Goal: Task Accomplishment & Management: Manage account settings

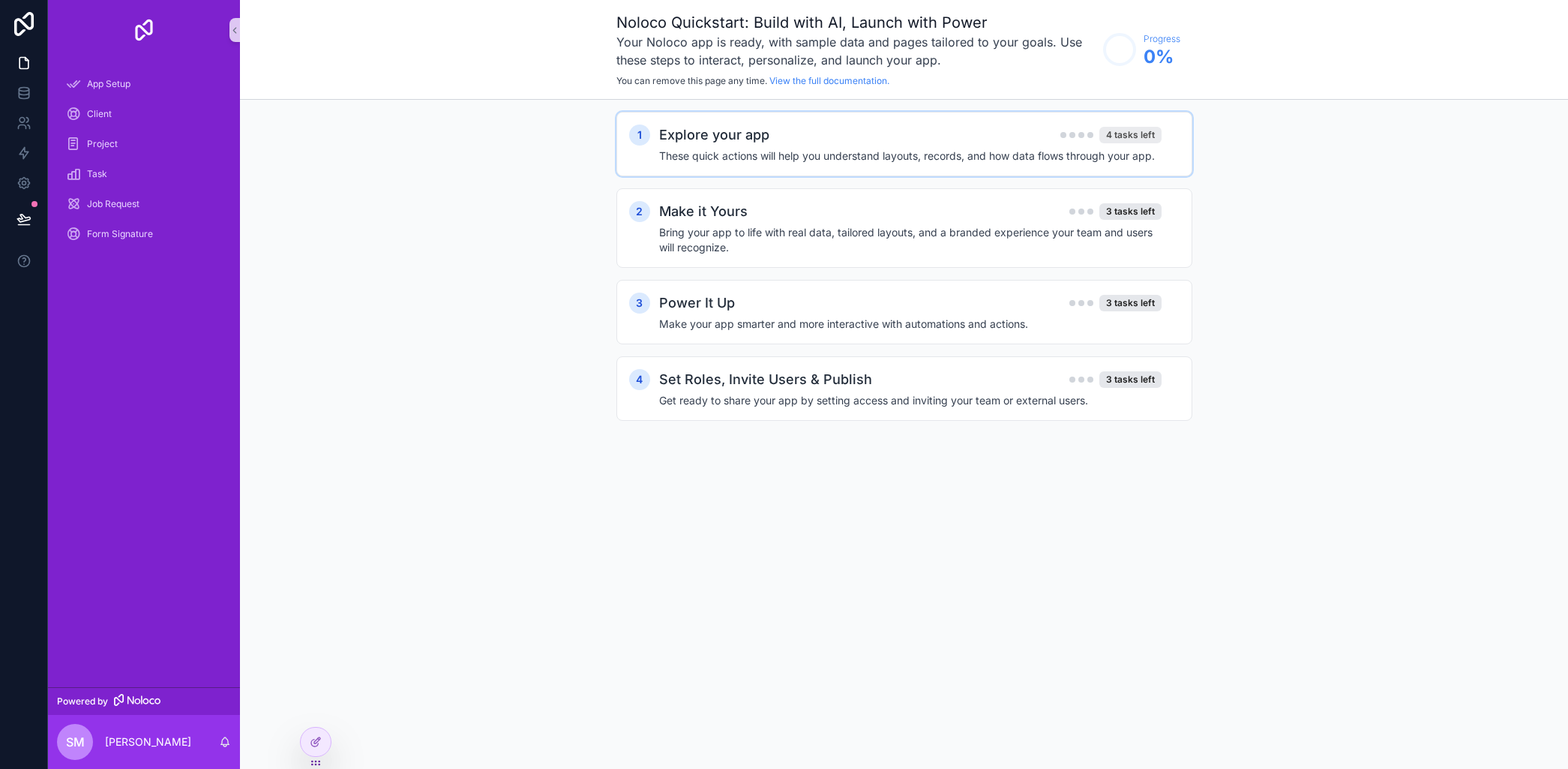
click at [1137, 129] on div "4 tasks left" at bounding box center [1130, 135] width 63 height 17
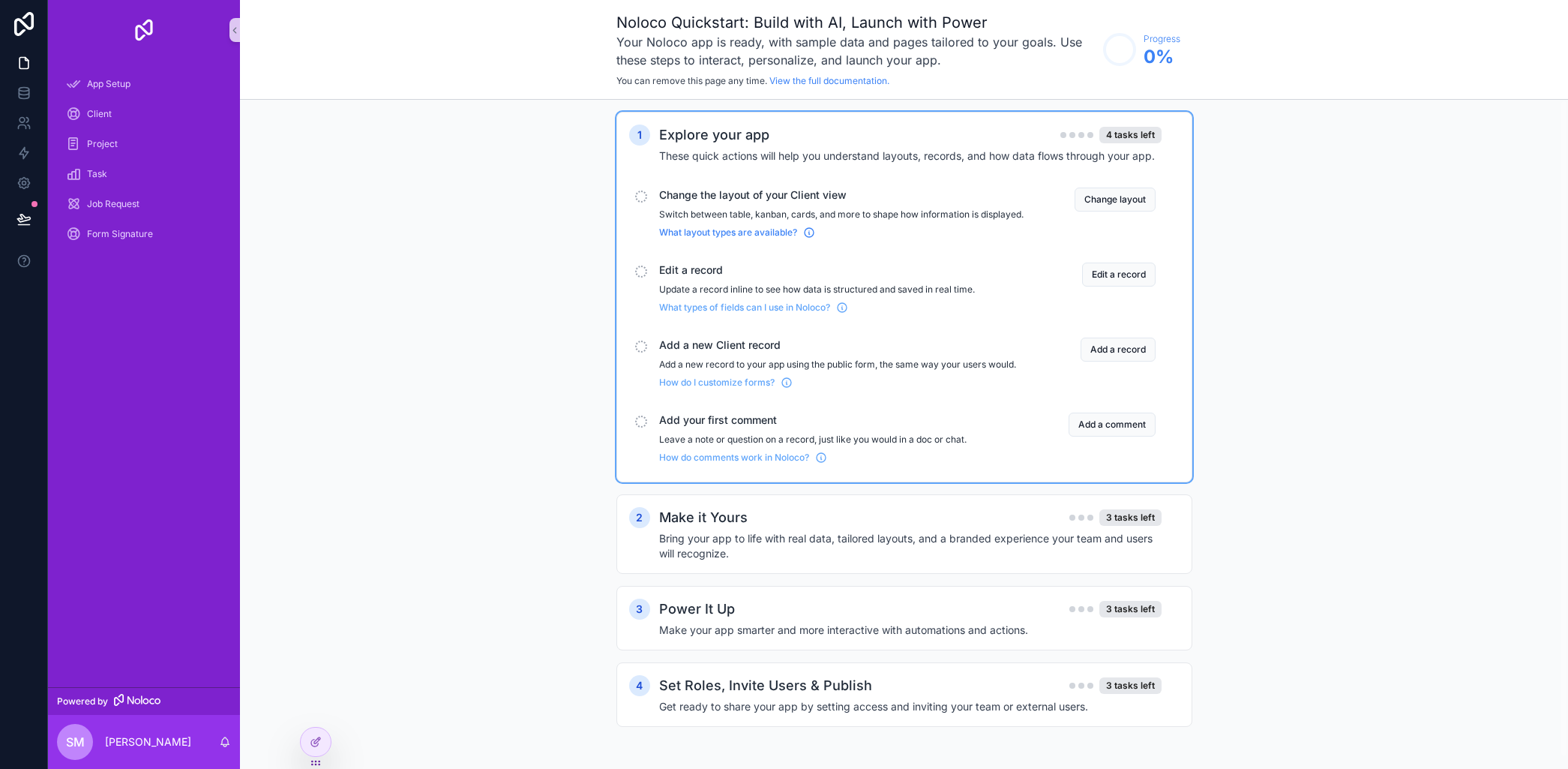
click at [808, 238] on icon "scrollable content" at bounding box center [809, 233] width 12 height 12
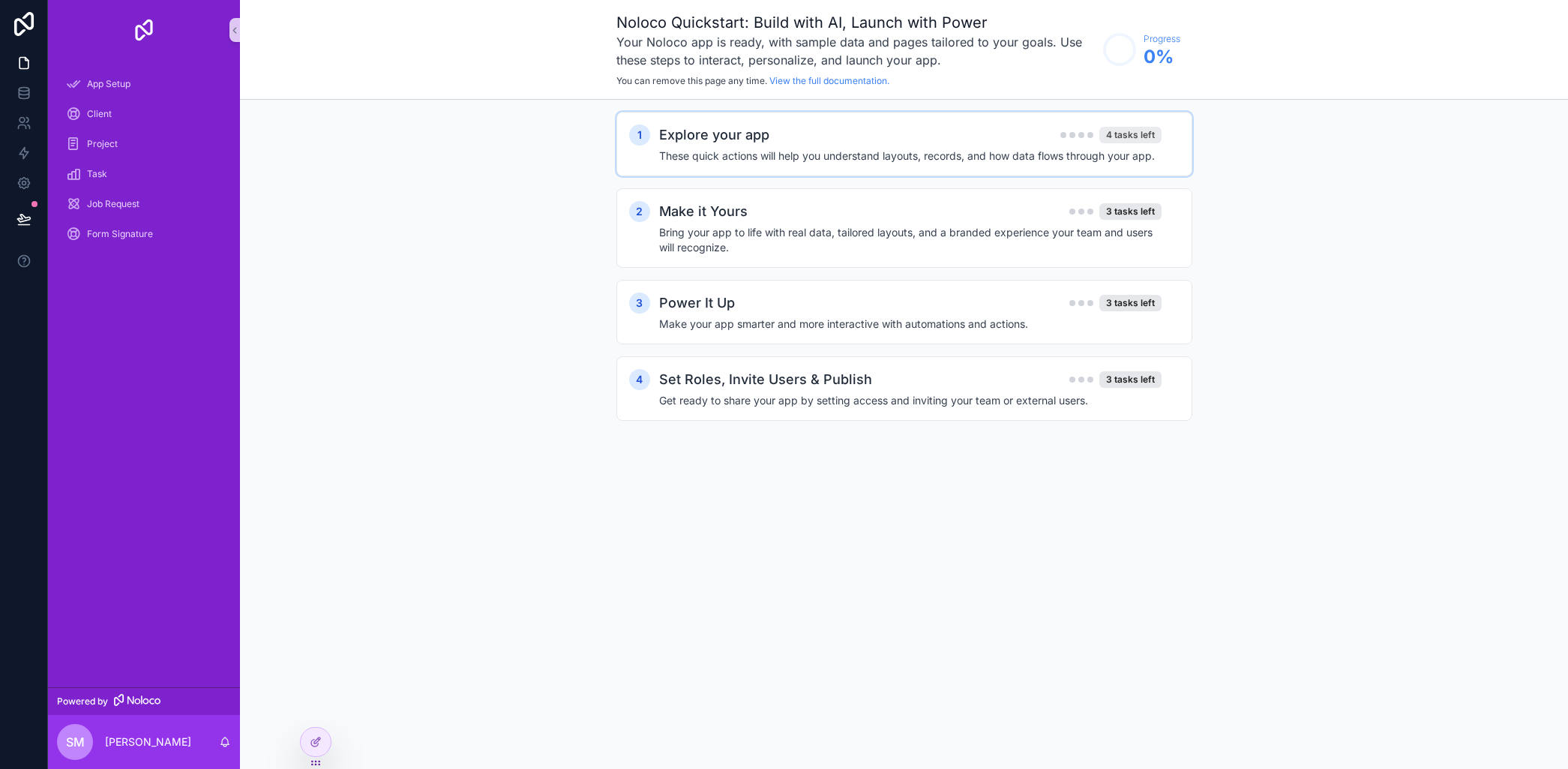
click at [1132, 135] on div "4 tasks left" at bounding box center [1130, 135] width 63 height 17
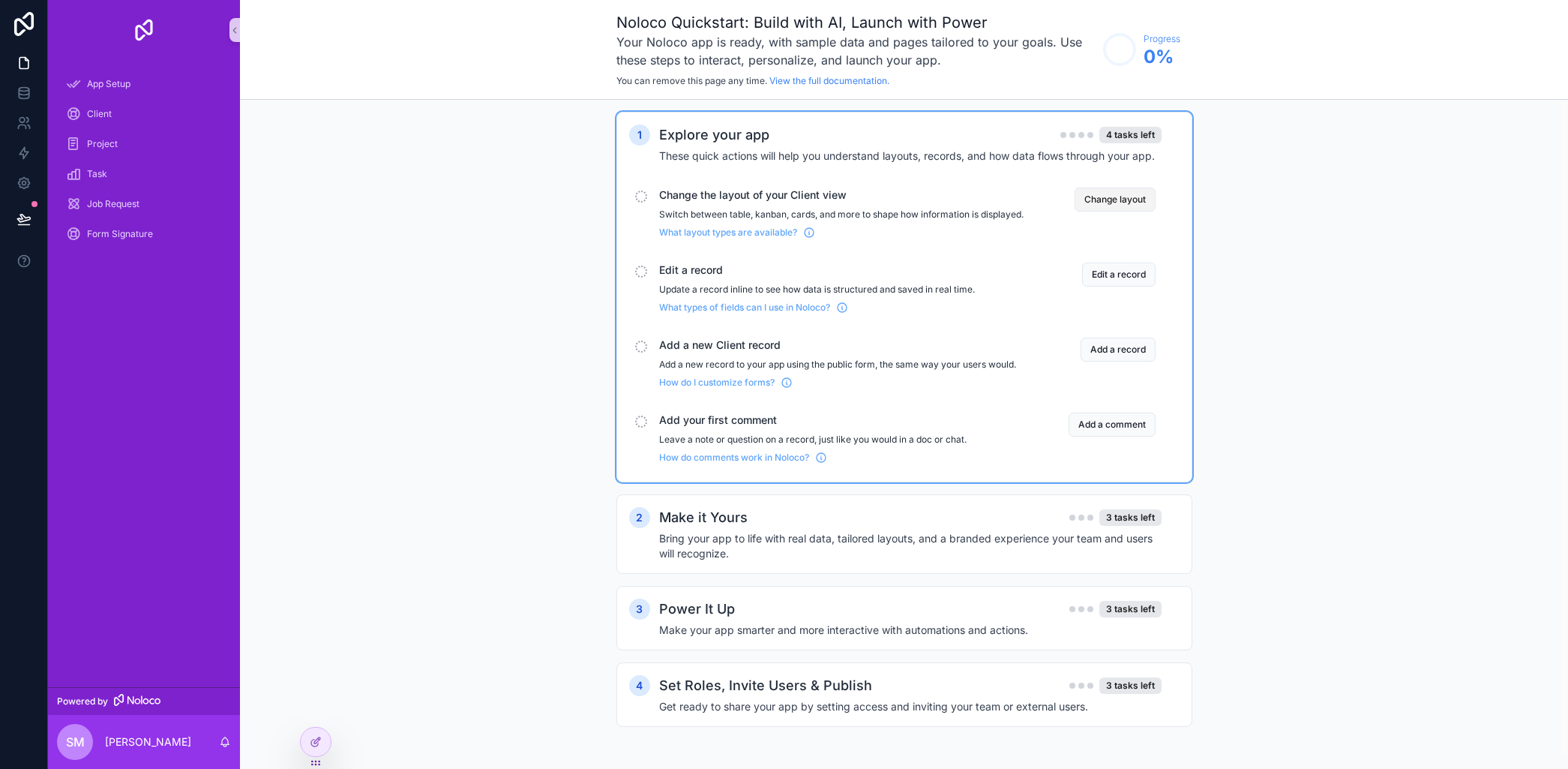
click at [1123, 198] on button "Change layout" at bounding box center [1115, 199] width 81 height 24
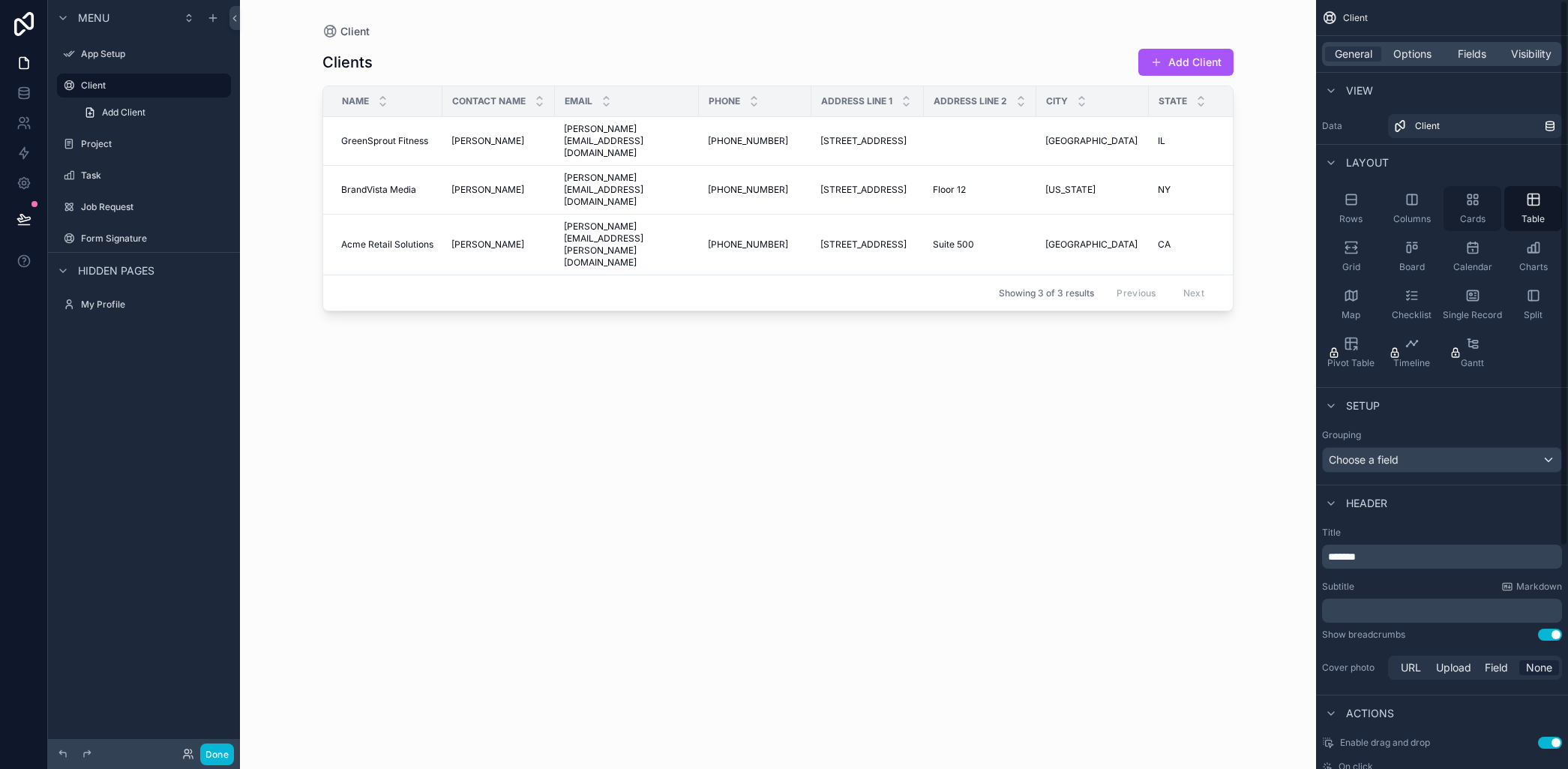
click at [1475, 203] on icon "scrollable content" at bounding box center [1472, 199] width 15 height 15
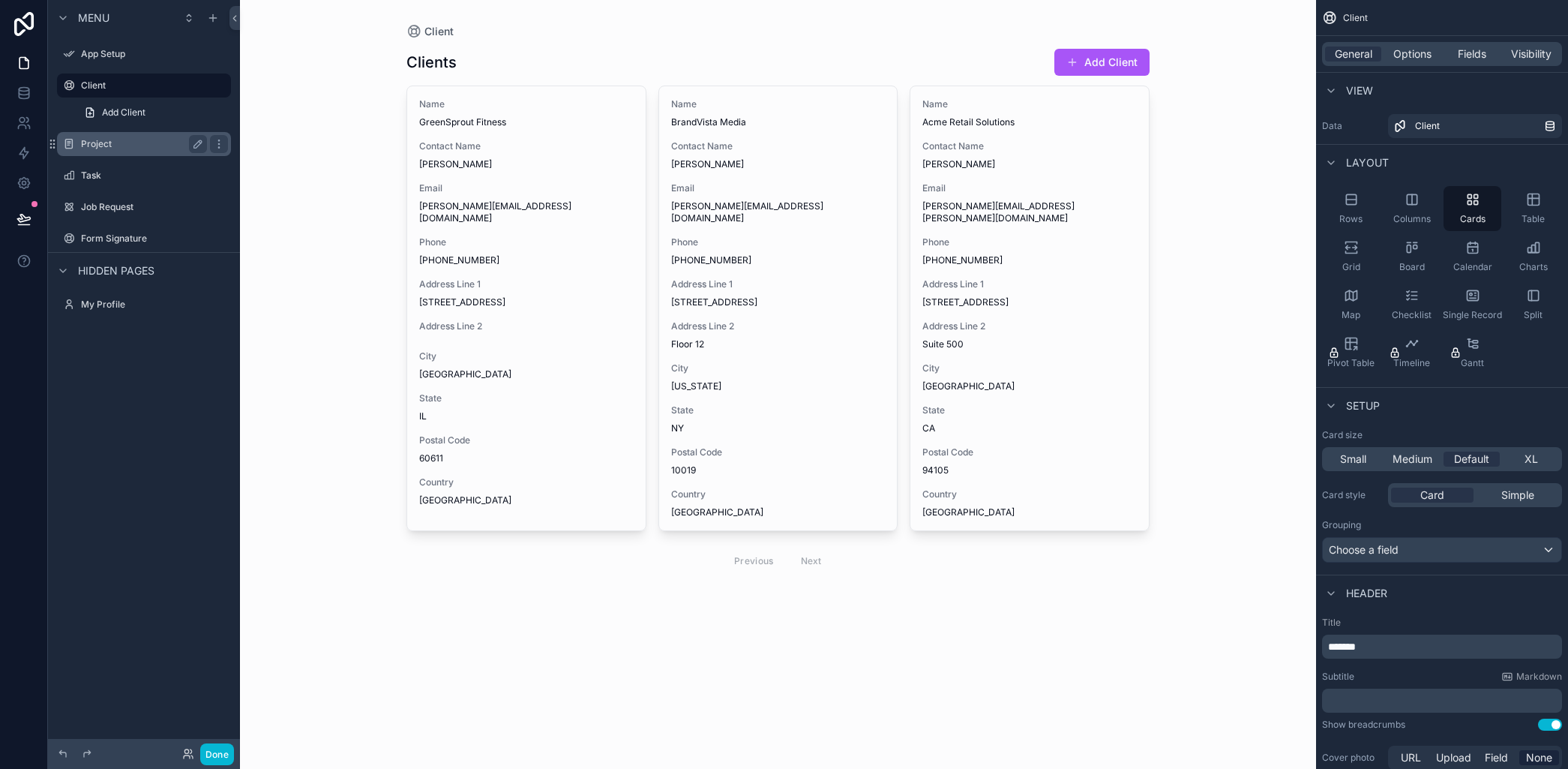
click at [102, 145] on label "Project" at bounding box center [141, 144] width 120 height 12
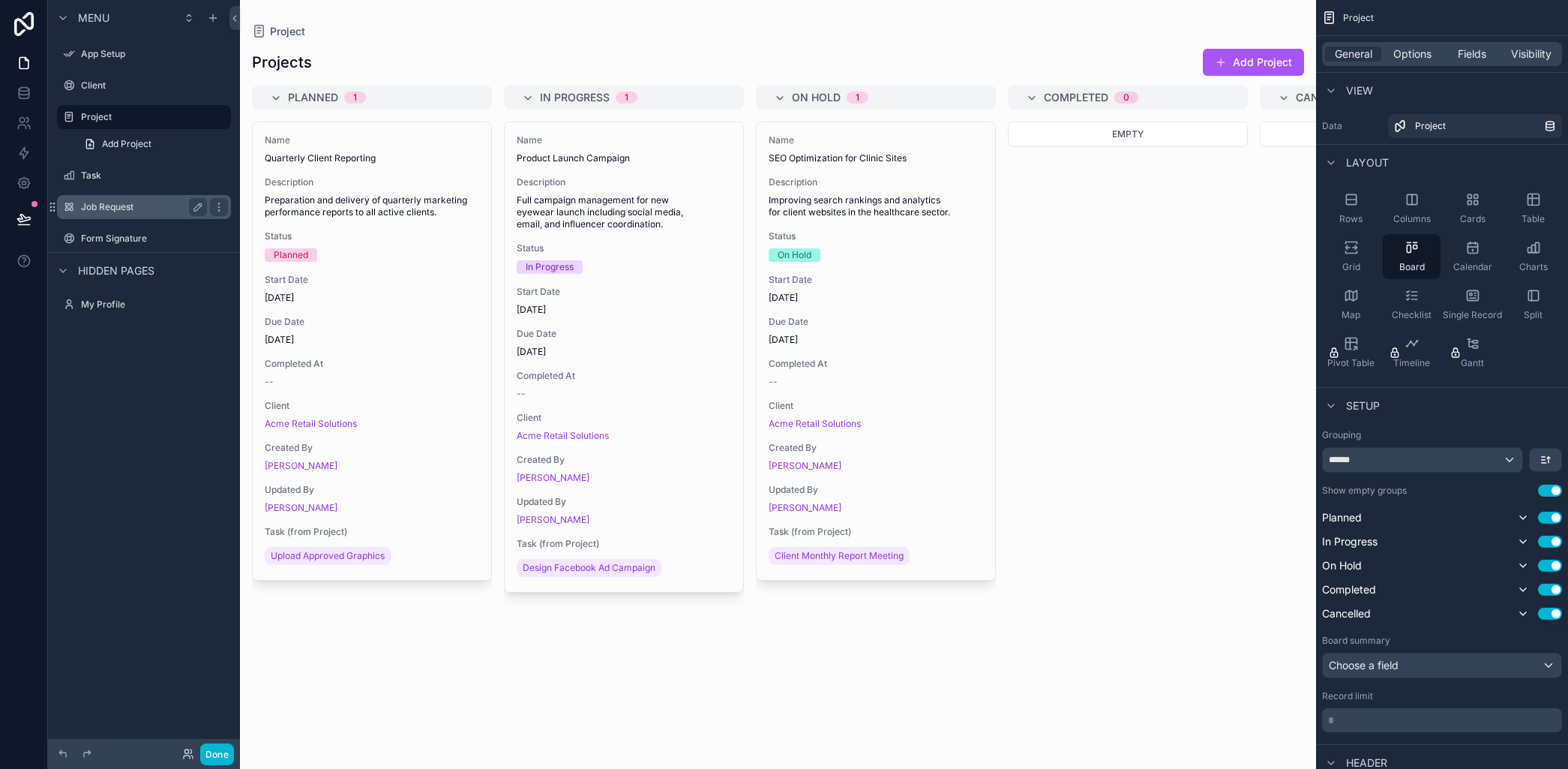
click at [92, 201] on label "Job Request" at bounding box center [141, 207] width 120 height 12
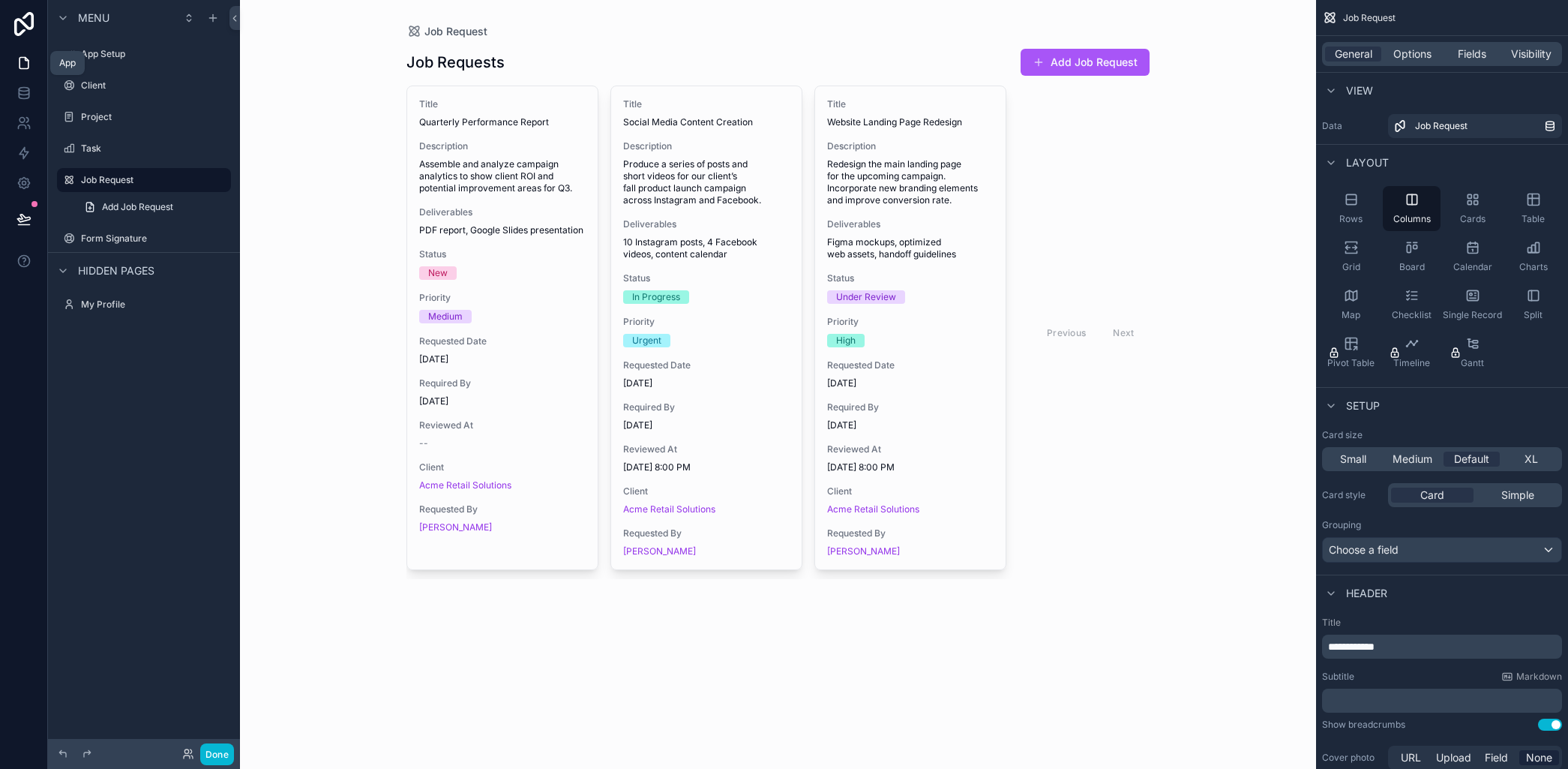
click at [18, 56] on icon at bounding box center [23, 63] width 15 height 15
click at [21, 60] on icon at bounding box center [23, 63] width 15 height 15
click at [26, 21] on icon at bounding box center [23, 23] width 30 height 24
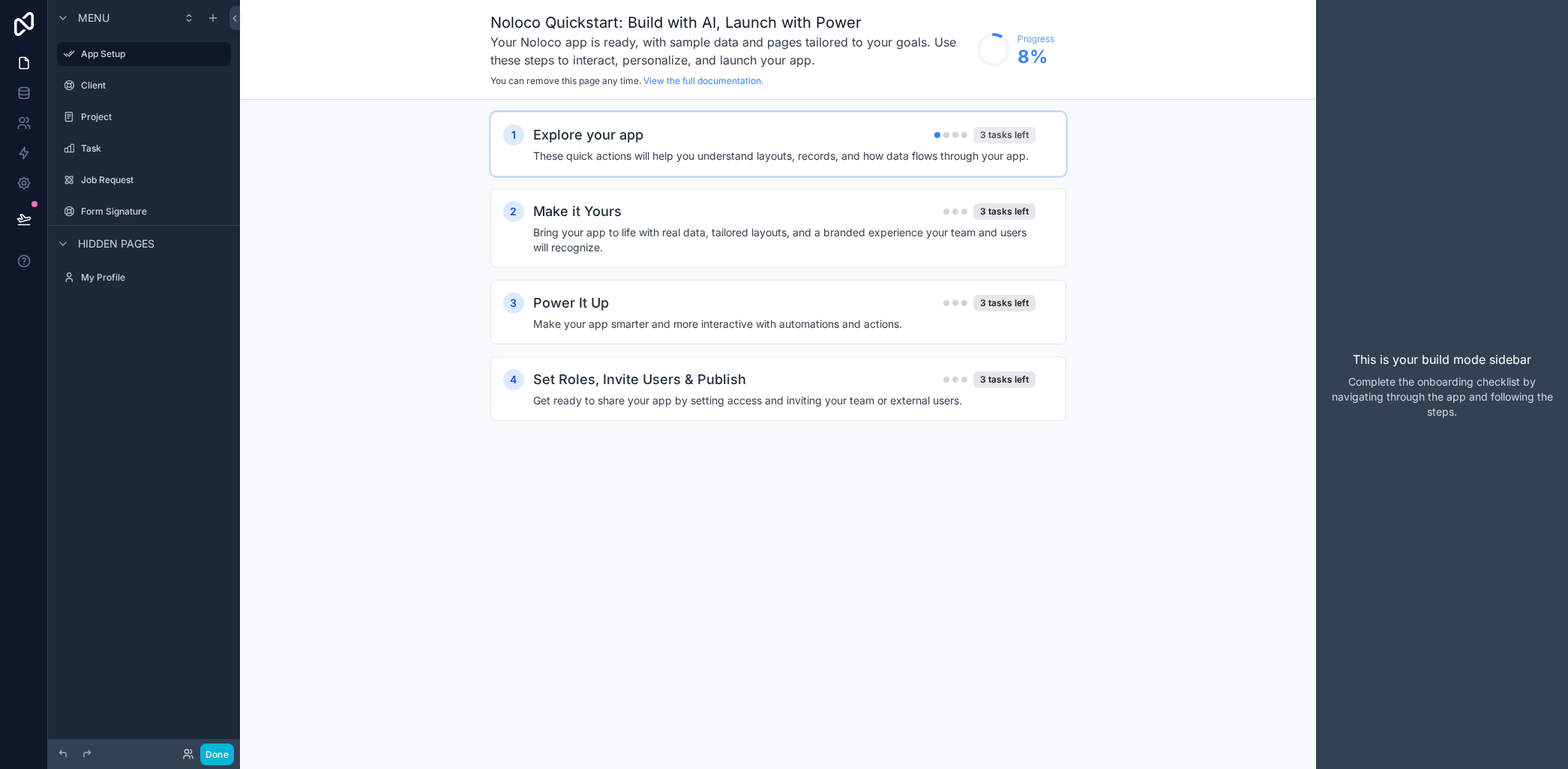
click at [1007, 131] on div "3 tasks left" at bounding box center [1004, 135] width 63 height 17
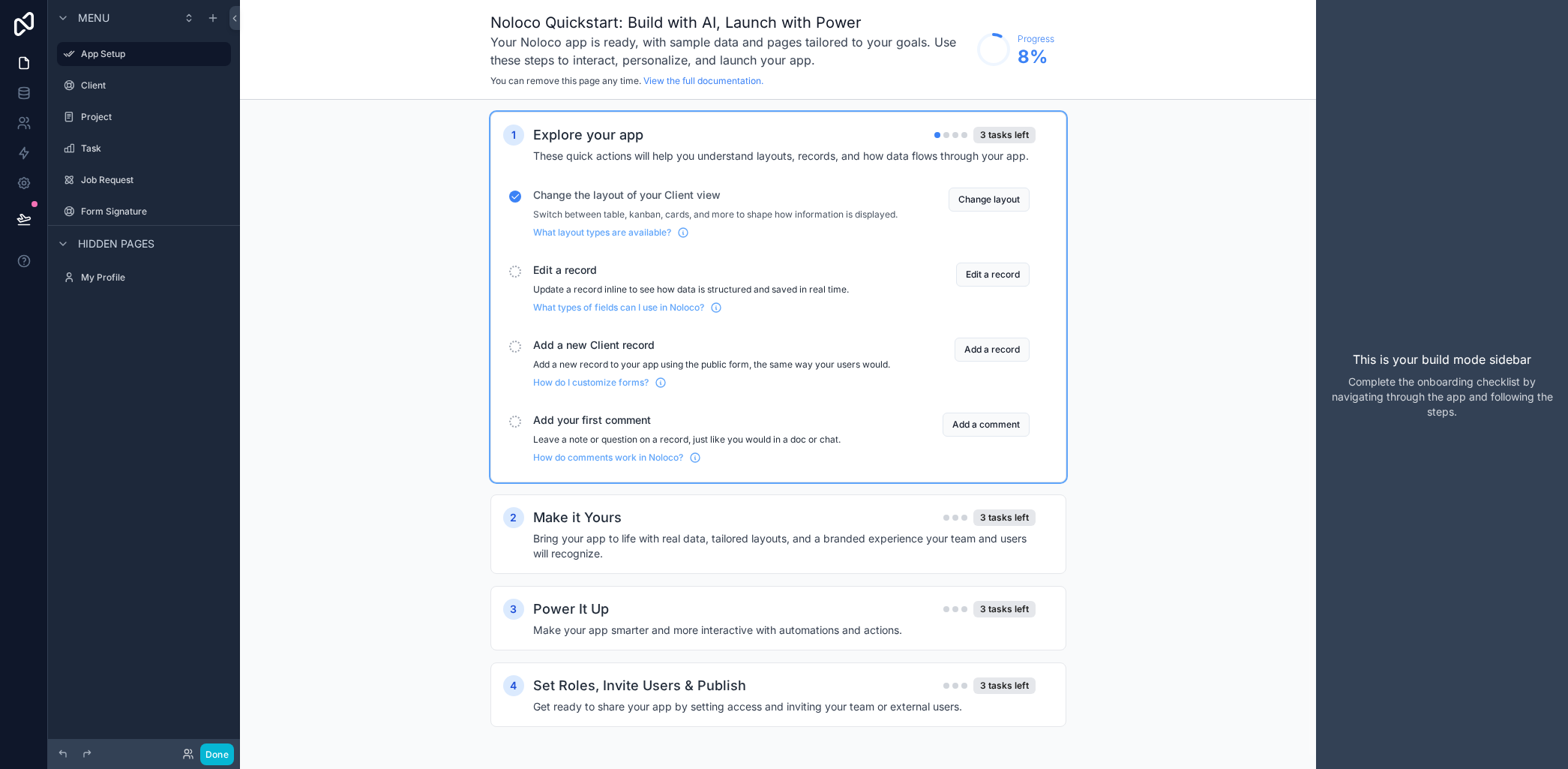
scroll to position [12, 0]
click at [994, 515] on div "3 tasks left" at bounding box center [1004, 517] width 63 height 17
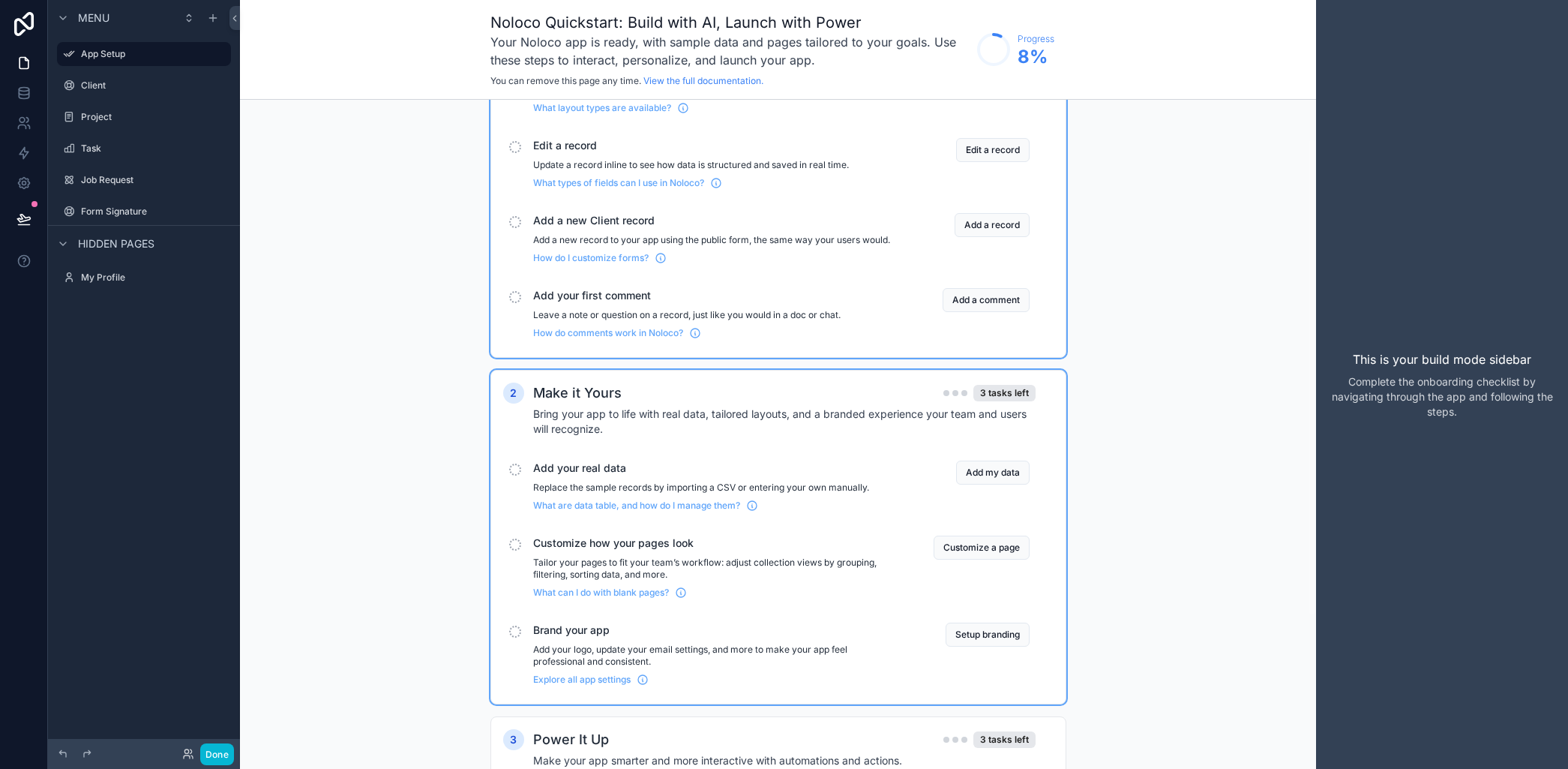
scroll to position [0, 0]
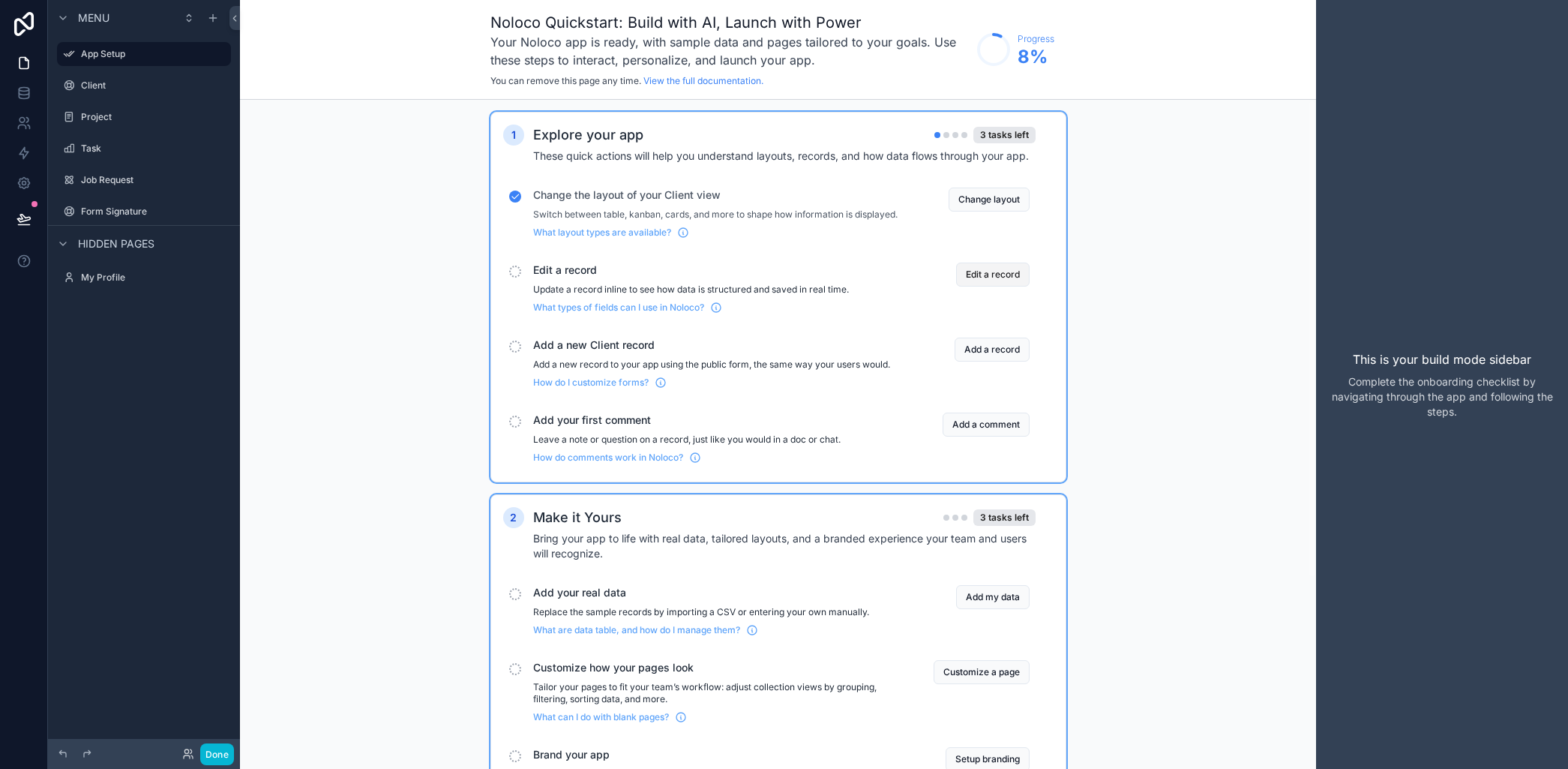
click at [983, 278] on button "Edit a record" at bounding box center [993, 275] width 73 height 24
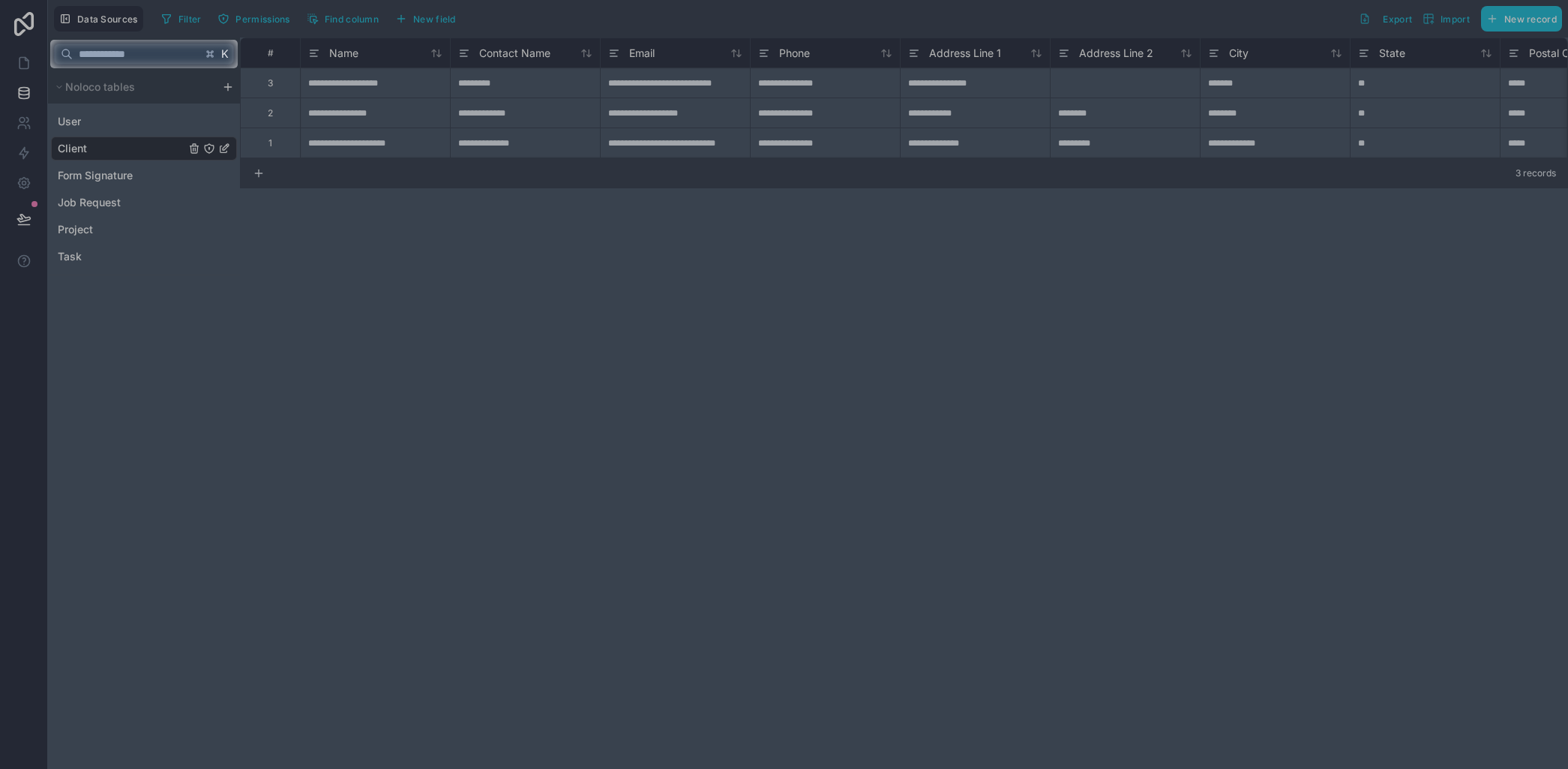
click at [534, 114] on div at bounding box center [784, 418] width 1568 height 701
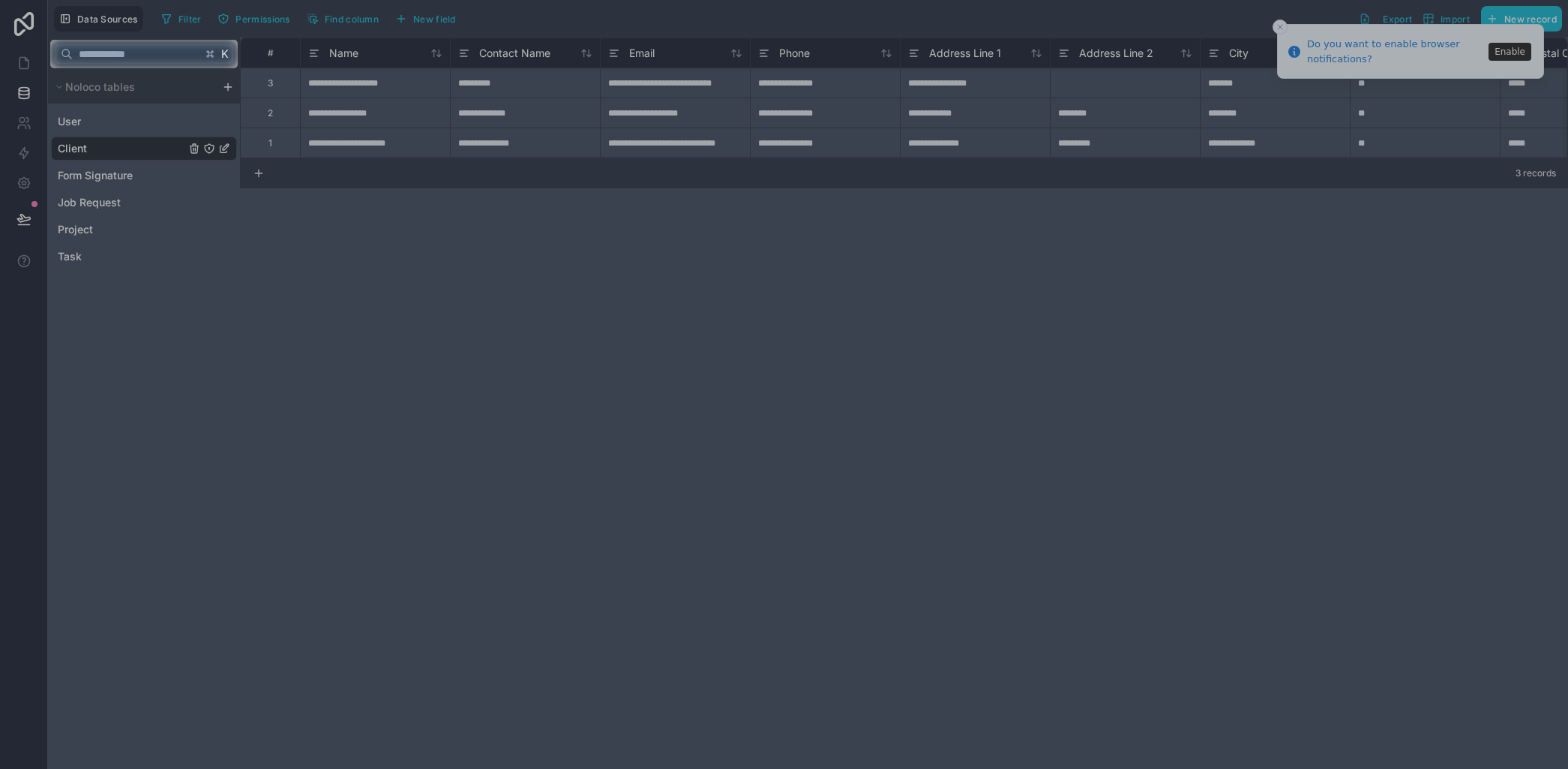
click at [489, 114] on div at bounding box center [784, 418] width 1568 height 701
drag, startPoint x: 366, startPoint y: 121, endPoint x: 357, endPoint y: 140, distance: 21.0
click at [365, 121] on div at bounding box center [784, 418] width 1568 height 701
click at [357, 140] on div at bounding box center [784, 418] width 1568 height 701
click at [135, 57] on input "text" at bounding box center [137, 54] width 129 height 27
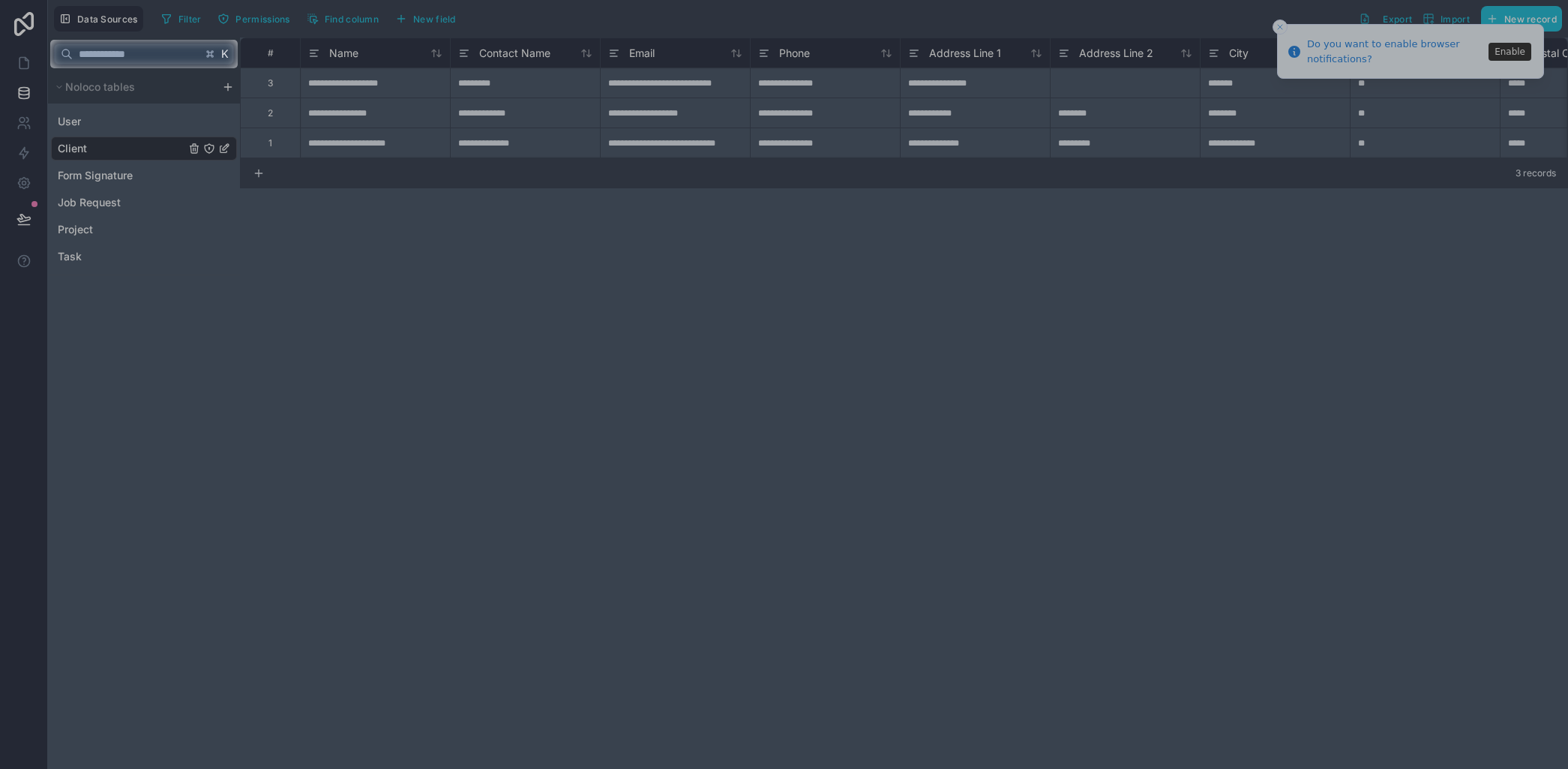
click at [114, 88] on div at bounding box center [784, 418] width 1568 height 701
click at [111, 53] on input "text" at bounding box center [137, 54] width 129 height 27
click at [99, 183] on div at bounding box center [784, 418] width 1568 height 701
click at [99, 179] on div at bounding box center [784, 418] width 1568 height 701
click at [655, 255] on div at bounding box center [784, 418] width 1568 height 701
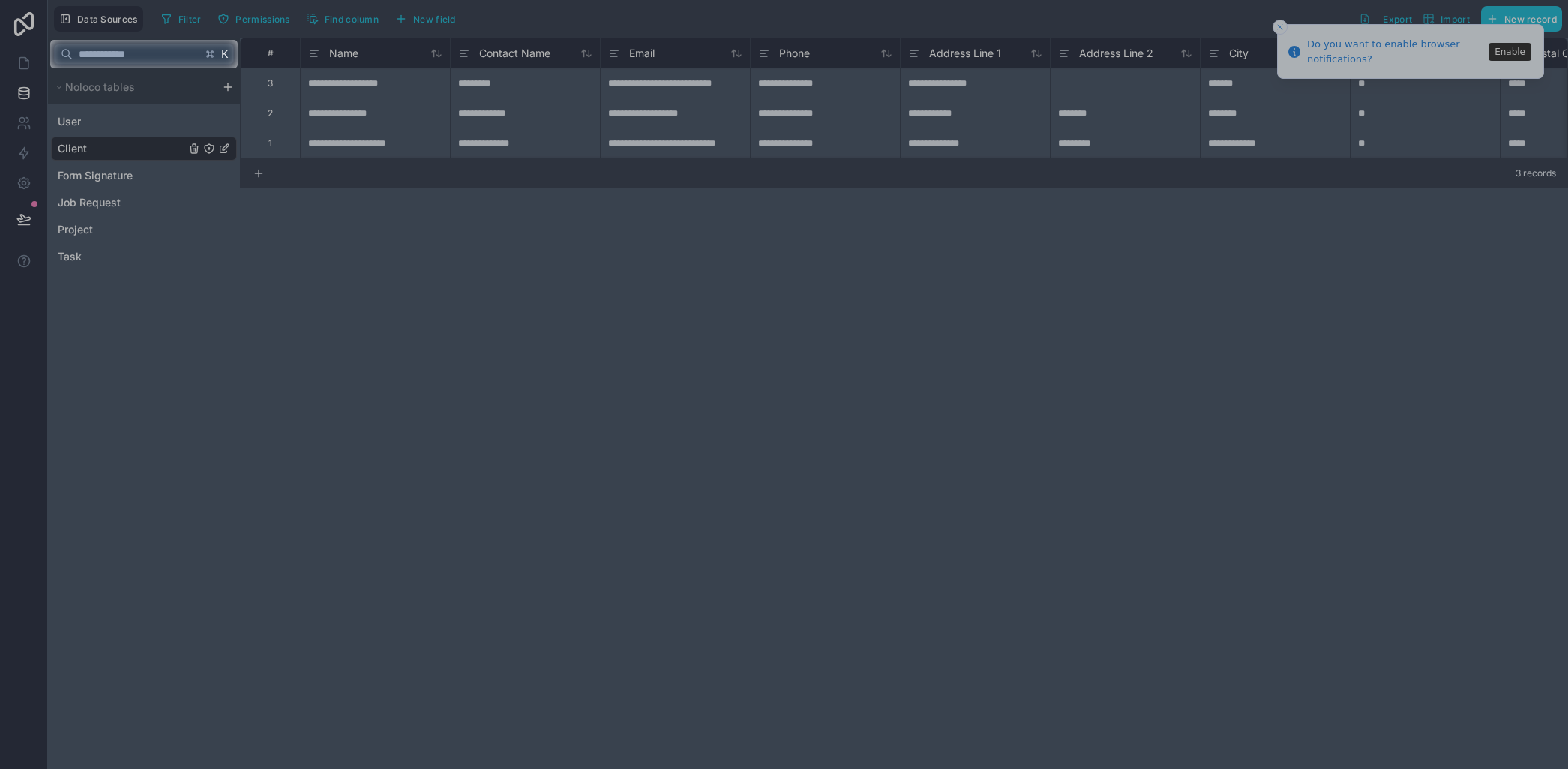
drag, startPoint x: 740, startPoint y: 130, endPoint x: 708, endPoint y: 124, distance: 32.6
click at [740, 129] on div at bounding box center [784, 418] width 1568 height 701
click at [650, 107] on div at bounding box center [784, 418] width 1568 height 701
click at [1276, 28] on div at bounding box center [784, 20] width 1568 height 40
click at [1278, 26] on div at bounding box center [784, 20] width 1568 height 40
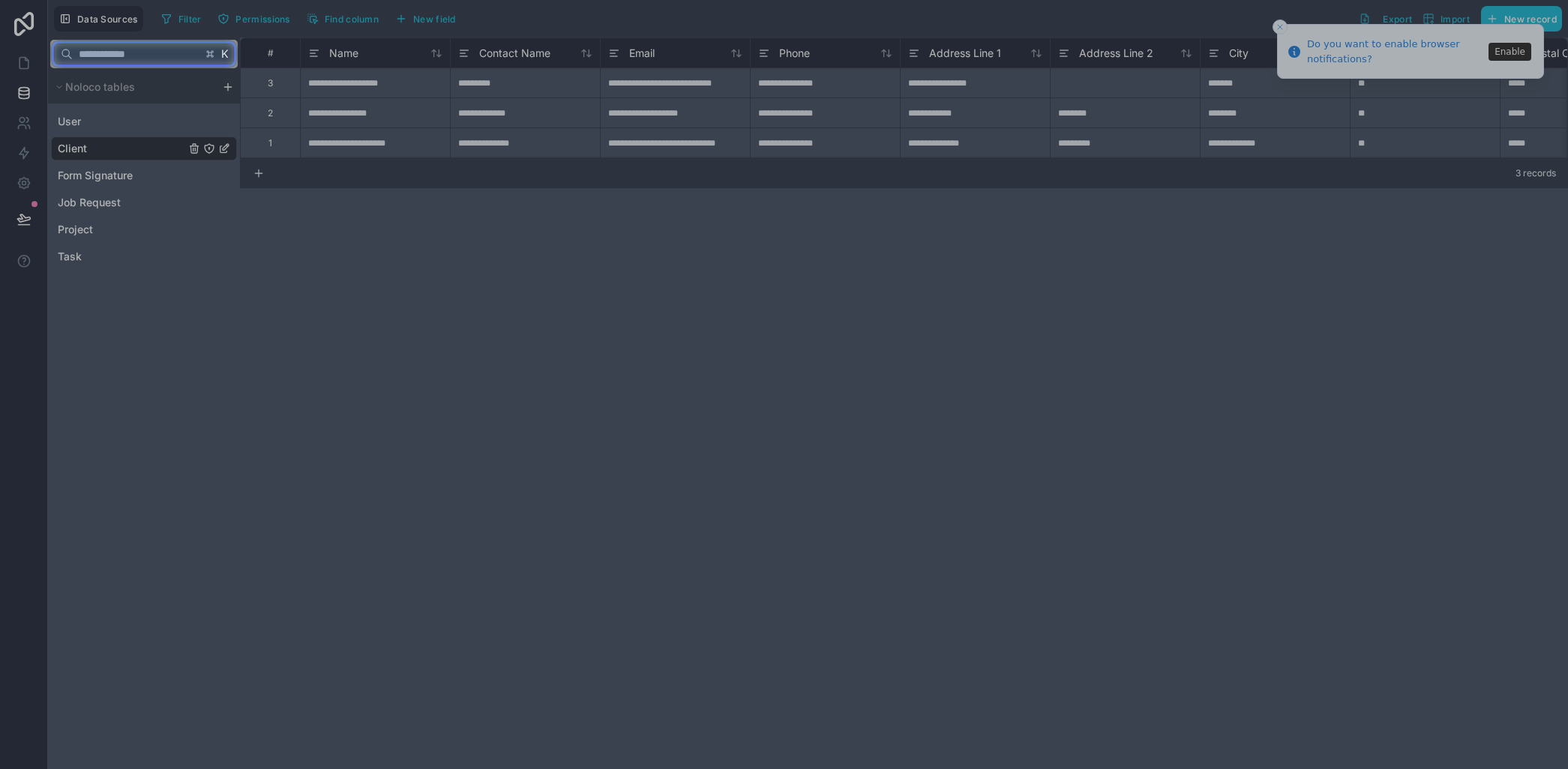
click at [156, 57] on input "text" at bounding box center [137, 54] width 129 height 27
type input "*****"
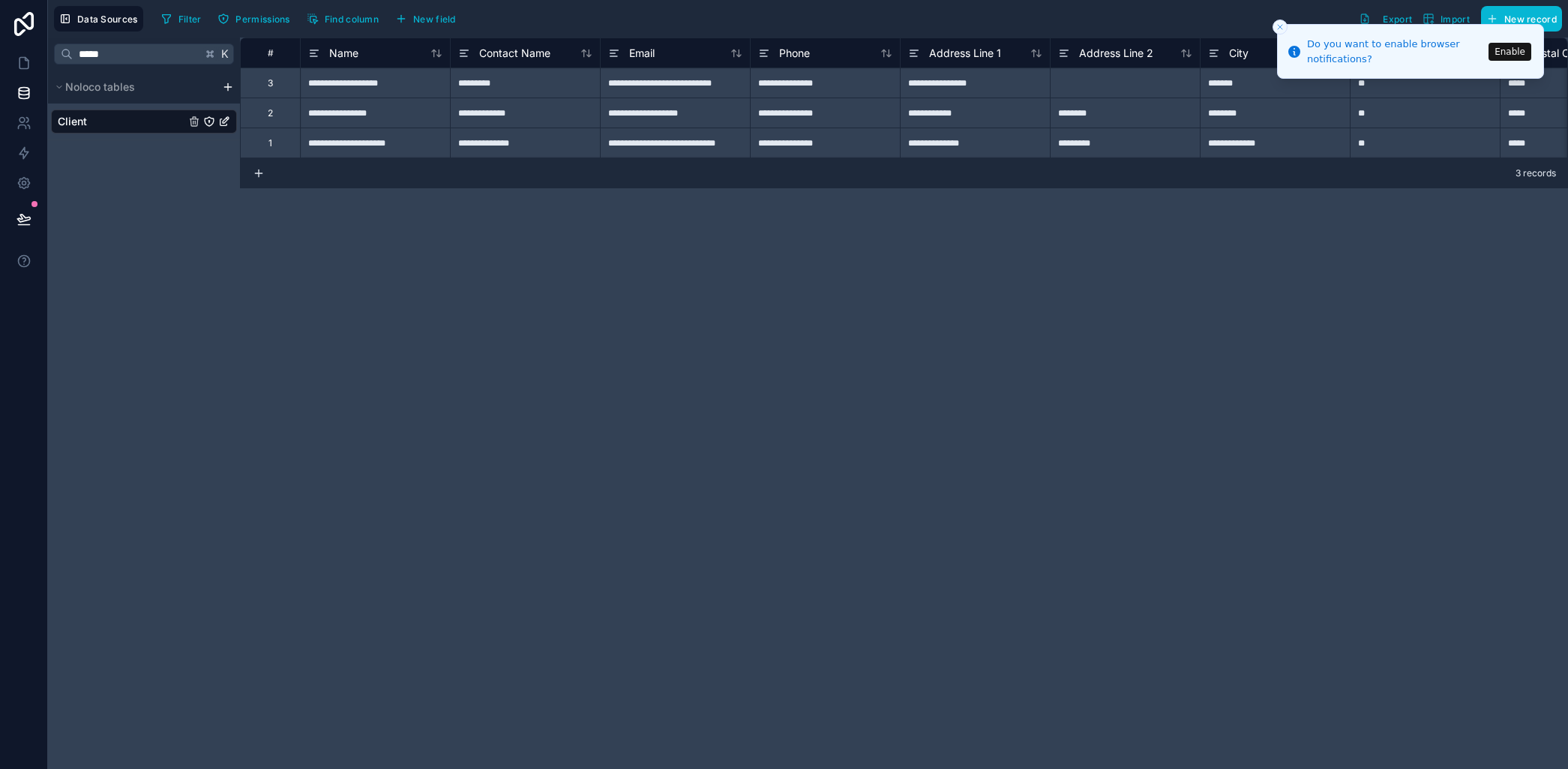
click at [132, 118] on div at bounding box center [784, 418] width 1568 height 701
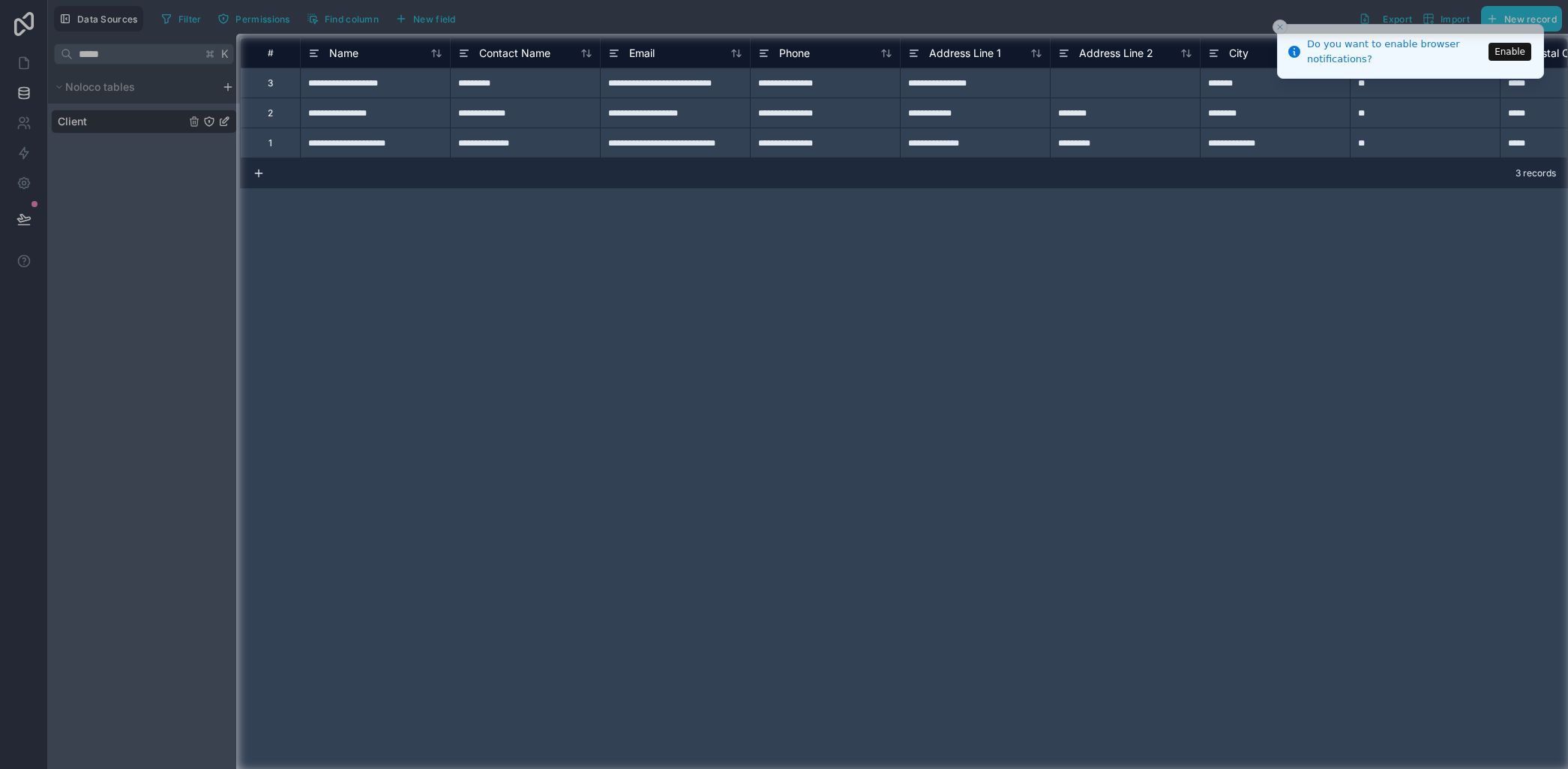
click at [22, 22] on div at bounding box center [784, 17] width 1568 height 34
click at [1281, 24] on div at bounding box center [784, 17] width 1568 height 34
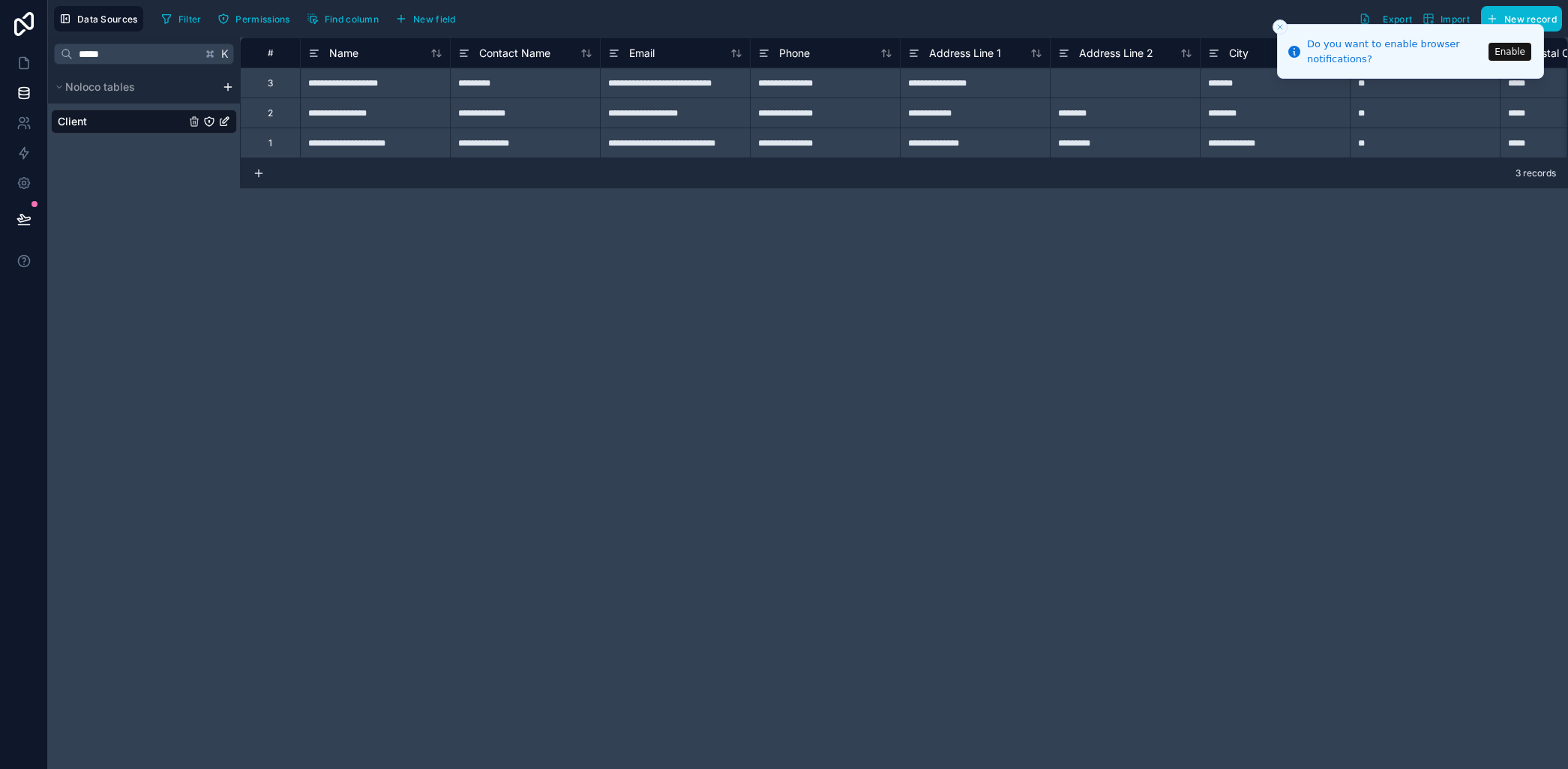
click at [1279, 23] on icon "Close toast" at bounding box center [1280, 26] width 9 height 9
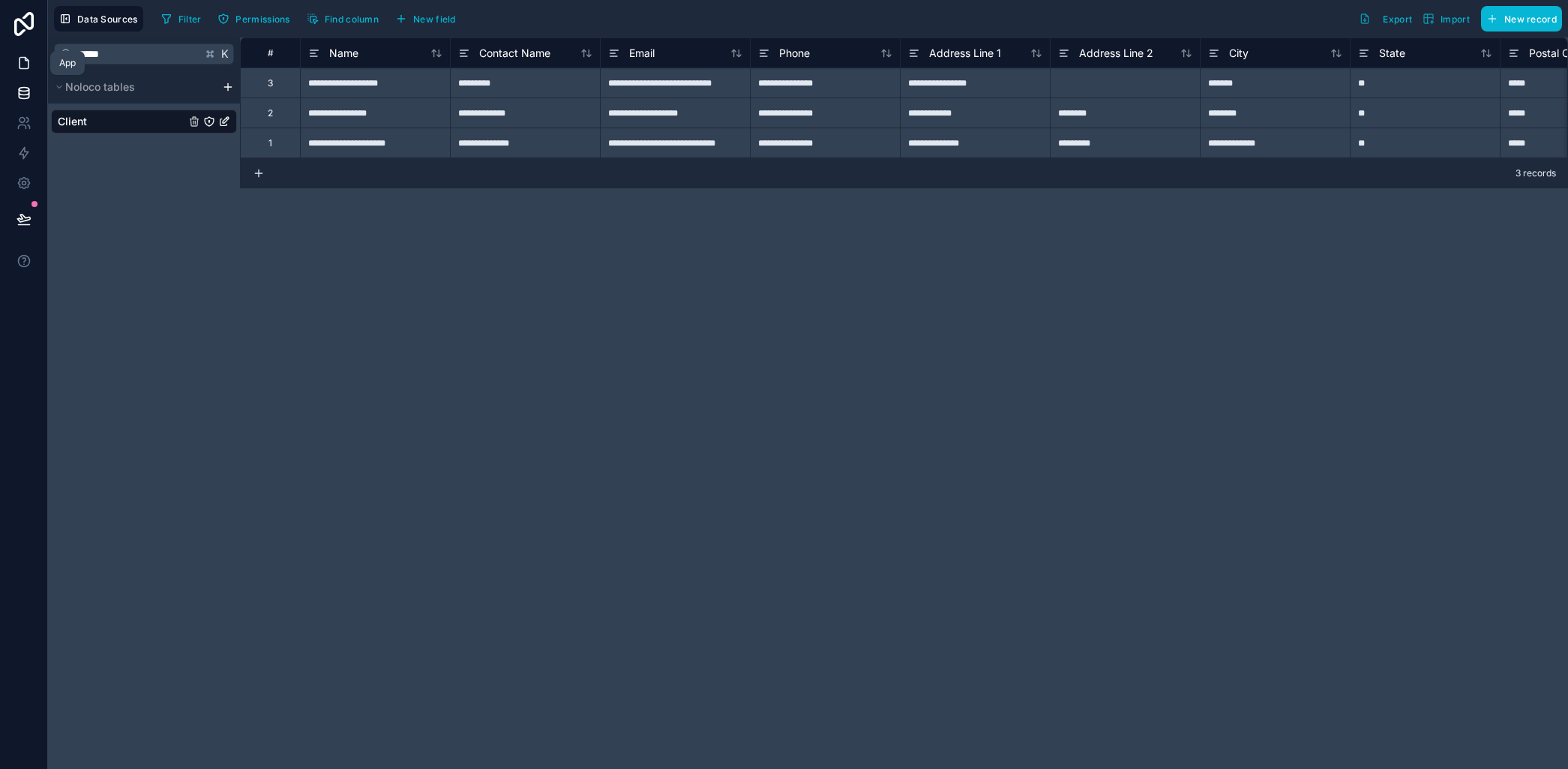
click at [21, 52] on link at bounding box center [23, 63] width 47 height 30
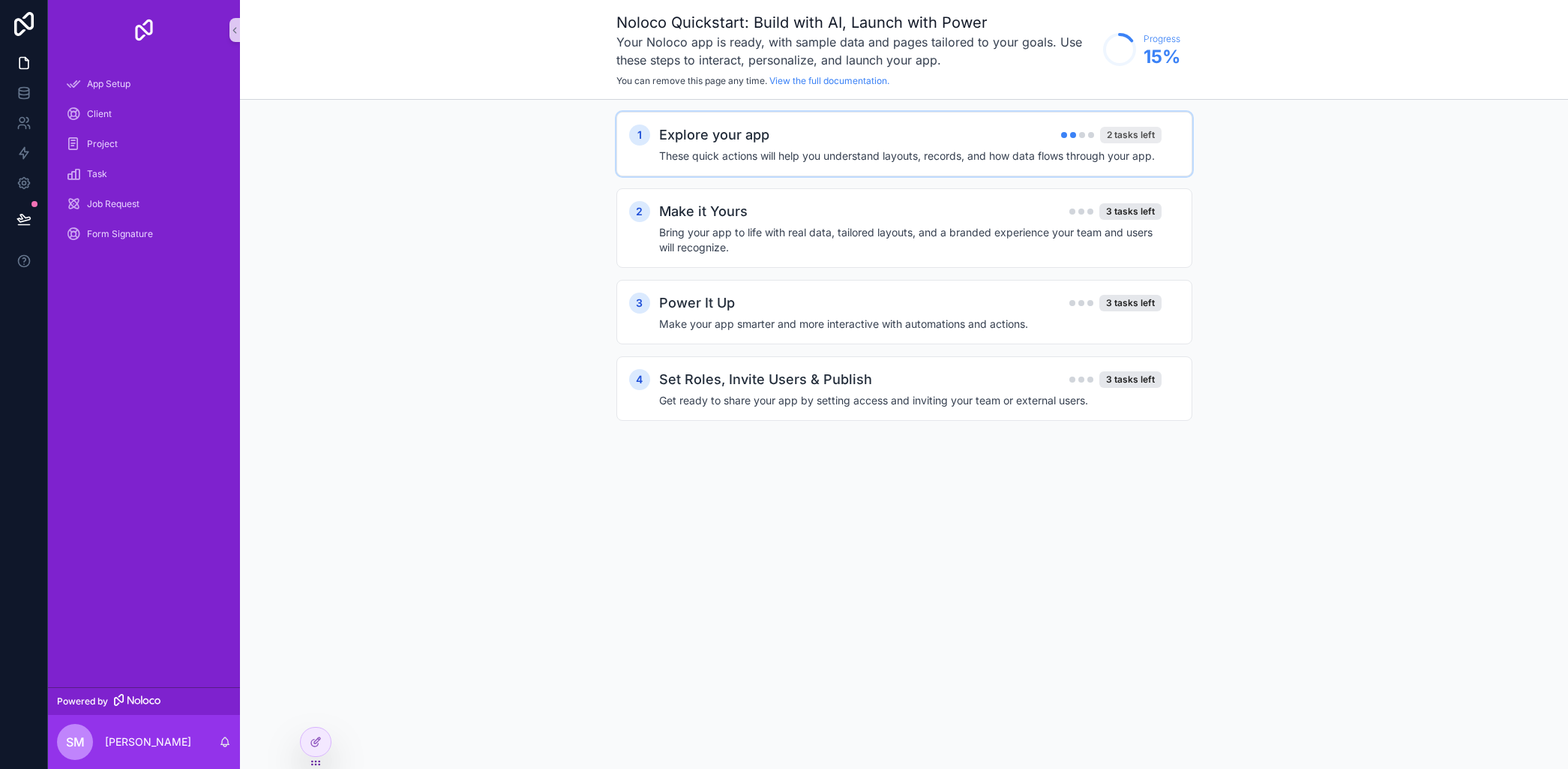
click at [1135, 137] on div "2 tasks left" at bounding box center [1130, 135] width 62 height 17
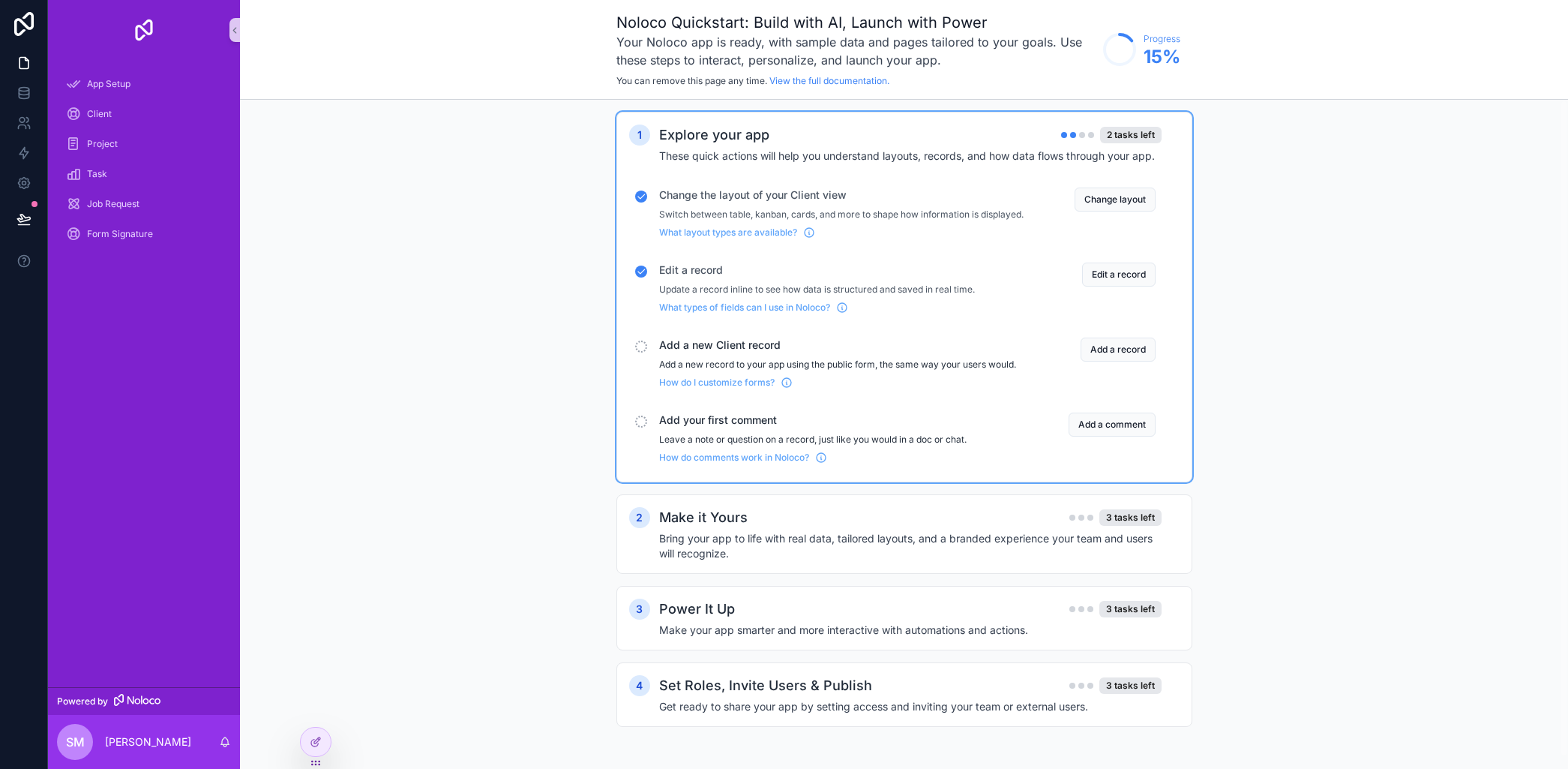
click at [1128, 357] on button "Add a record" at bounding box center [1118, 349] width 75 height 24
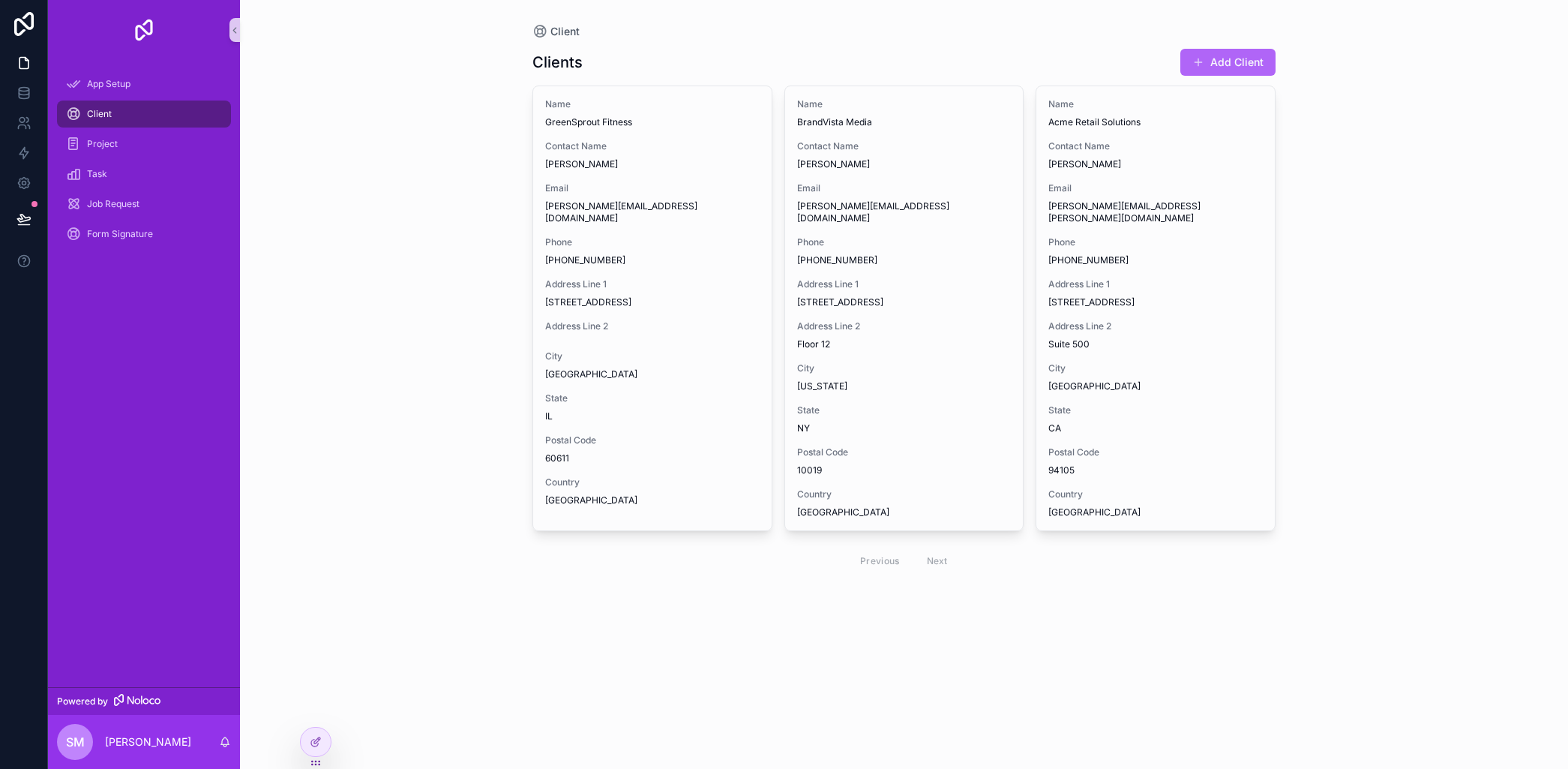
click at [1238, 65] on button "Add Client" at bounding box center [1227, 63] width 95 height 27
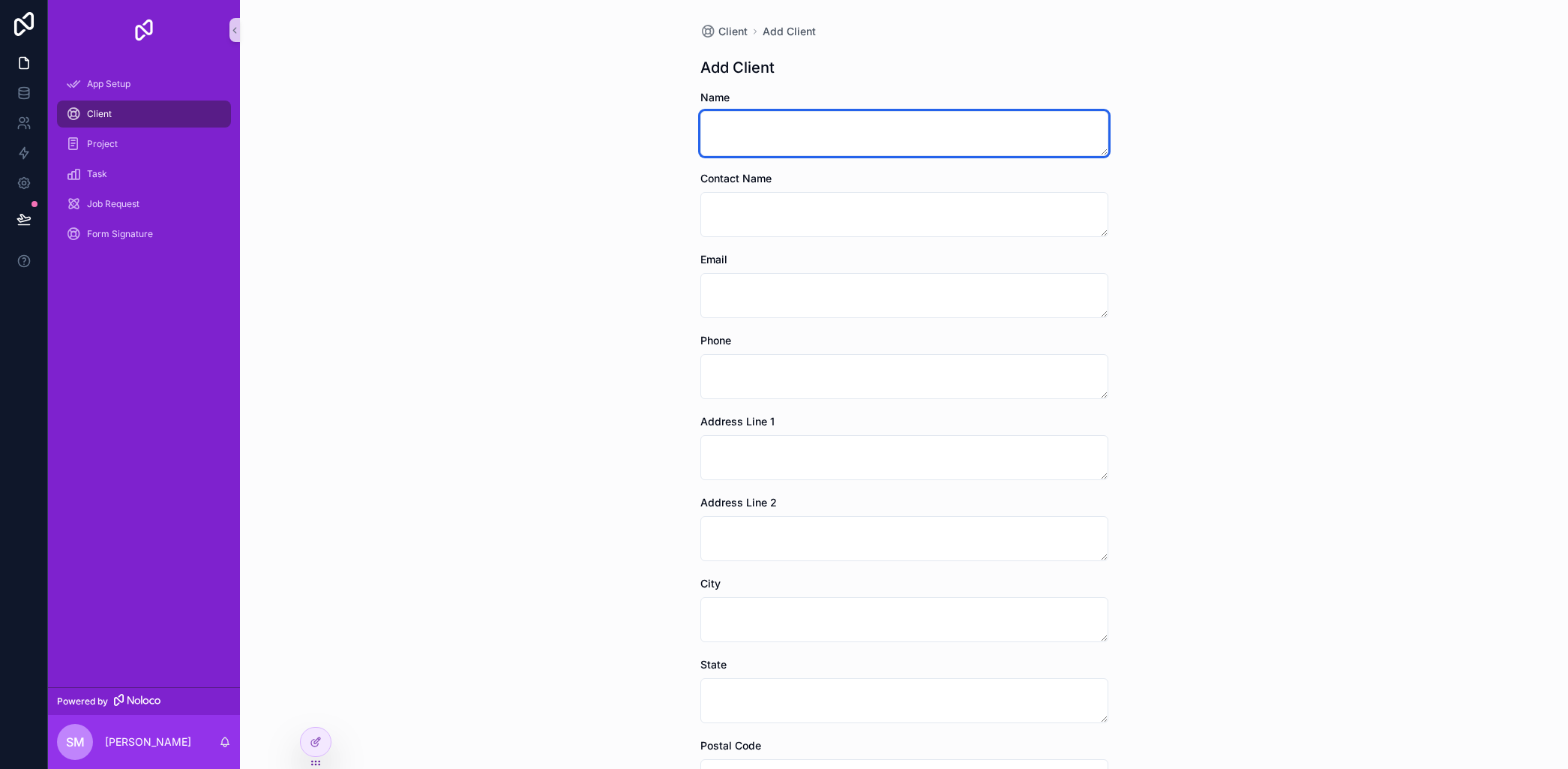
click at [855, 118] on textarea "scrollable content" at bounding box center [905, 134] width 408 height 45
type textarea "**********"
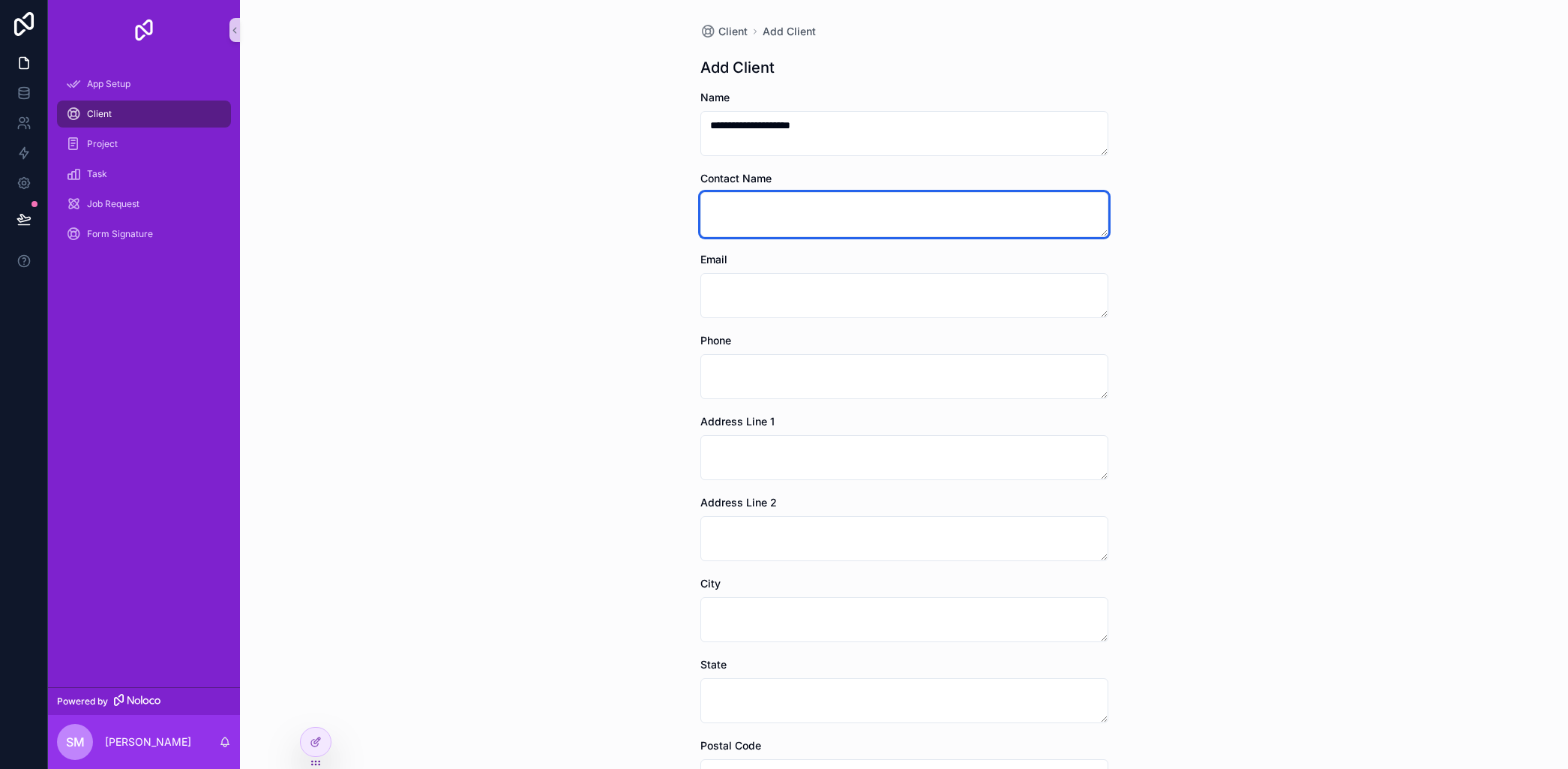
click at [727, 231] on textarea "scrollable content" at bounding box center [905, 215] width 408 height 45
type textarea "**********"
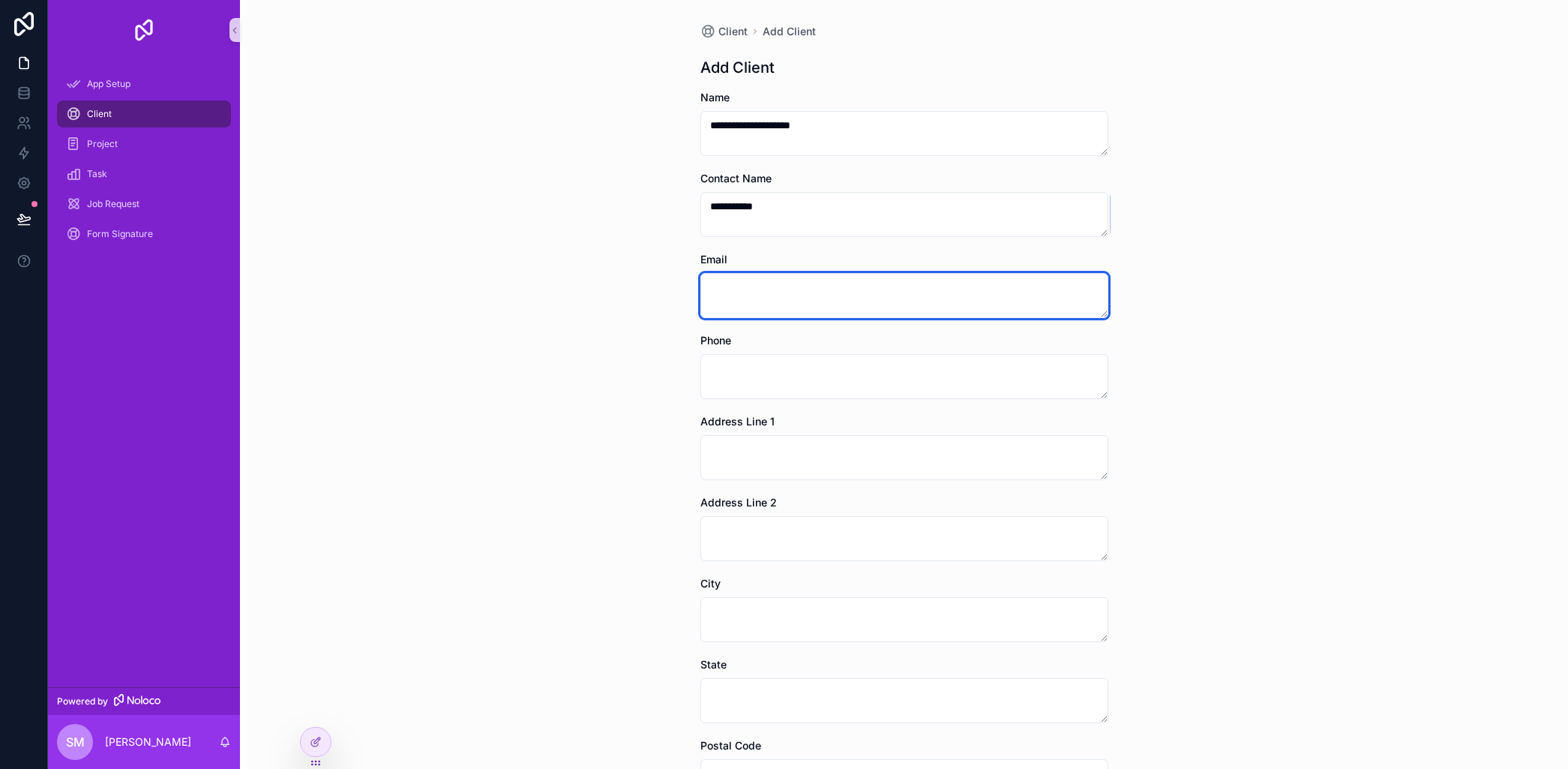
click at [751, 298] on textarea "scrollable content" at bounding box center [905, 295] width 408 height 45
type textarea "**********"
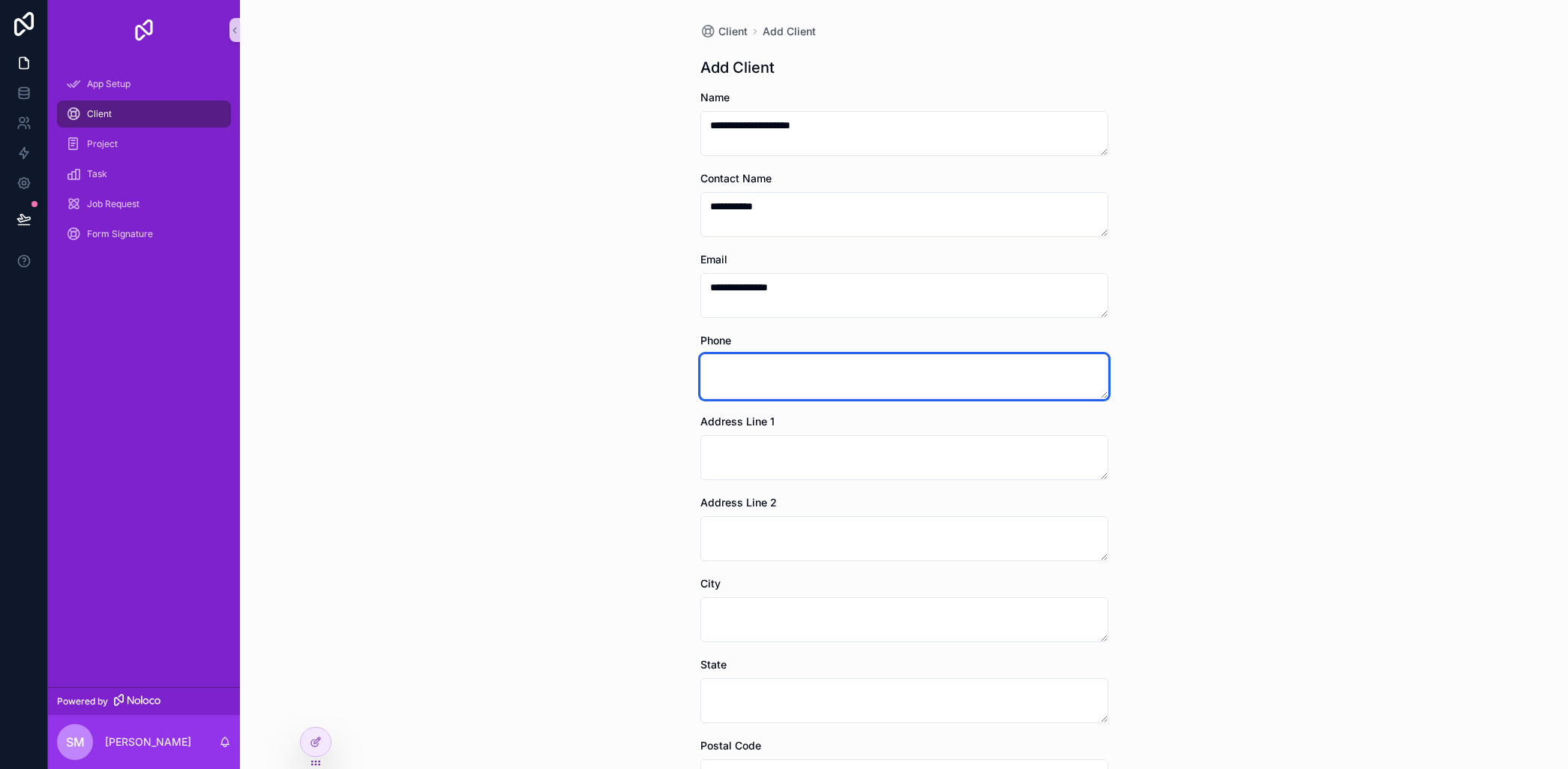
click at [776, 388] on textarea "scrollable content" at bounding box center [905, 376] width 408 height 45
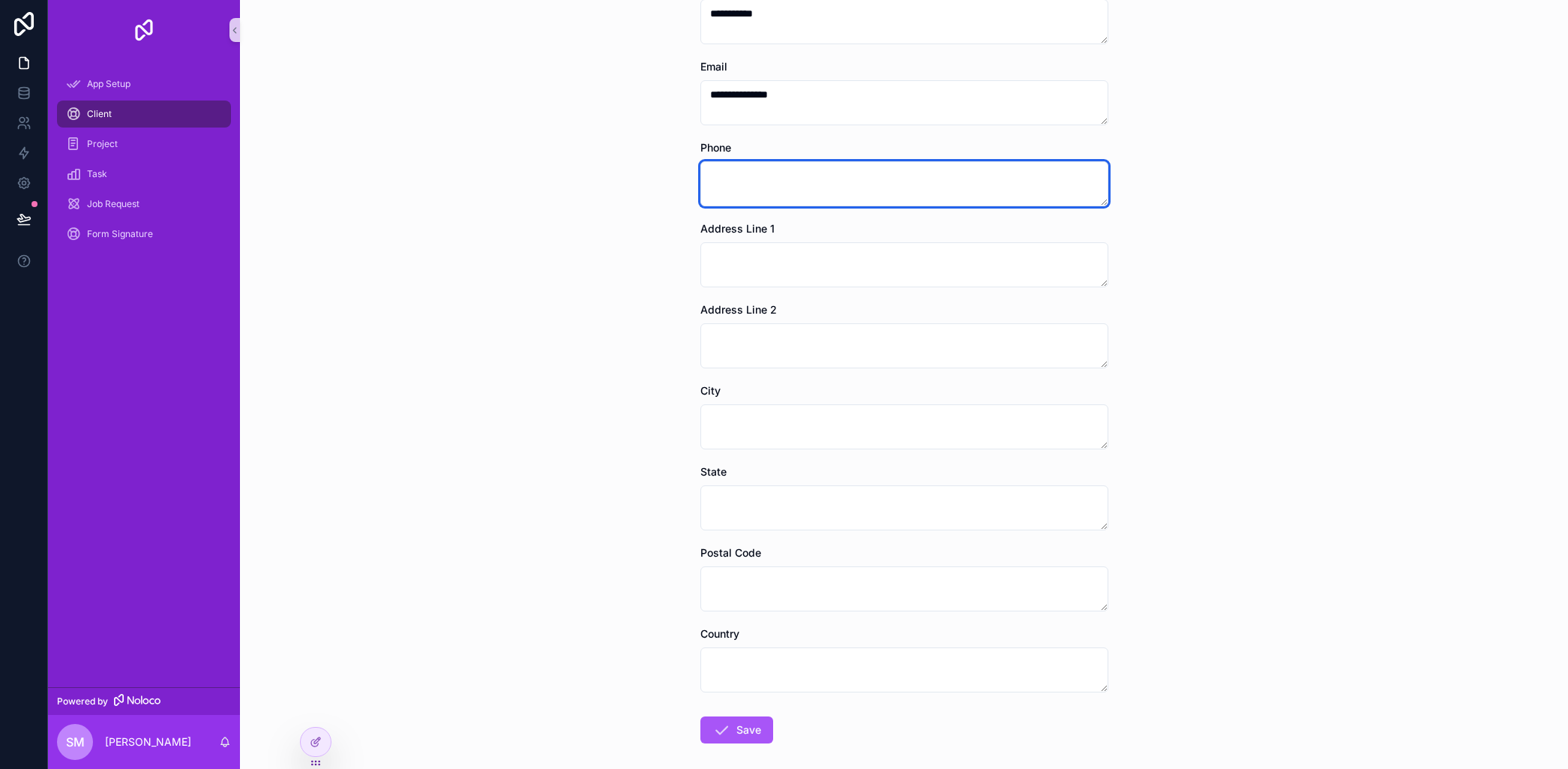
scroll to position [263, 0]
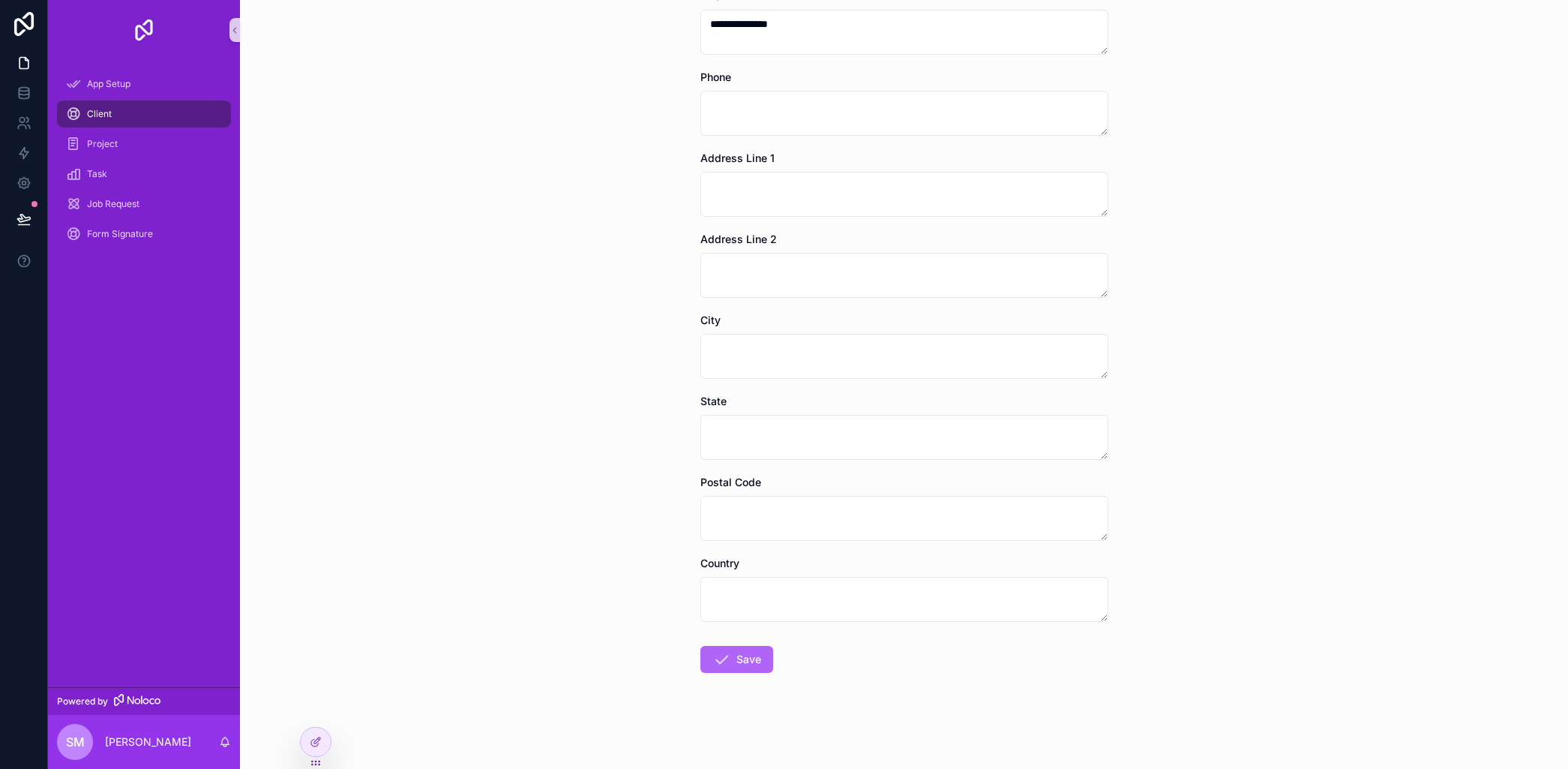
click at [732, 661] on button "Save" at bounding box center [737, 660] width 72 height 27
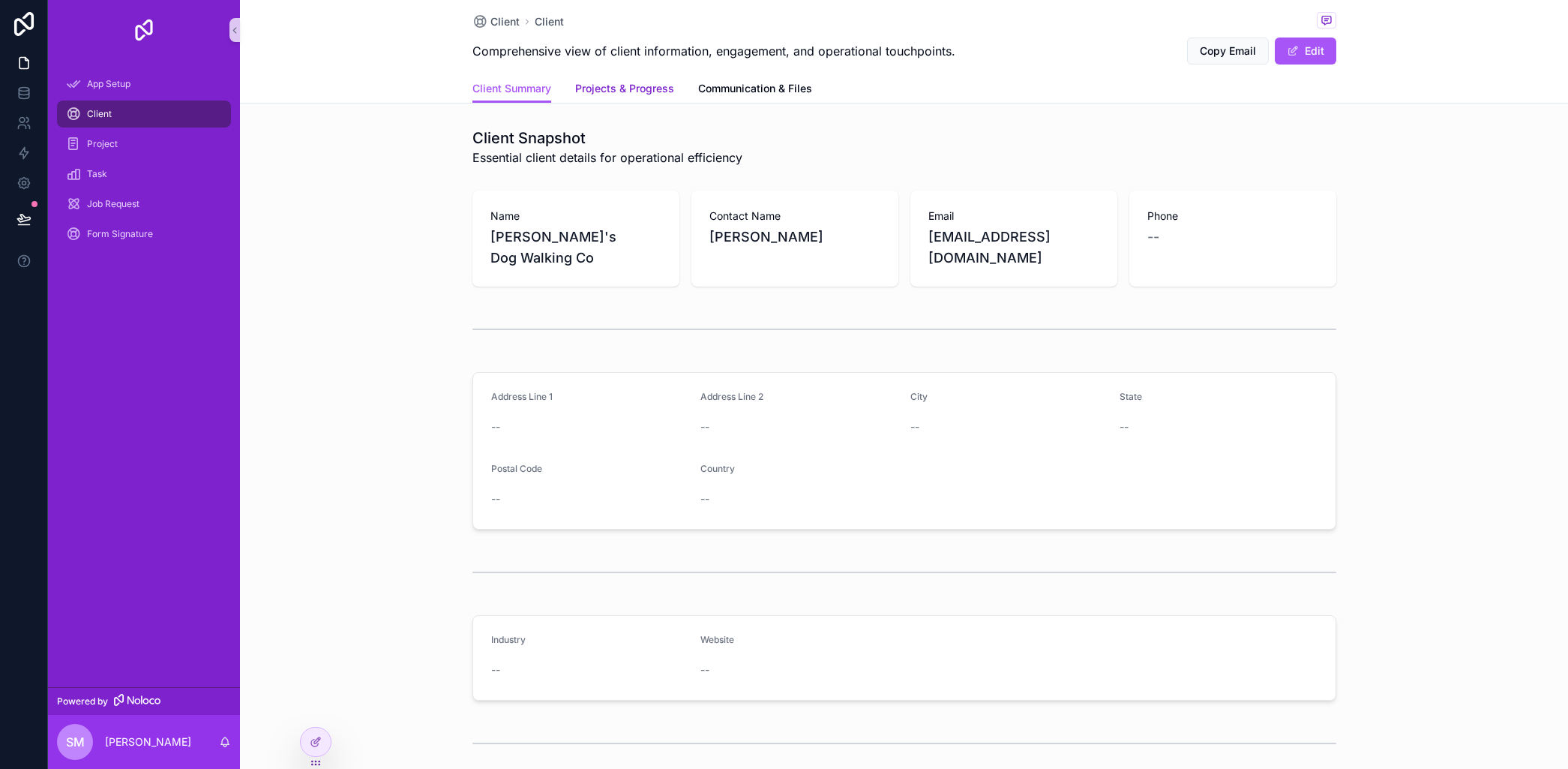
click at [626, 89] on span "Projects & Progress" at bounding box center [624, 88] width 99 height 15
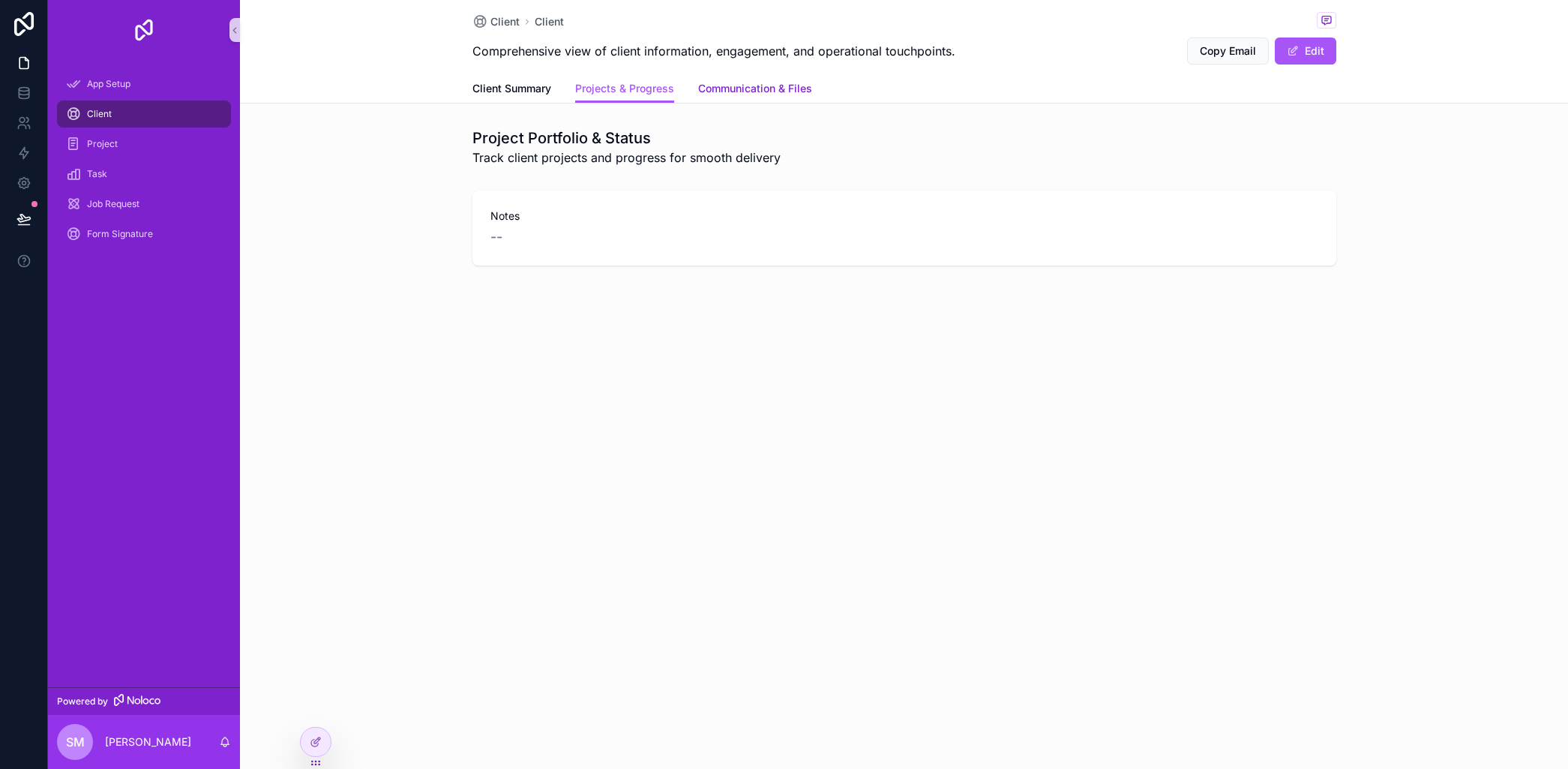
click at [780, 82] on span "Communication & Files" at bounding box center [755, 88] width 114 height 15
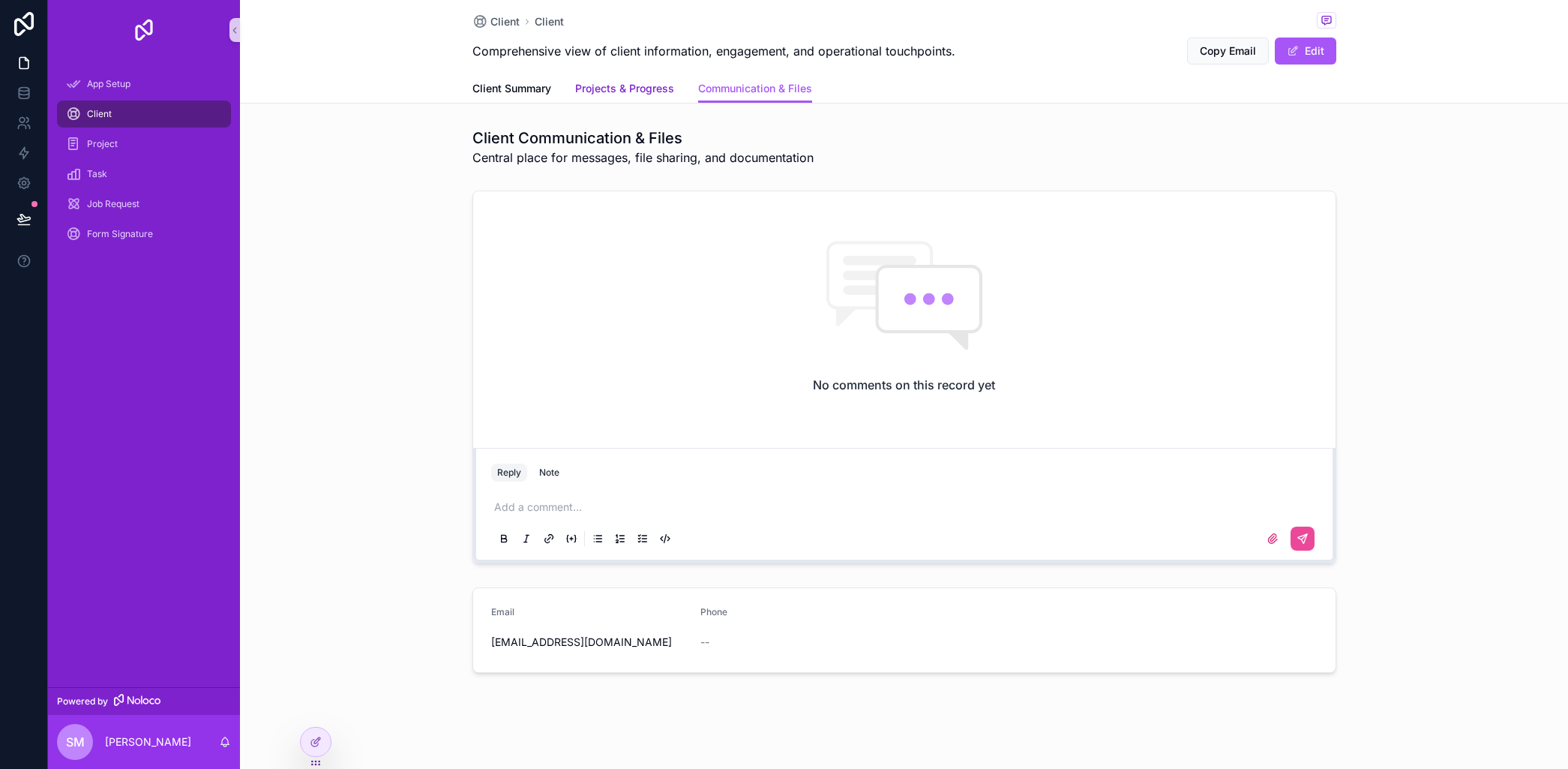
click at [655, 86] on span "Projects & Progress" at bounding box center [624, 88] width 99 height 15
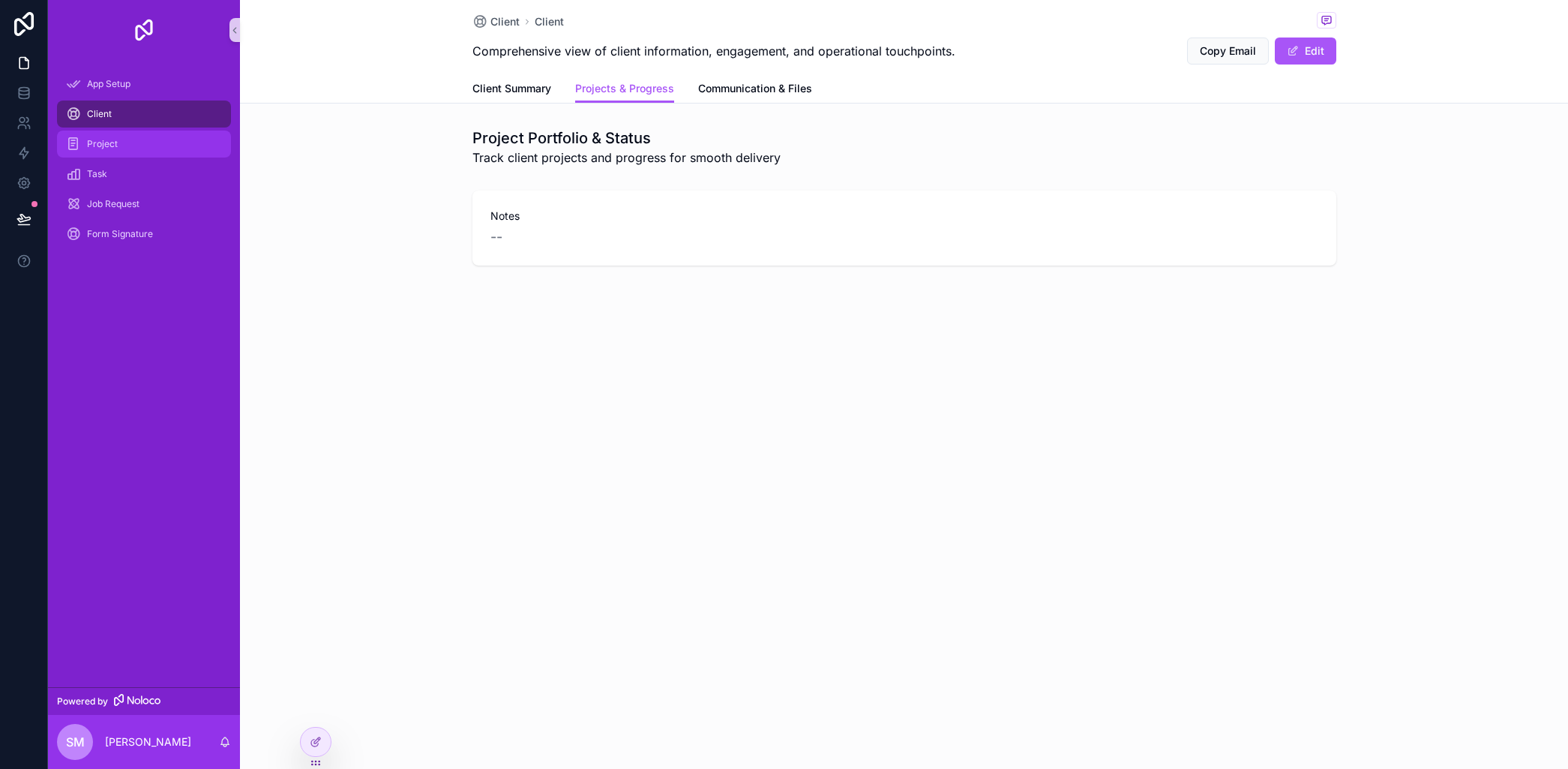
click at [152, 147] on div "Project" at bounding box center [145, 144] width 156 height 24
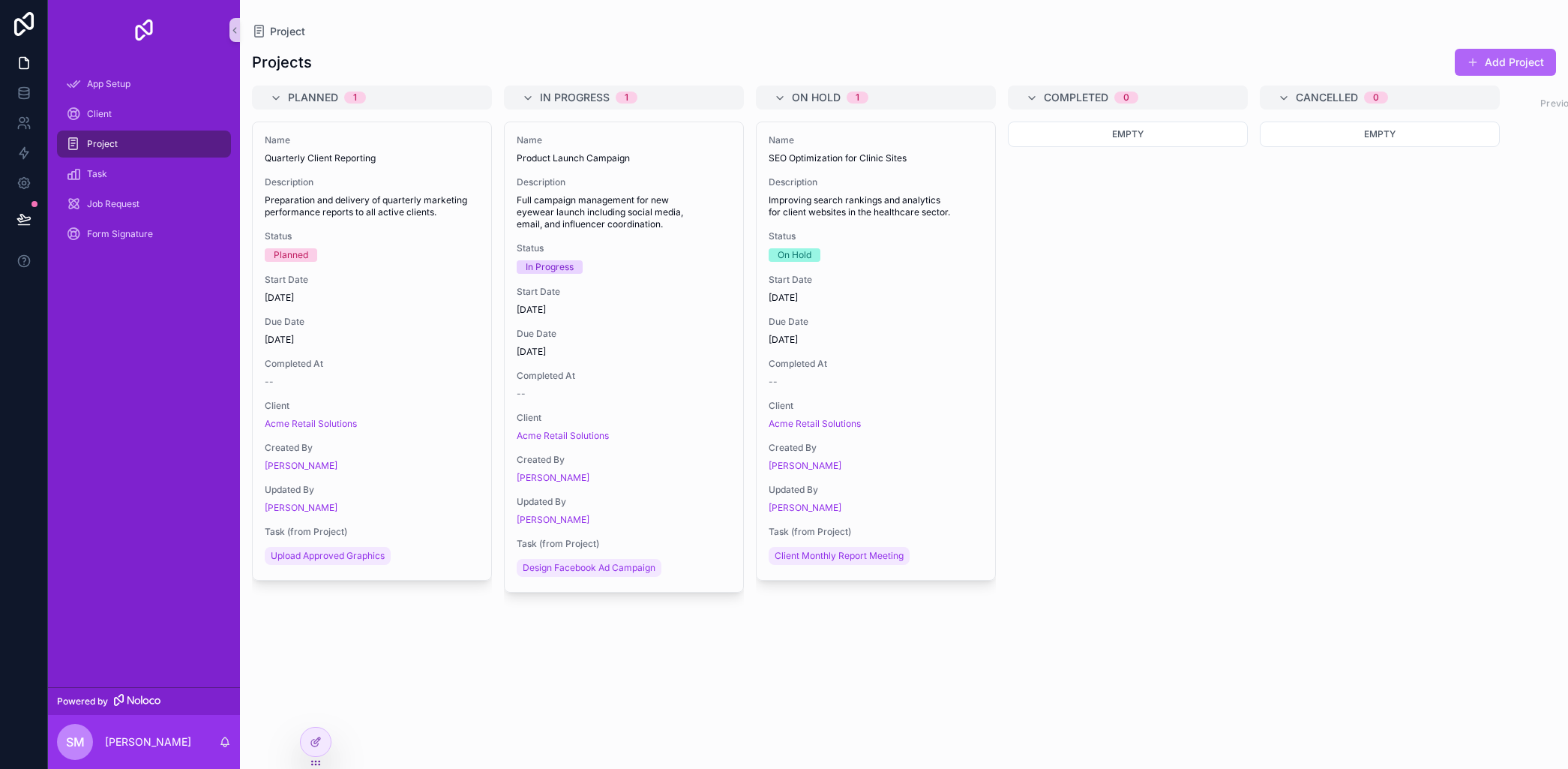
click at [1504, 60] on button "Add Project" at bounding box center [1505, 63] width 102 height 27
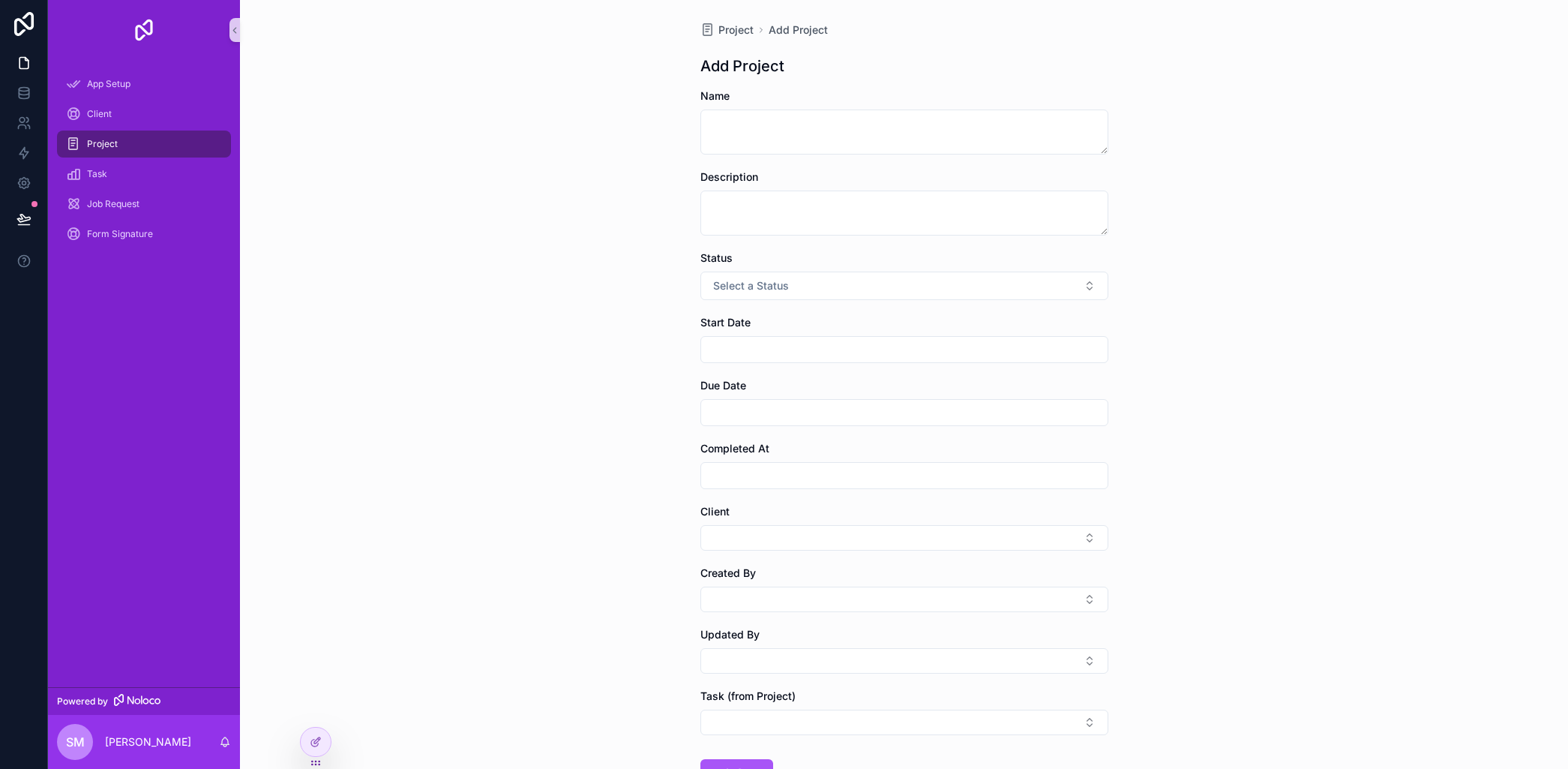
scroll to position [5, 0]
click at [1089, 530] on button "Select Button" at bounding box center [905, 534] width 408 height 25
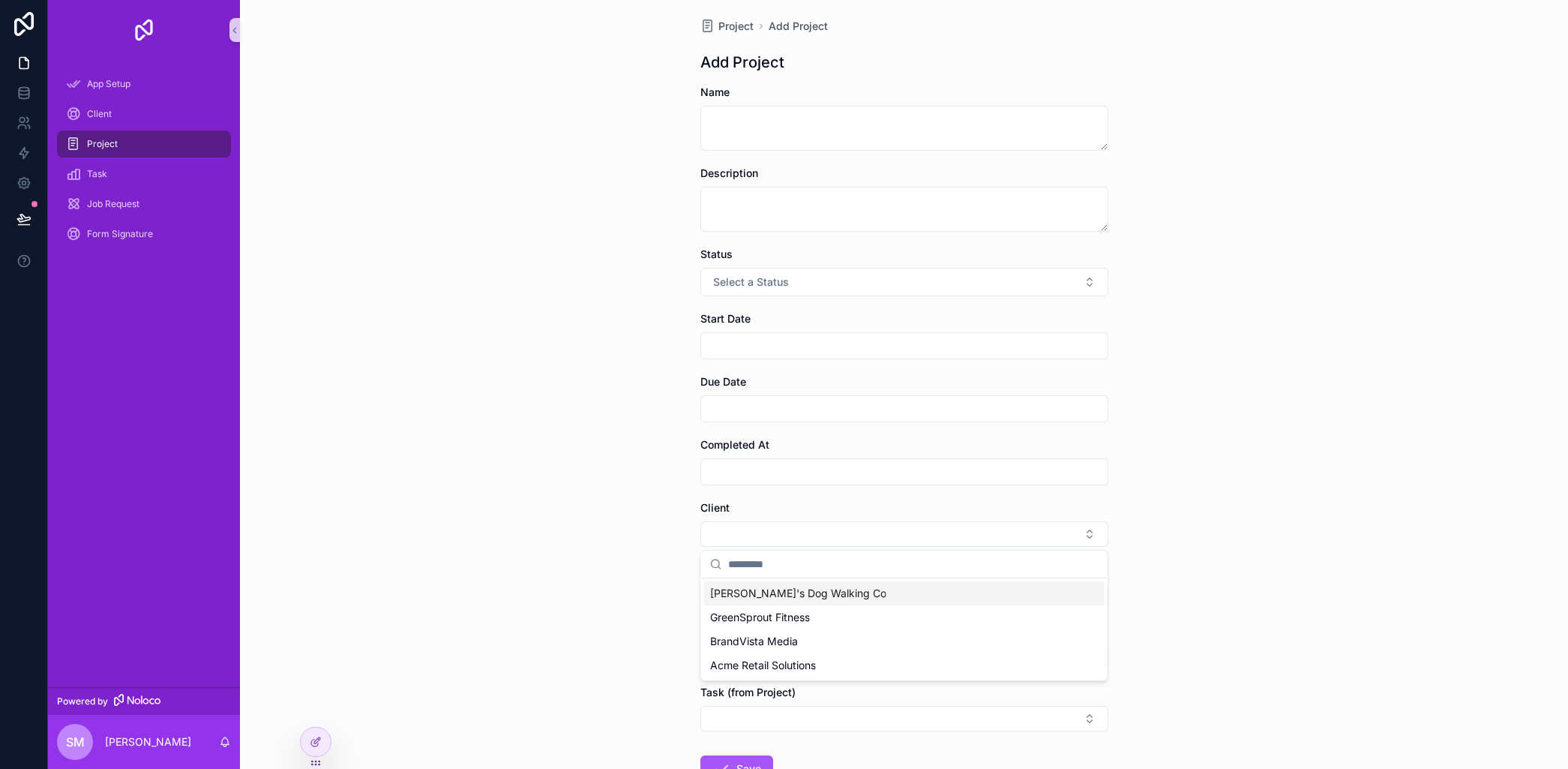
click at [814, 597] on span "[PERSON_NAME]'s Dog Walking Co" at bounding box center [798, 593] width 176 height 15
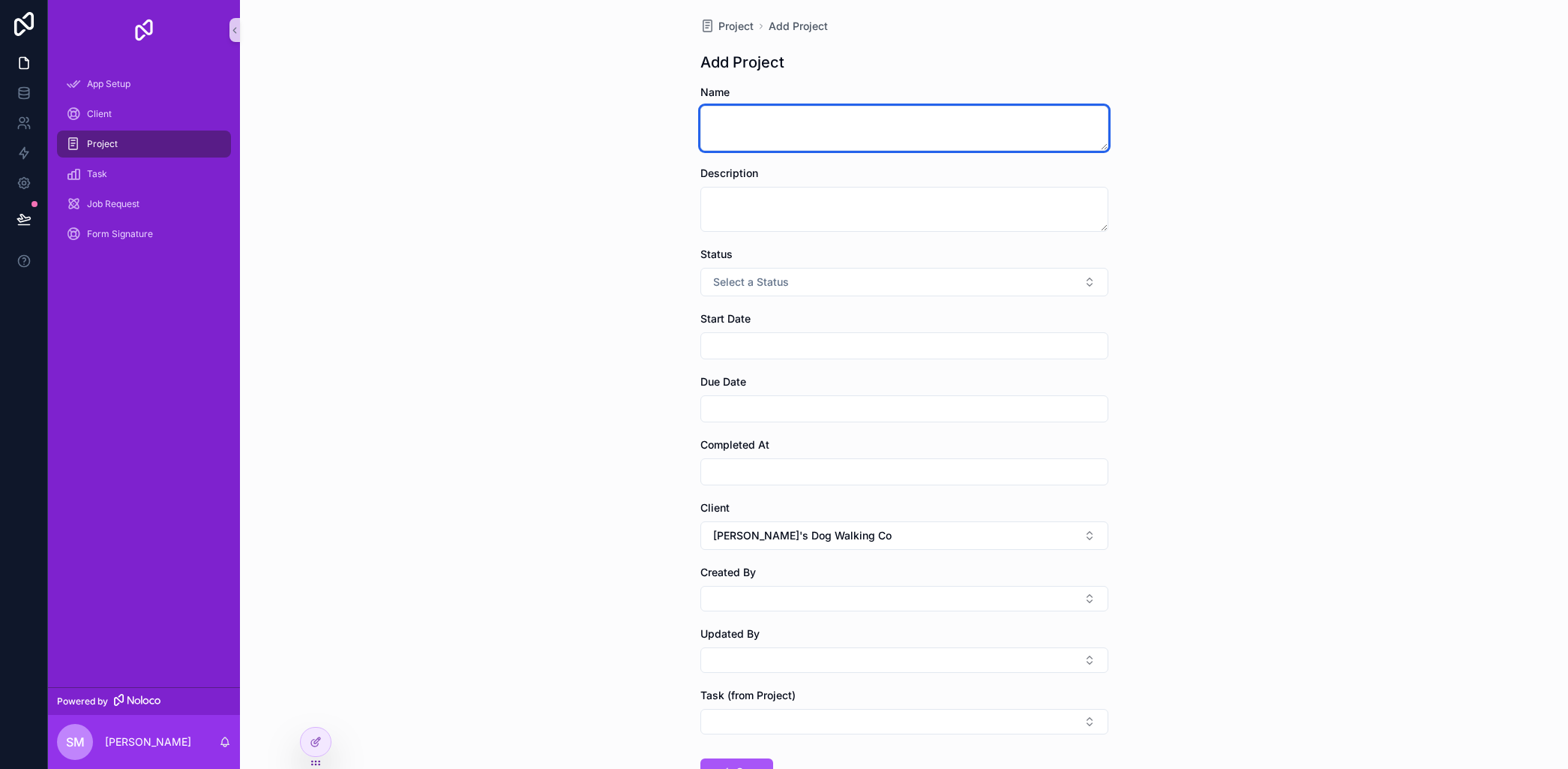
click at [781, 135] on textarea "scrollable content" at bounding box center [905, 128] width 408 height 45
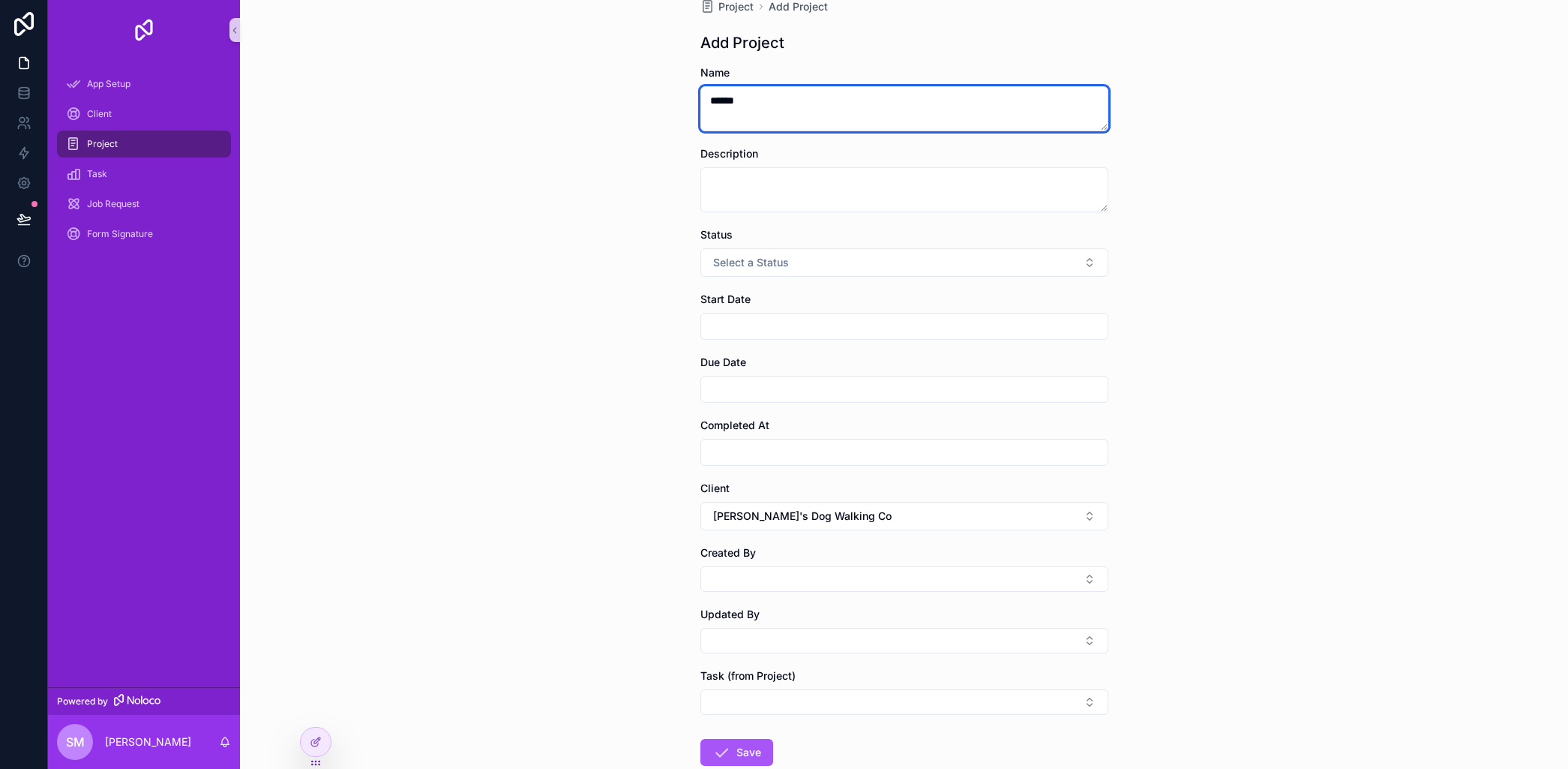
type textarea "******"
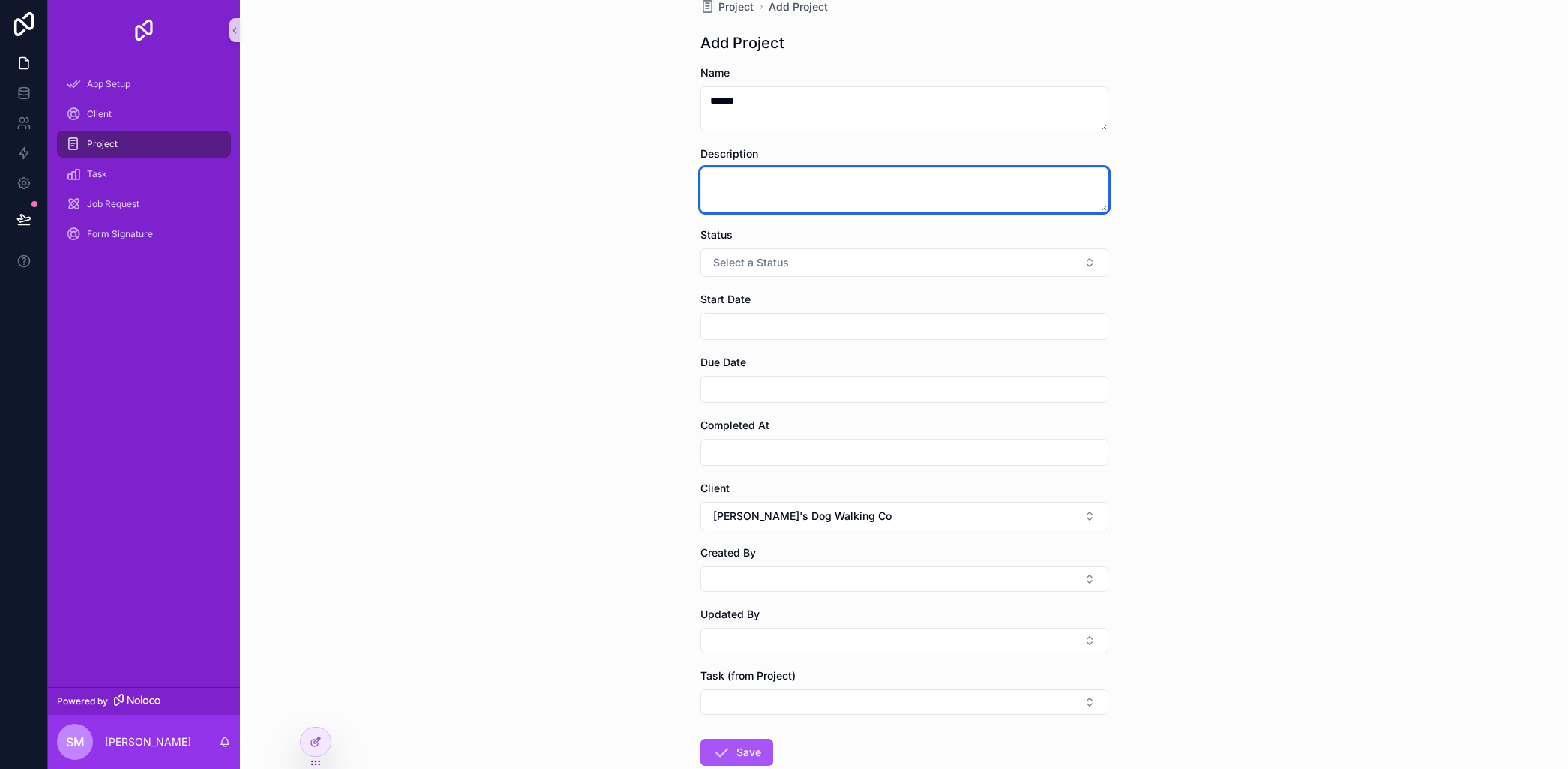
click at [734, 198] on textarea "scrollable content" at bounding box center [905, 190] width 408 height 45
type textarea "*****"
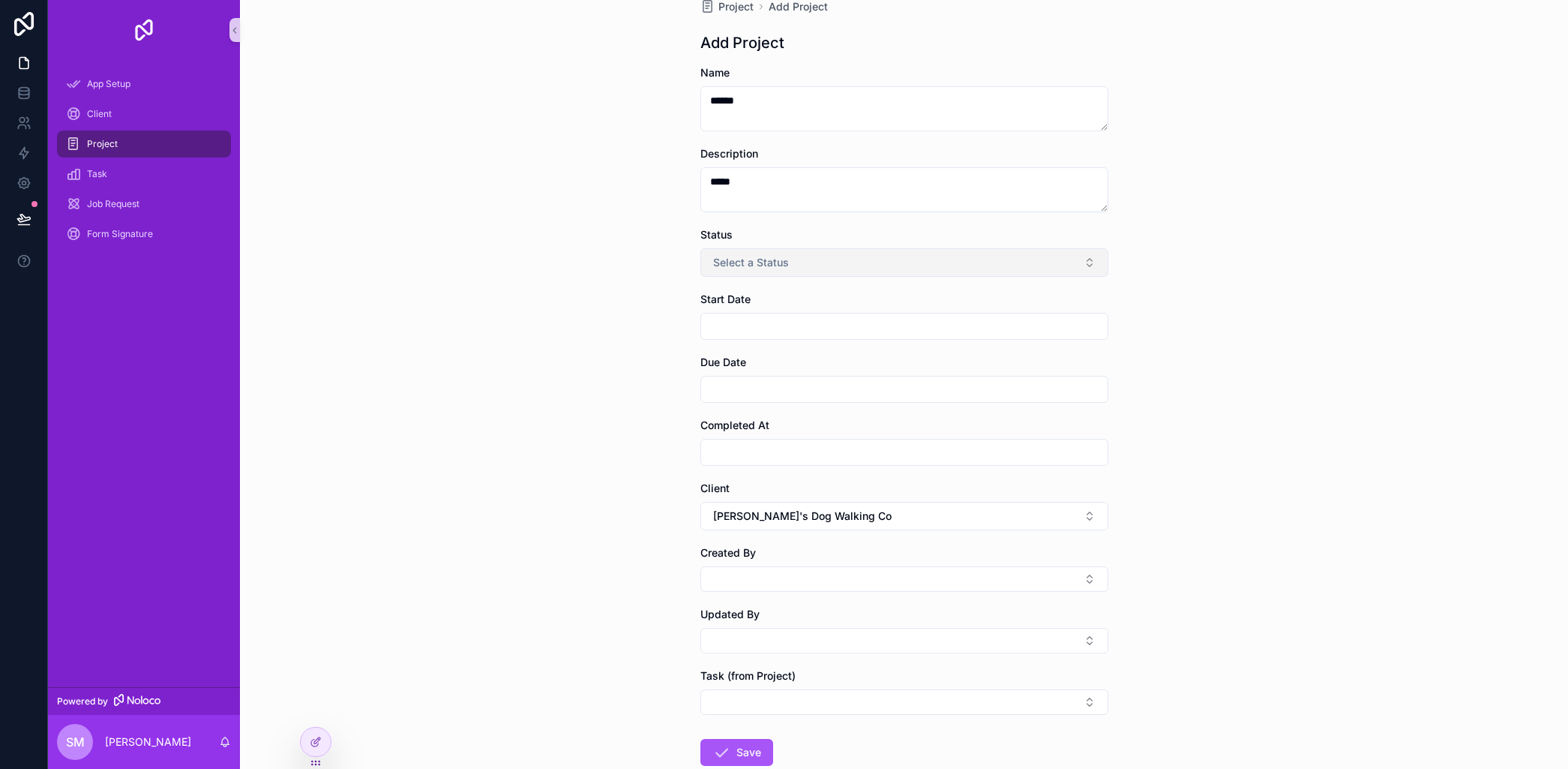
click at [817, 259] on button "Select a Status" at bounding box center [905, 262] width 408 height 28
click at [757, 344] on div "In Progress" at bounding box center [742, 345] width 48 height 14
click at [737, 322] on input "scrollable content" at bounding box center [905, 325] width 406 height 21
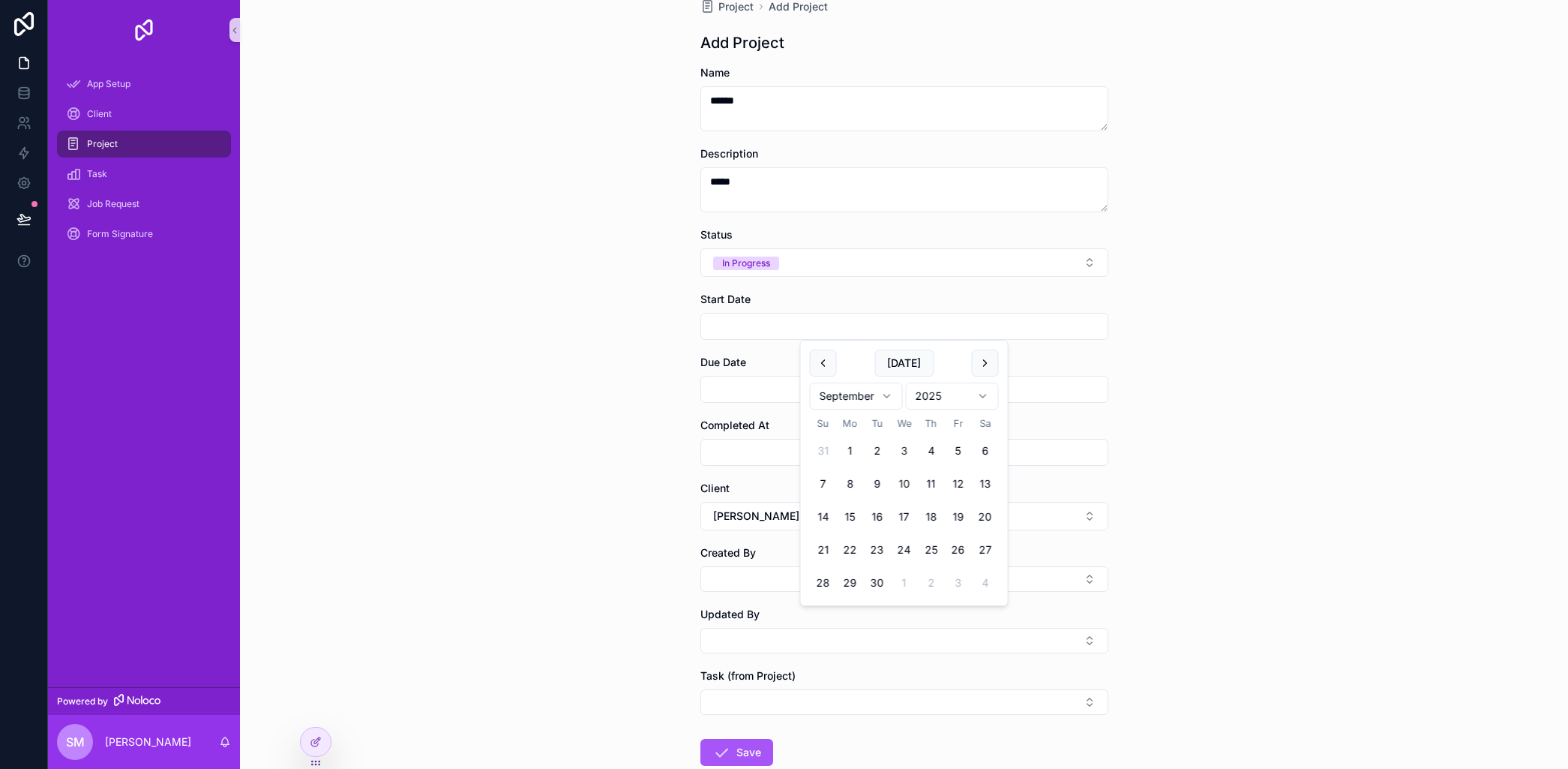
click at [900, 454] on button "3" at bounding box center [905, 451] width 27 height 27
type input "********"
click at [734, 382] on input "scrollable content" at bounding box center [905, 389] width 406 height 21
click at [956, 582] on button "19" at bounding box center [958, 580] width 27 height 27
type input "*********"
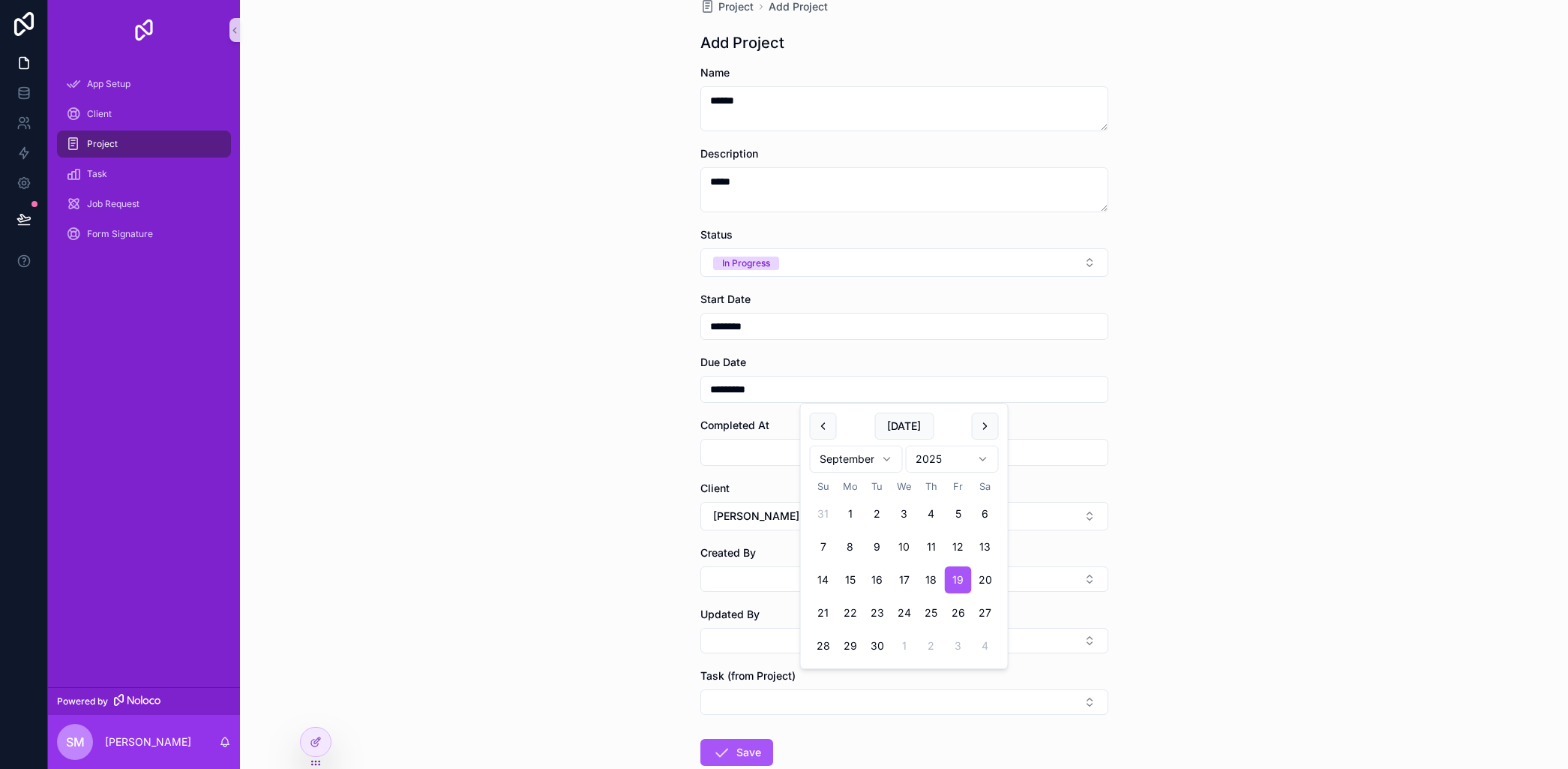
click at [738, 453] on input "scrollable content" at bounding box center [905, 451] width 406 height 21
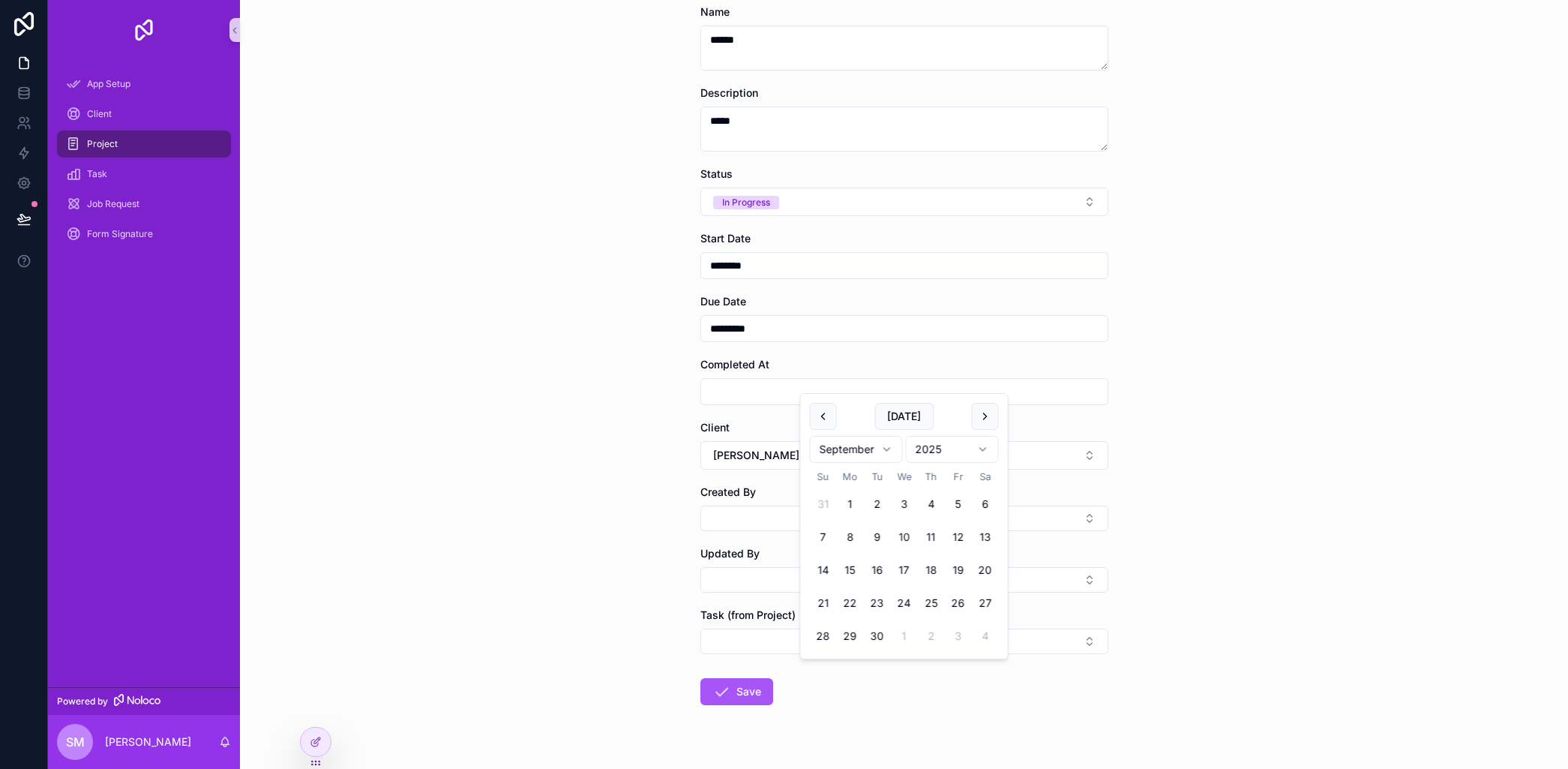
scroll to position [118, 0]
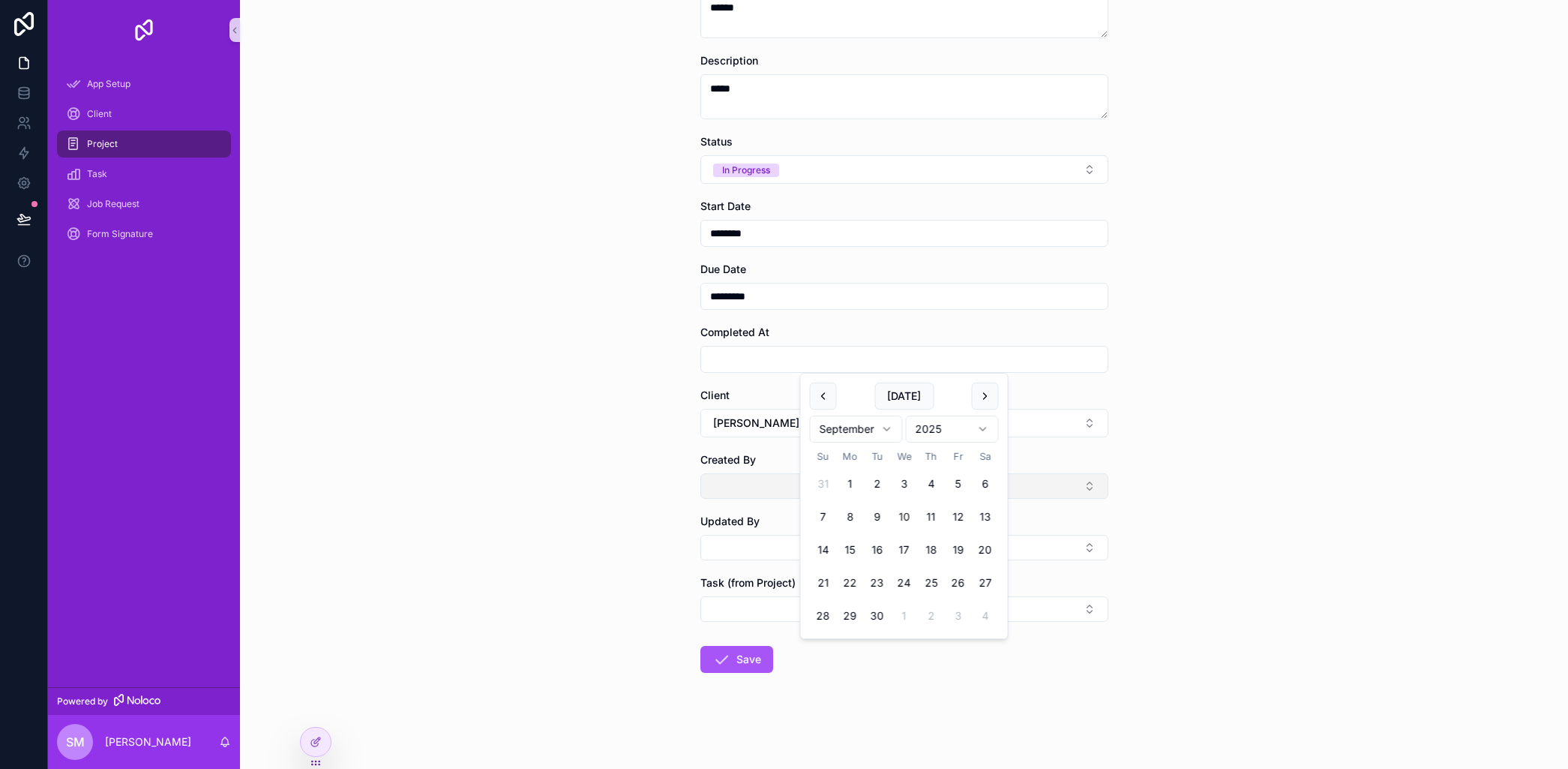
click at [734, 490] on button "Select Button" at bounding box center [905, 486] width 408 height 25
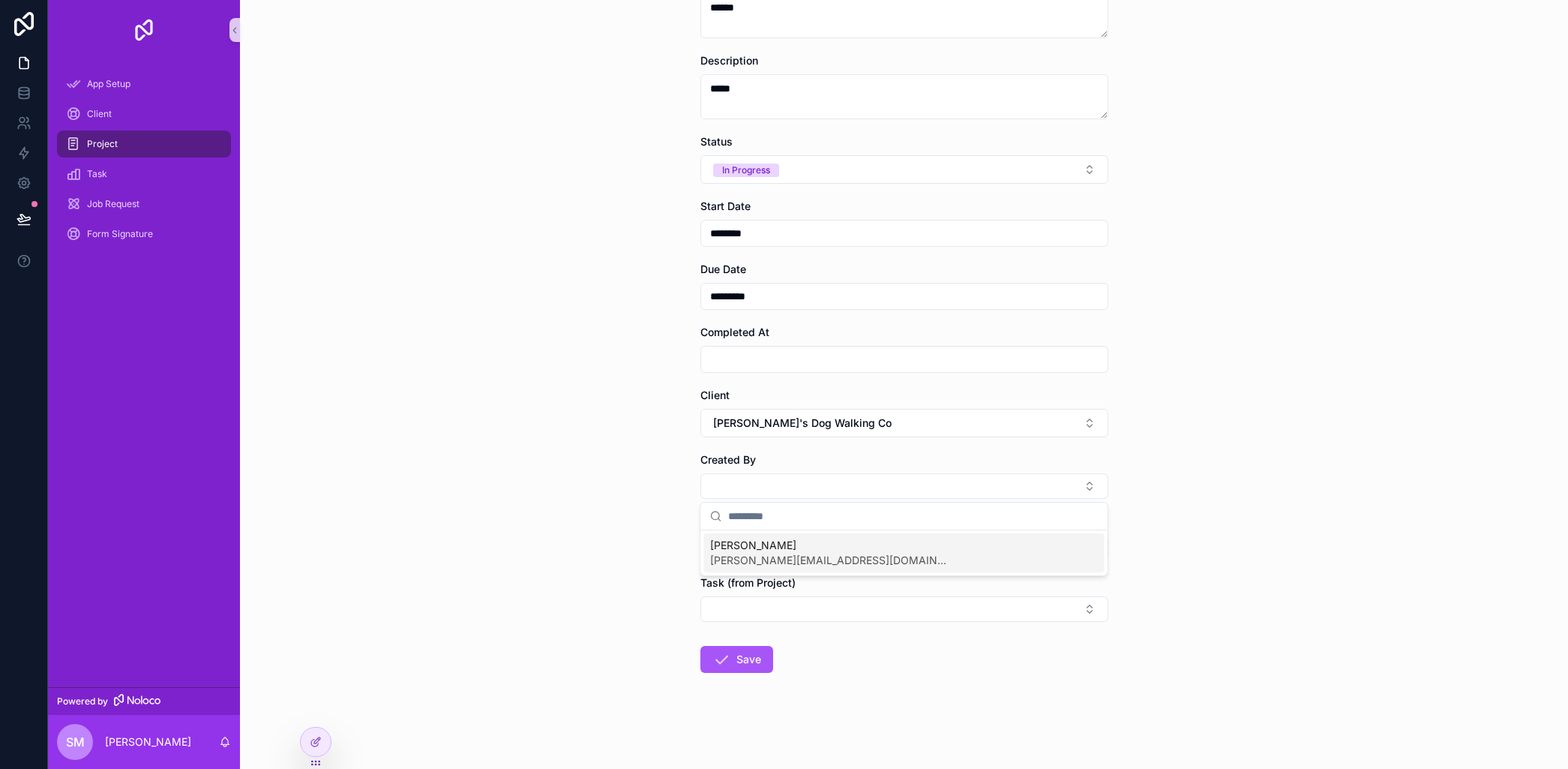
click at [764, 544] on span "[PERSON_NAME]" at bounding box center [830, 544] width 240 height 15
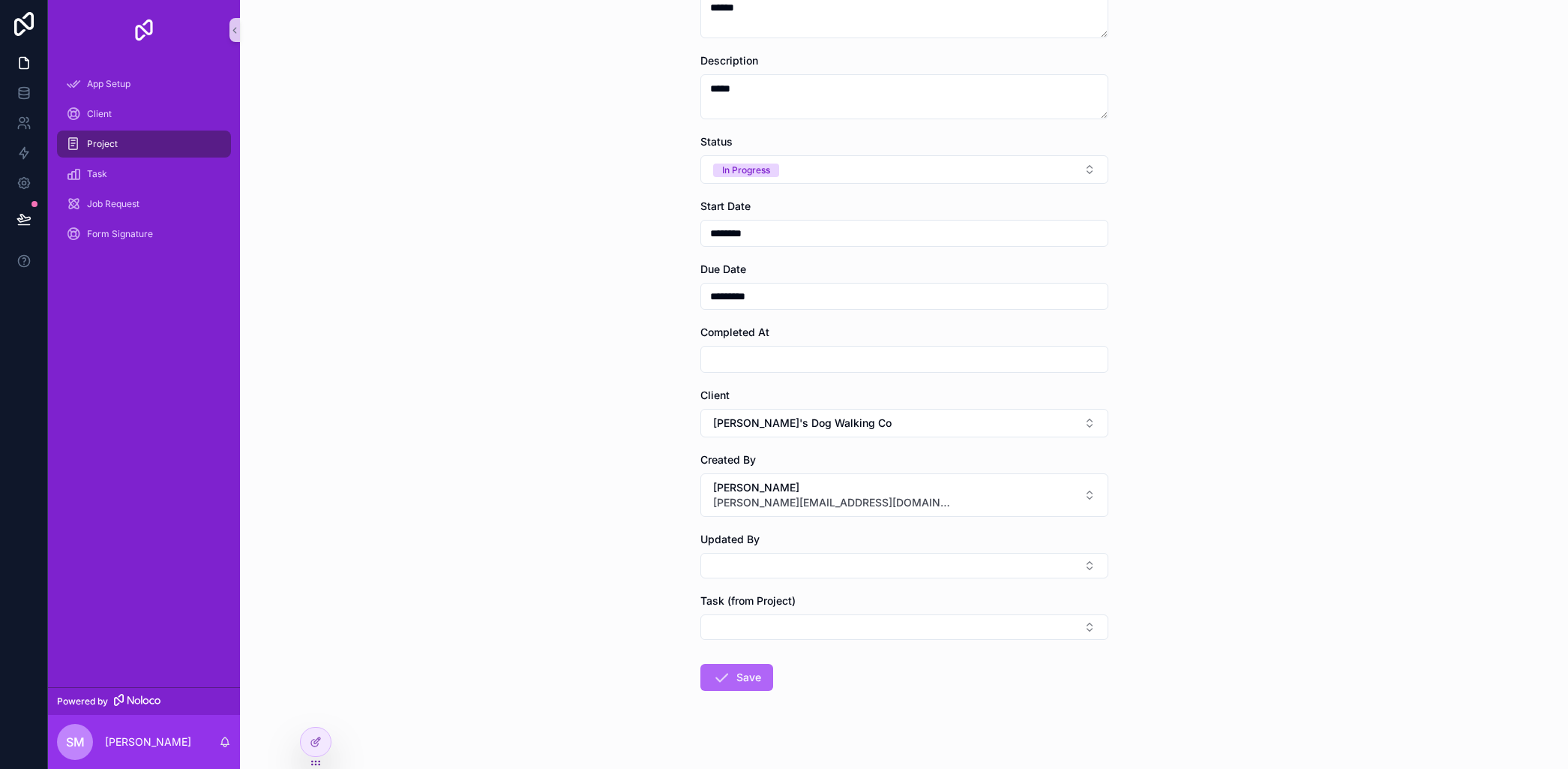
click at [733, 673] on button "Save" at bounding box center [737, 677] width 72 height 27
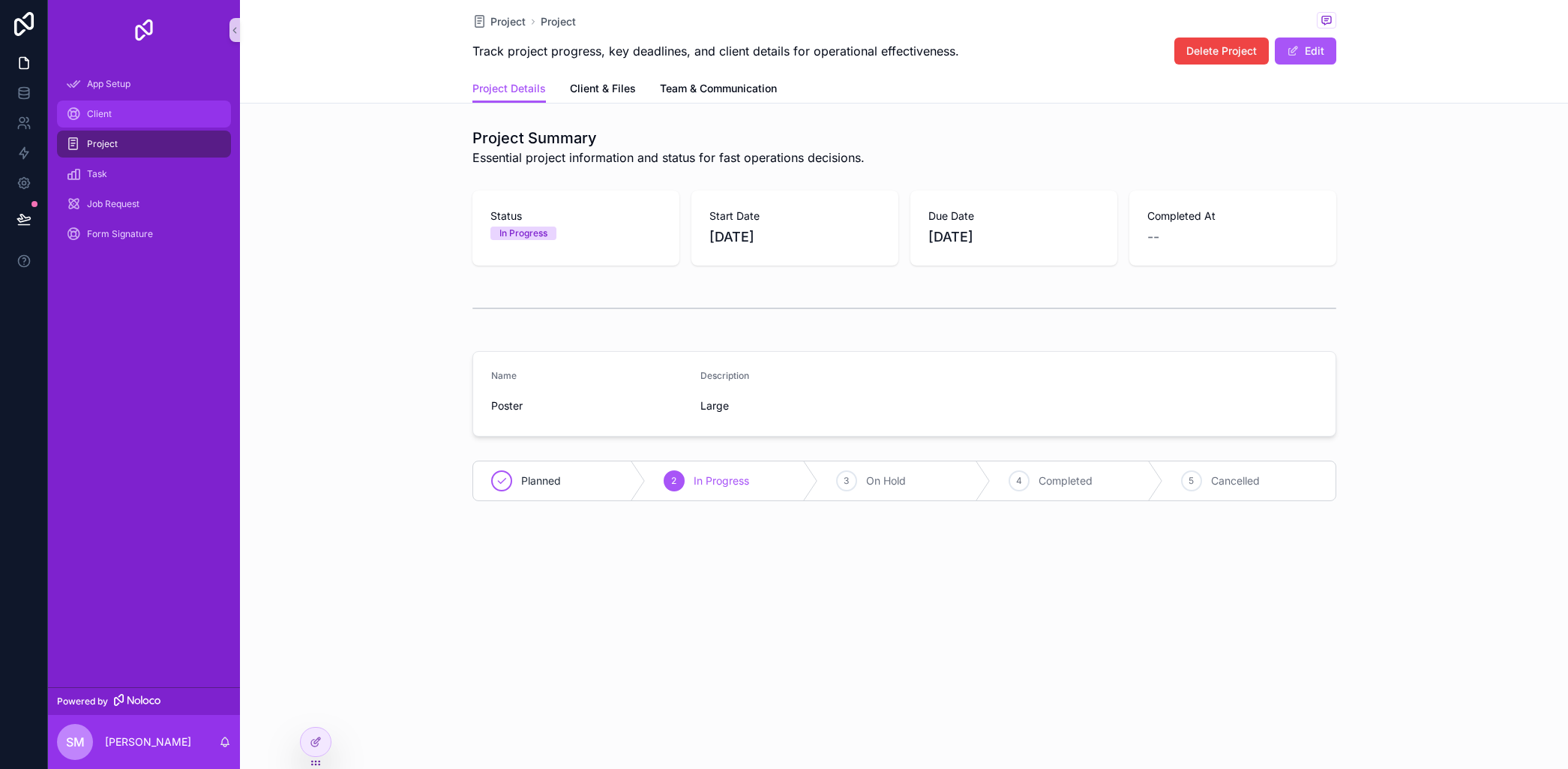
click at [96, 114] on span "Client" at bounding box center [99, 114] width 24 height 12
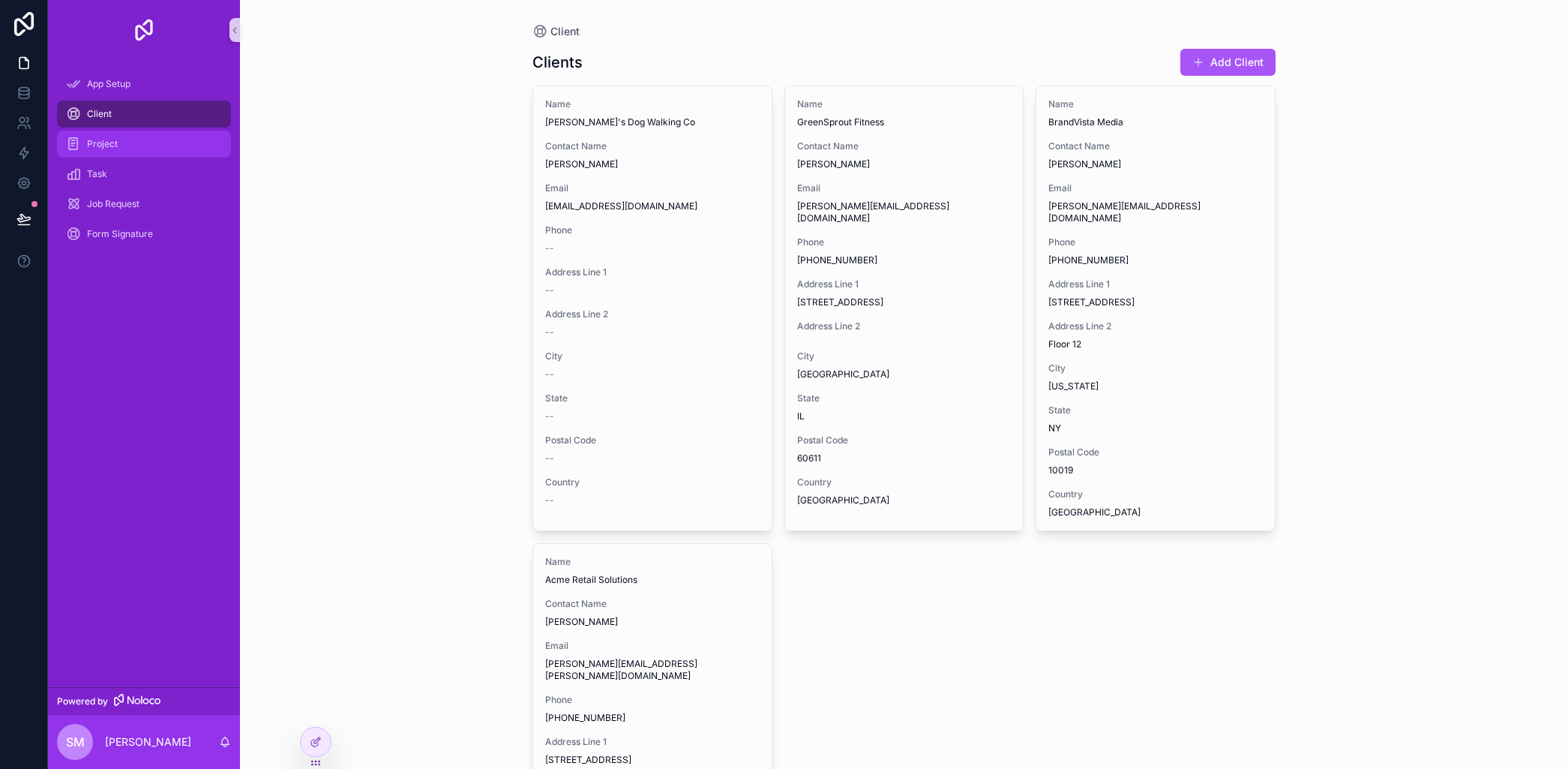
click at [101, 143] on span "Project" at bounding box center [102, 144] width 30 height 12
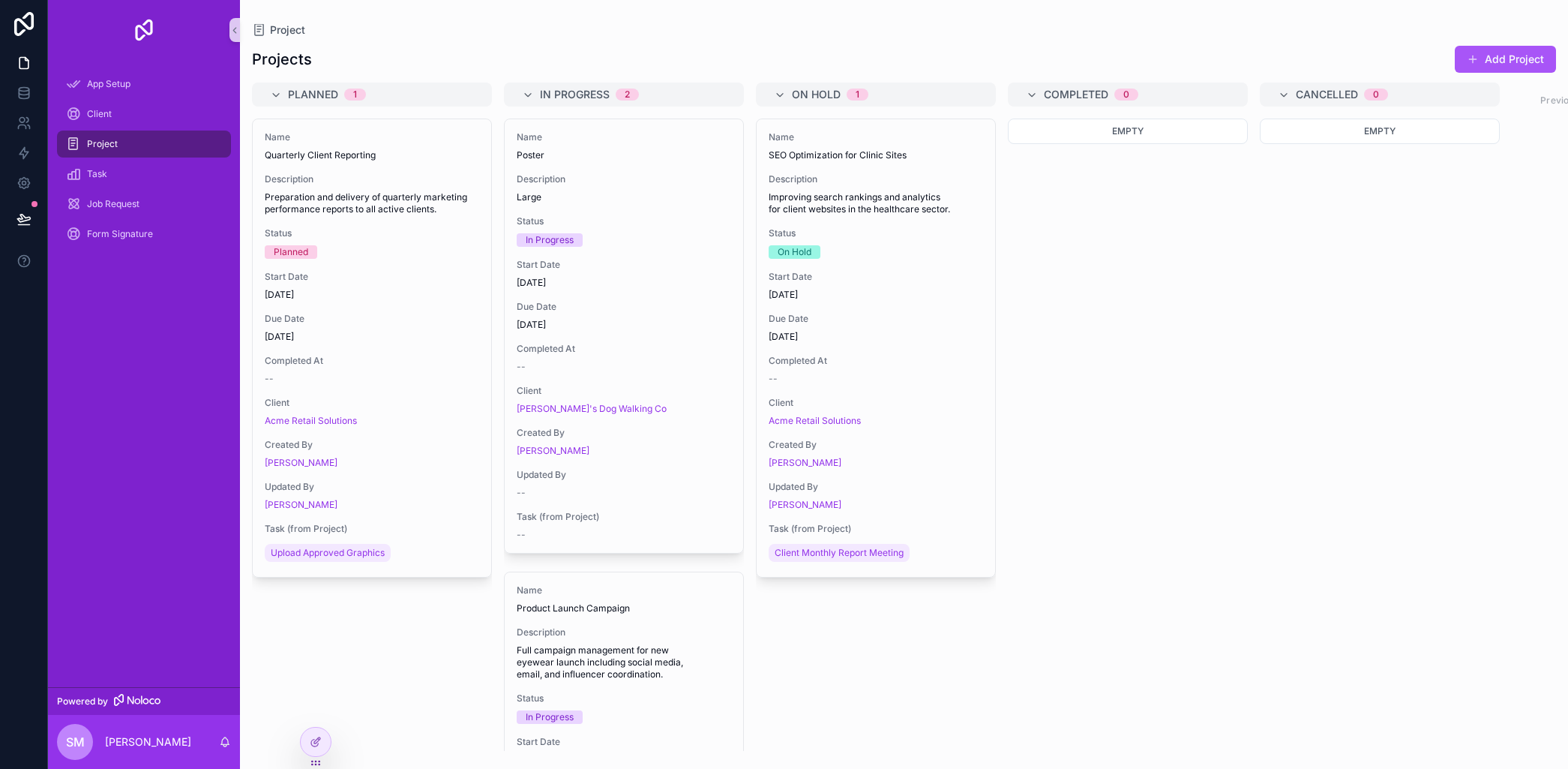
click at [308, 92] on span "Planned" at bounding box center [313, 94] width 50 height 15
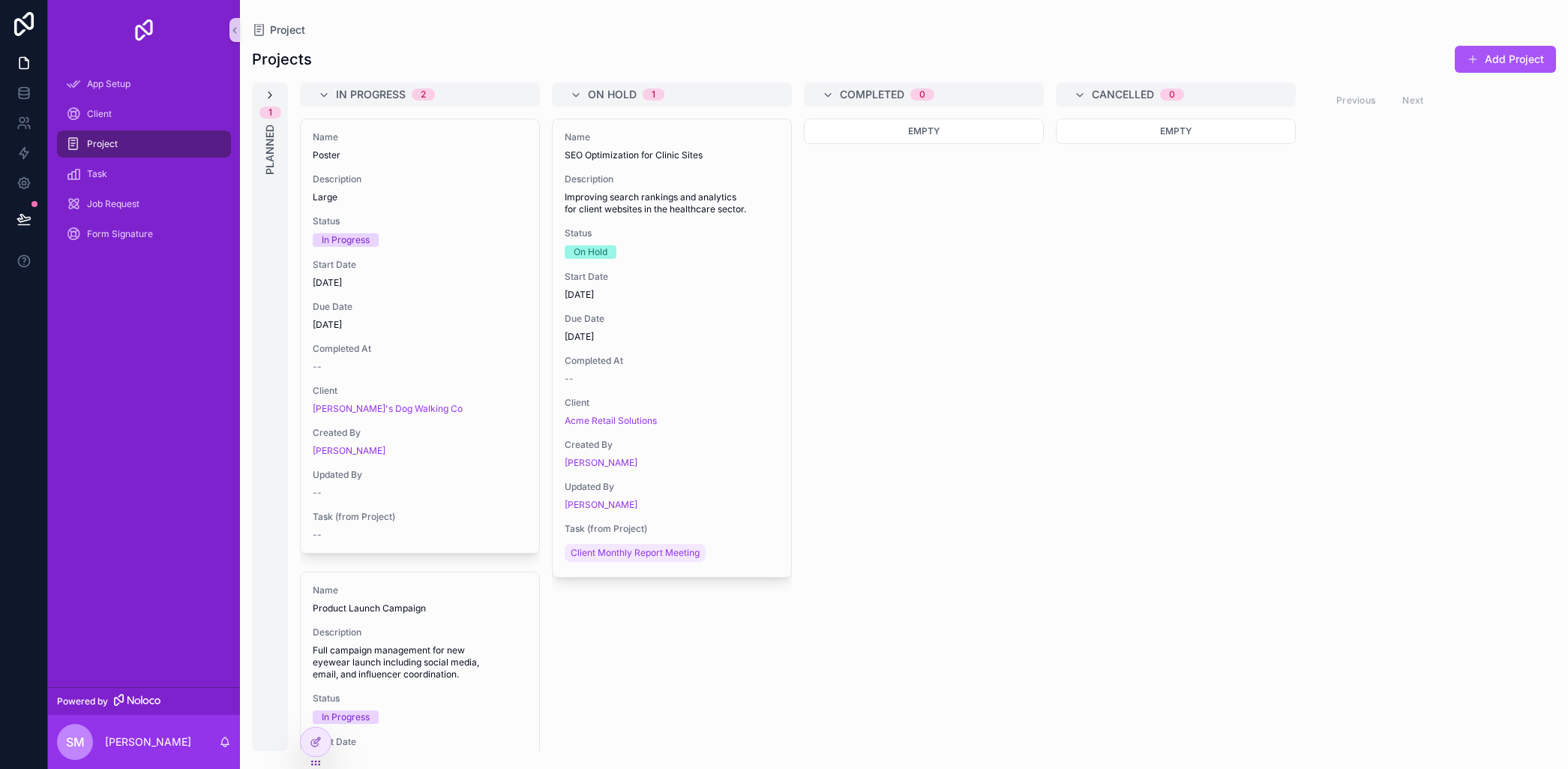
click at [270, 93] on icon "scrollable content" at bounding box center [270, 95] width 12 height 12
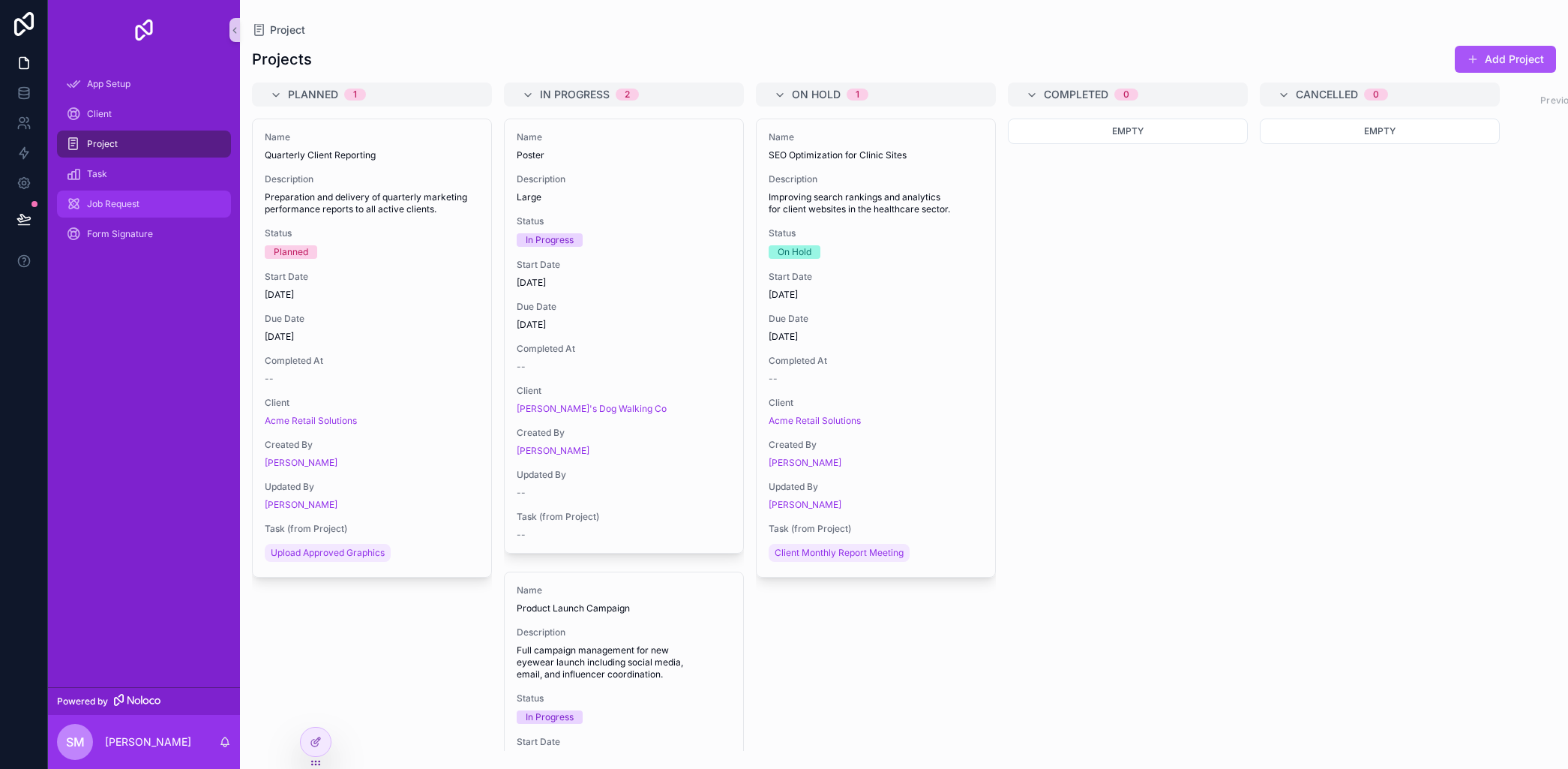
click at [118, 205] on span "Job Request" at bounding box center [113, 204] width 53 height 12
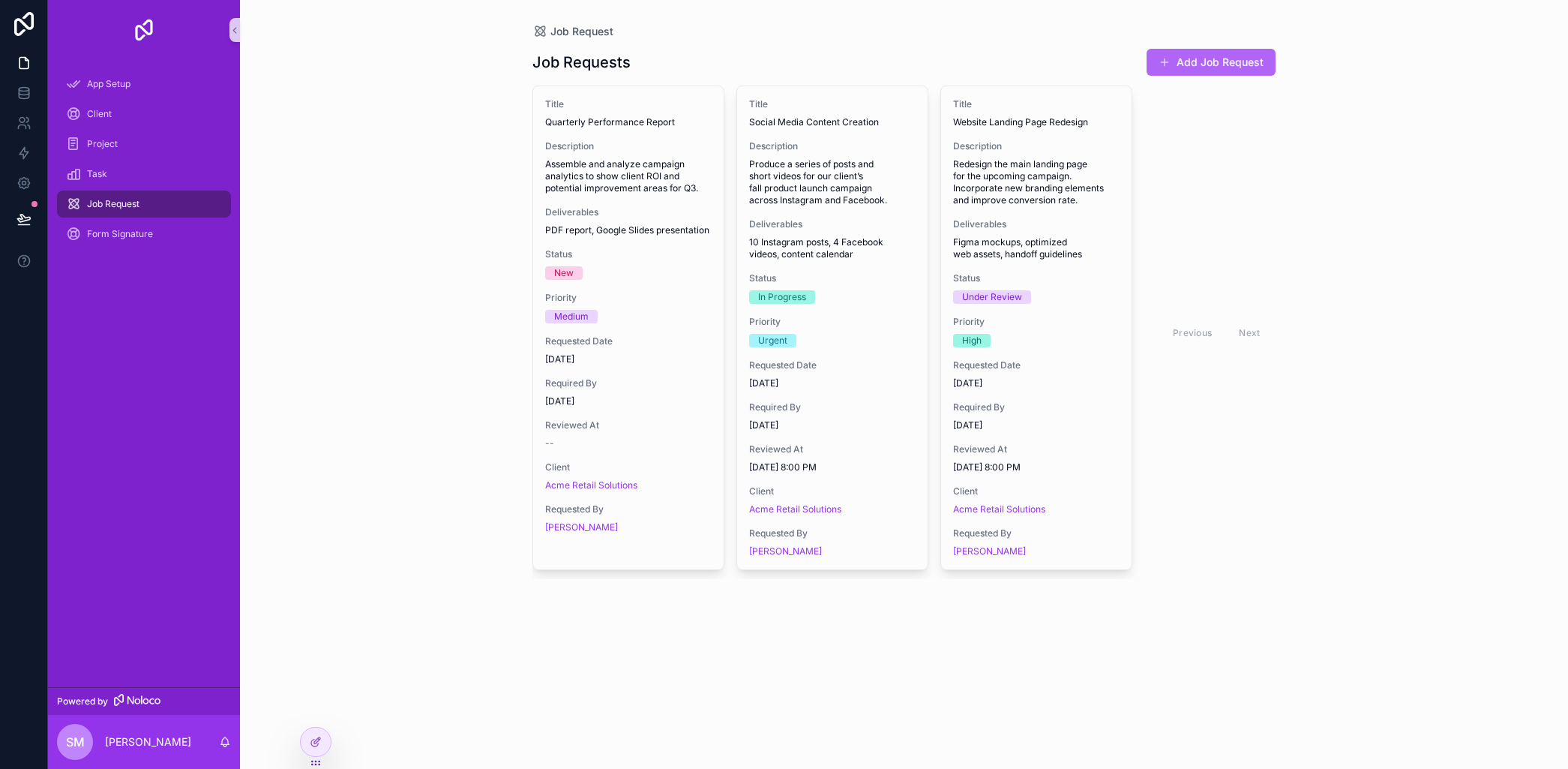
click at [1237, 61] on button "Add Job Request" at bounding box center [1211, 63] width 129 height 27
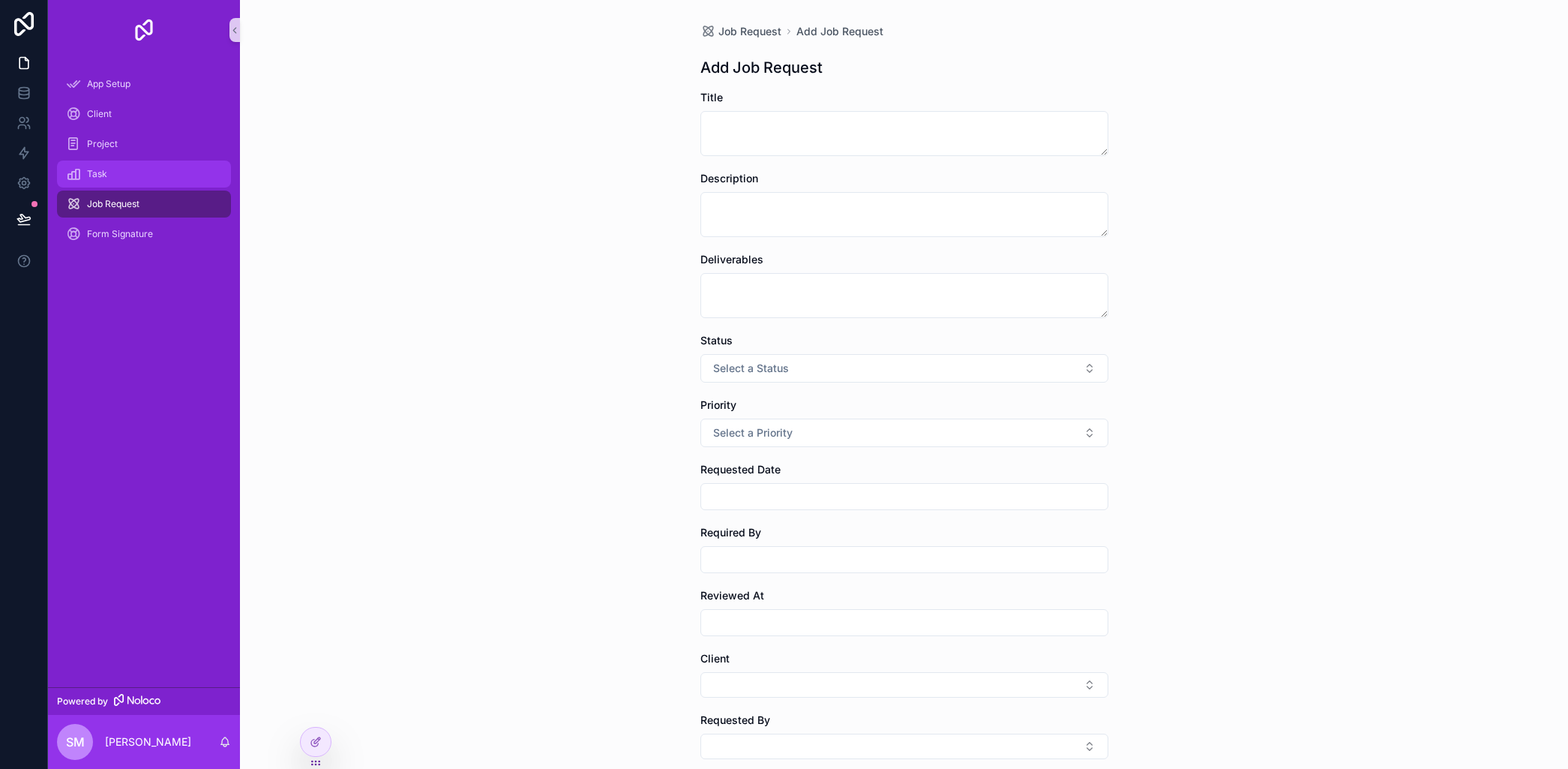
click at [105, 171] on span "Task" at bounding box center [97, 174] width 21 height 12
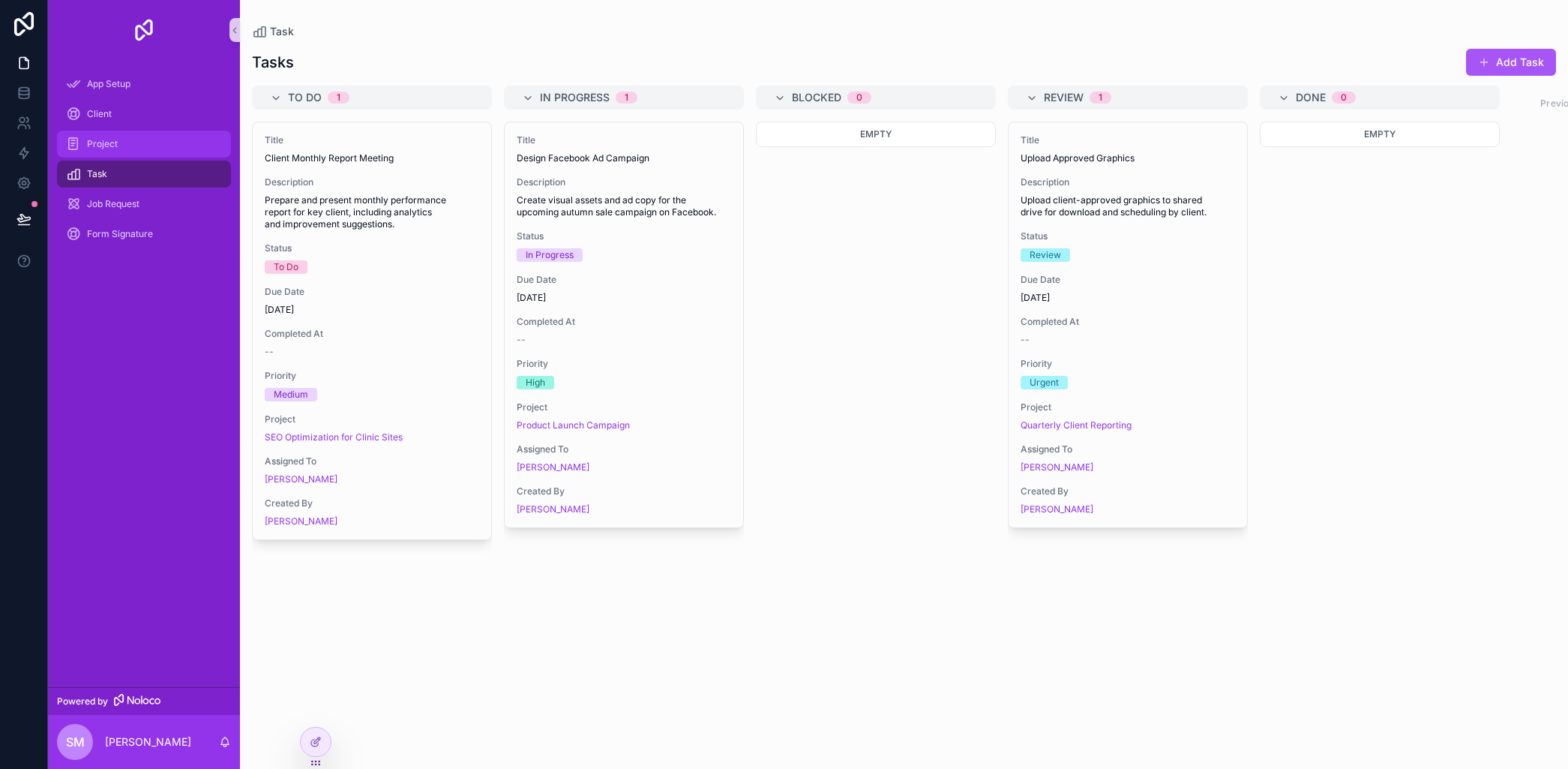
click at [102, 141] on span "Project" at bounding box center [102, 144] width 30 height 12
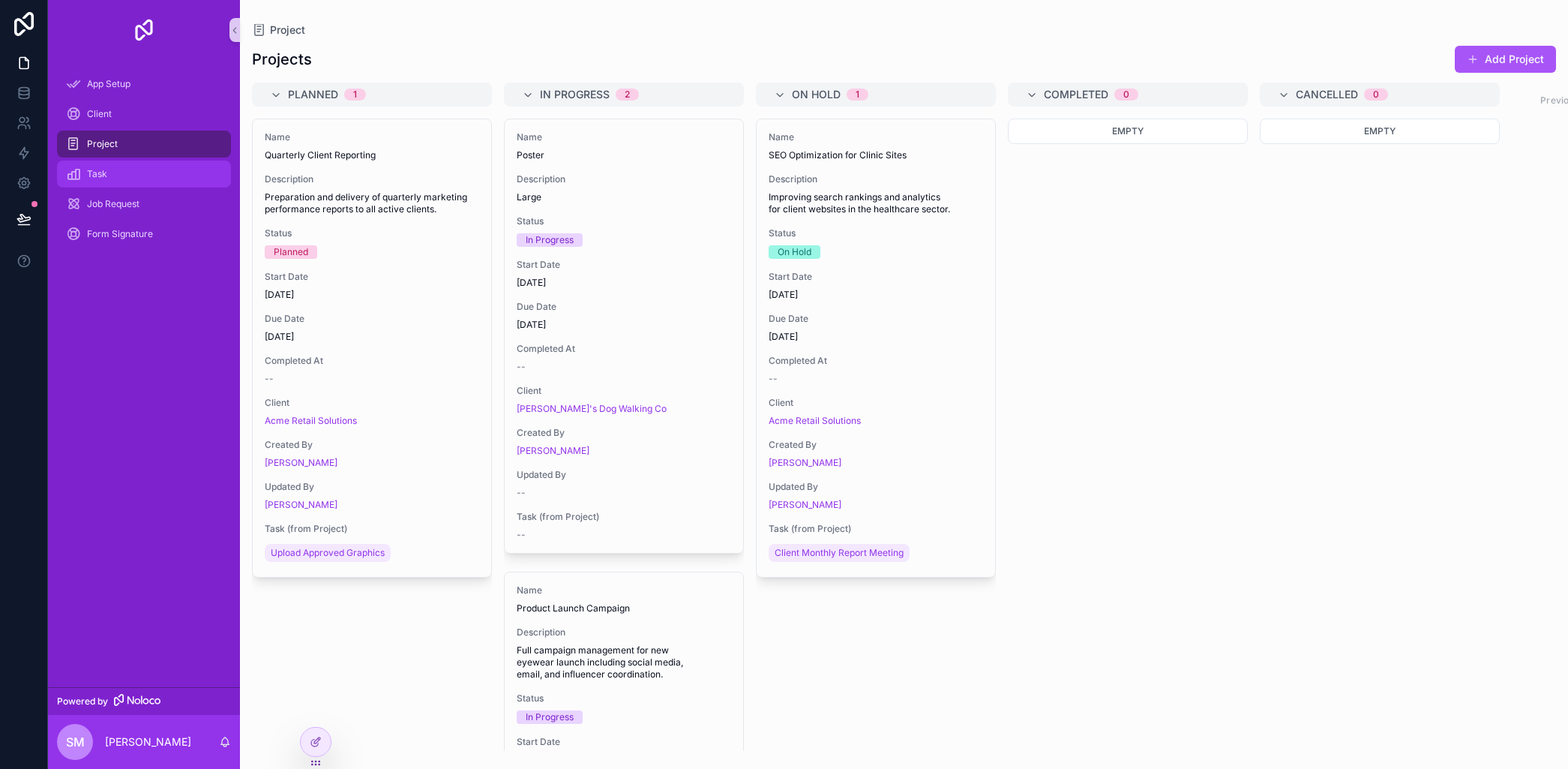
click at [92, 179] on span "Task" at bounding box center [97, 174] width 21 height 12
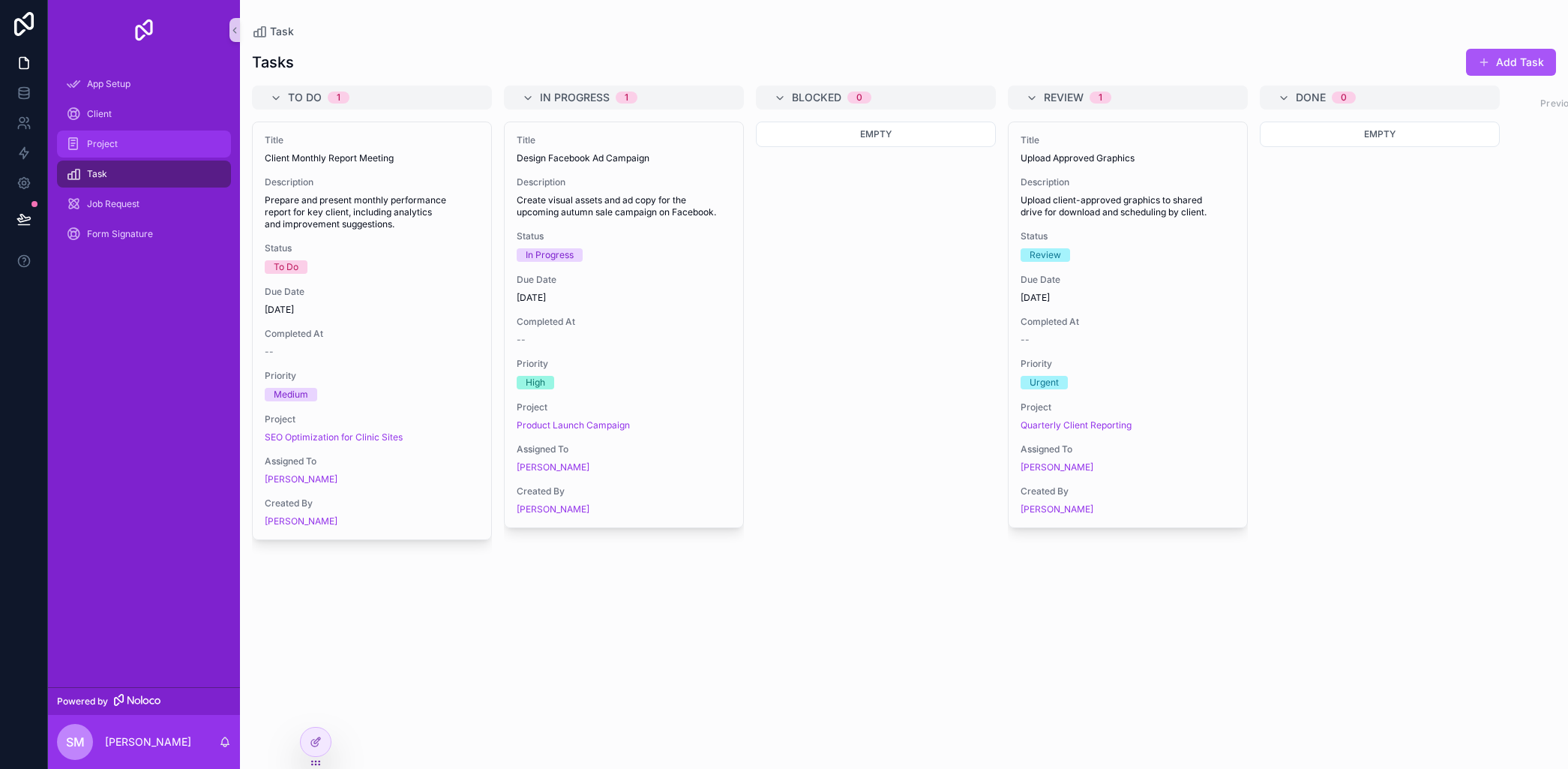
click at [95, 138] on span "Project" at bounding box center [102, 144] width 30 height 12
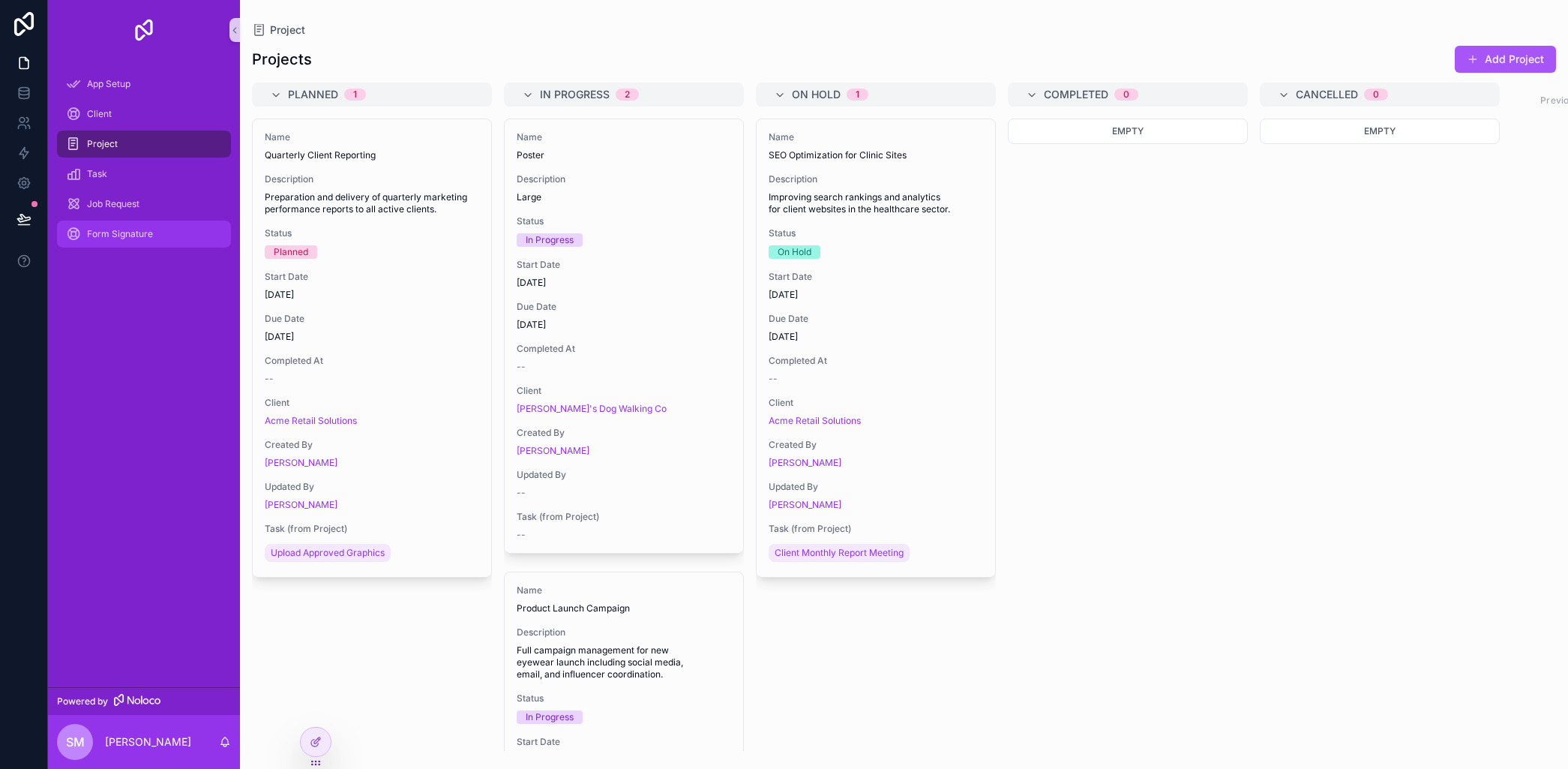
click at [115, 237] on span "Form Signature" at bounding box center [120, 234] width 66 height 12
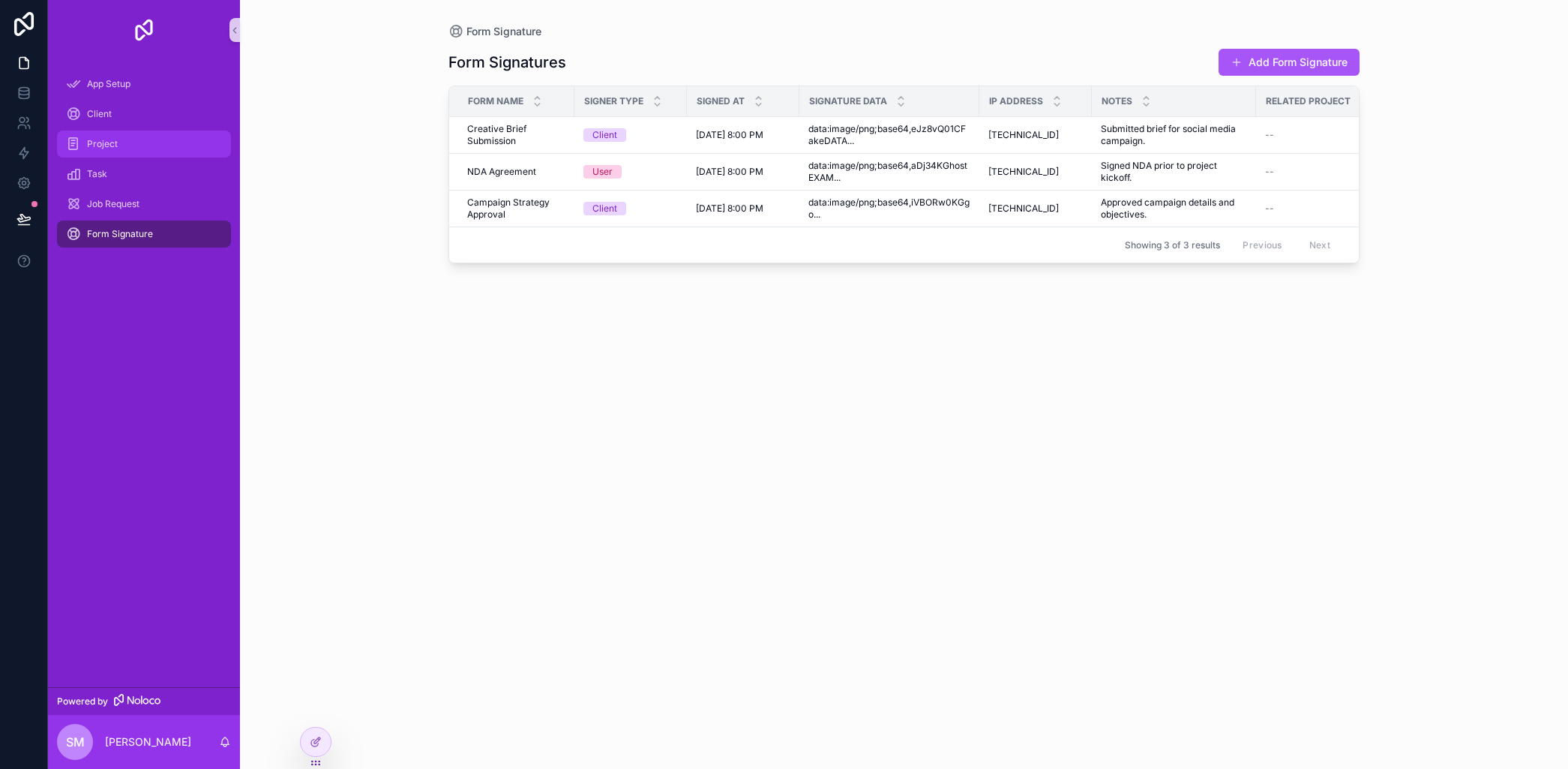
click at [103, 145] on span "Project" at bounding box center [102, 144] width 30 height 12
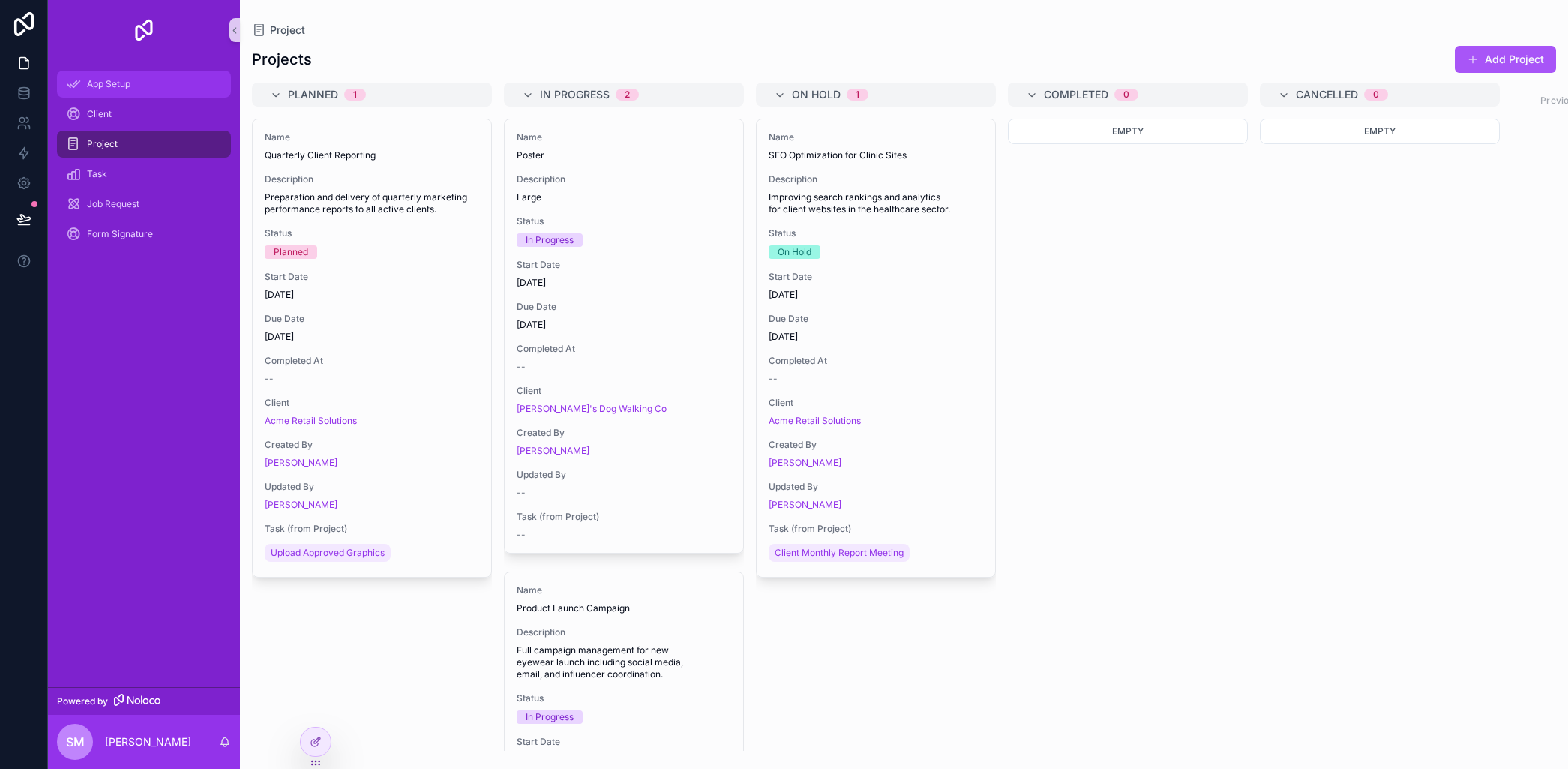
click at [106, 81] on span "App Setup" at bounding box center [108, 84] width 44 height 12
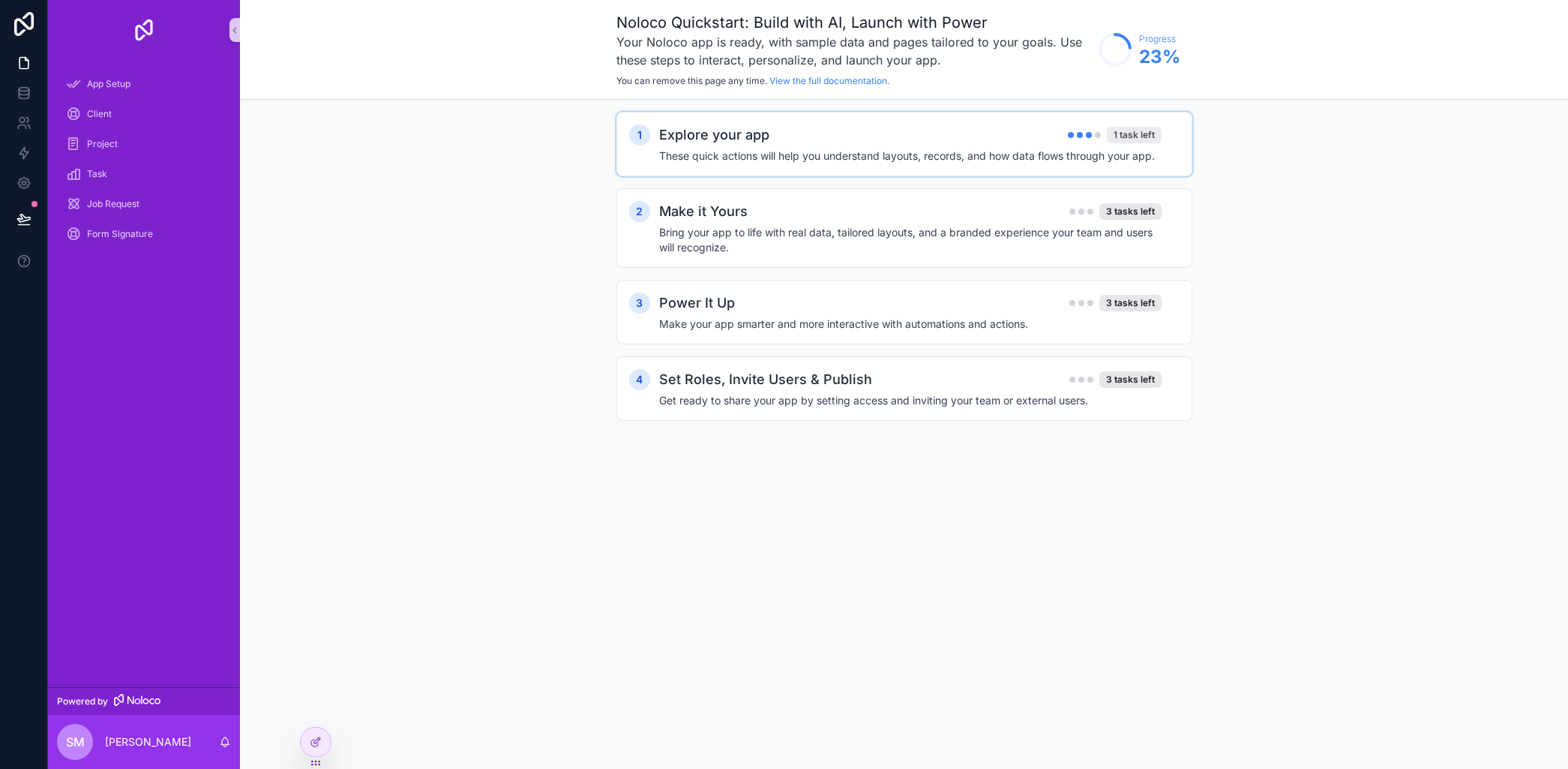
click at [1127, 133] on div "1 task left" at bounding box center [1134, 135] width 55 height 17
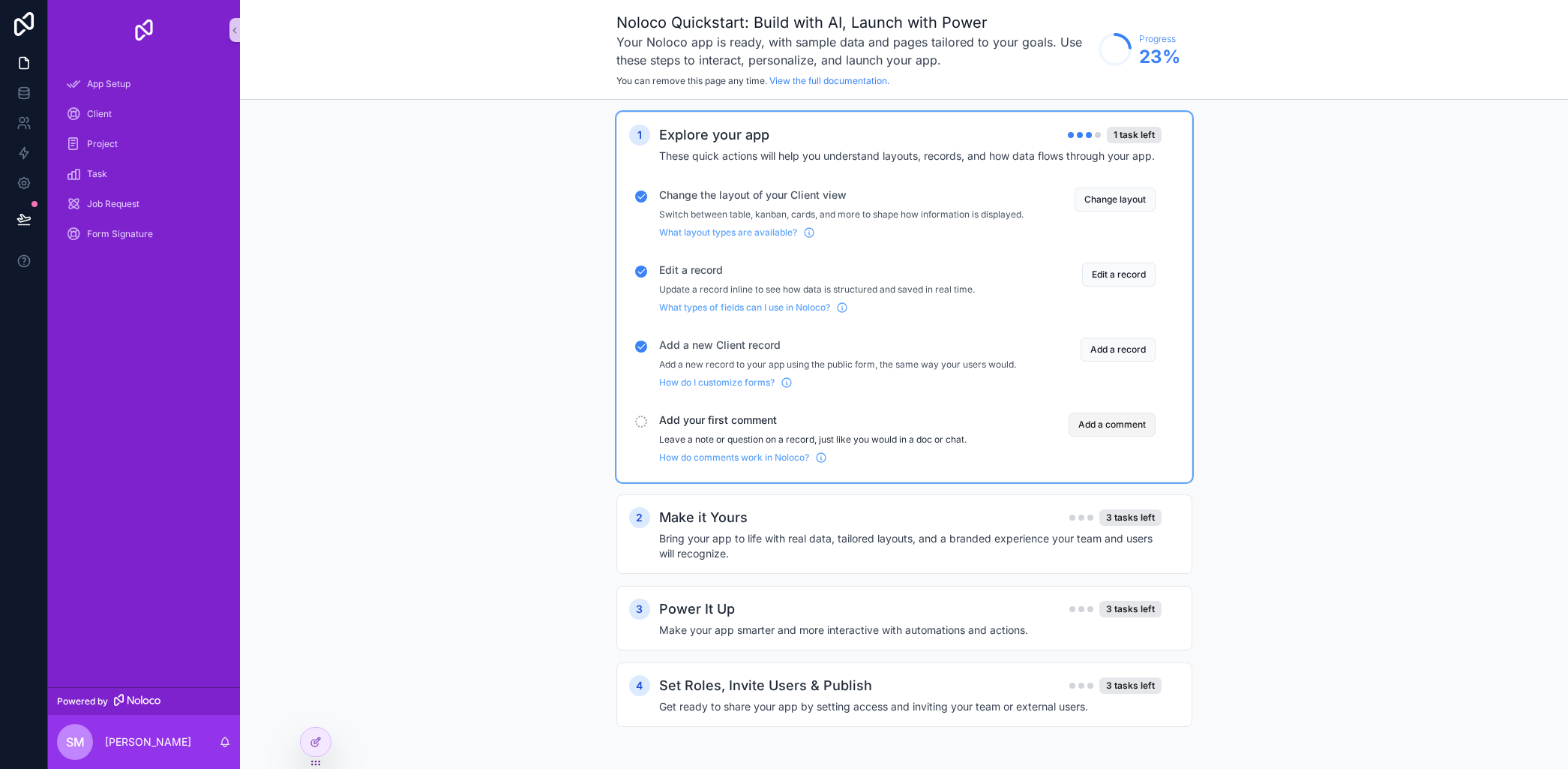
click at [1099, 435] on button "Add a comment" at bounding box center [1112, 424] width 87 height 24
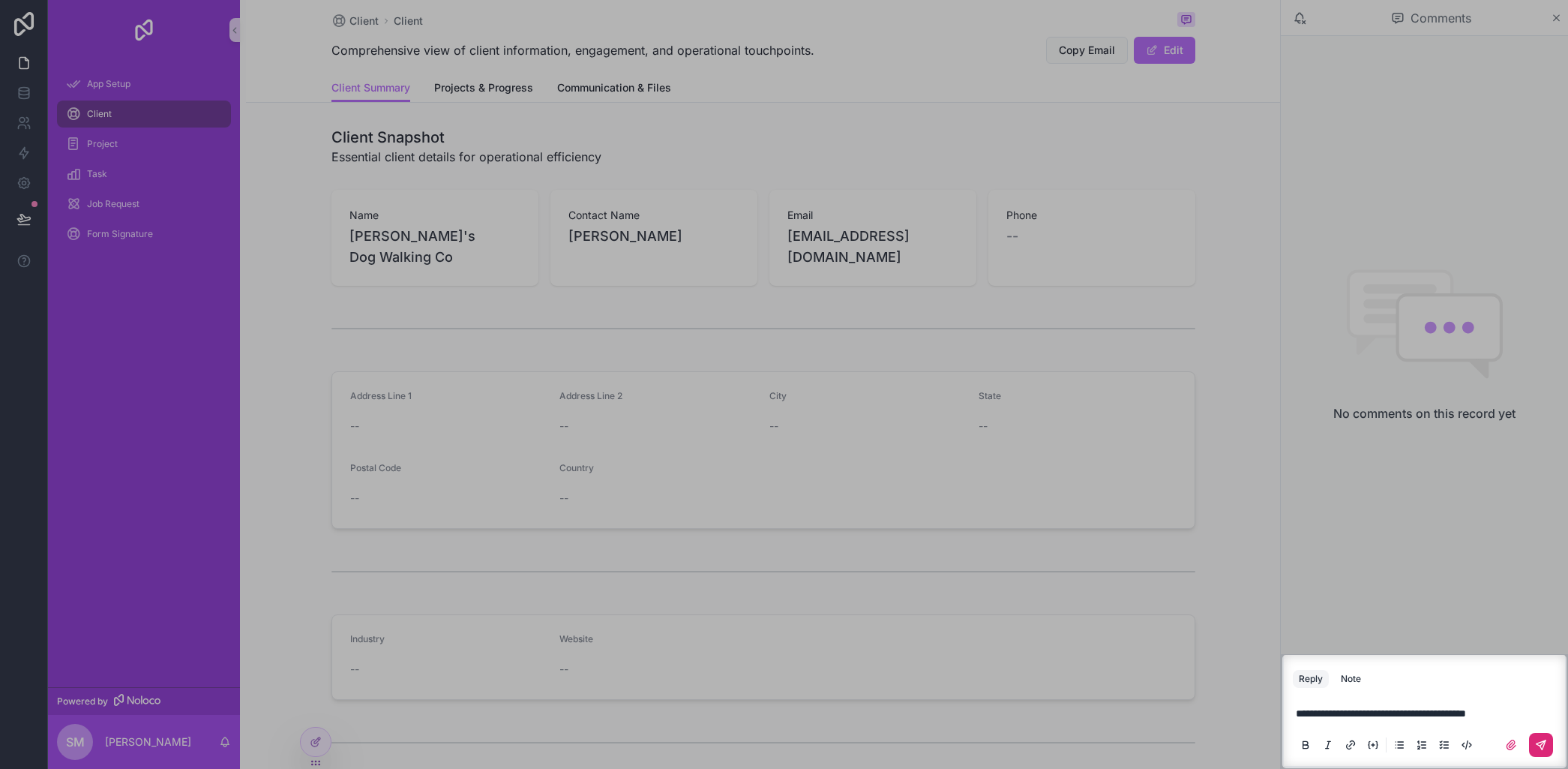
click at [1545, 743] on icon "scrollable content" at bounding box center [1541, 745] width 9 height 9
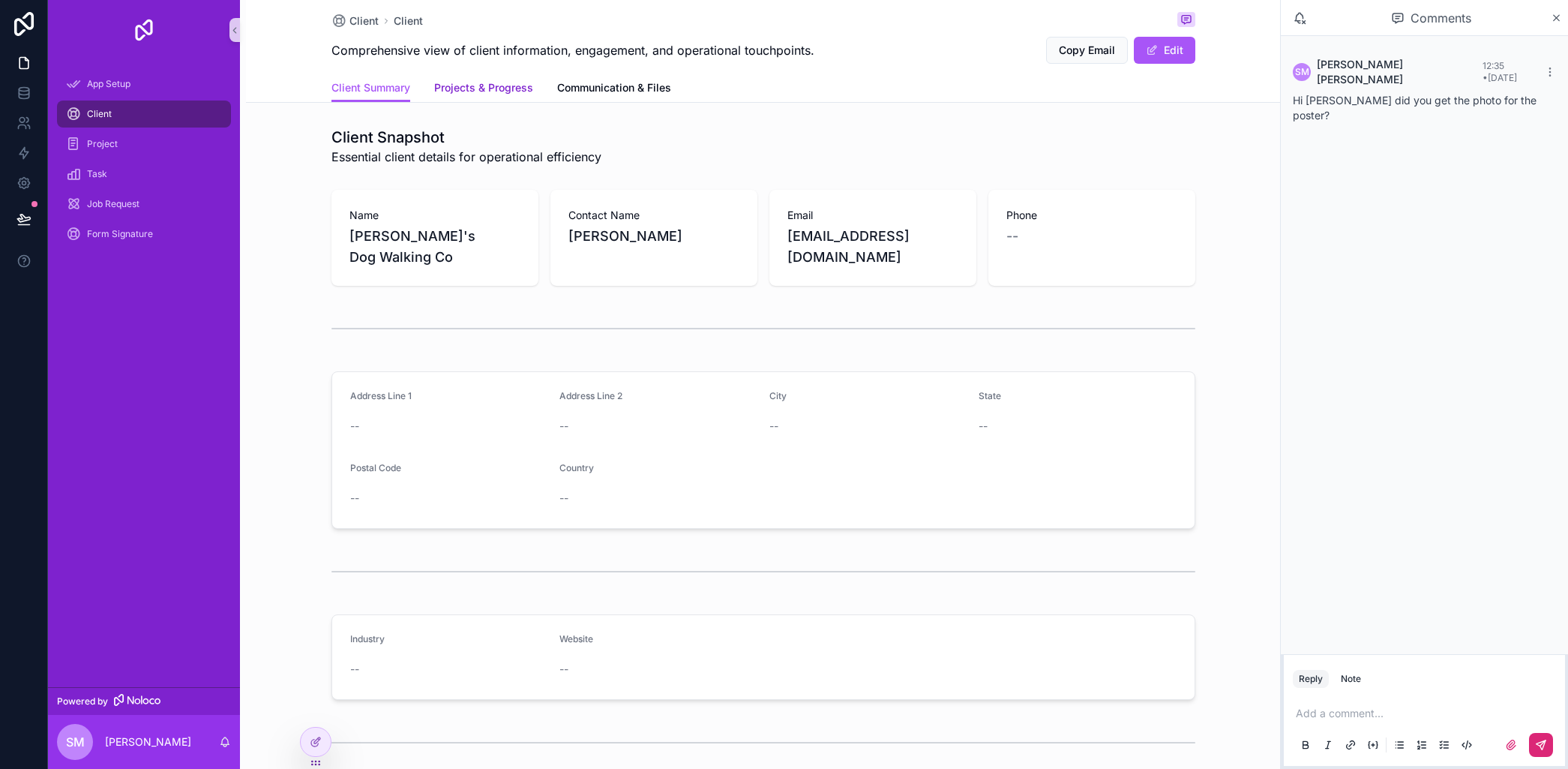
click at [495, 90] on span "Projects & Progress" at bounding box center [483, 87] width 99 height 15
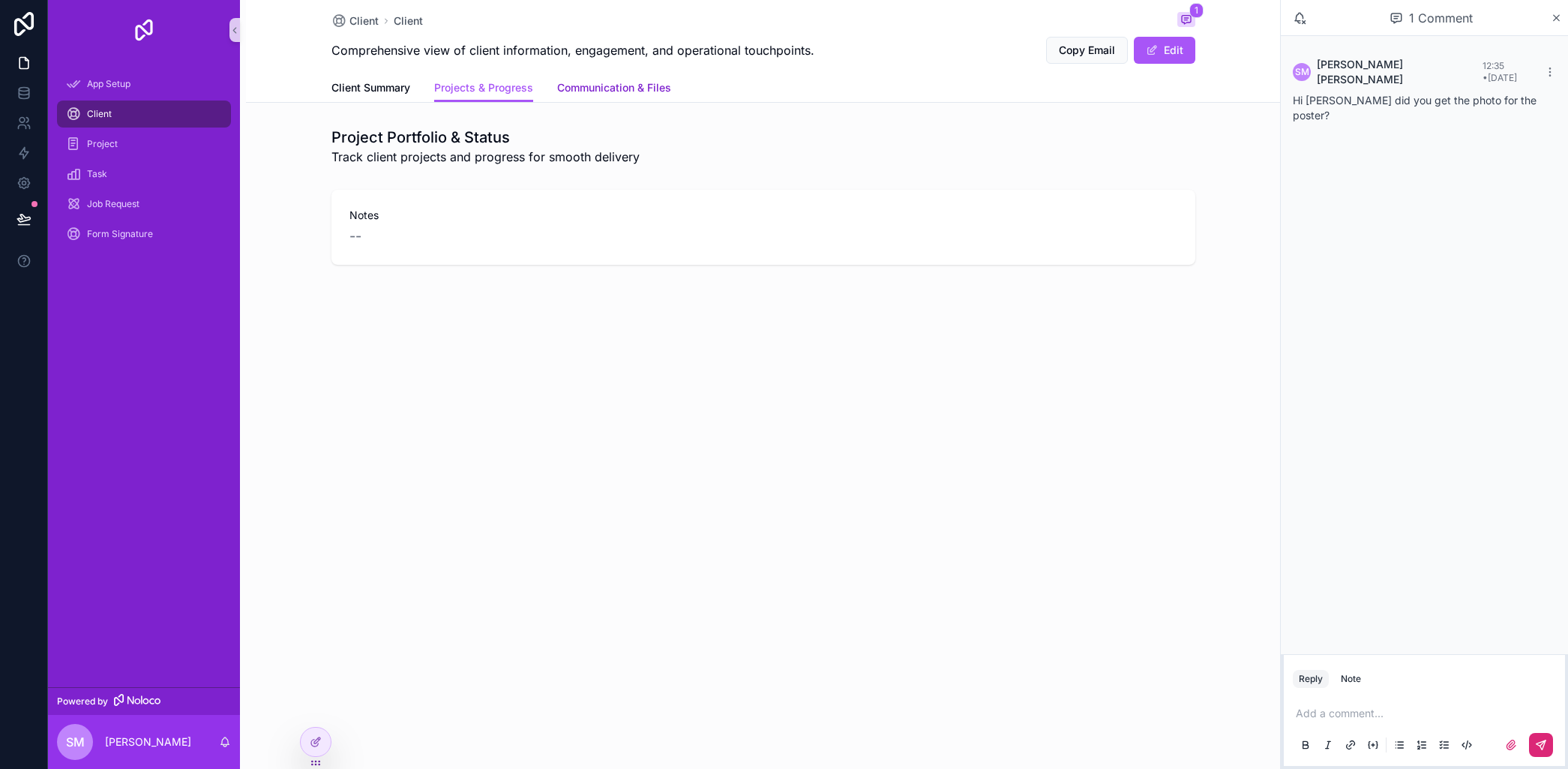
click at [614, 92] on span "Communication & Files" at bounding box center [614, 87] width 114 height 15
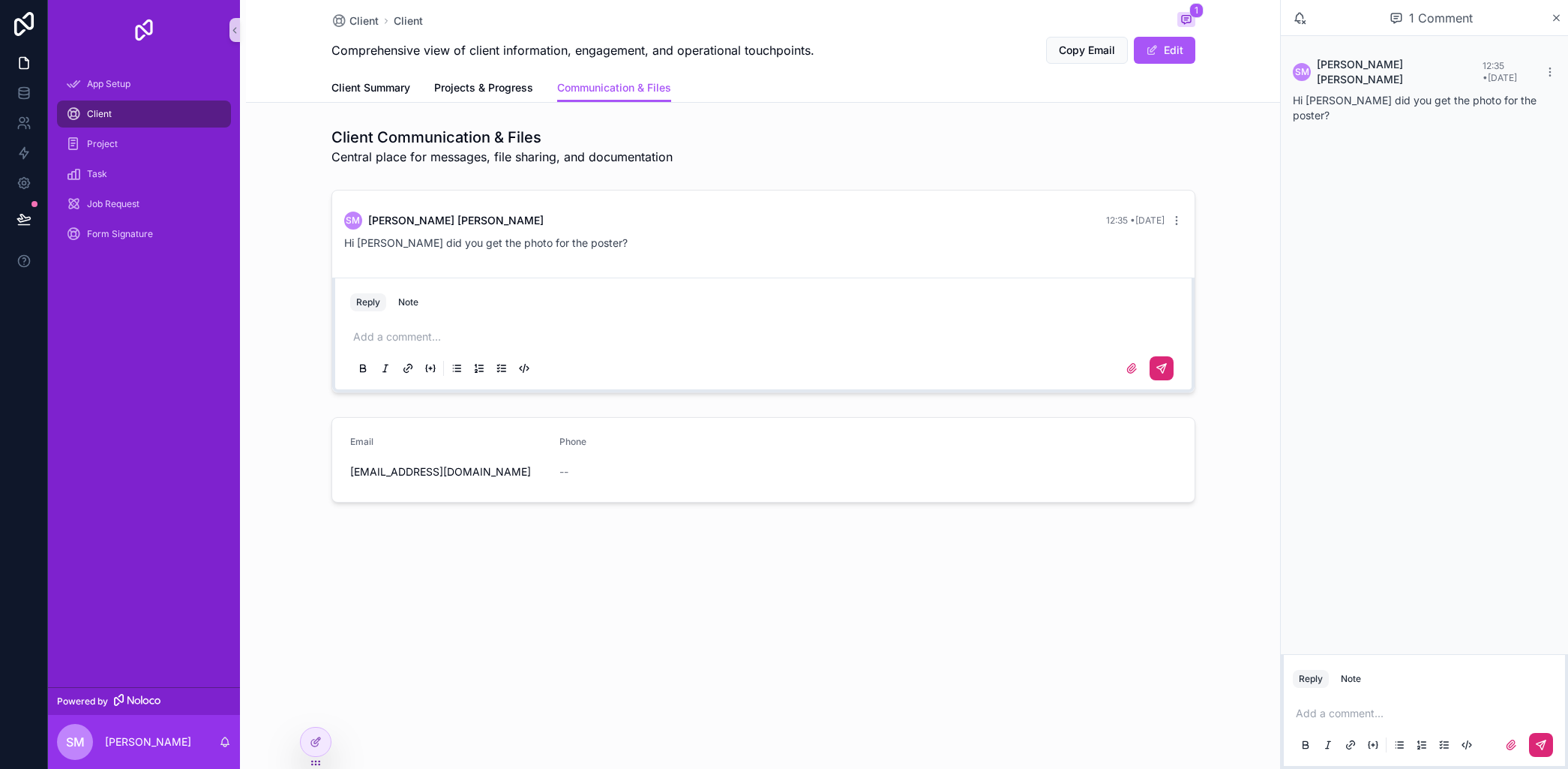
click at [1159, 373] on icon "scrollable content" at bounding box center [1162, 368] width 12 height 12
click at [1126, 364] on icon "scrollable content" at bounding box center [1131, 368] width 12 height 12
click at [0, 0] on input "scrollable content" at bounding box center [0, 0] width 0 height 0
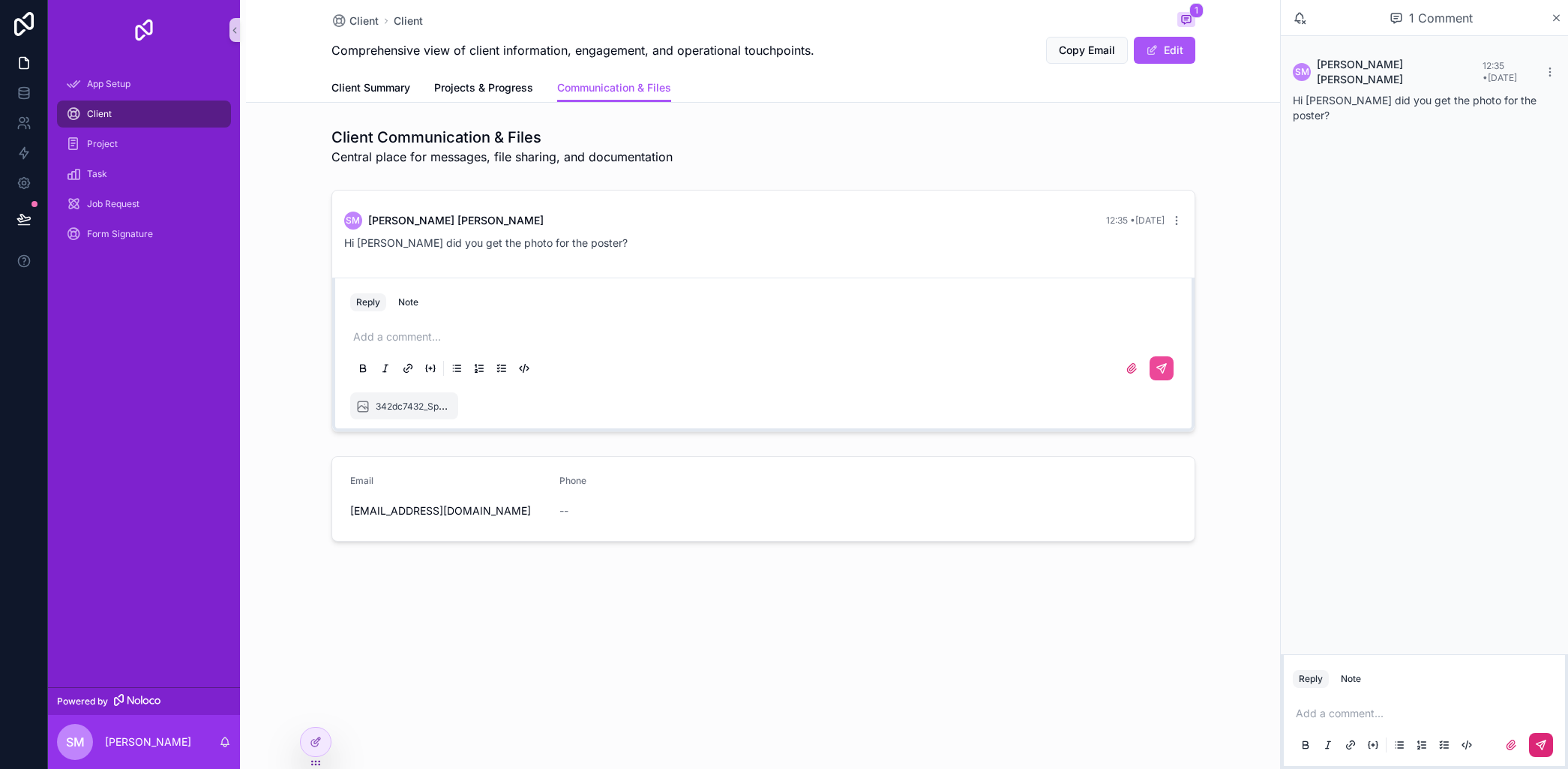
click at [437, 340] on p "scrollable content" at bounding box center [767, 336] width 826 height 15
click at [1163, 368] on icon "scrollable content" at bounding box center [1162, 368] width 12 height 12
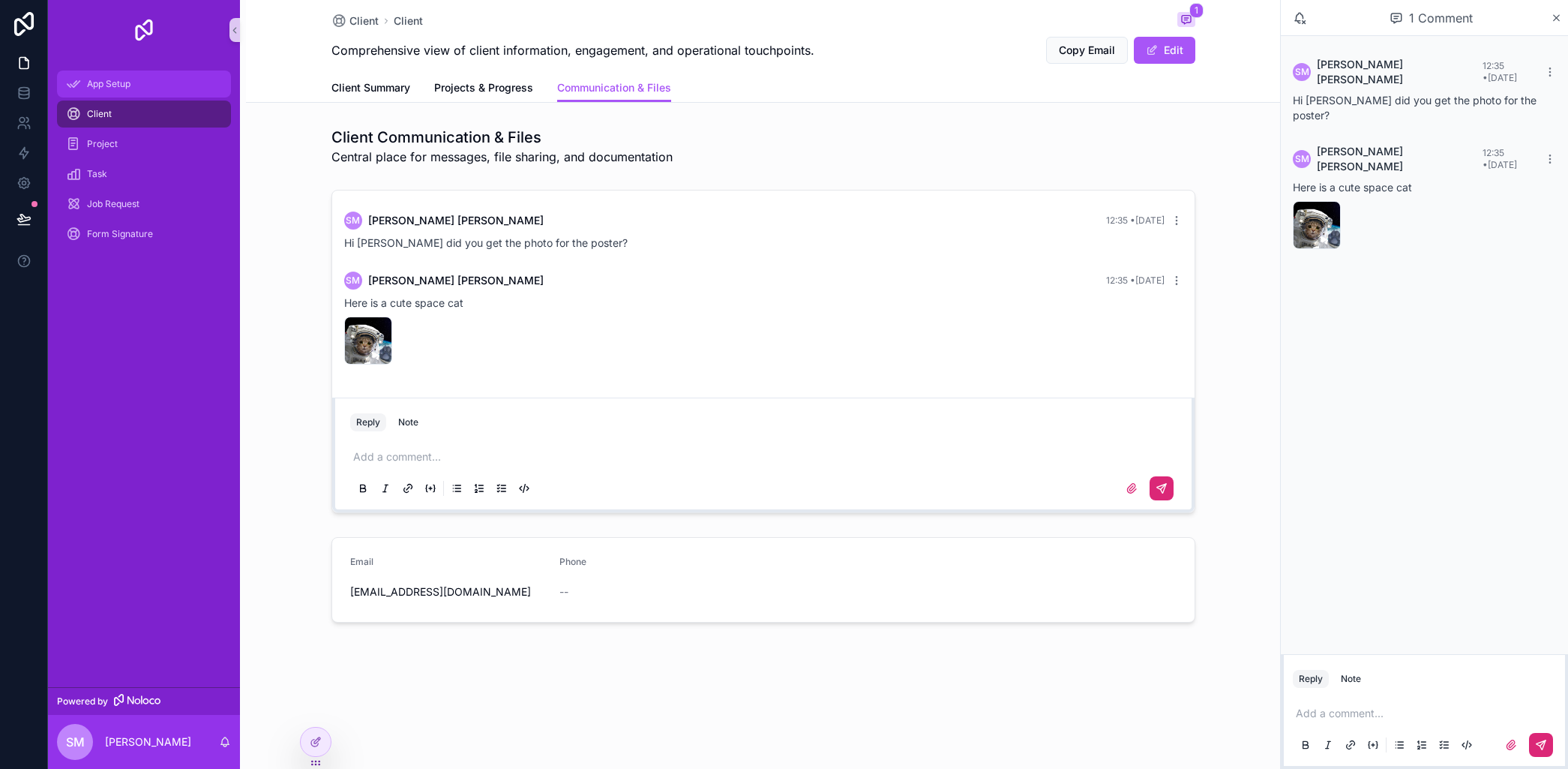
click at [105, 79] on span "App Setup" at bounding box center [108, 84] width 44 height 12
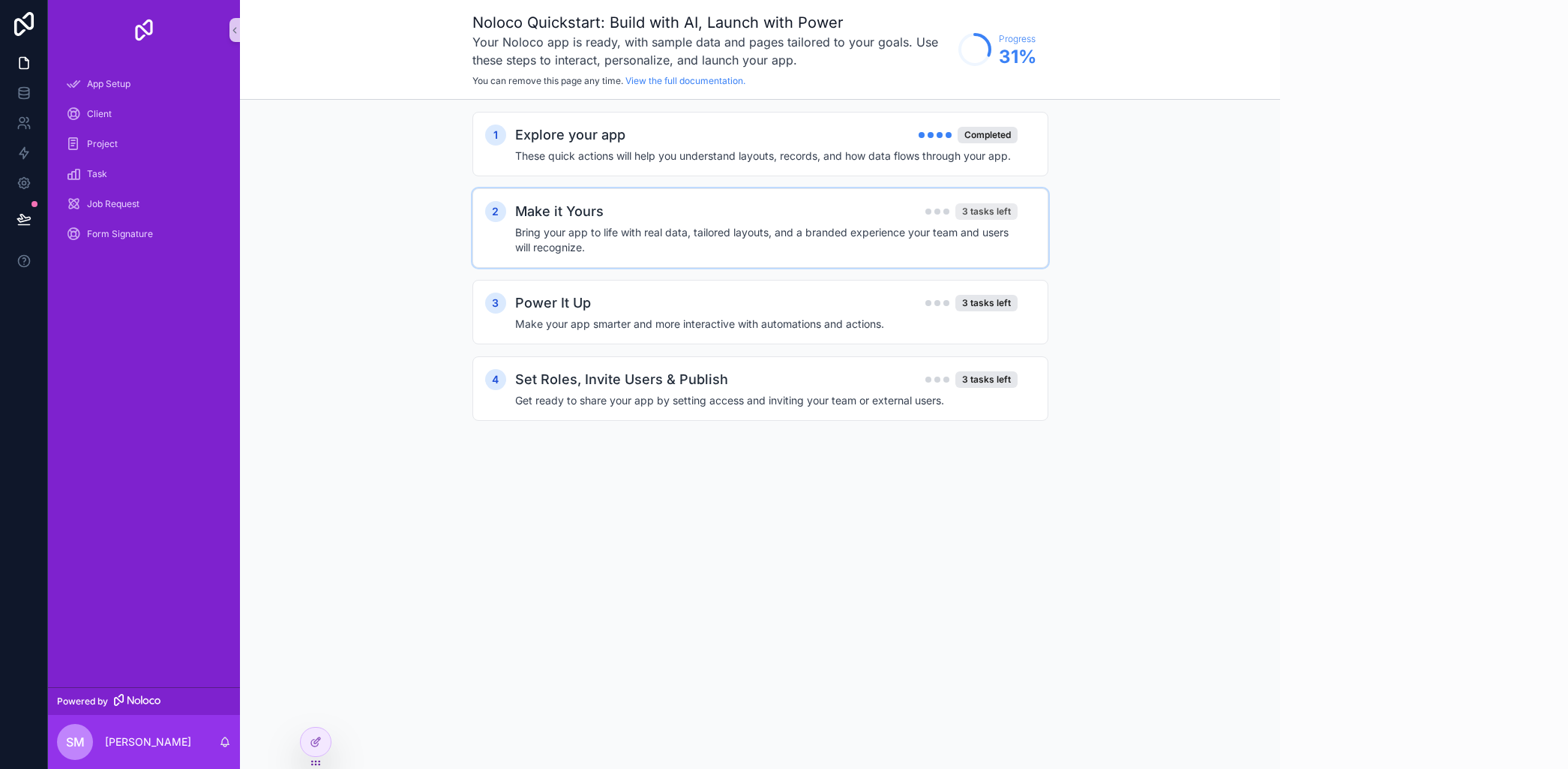
click at [987, 206] on div "3 tasks left" at bounding box center [987, 211] width 63 height 17
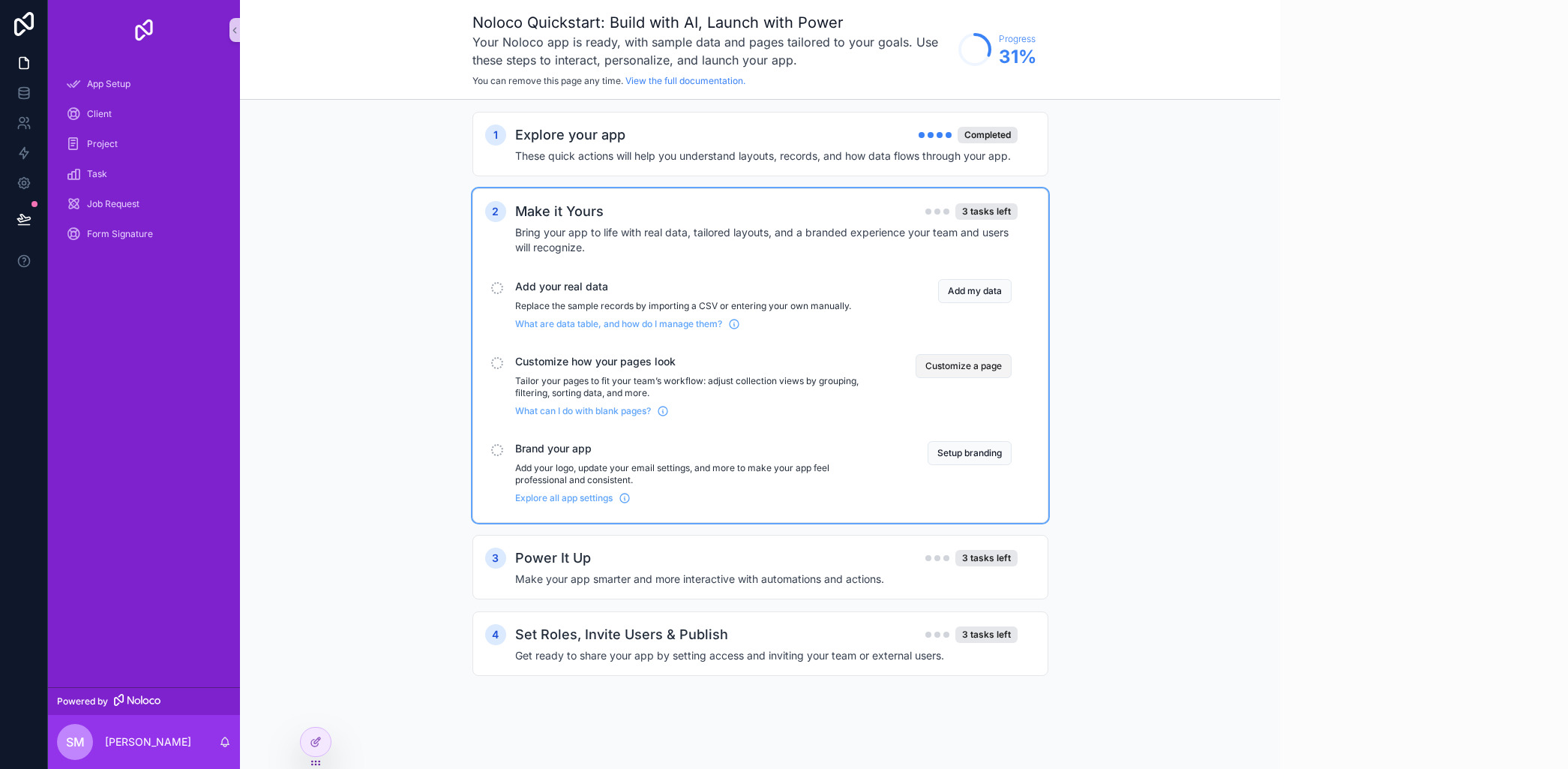
click at [964, 361] on button "Customize a page" at bounding box center [963, 365] width 96 height 24
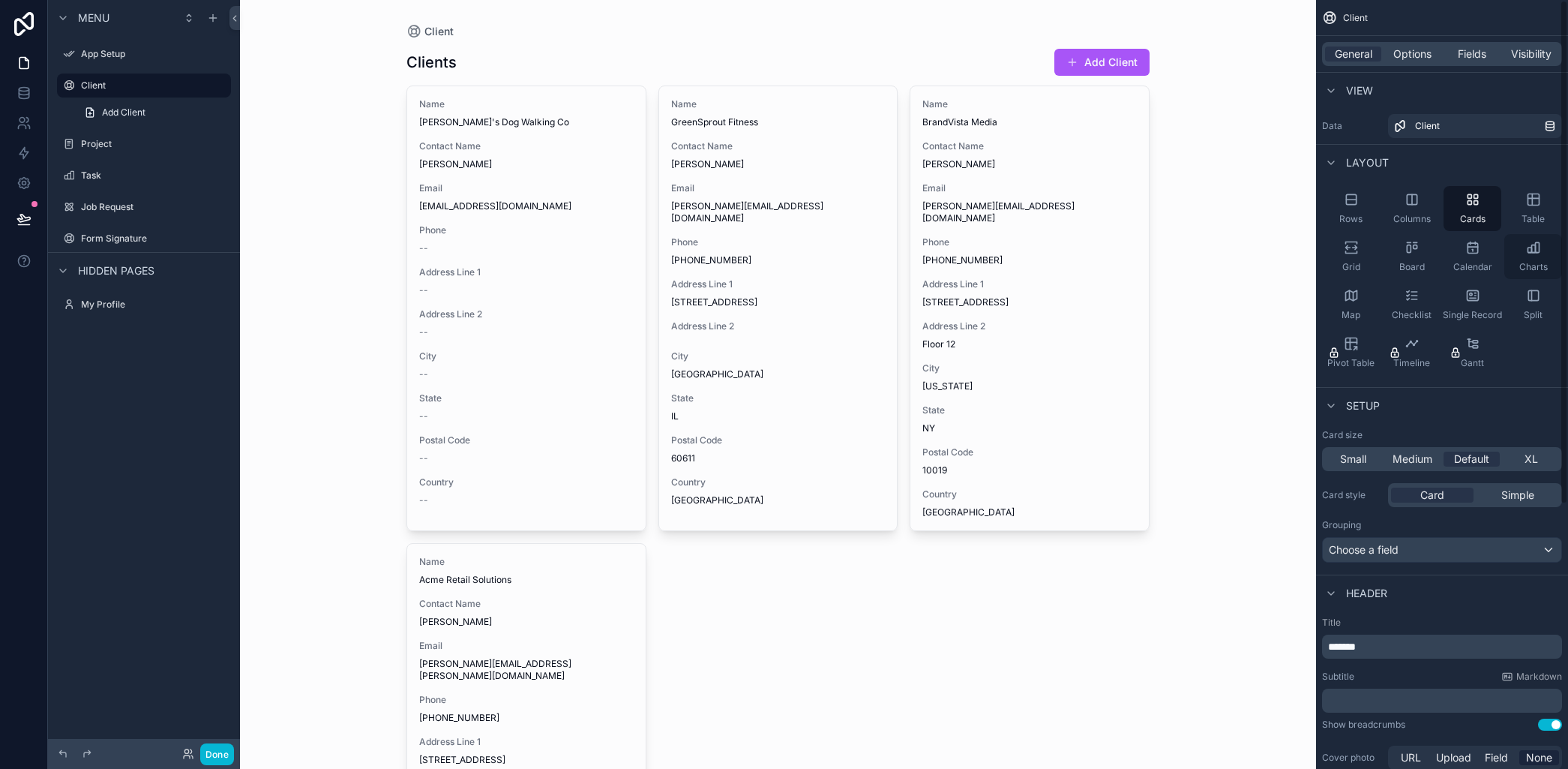
click at [1538, 246] on icon "scrollable content" at bounding box center [1533, 247] width 15 height 15
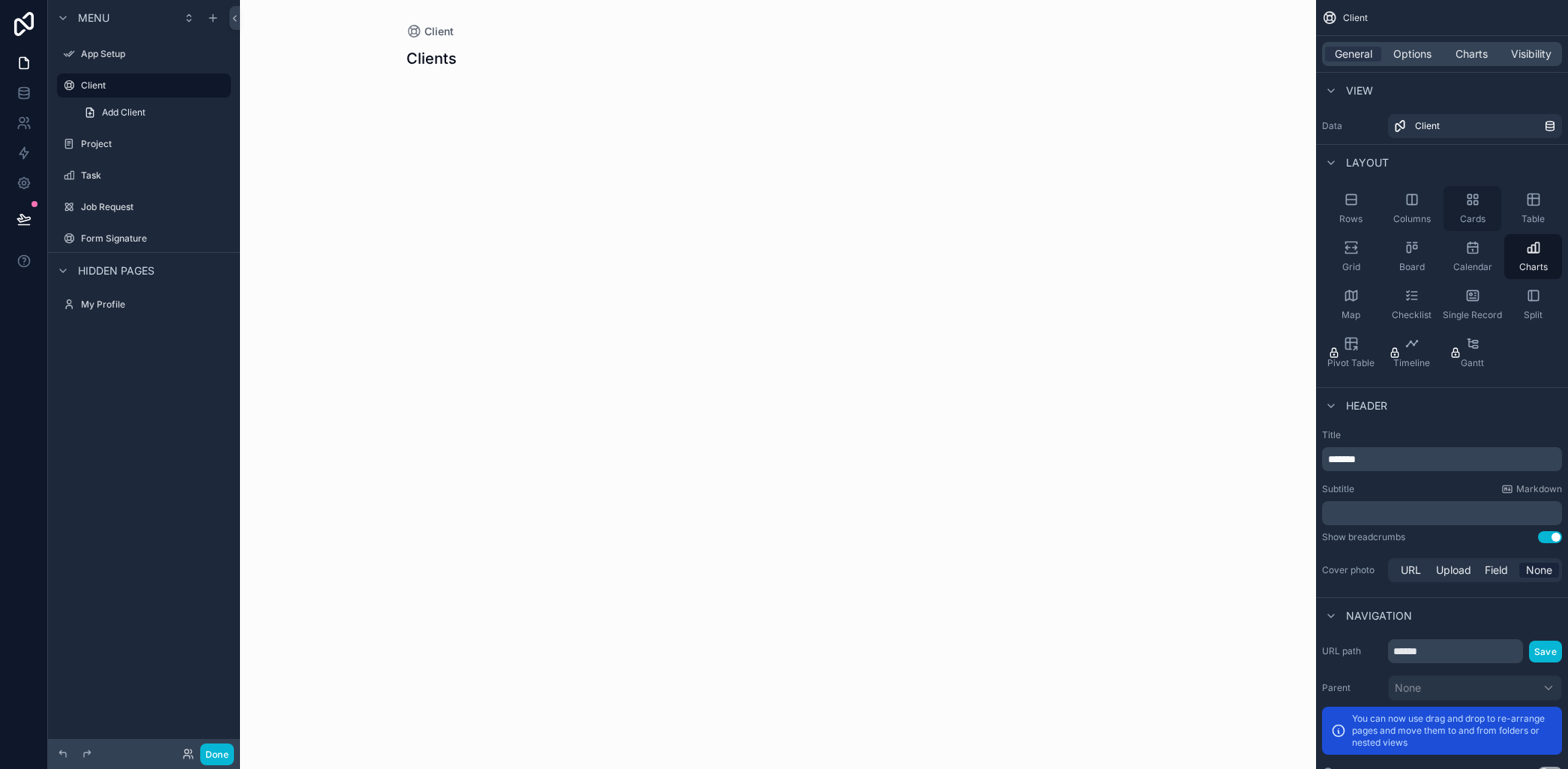
click at [1465, 195] on icon "scrollable content" at bounding box center [1472, 199] width 15 height 15
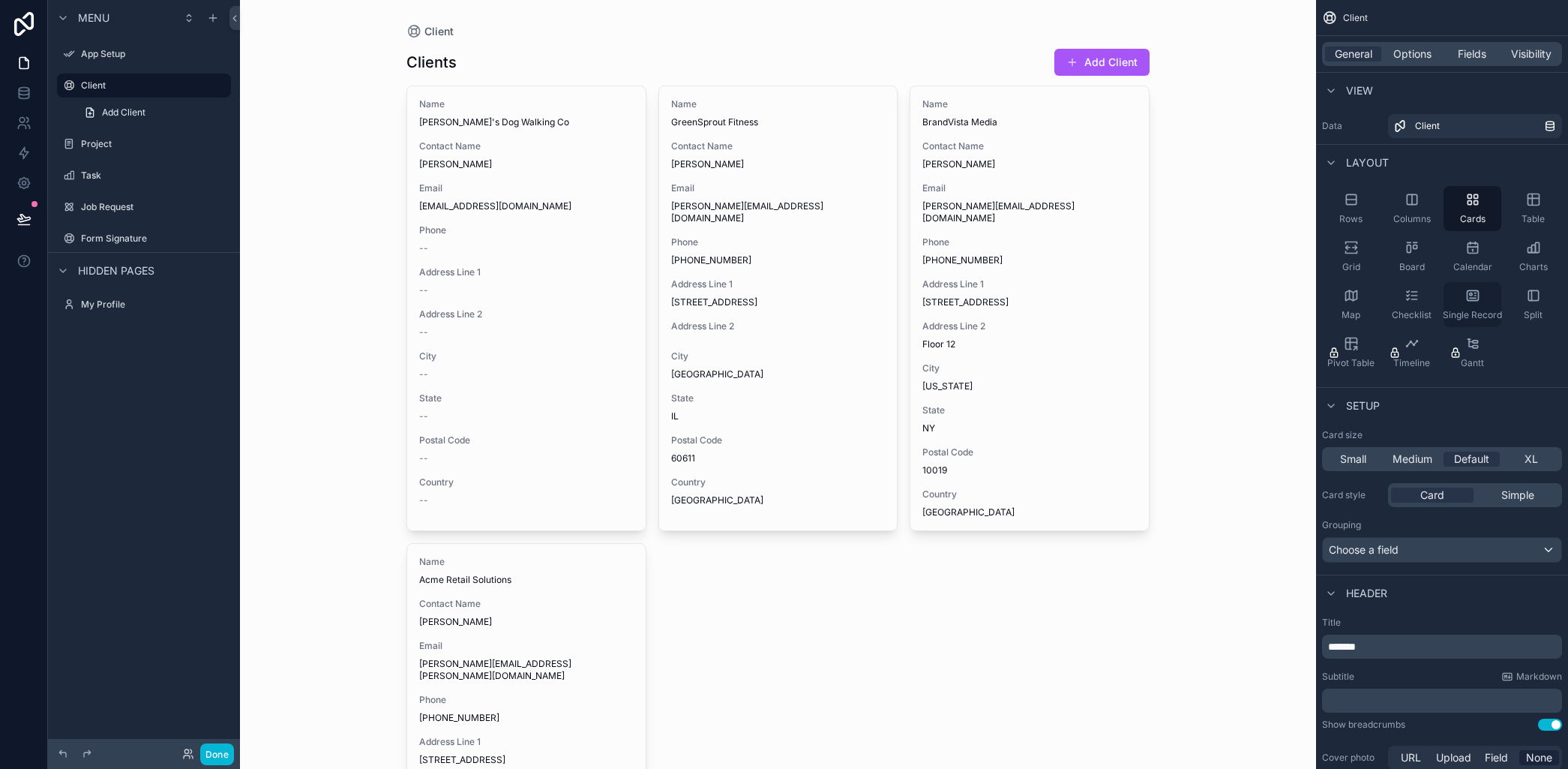
click at [1473, 295] on icon "scrollable content" at bounding box center [1472, 295] width 15 height 15
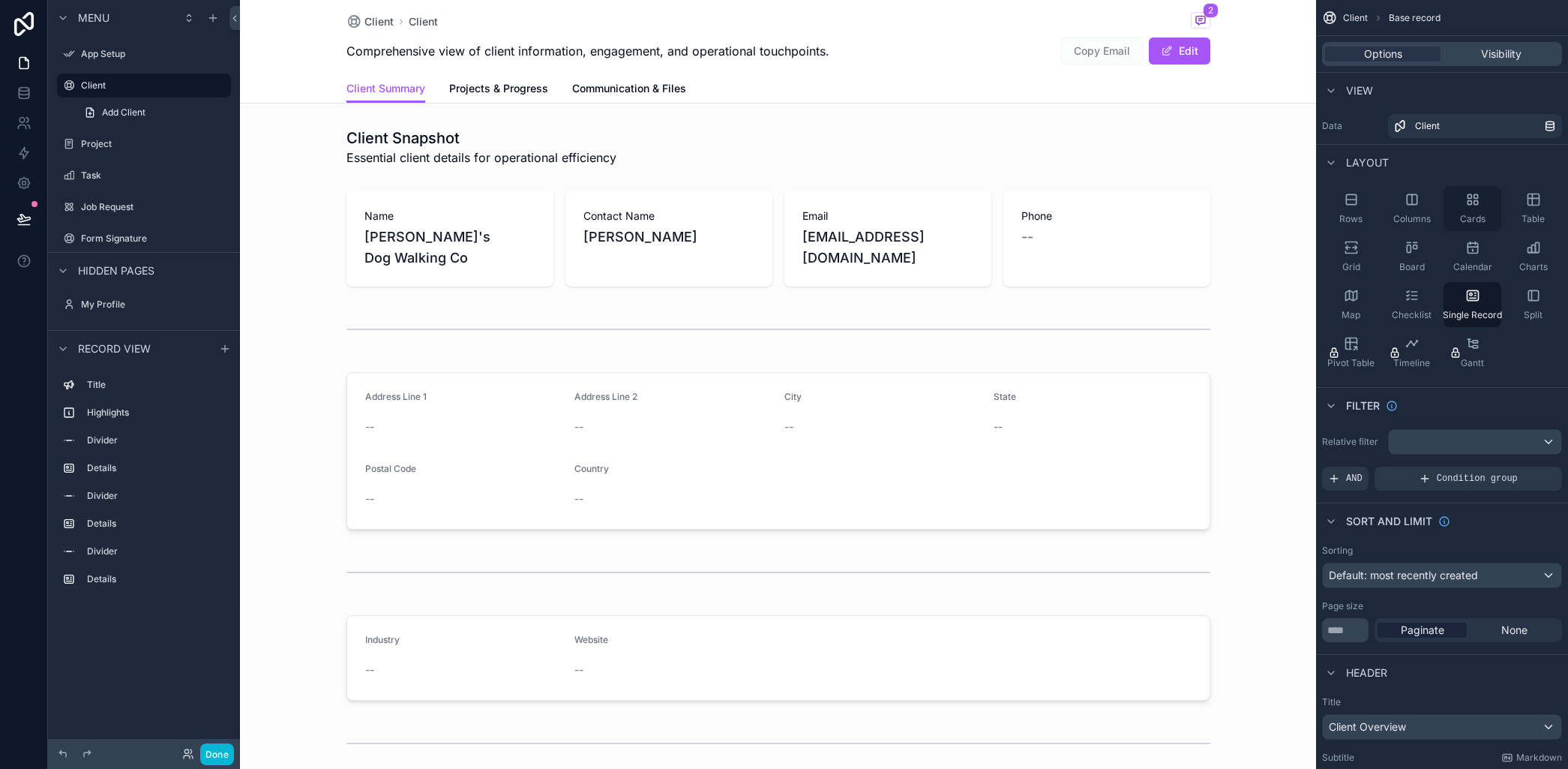
click at [1467, 196] on icon "scrollable content" at bounding box center [1472, 199] width 15 height 15
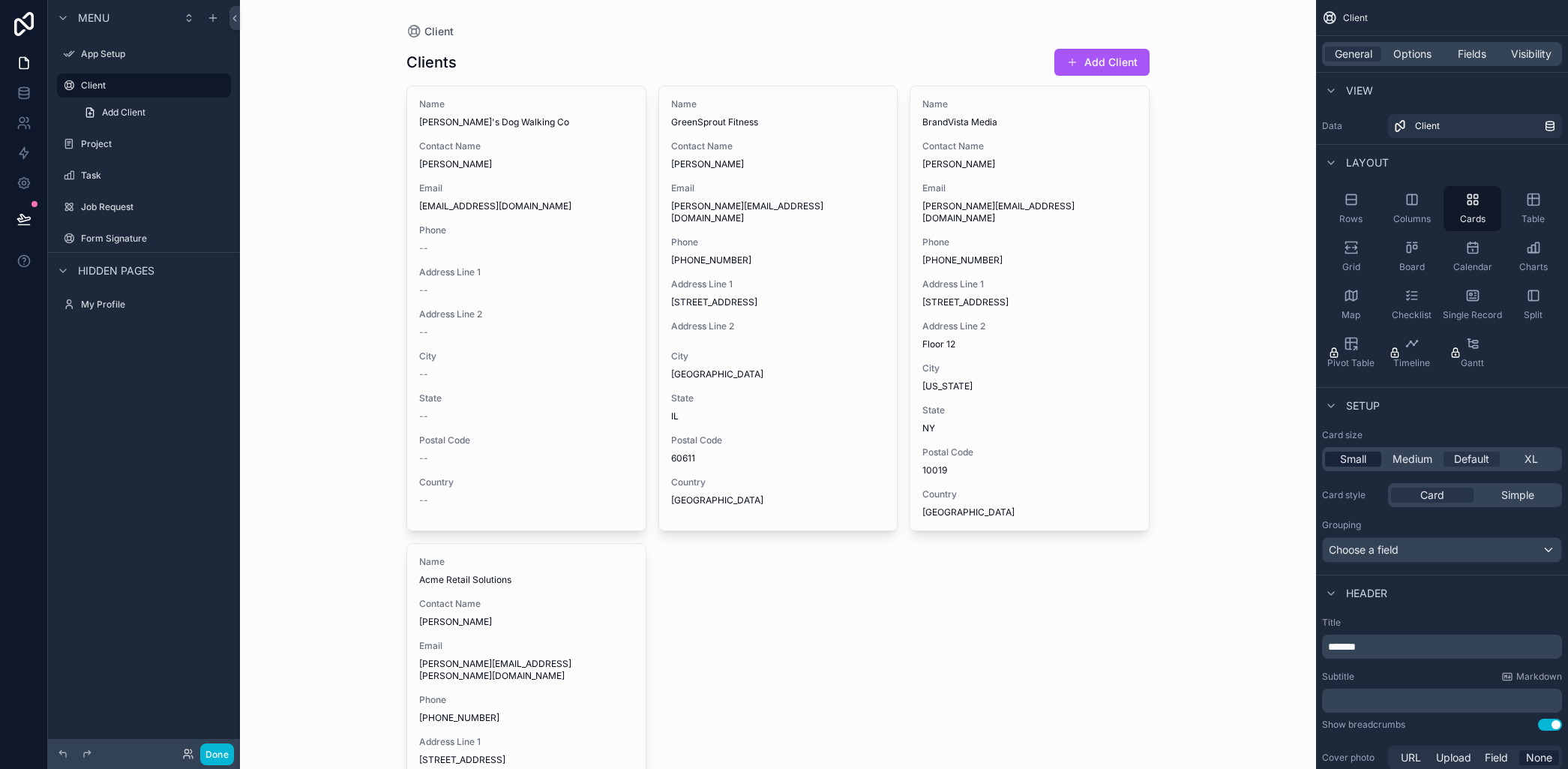
click at [1352, 457] on span "Small" at bounding box center [1353, 458] width 26 height 15
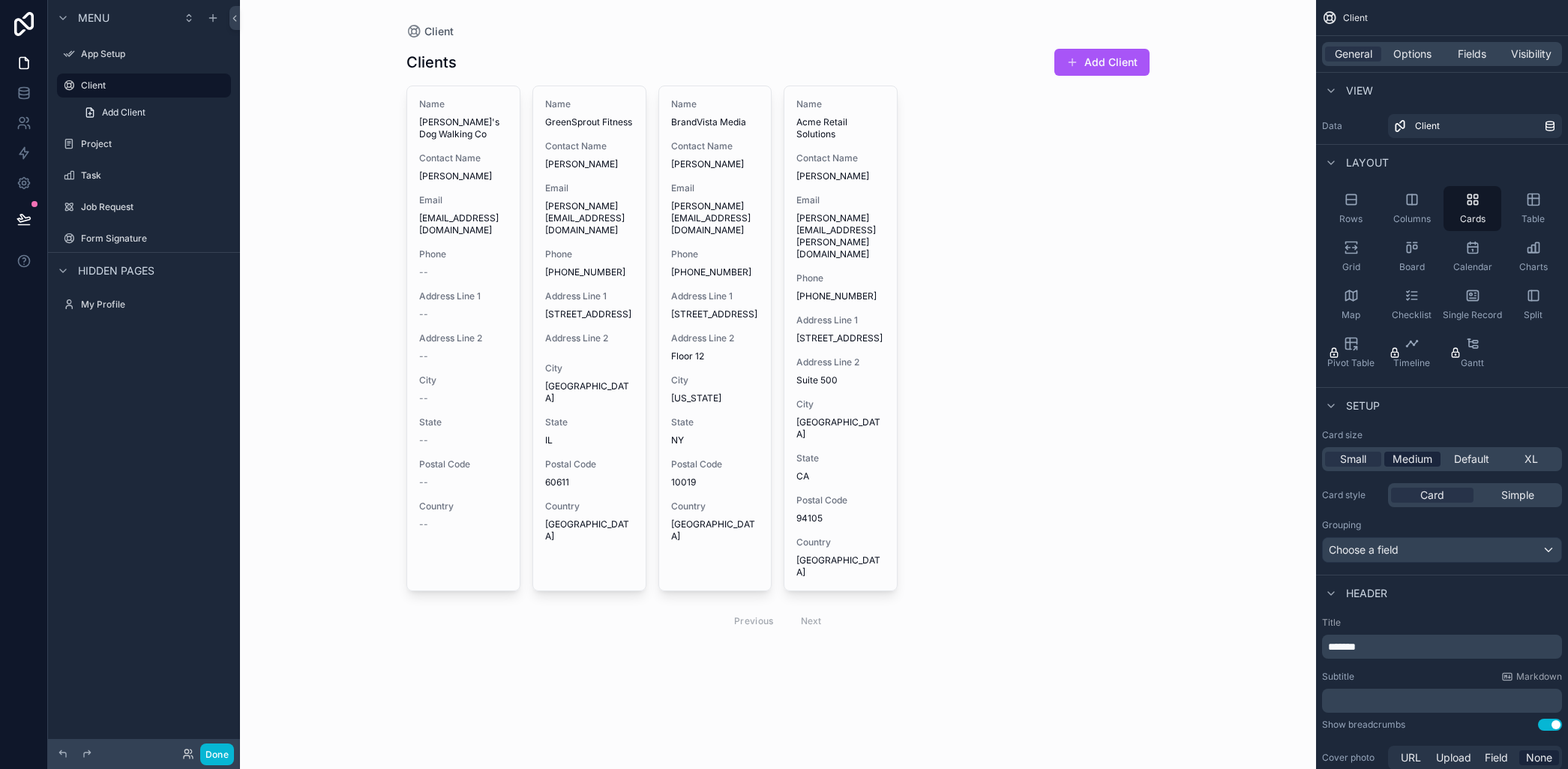
click at [1413, 456] on span "Medium" at bounding box center [1412, 458] width 40 height 15
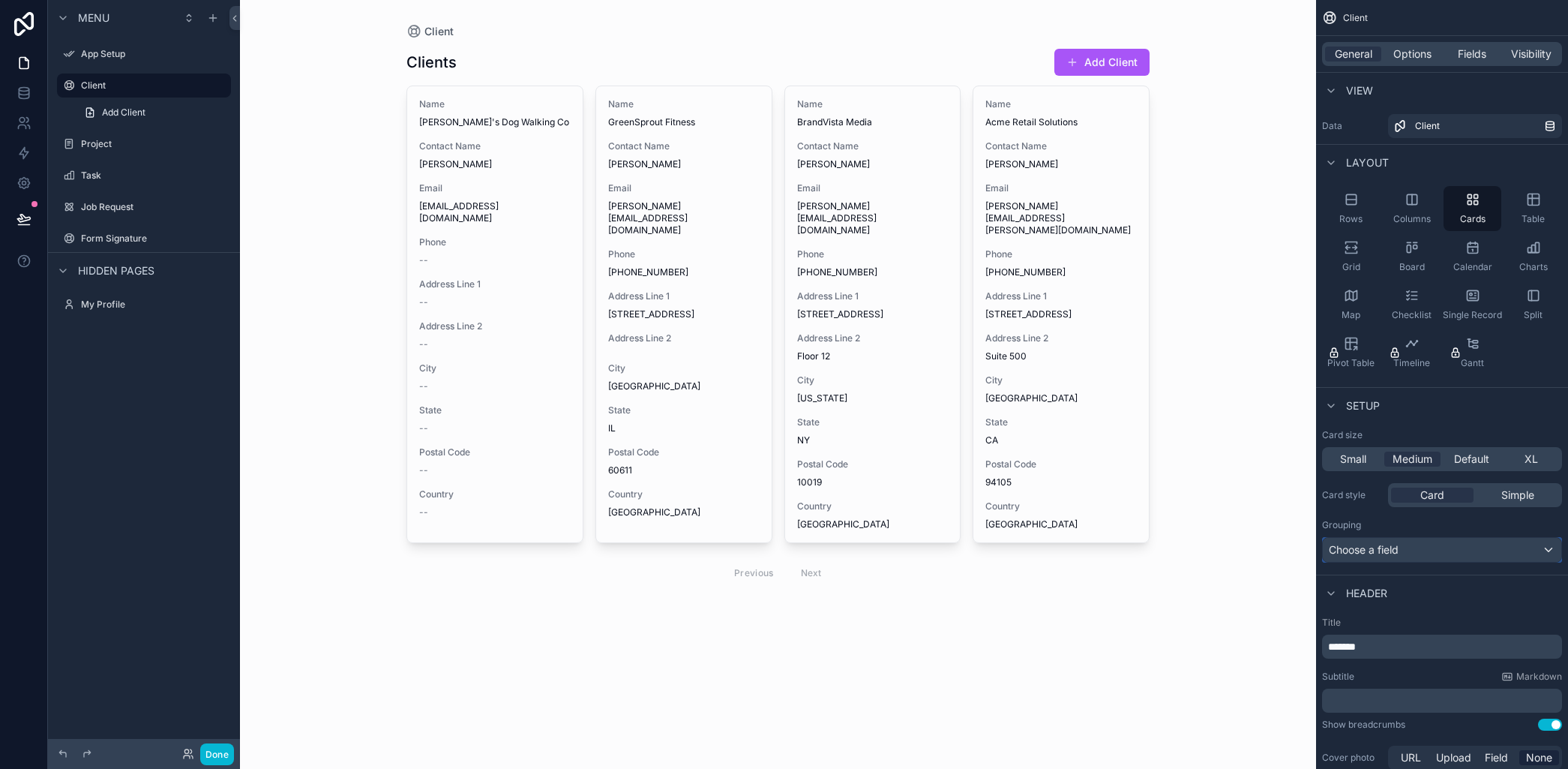
click at [1356, 550] on span "Choose a field" at bounding box center [1363, 549] width 69 height 13
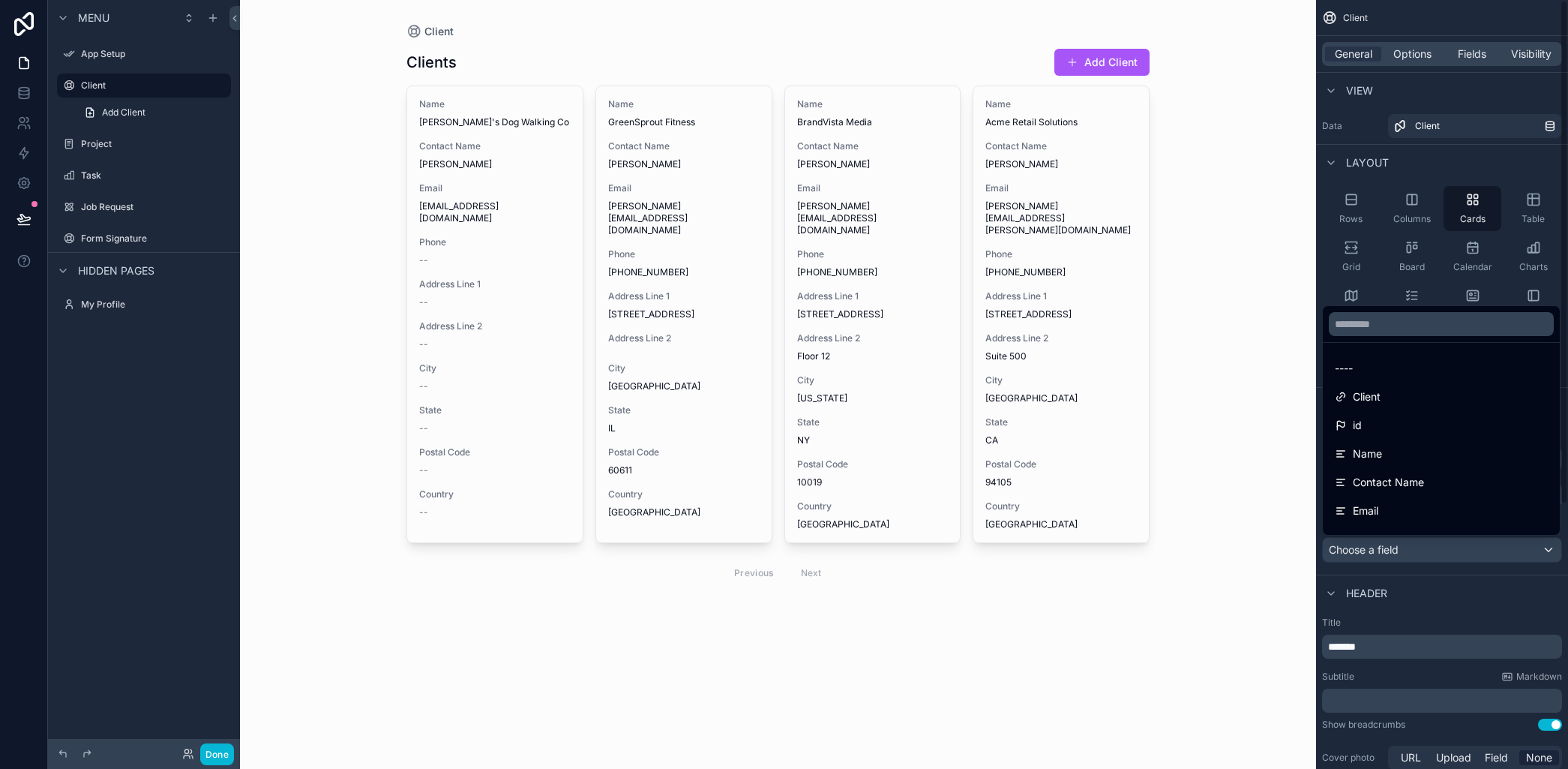
click at [102, 143] on div "scrollable content" at bounding box center [784, 384] width 1568 height 769
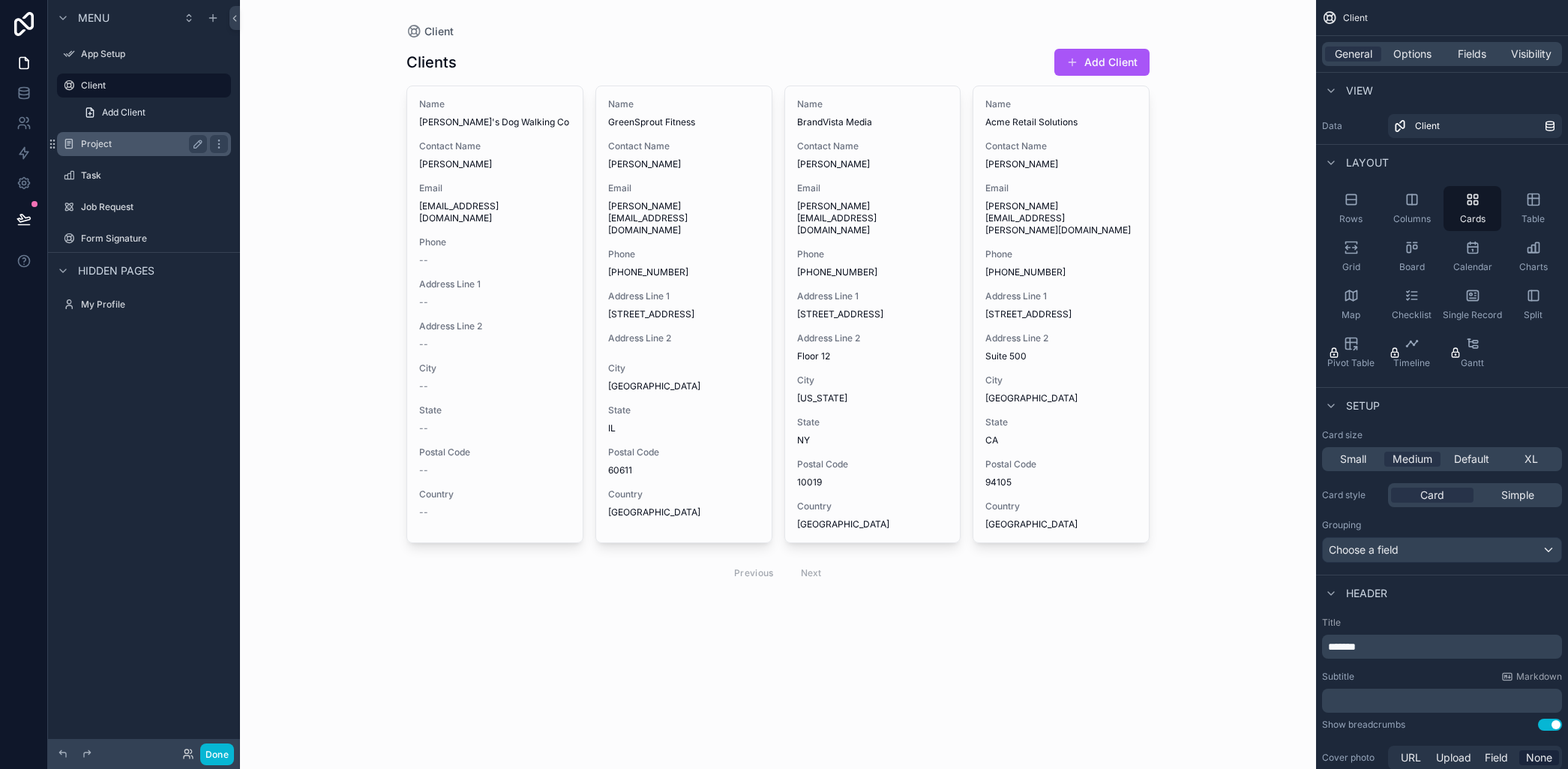
click at [96, 144] on label "Project" at bounding box center [141, 144] width 120 height 12
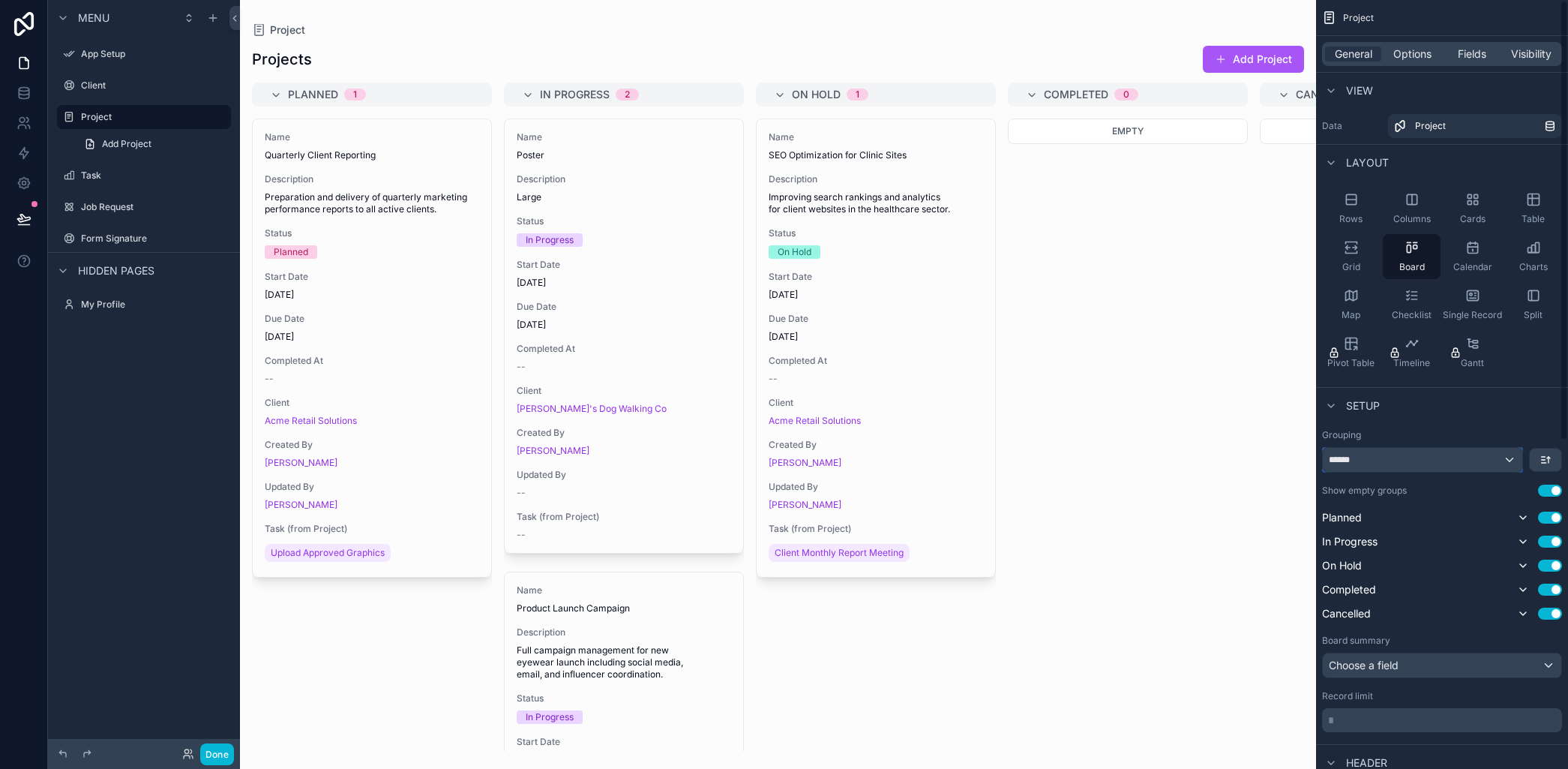
click at [1512, 458] on div "******" at bounding box center [1422, 459] width 199 height 24
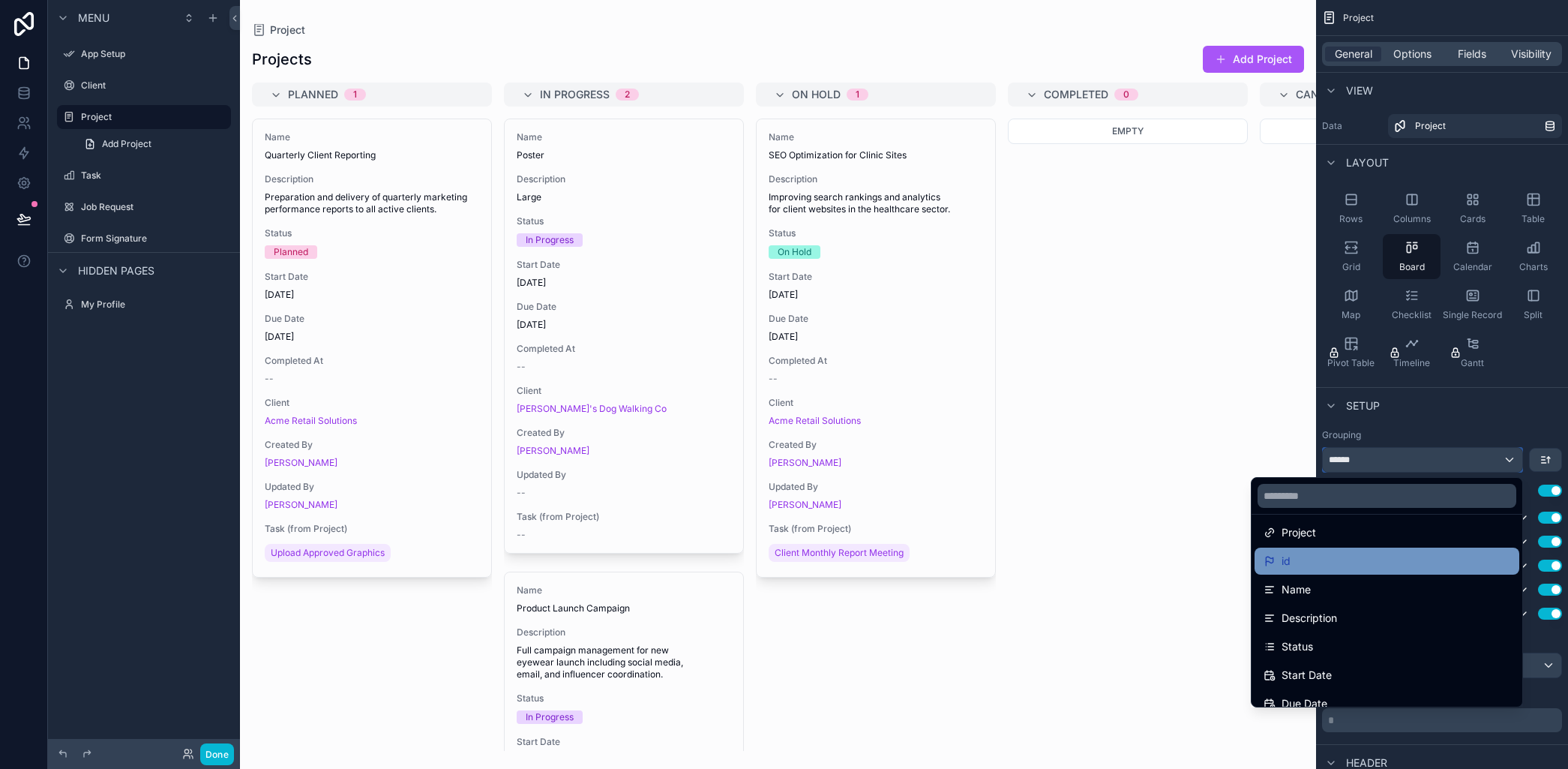
scroll to position [29, 0]
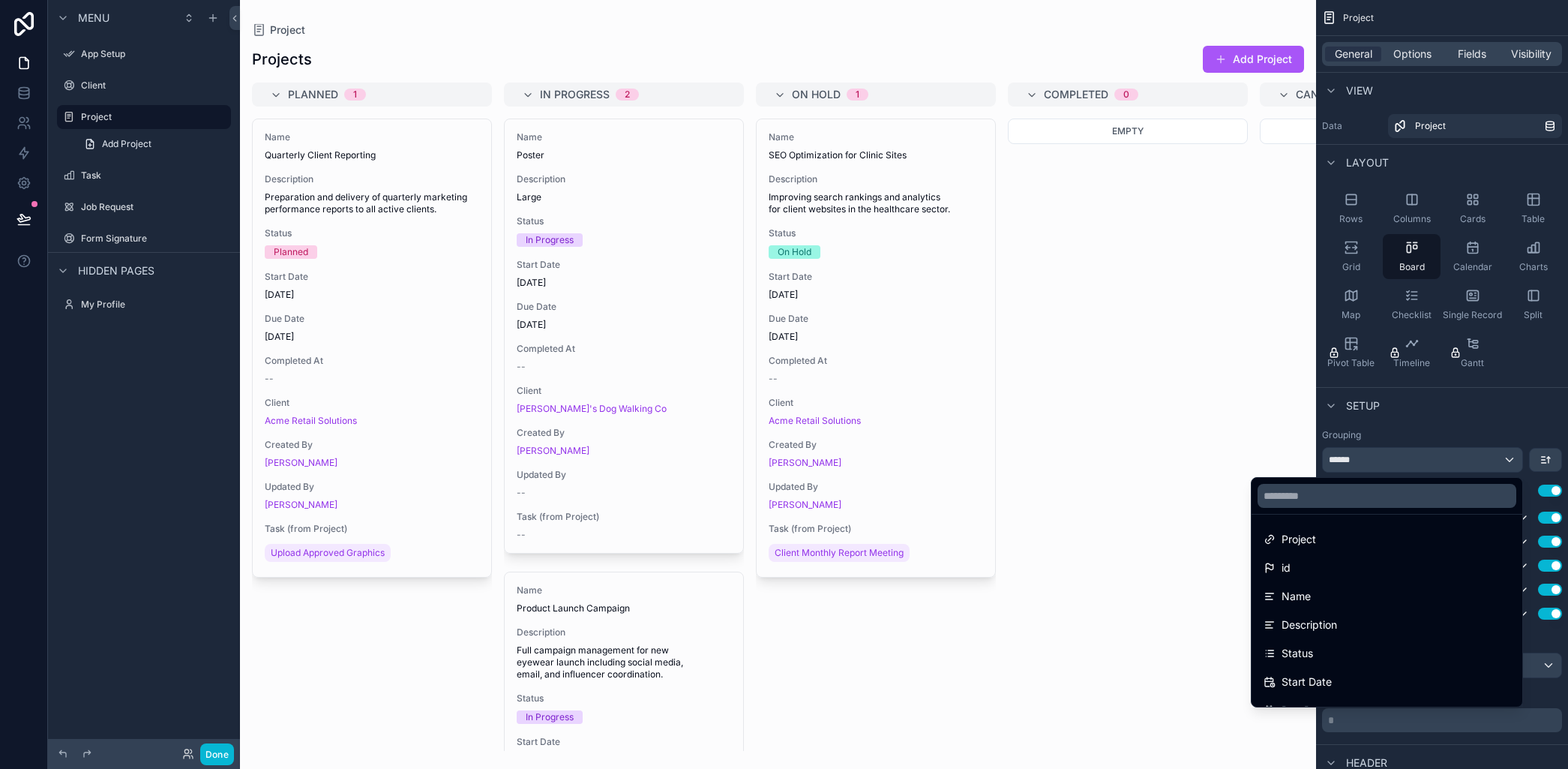
click at [1077, 463] on div "scrollable content" at bounding box center [779, 384] width 1077 height 769
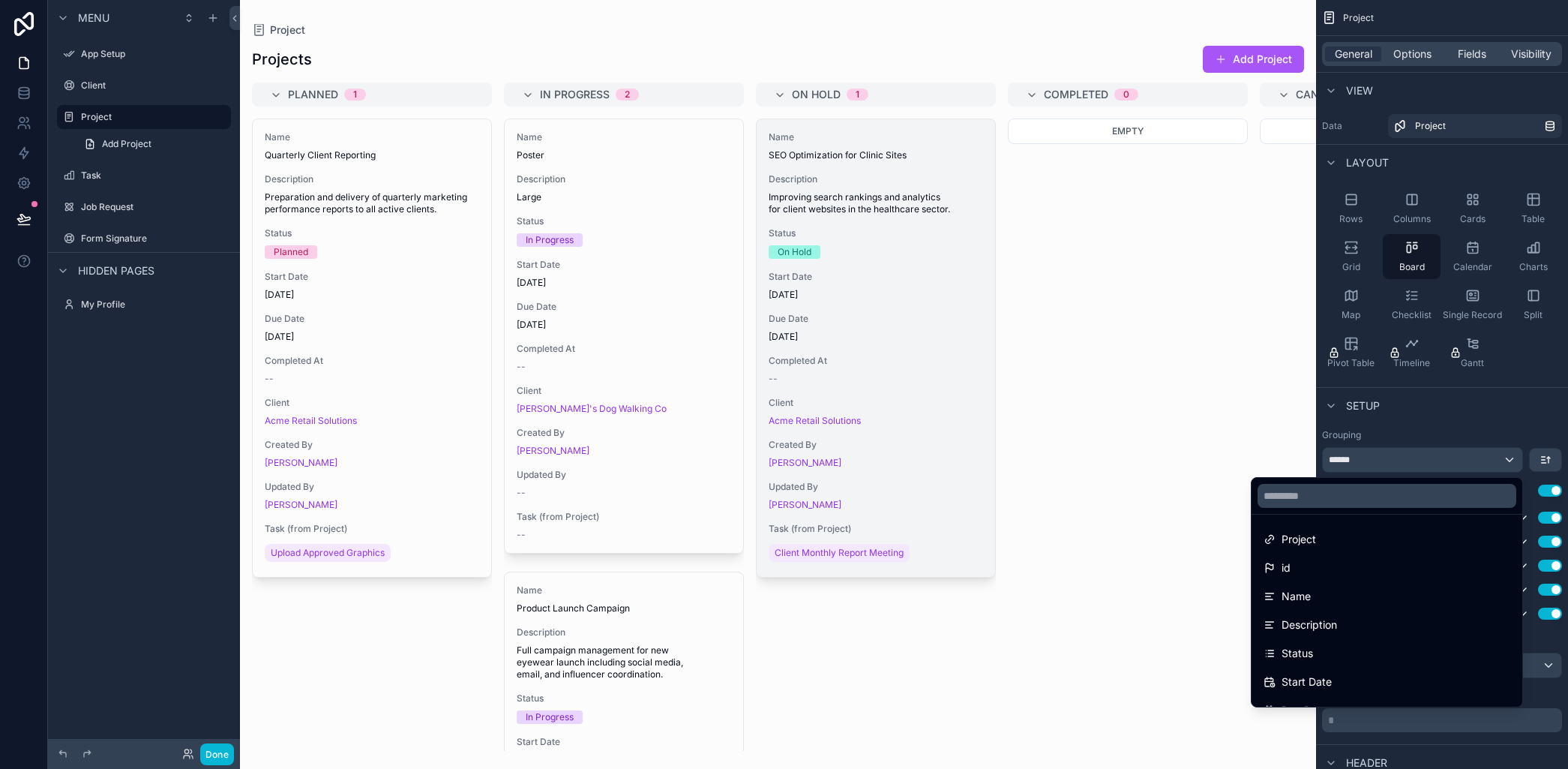
click at [842, 278] on span "Start Date" at bounding box center [876, 277] width 215 height 12
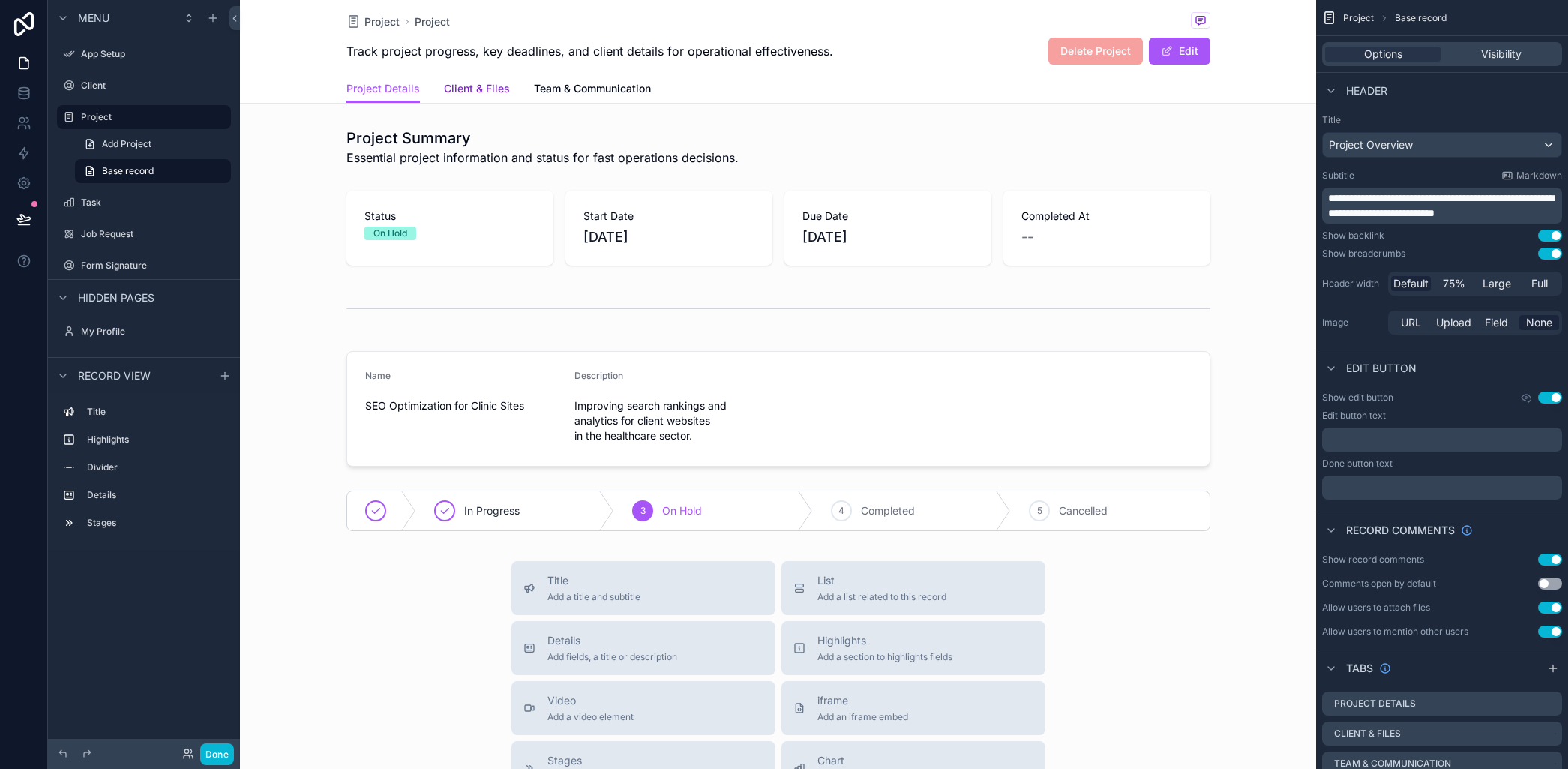
click at [469, 85] on span "Client & Files" at bounding box center [477, 88] width 66 height 15
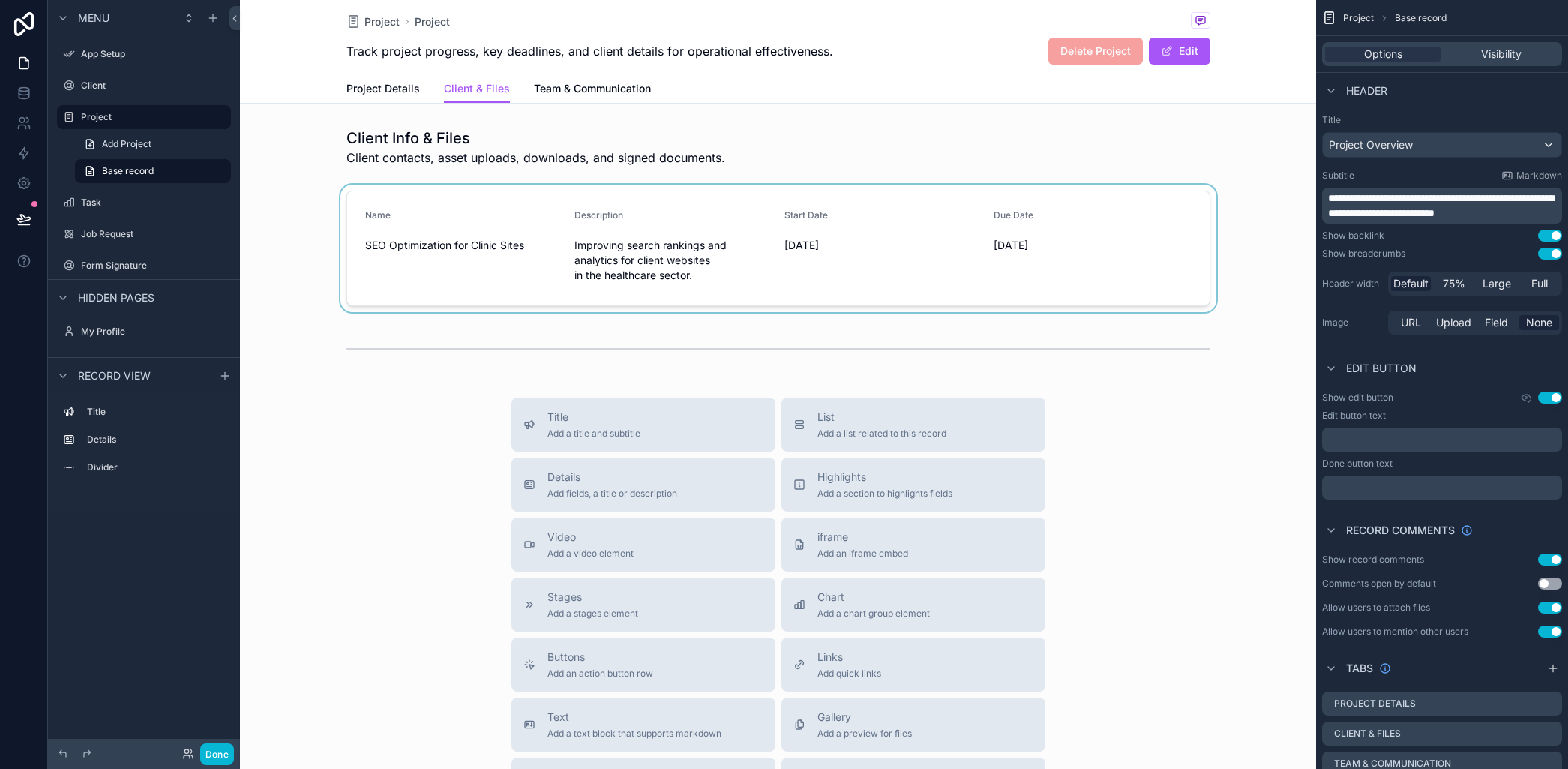
click at [466, 243] on div "scrollable content" at bounding box center [779, 248] width 1077 height 127
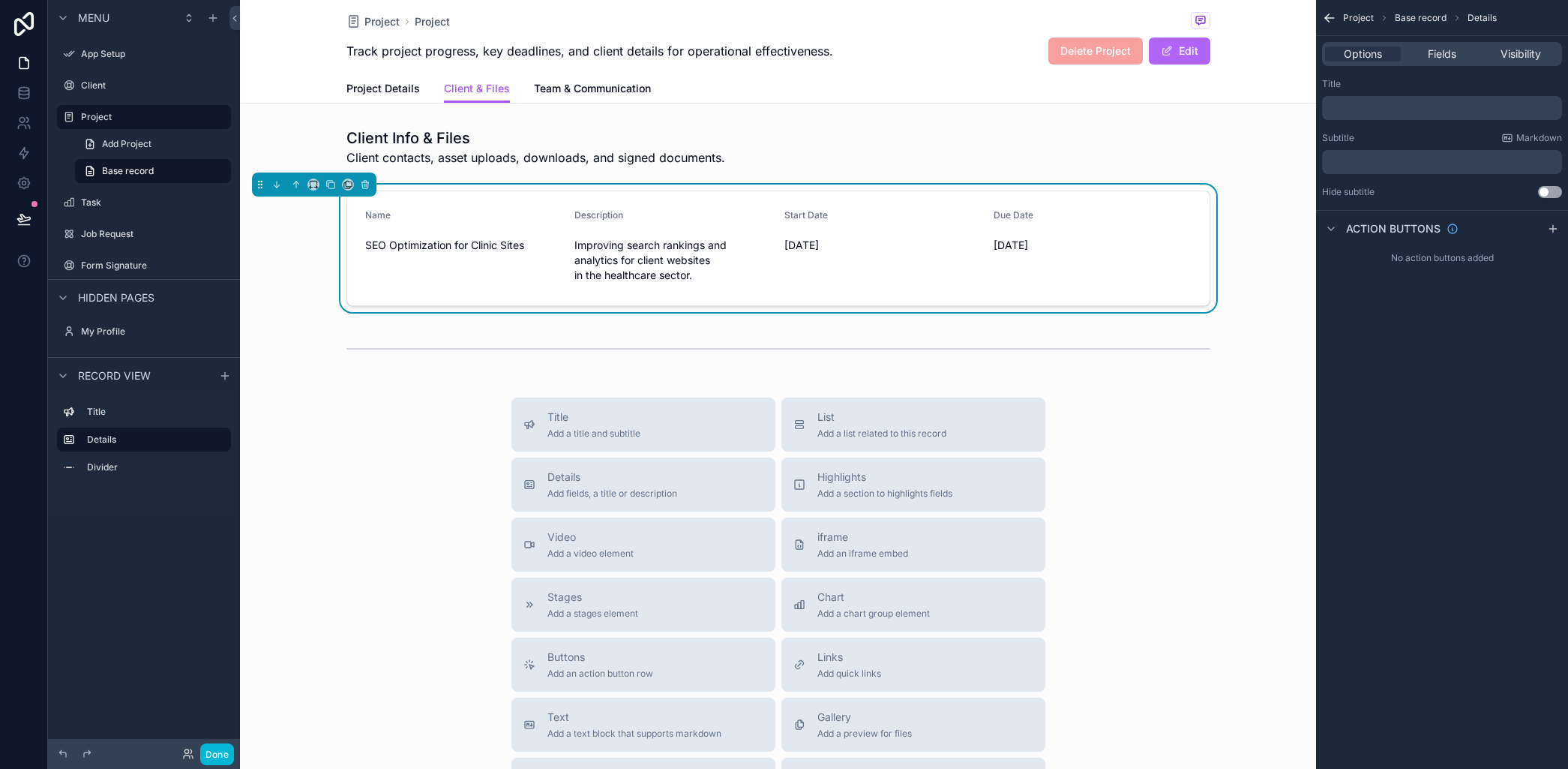
click at [1176, 53] on button "Edit" at bounding box center [1179, 51] width 62 height 27
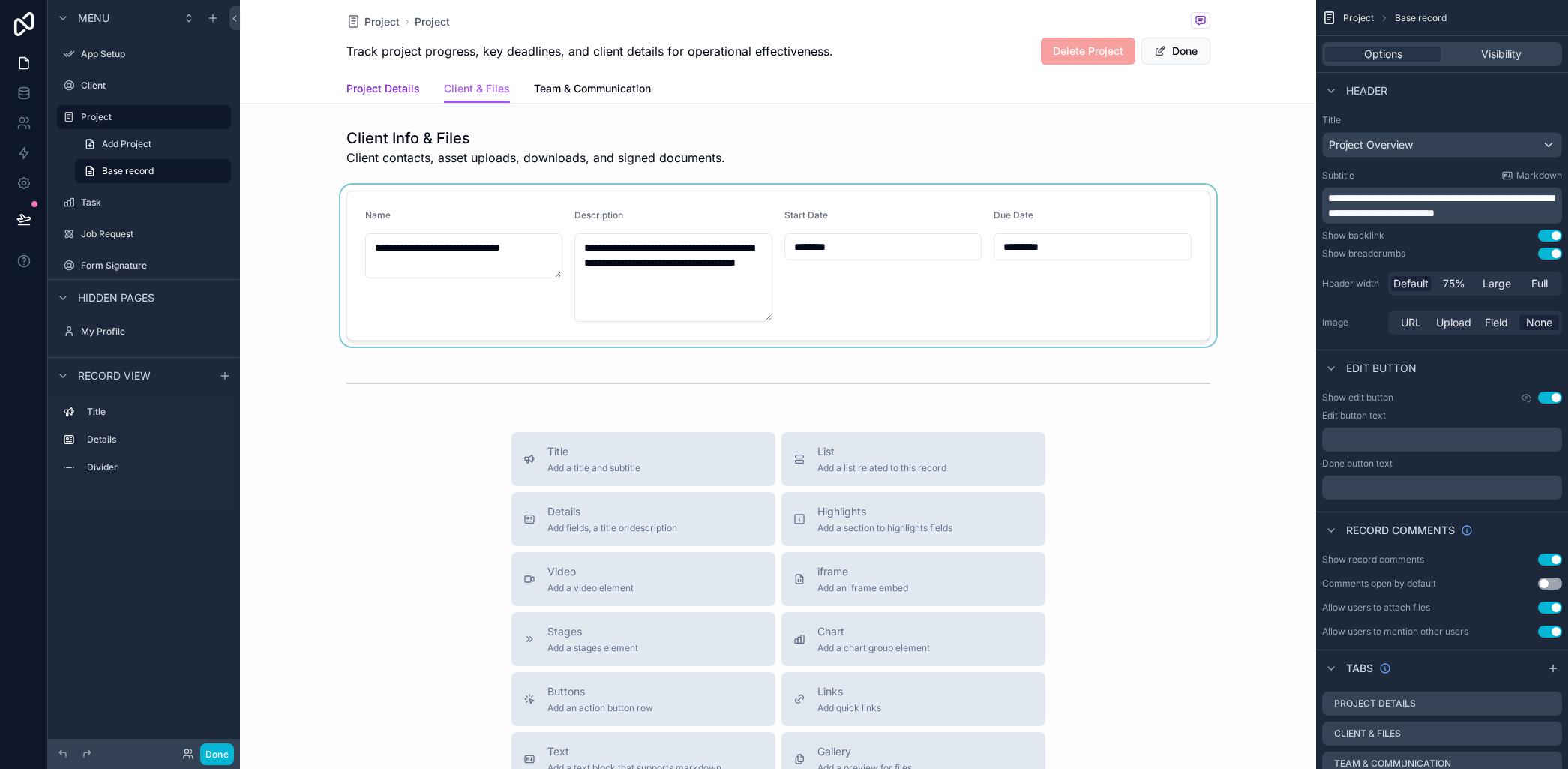
click at [392, 85] on span "Project Details" at bounding box center [383, 88] width 73 height 15
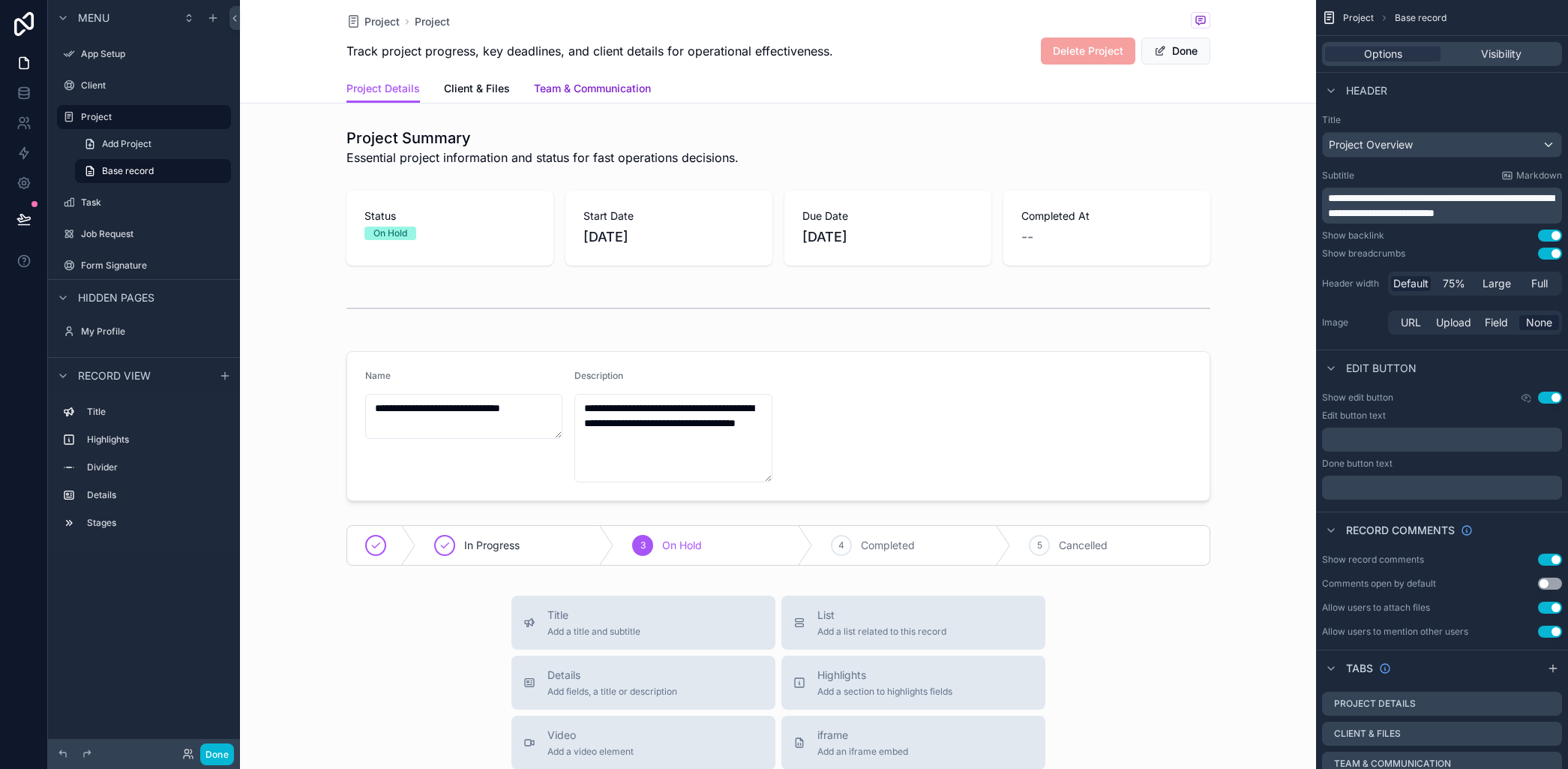
click at [560, 87] on span "Team & Communication" at bounding box center [593, 88] width 117 height 15
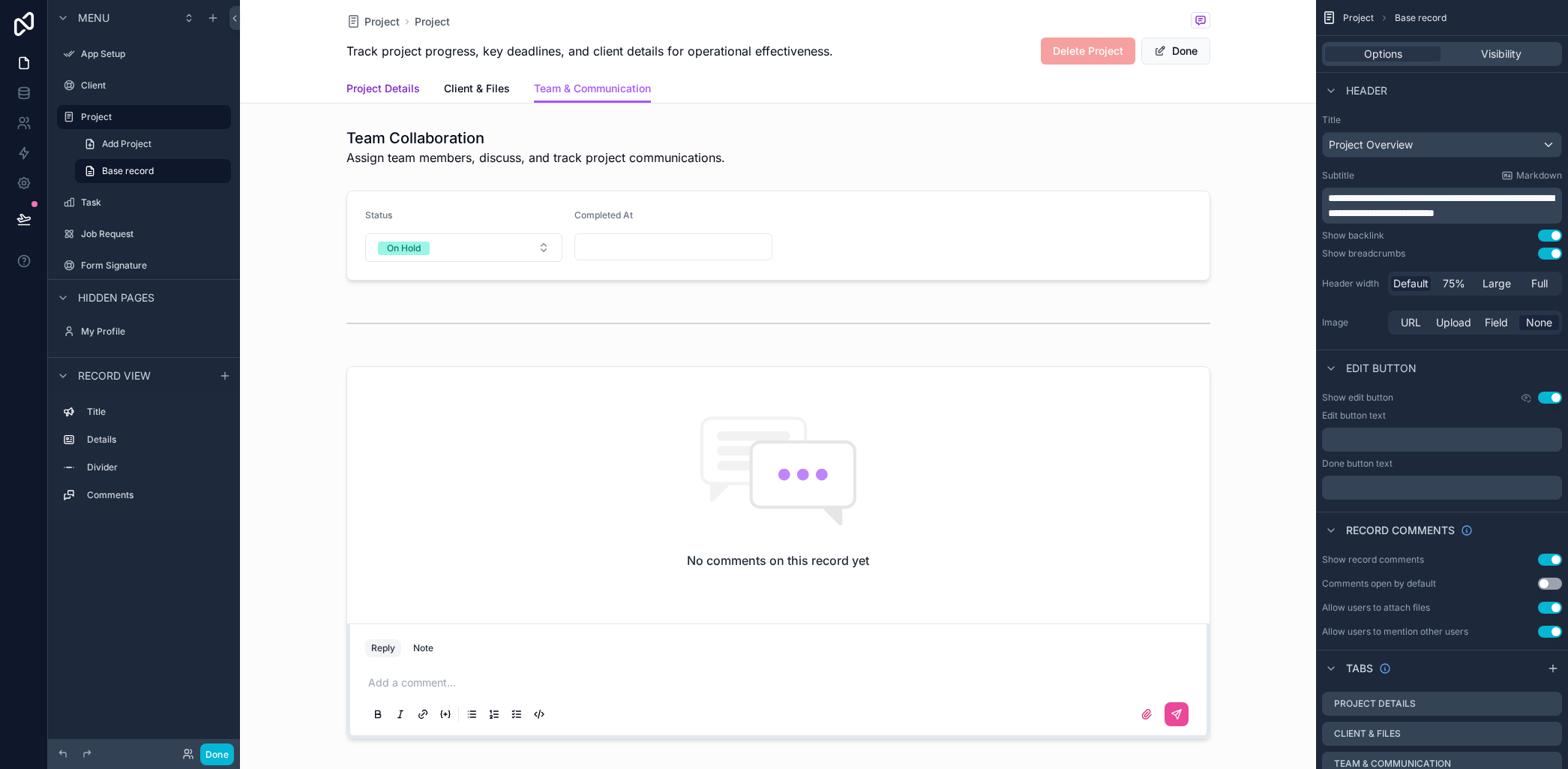
click at [393, 89] on span "Project Details" at bounding box center [383, 88] width 73 height 15
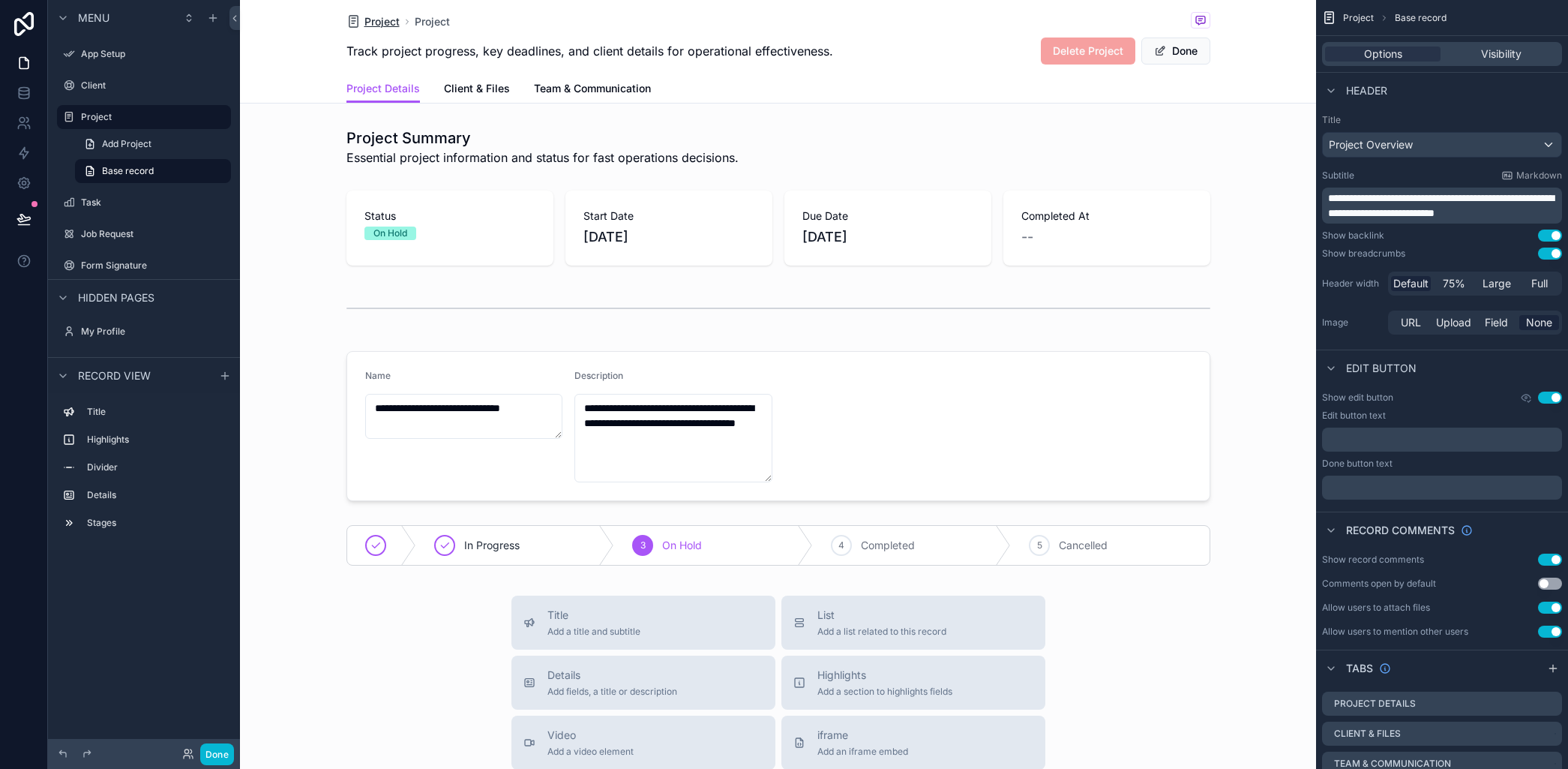
click at [375, 19] on span "Project" at bounding box center [382, 21] width 35 height 15
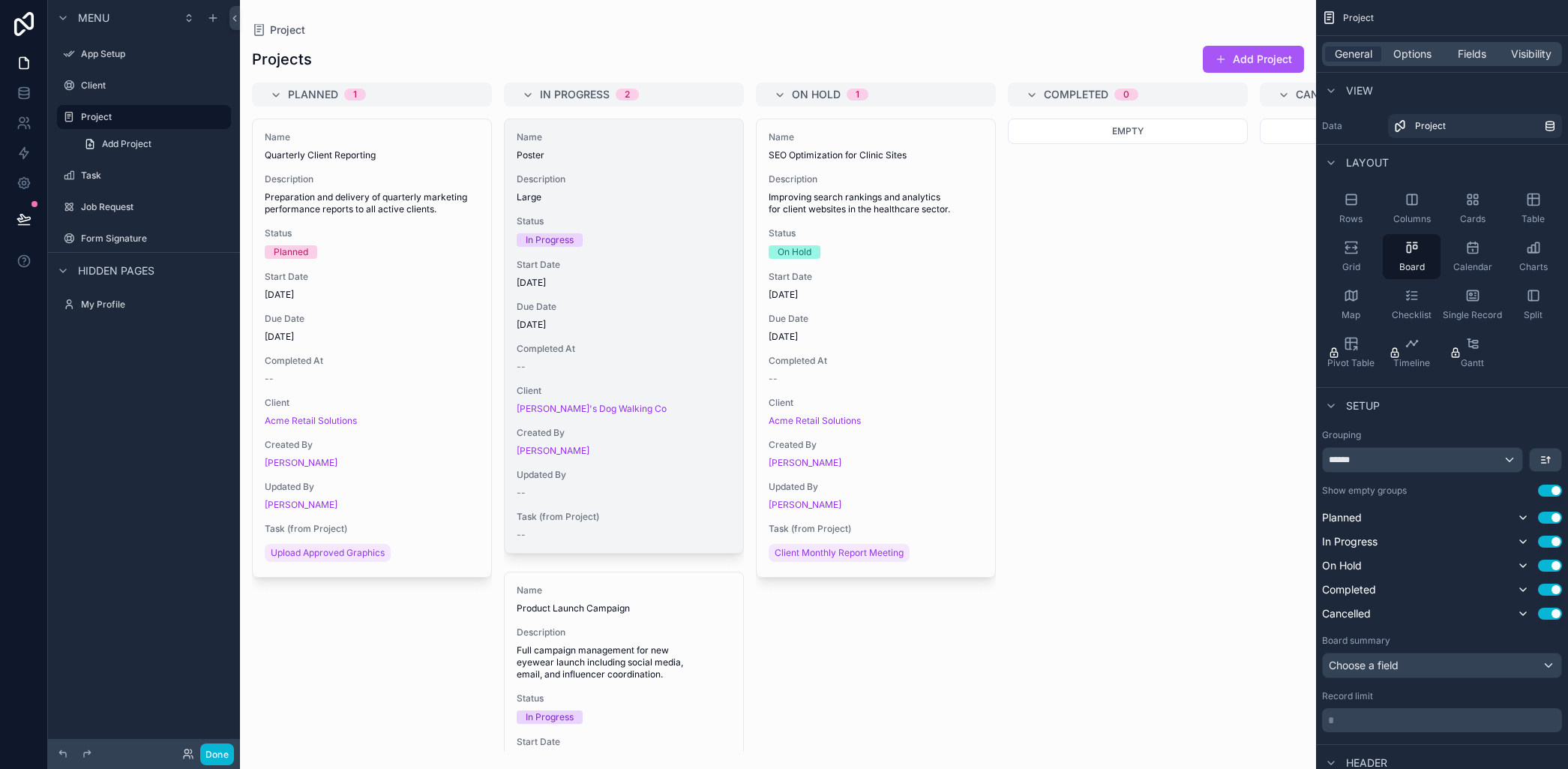
click at [651, 280] on span "[DATE]" at bounding box center [624, 282] width 215 height 12
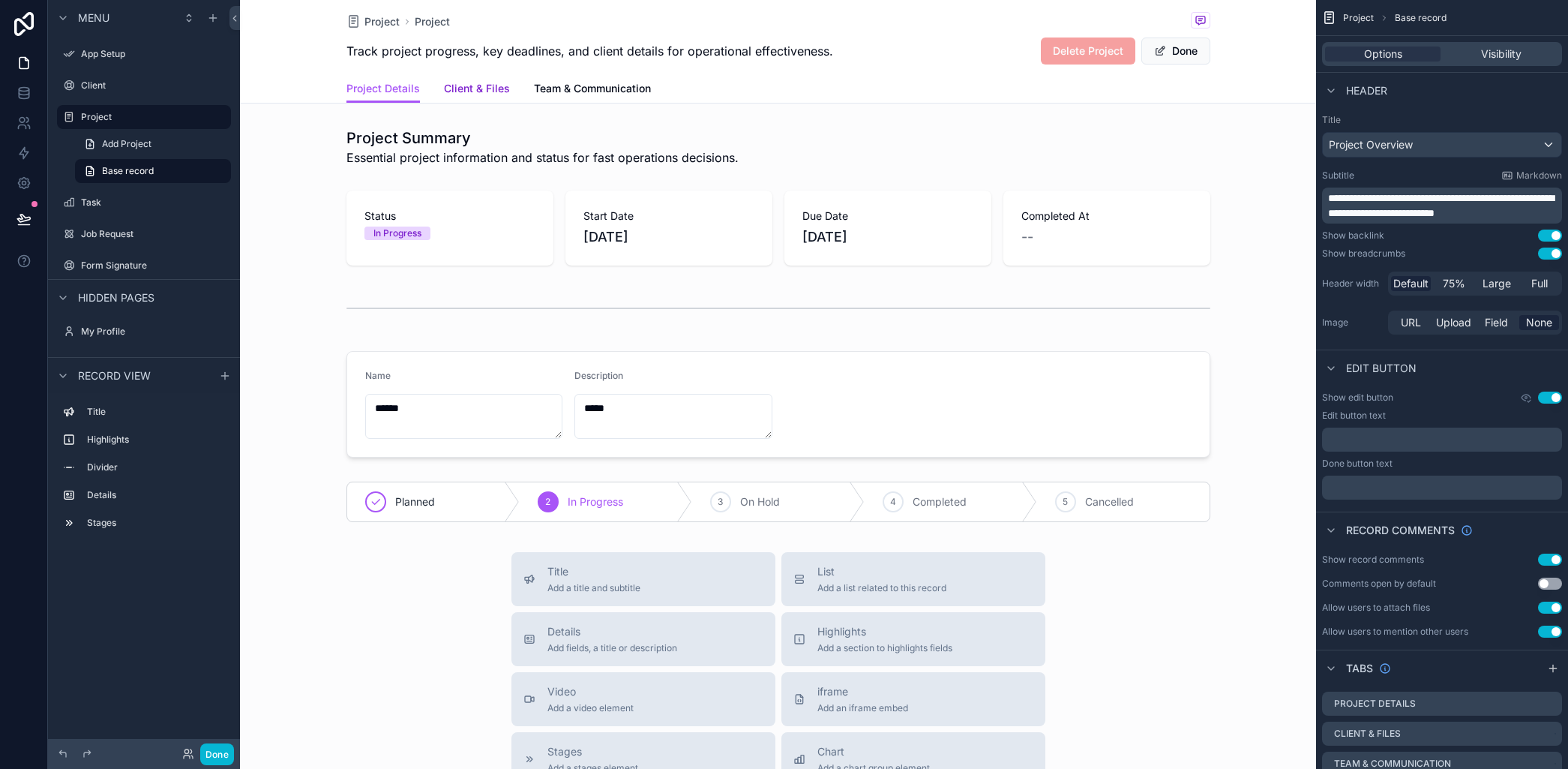
click at [474, 88] on span "Client & Files" at bounding box center [477, 88] width 66 height 15
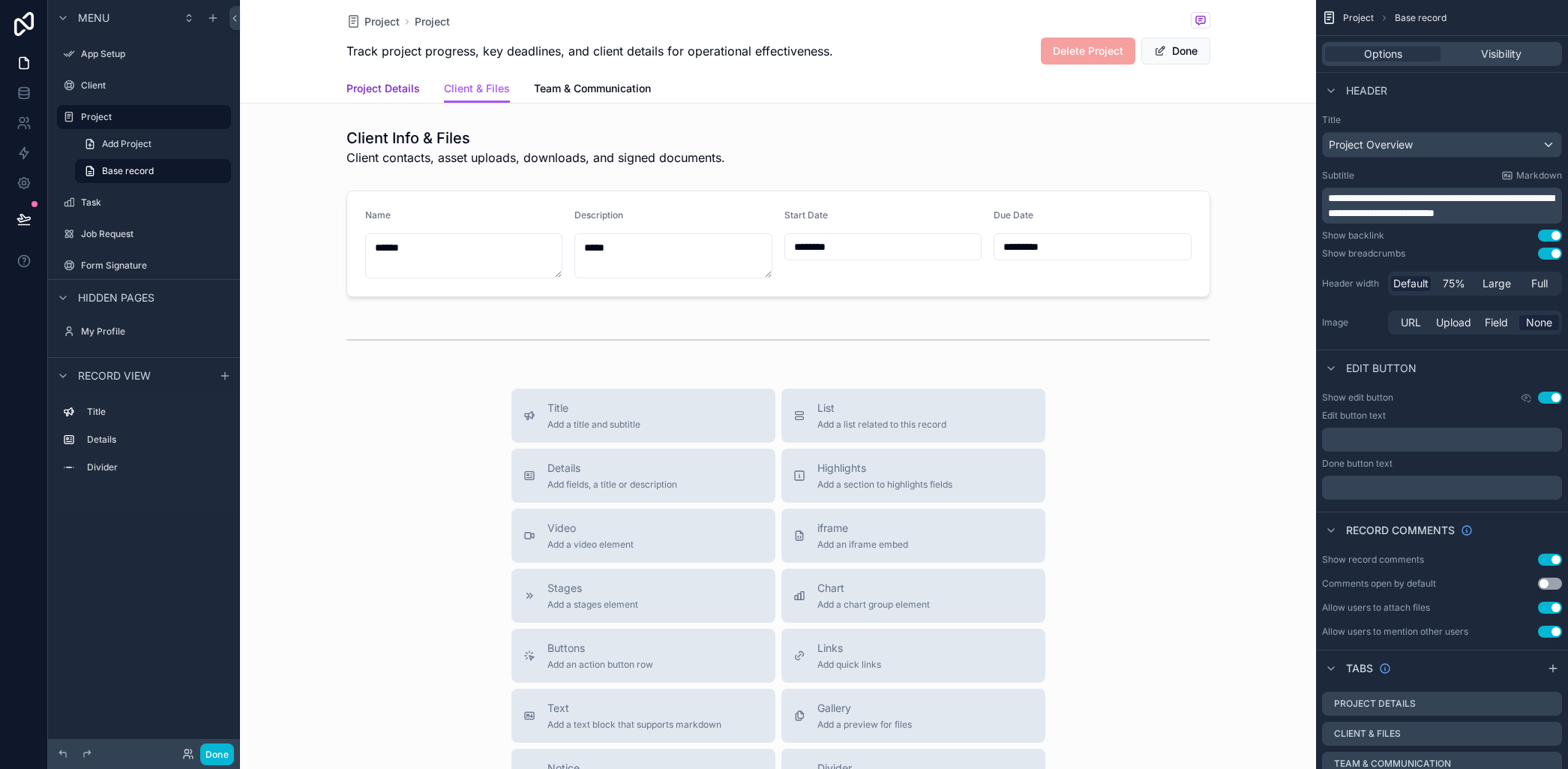
click at [394, 86] on span "Project Details" at bounding box center [383, 88] width 73 height 15
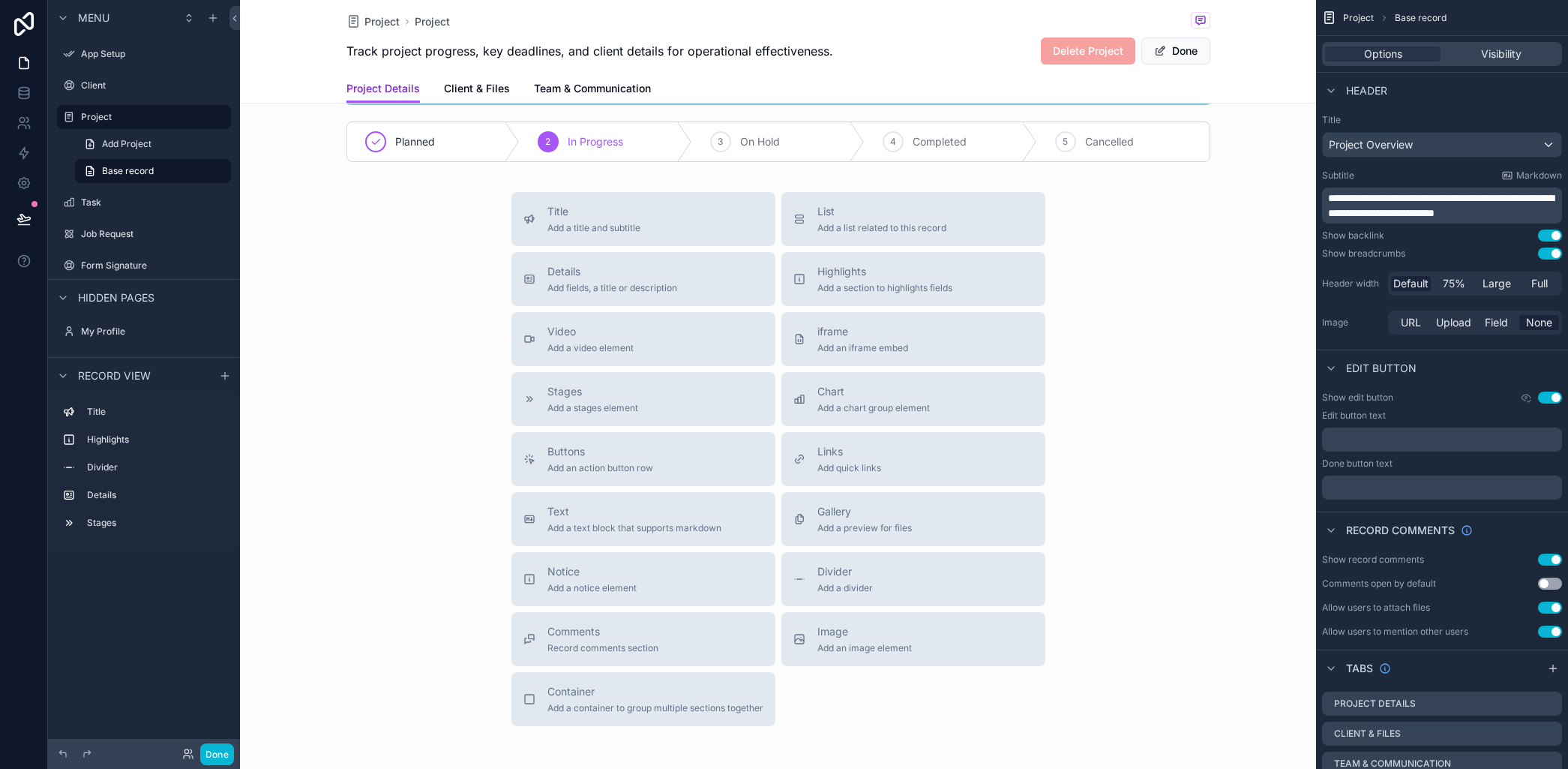
scroll to position [361, 0]
click at [605, 648] on span "Record comments section" at bounding box center [603, 647] width 111 height 12
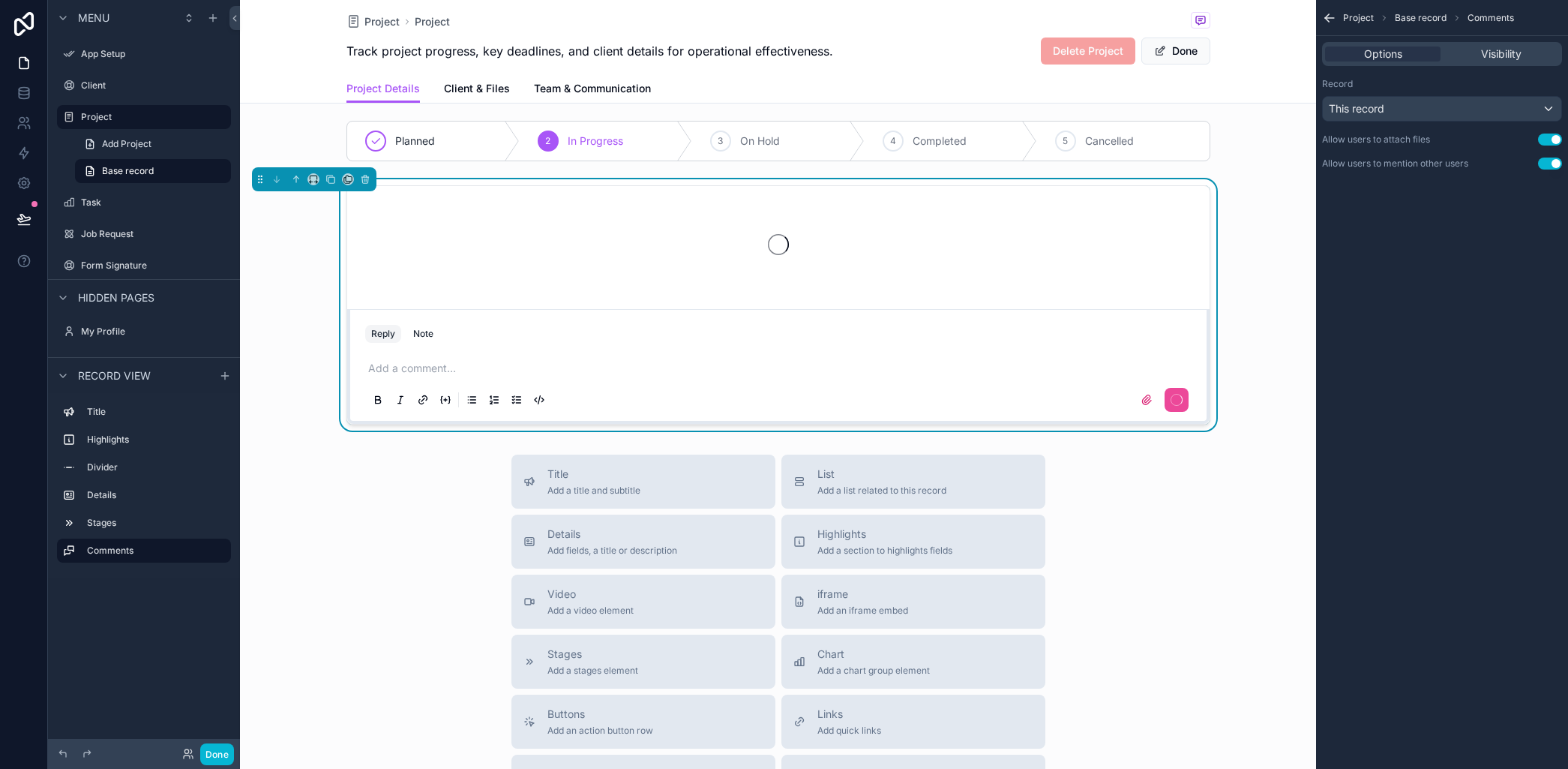
scroll to position [281, 0]
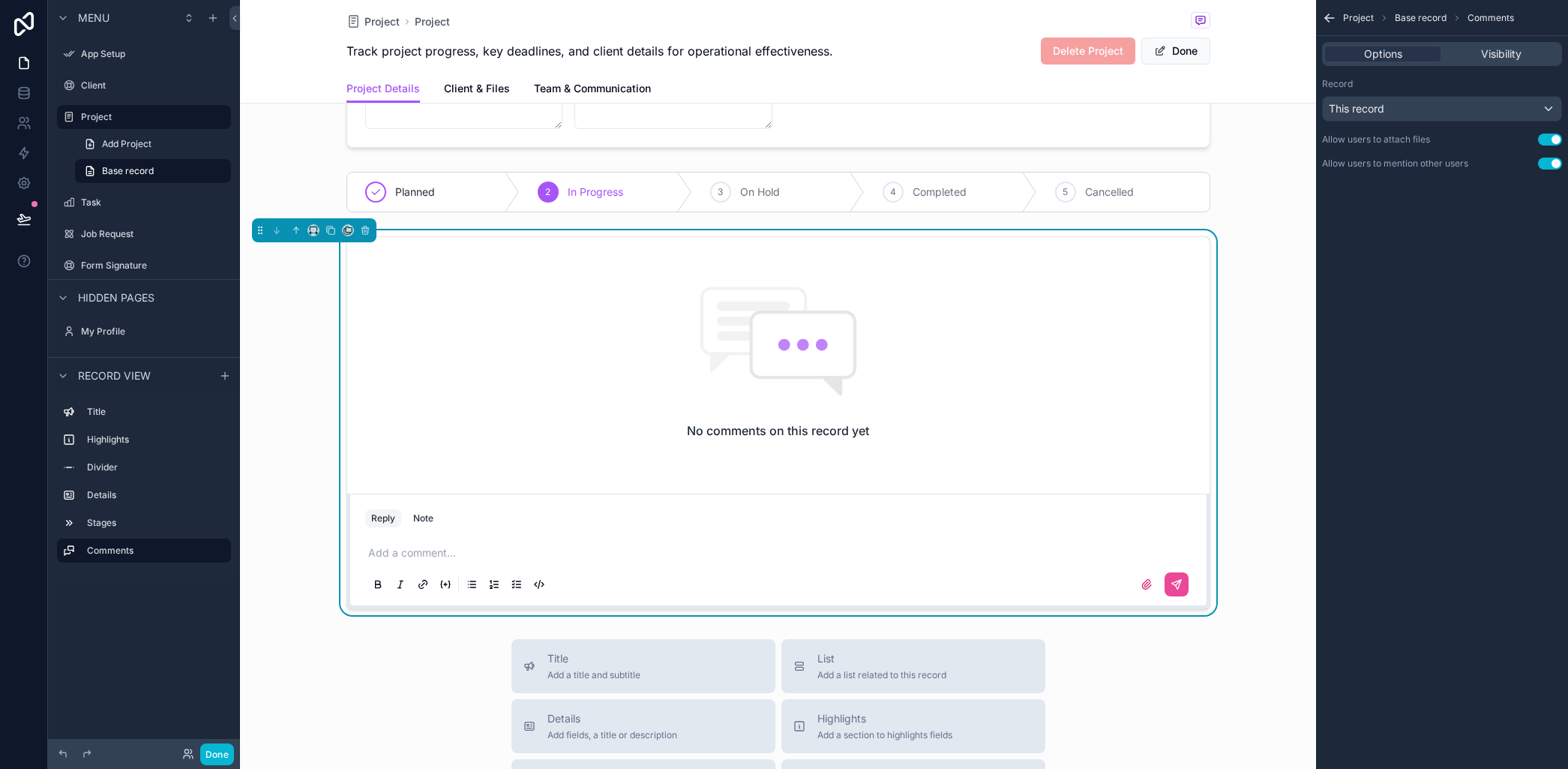
scroll to position [309, 0]
click at [410, 553] on p "scrollable content" at bounding box center [782, 553] width 826 height 15
click at [1172, 586] on icon "scrollable content" at bounding box center [1176, 585] width 12 height 12
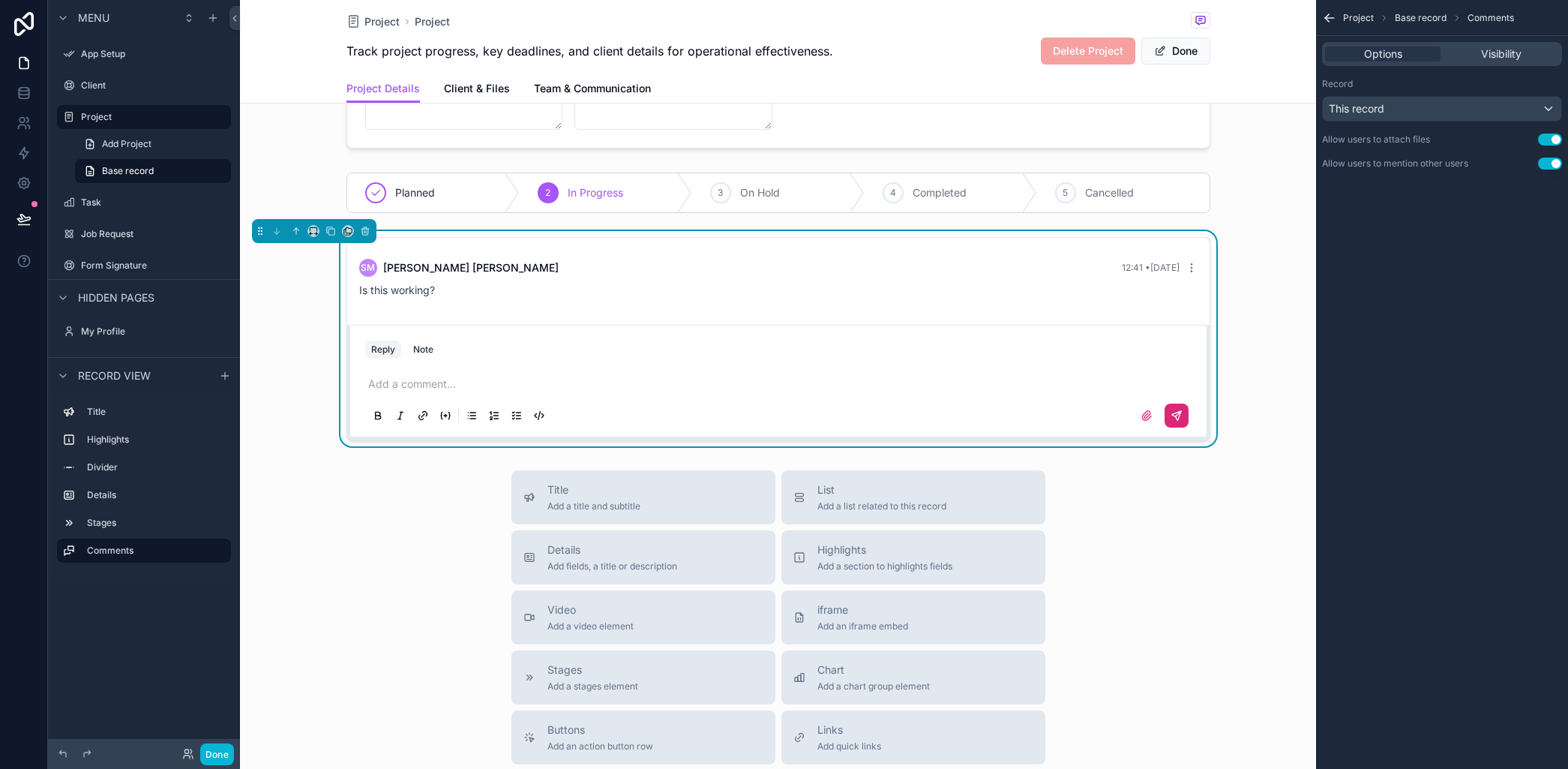
scroll to position [0, 0]
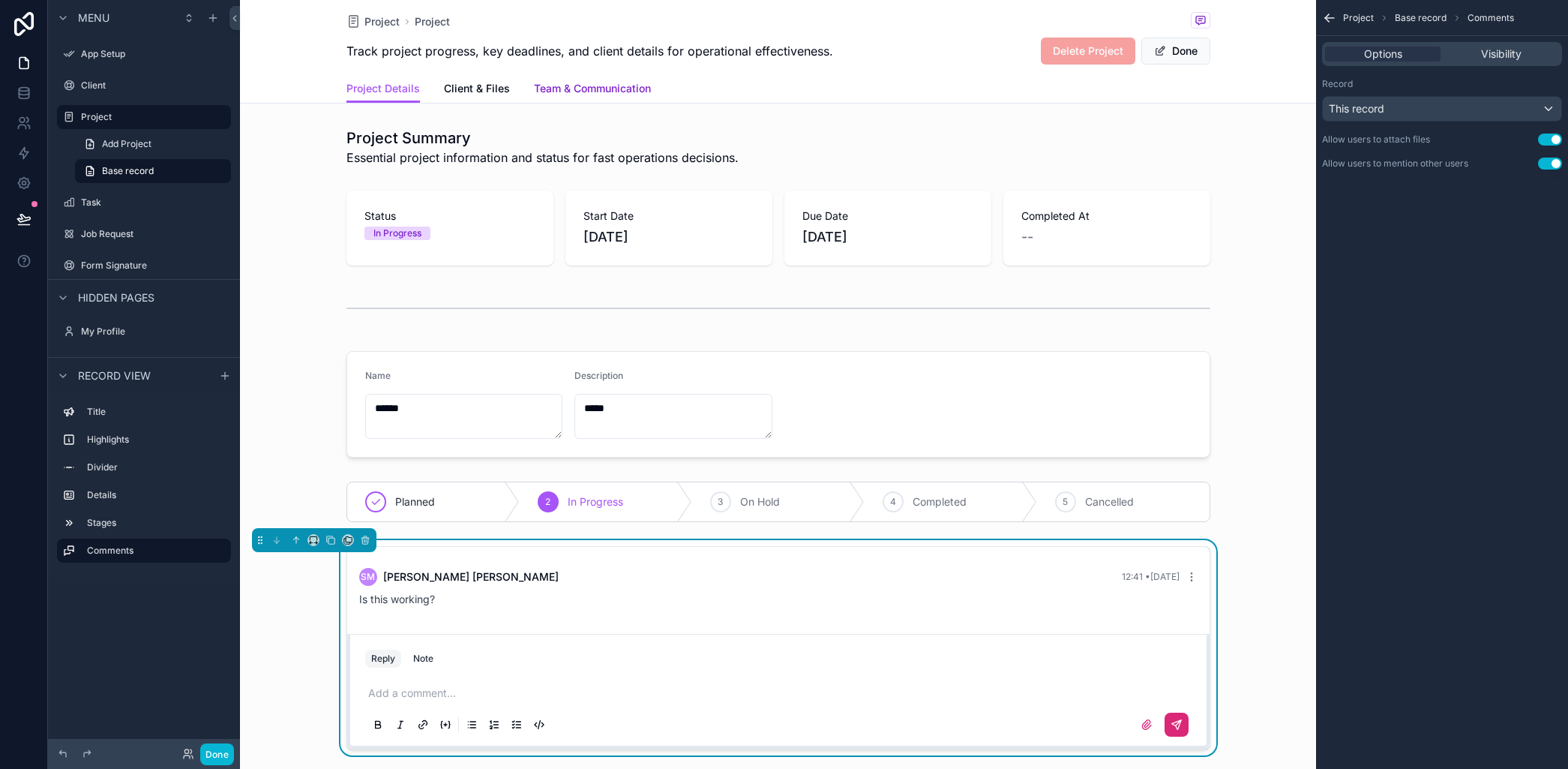
click at [560, 87] on span "Team & Communication" at bounding box center [593, 88] width 117 height 15
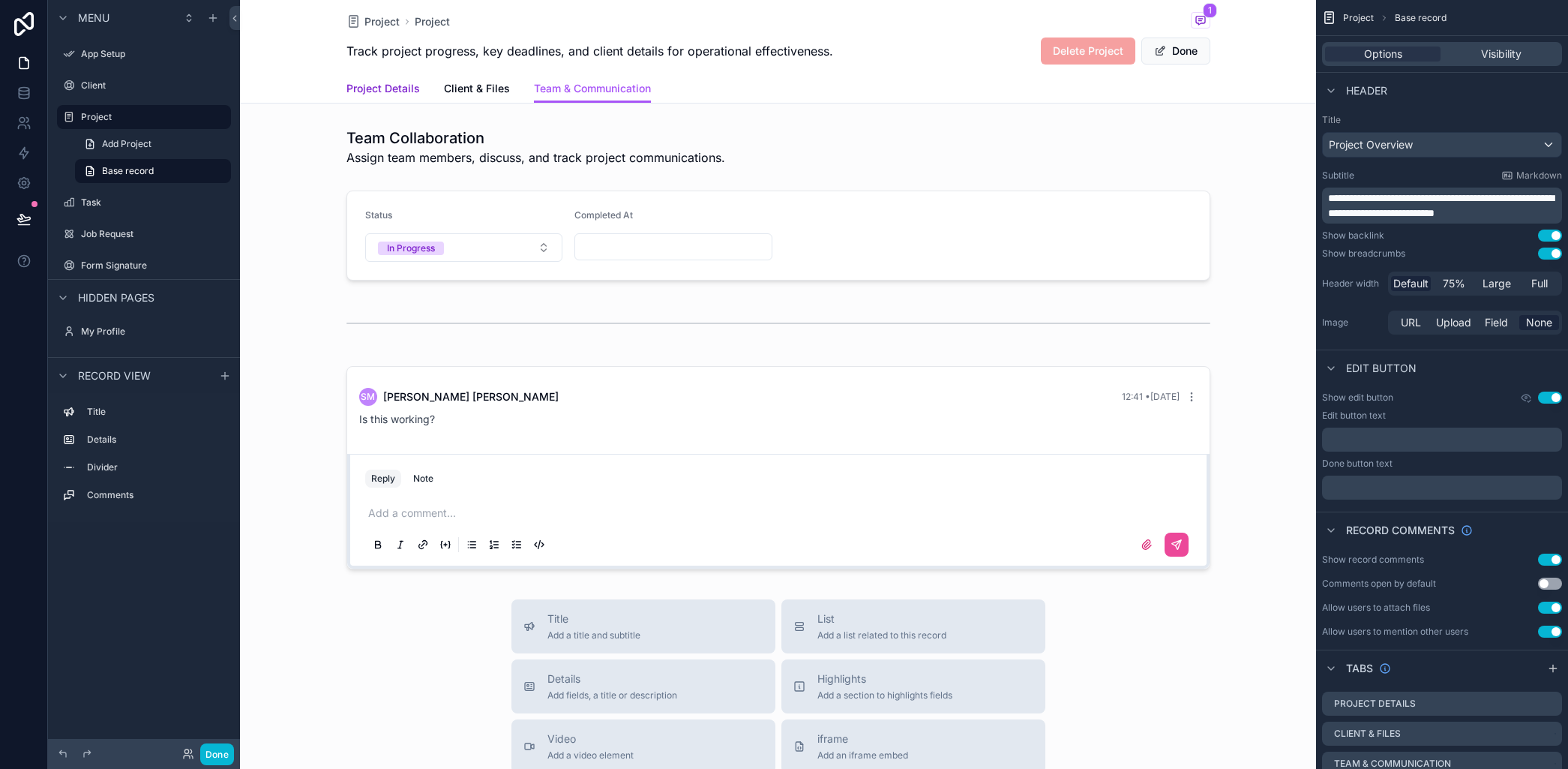
click at [407, 89] on span "Project Details" at bounding box center [383, 88] width 73 height 15
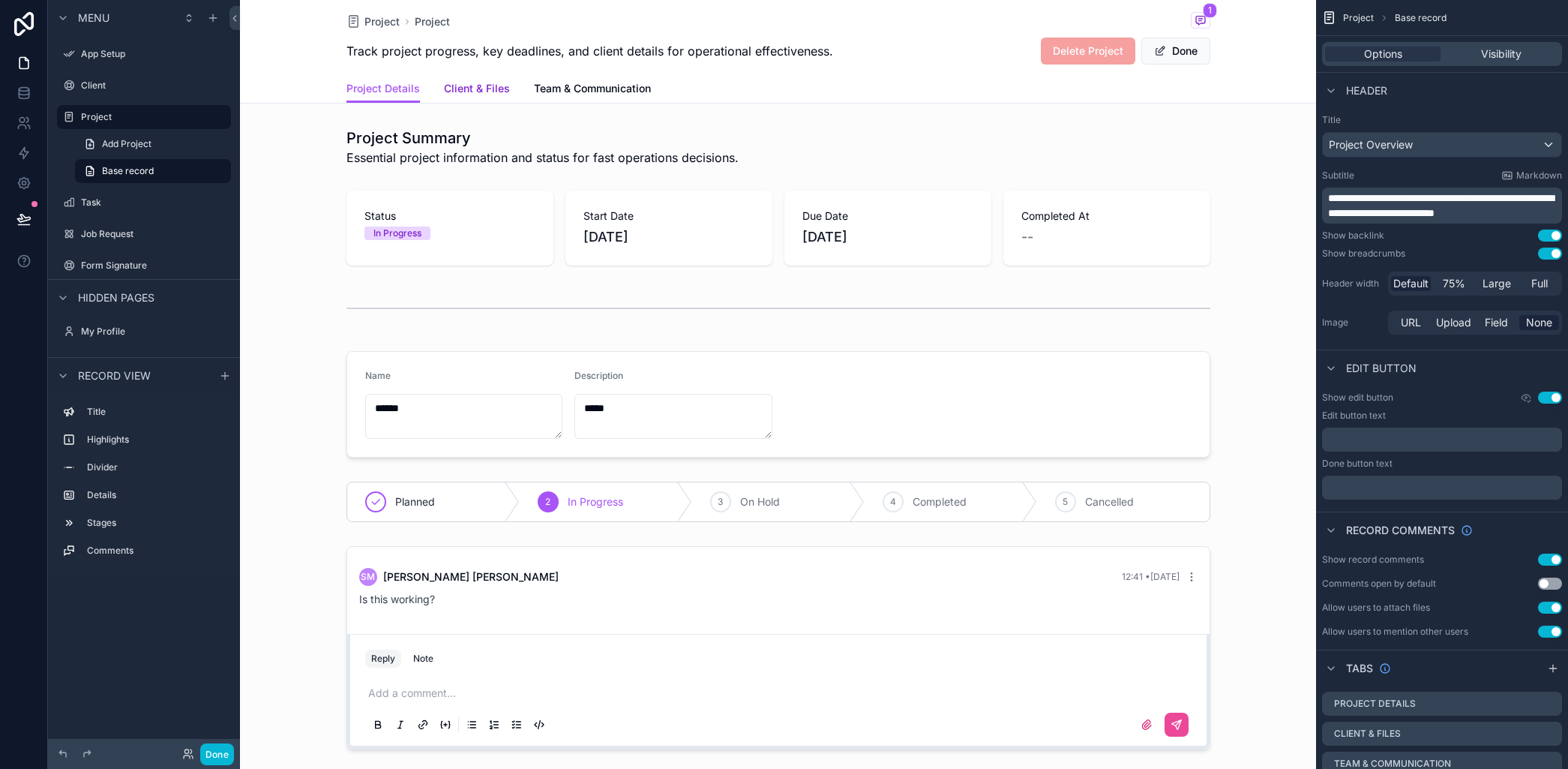
click at [479, 84] on span "Client & Files" at bounding box center [477, 88] width 66 height 15
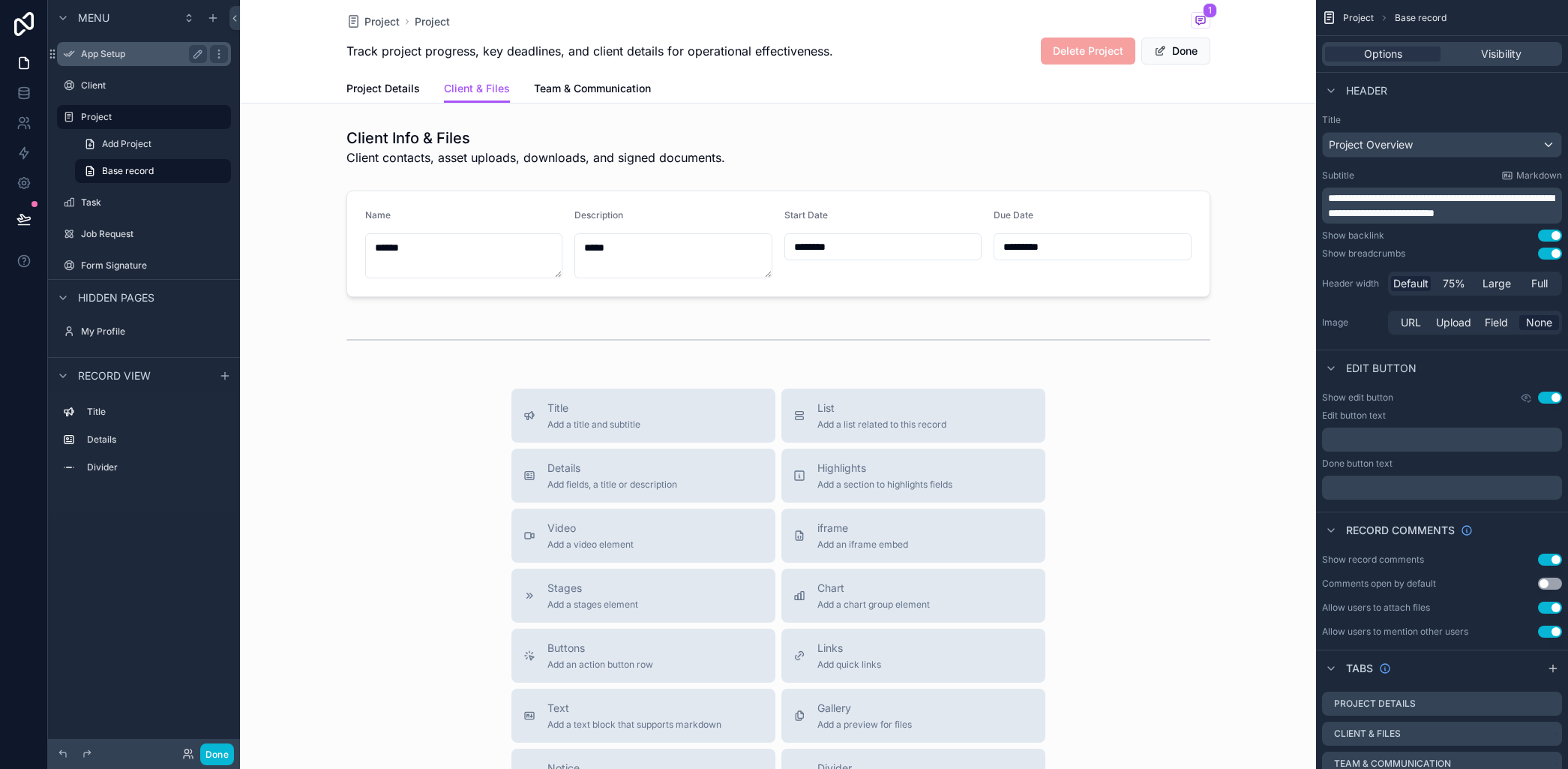
click at [110, 49] on label "App Setup" at bounding box center [141, 54] width 120 height 12
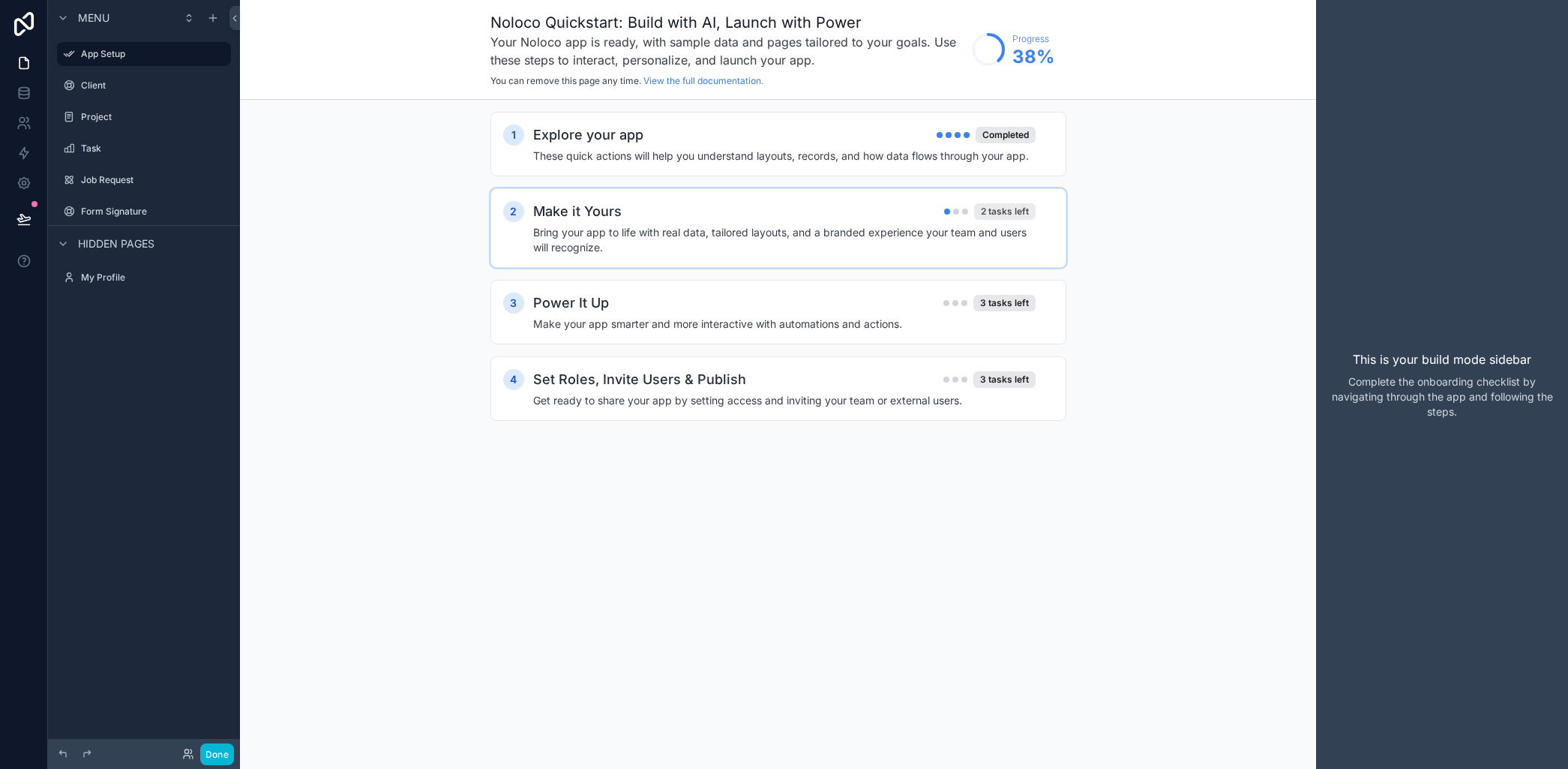
click at [990, 208] on div "2 tasks left" at bounding box center [1004, 211] width 62 height 17
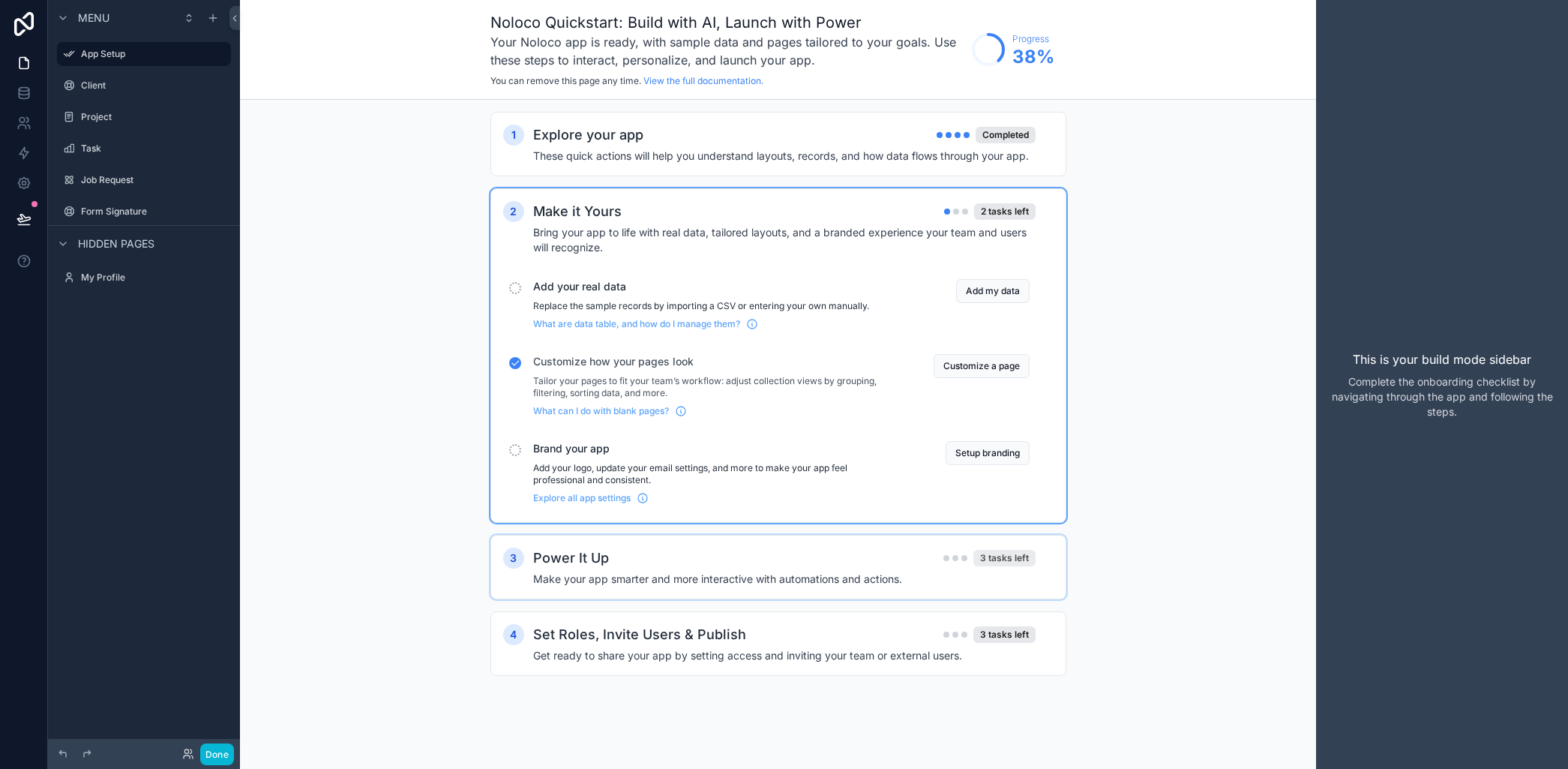
click at [1015, 557] on div "3 tasks left" at bounding box center [1004, 558] width 63 height 17
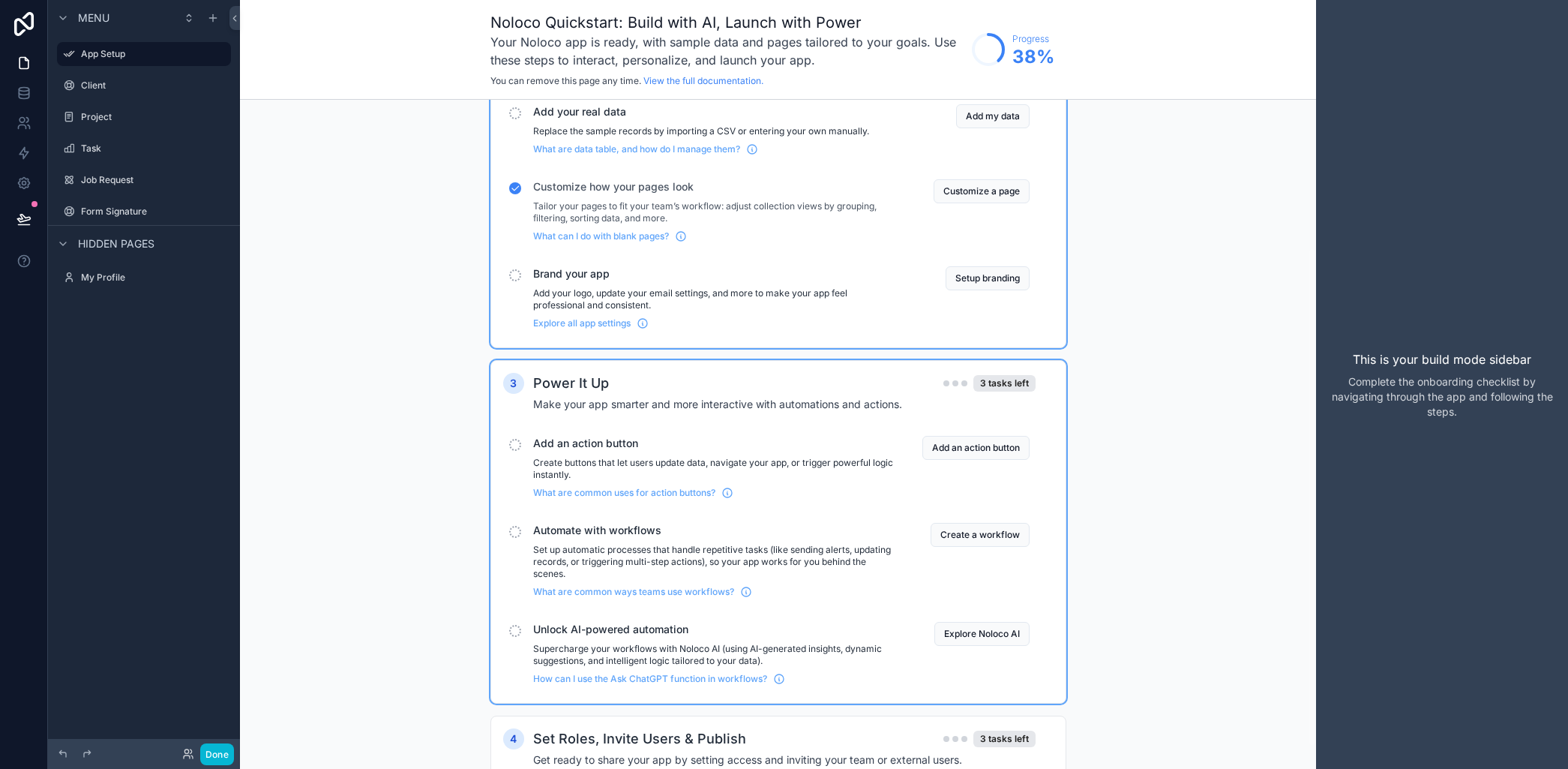
scroll to position [201, 0]
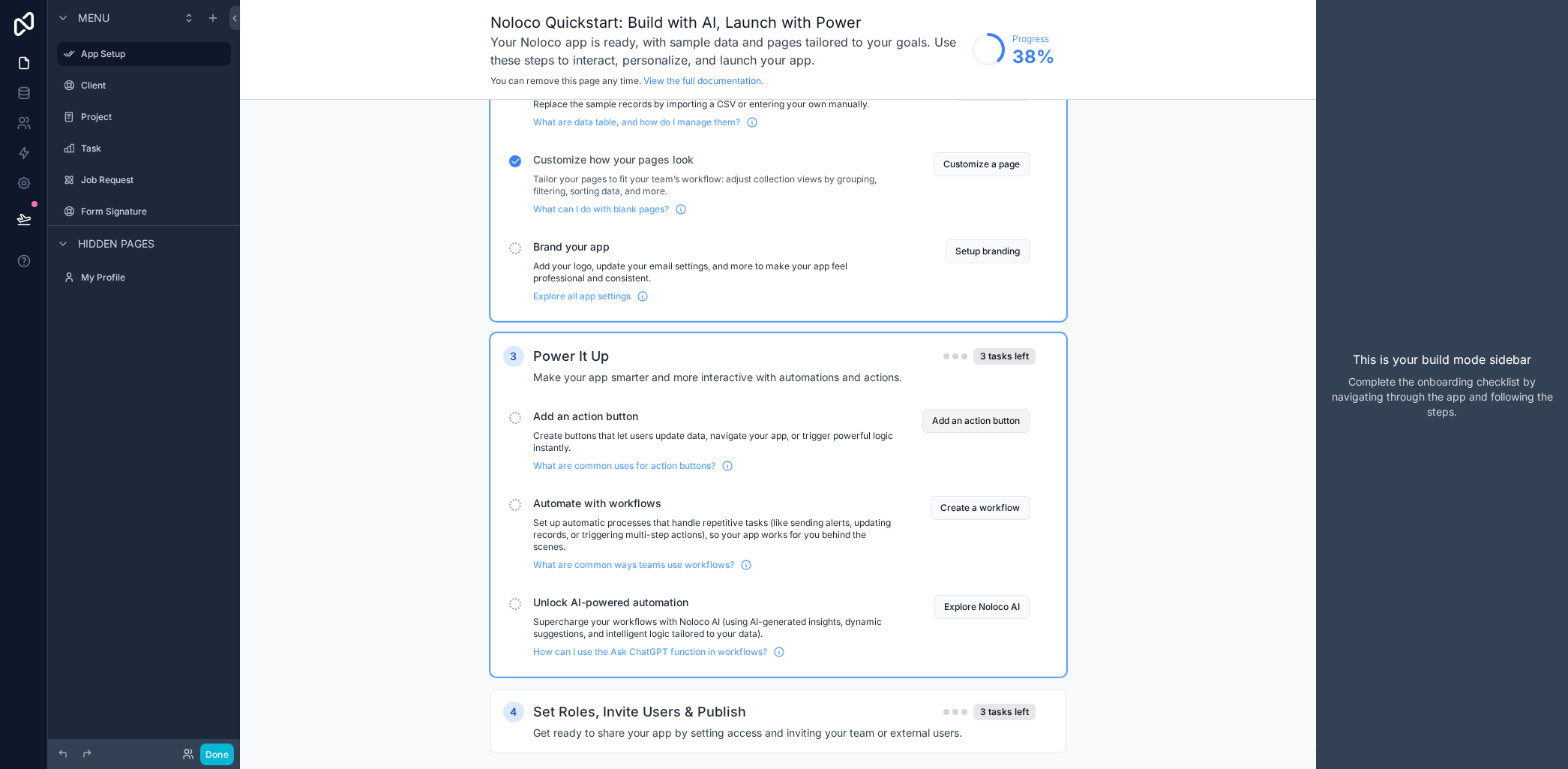
click at [962, 418] on button "Add an action button" at bounding box center [976, 420] width 107 height 24
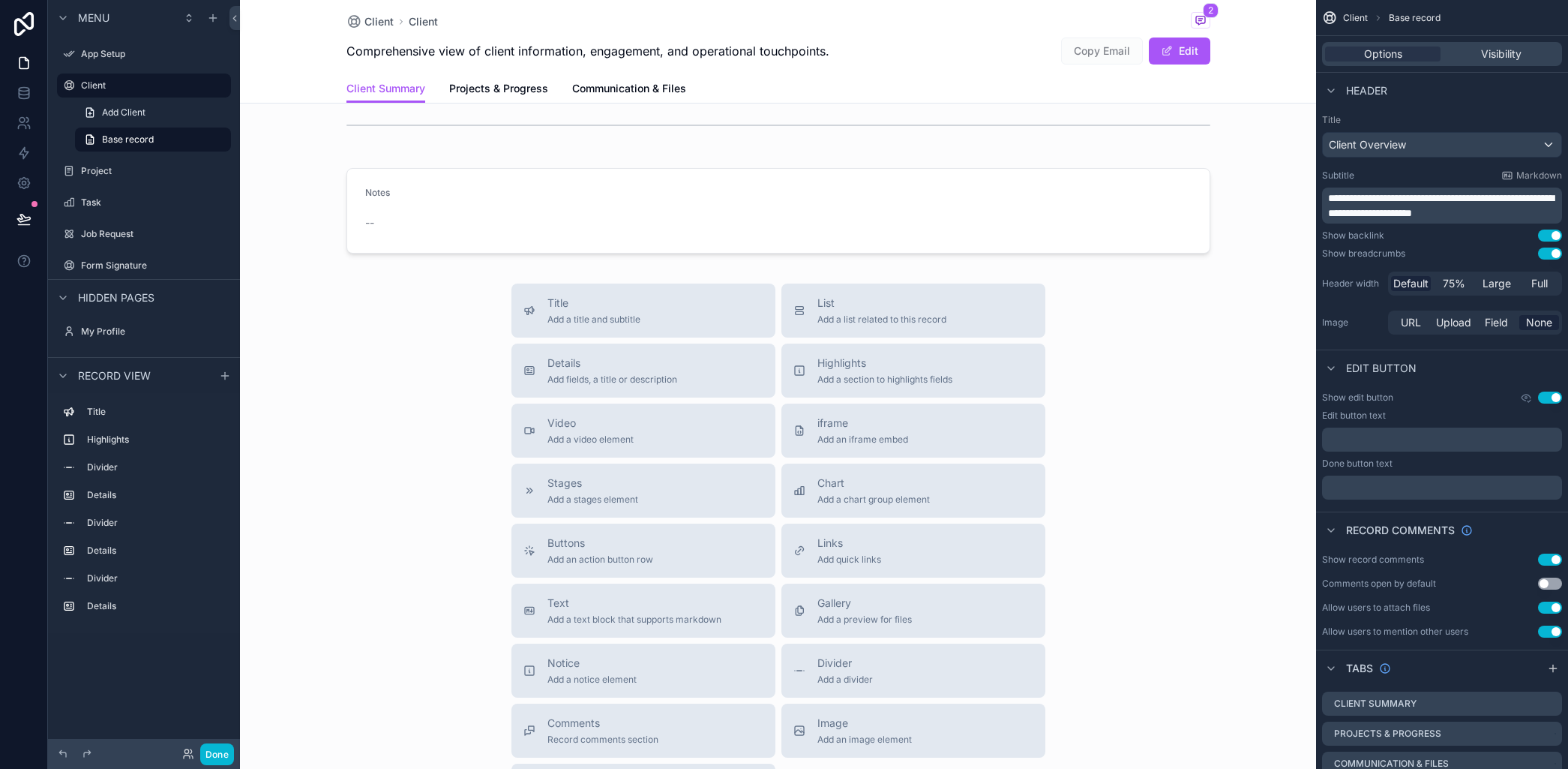
scroll to position [656, 0]
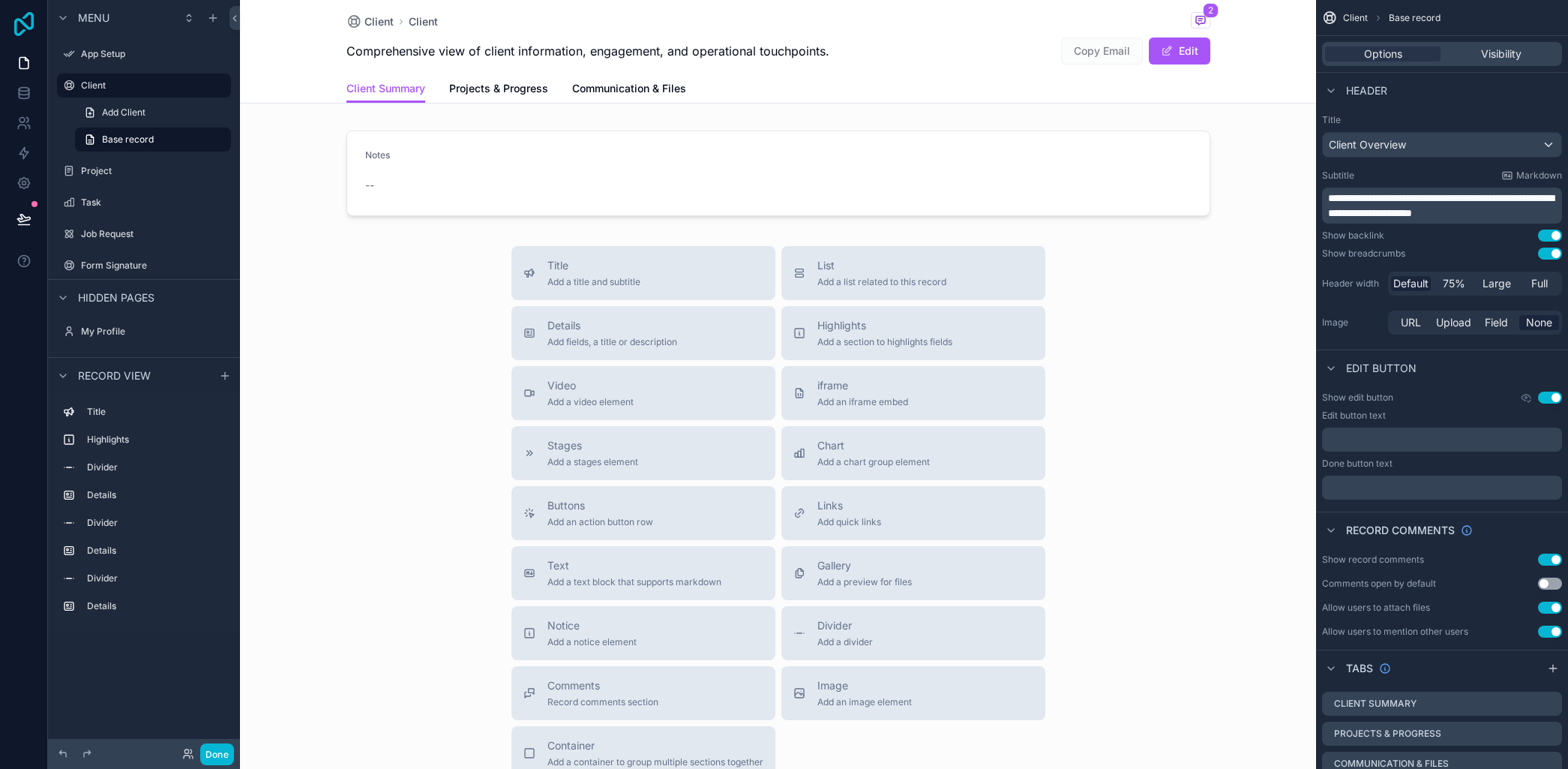
click at [22, 30] on icon at bounding box center [24, 23] width 20 height 24
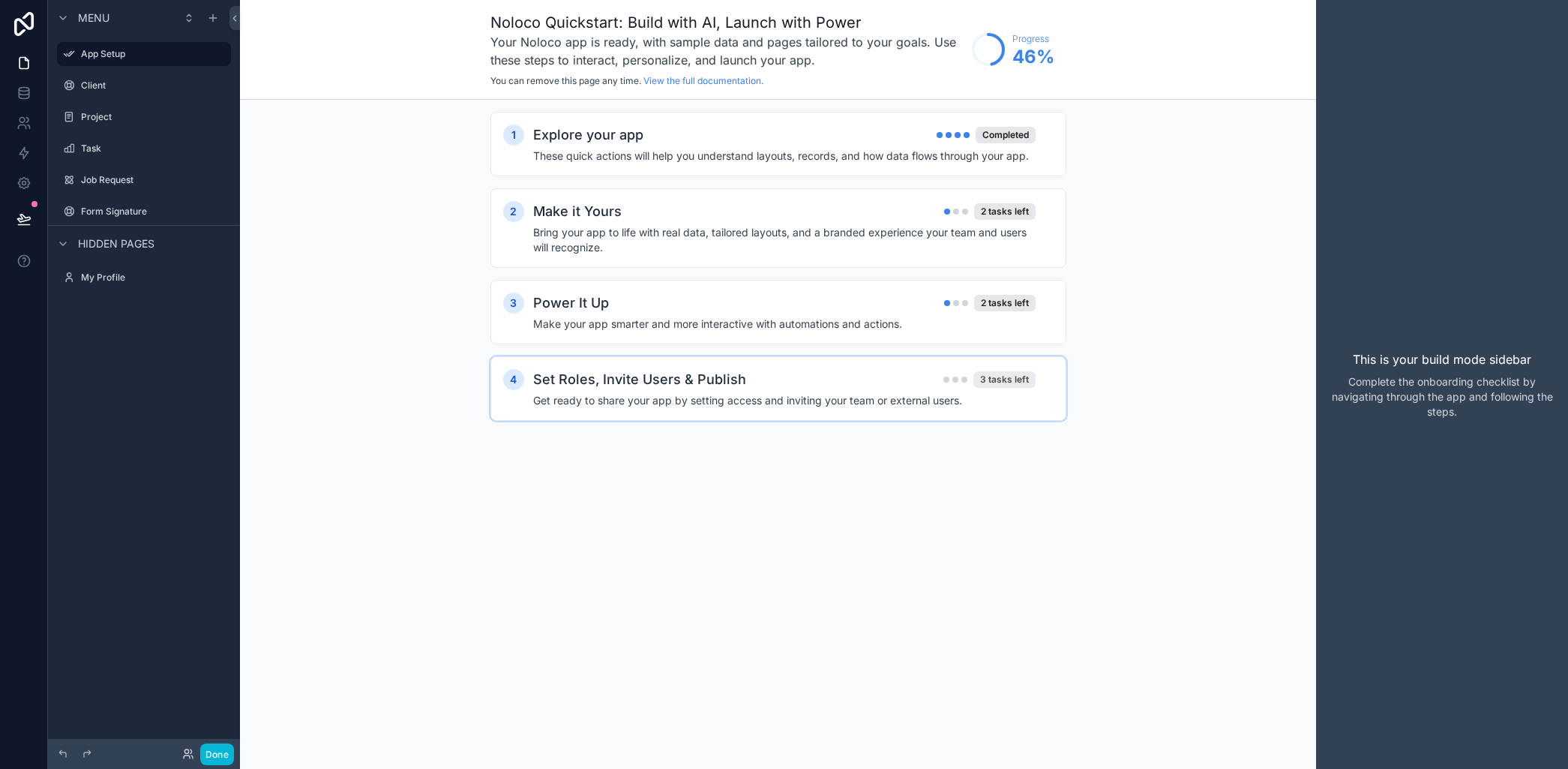
click at [1005, 379] on div "3 tasks left" at bounding box center [1004, 379] width 63 height 17
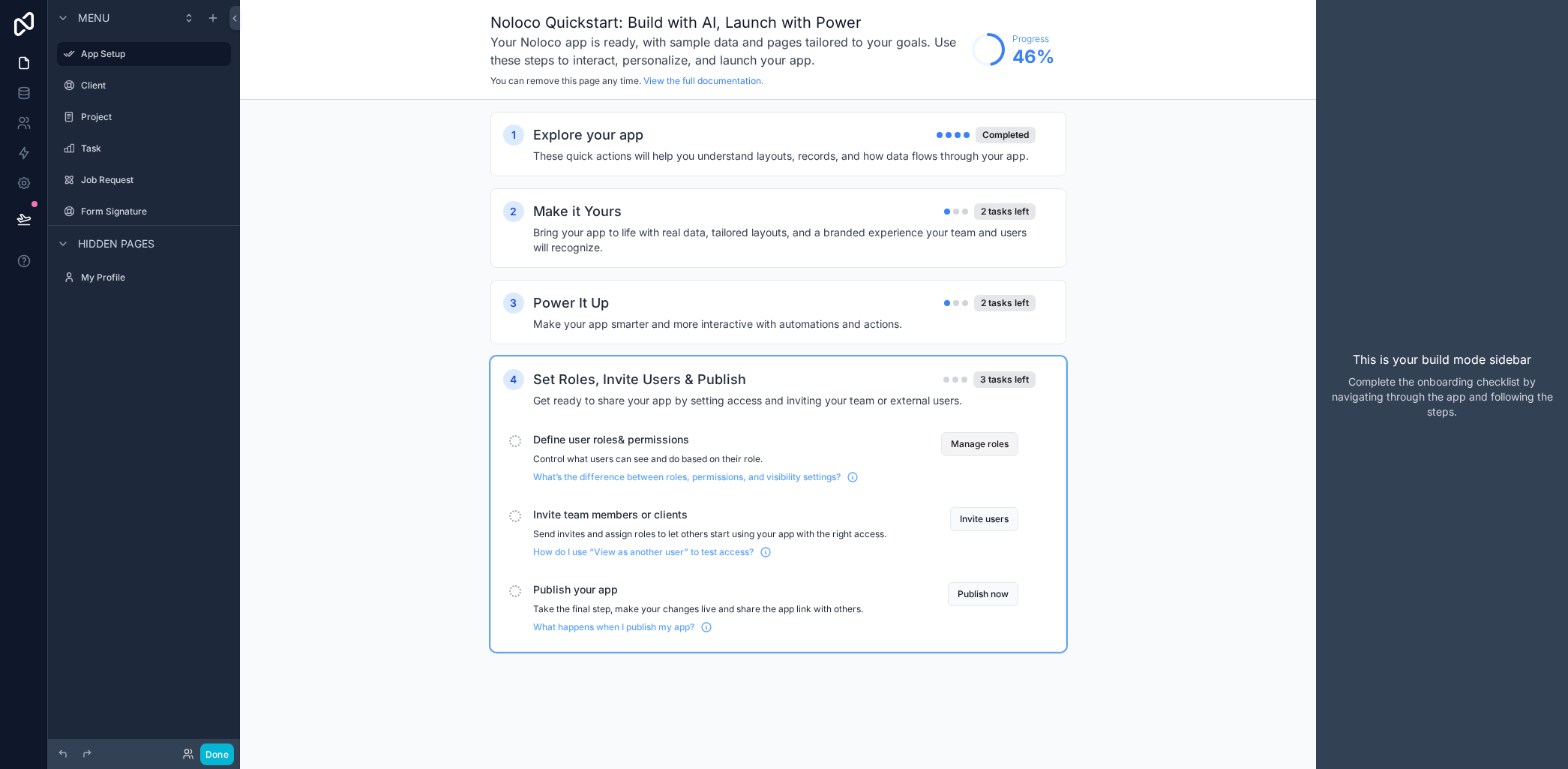
click at [972, 449] on button "Manage roles" at bounding box center [979, 444] width 77 height 24
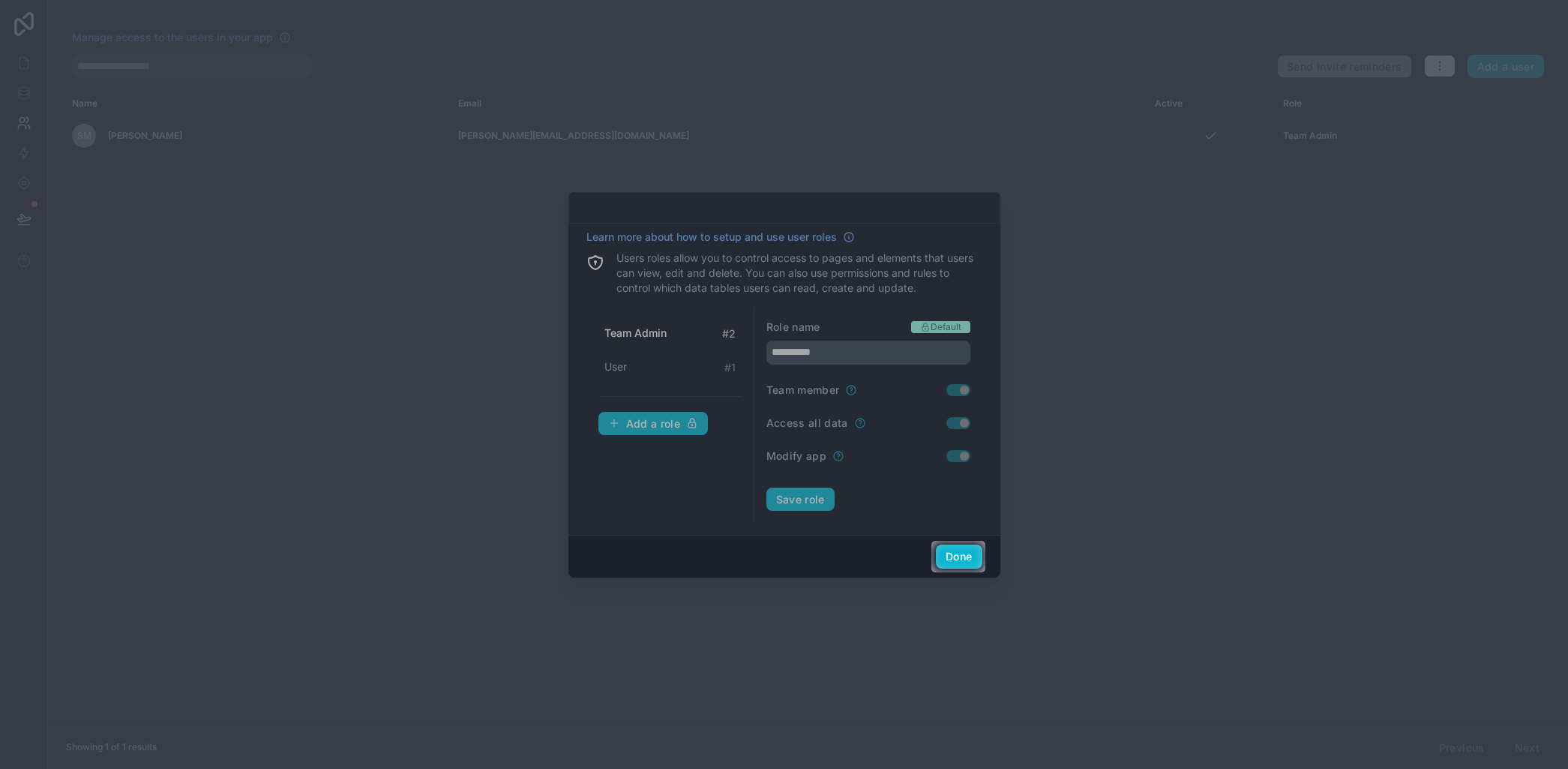
click at [609, 455] on div at bounding box center [784, 270] width 1568 height 540
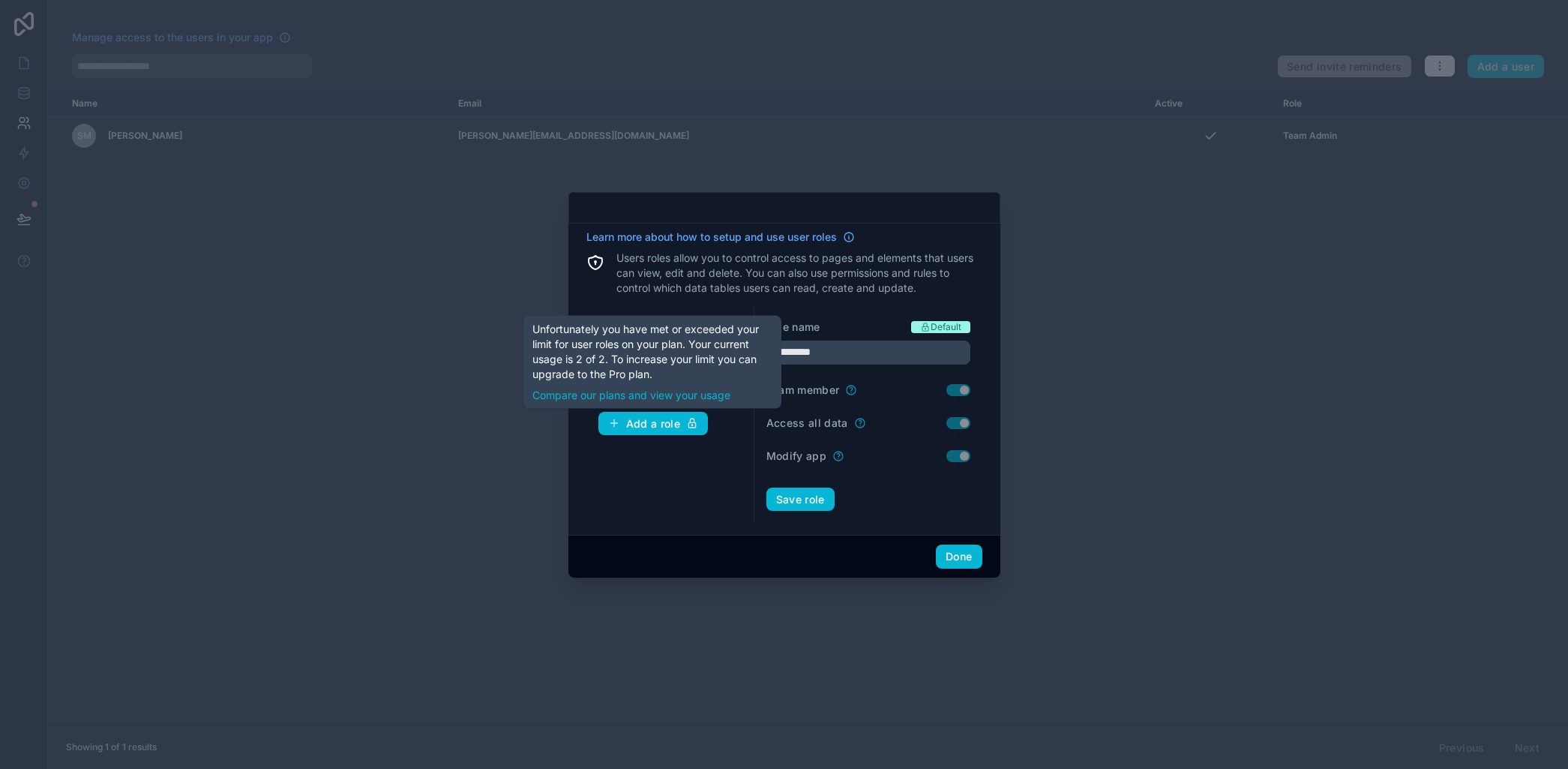
click at [650, 487] on div "Team Admin # 2 User # 1 Add a role" at bounding box center [670, 415] width 168 height 216
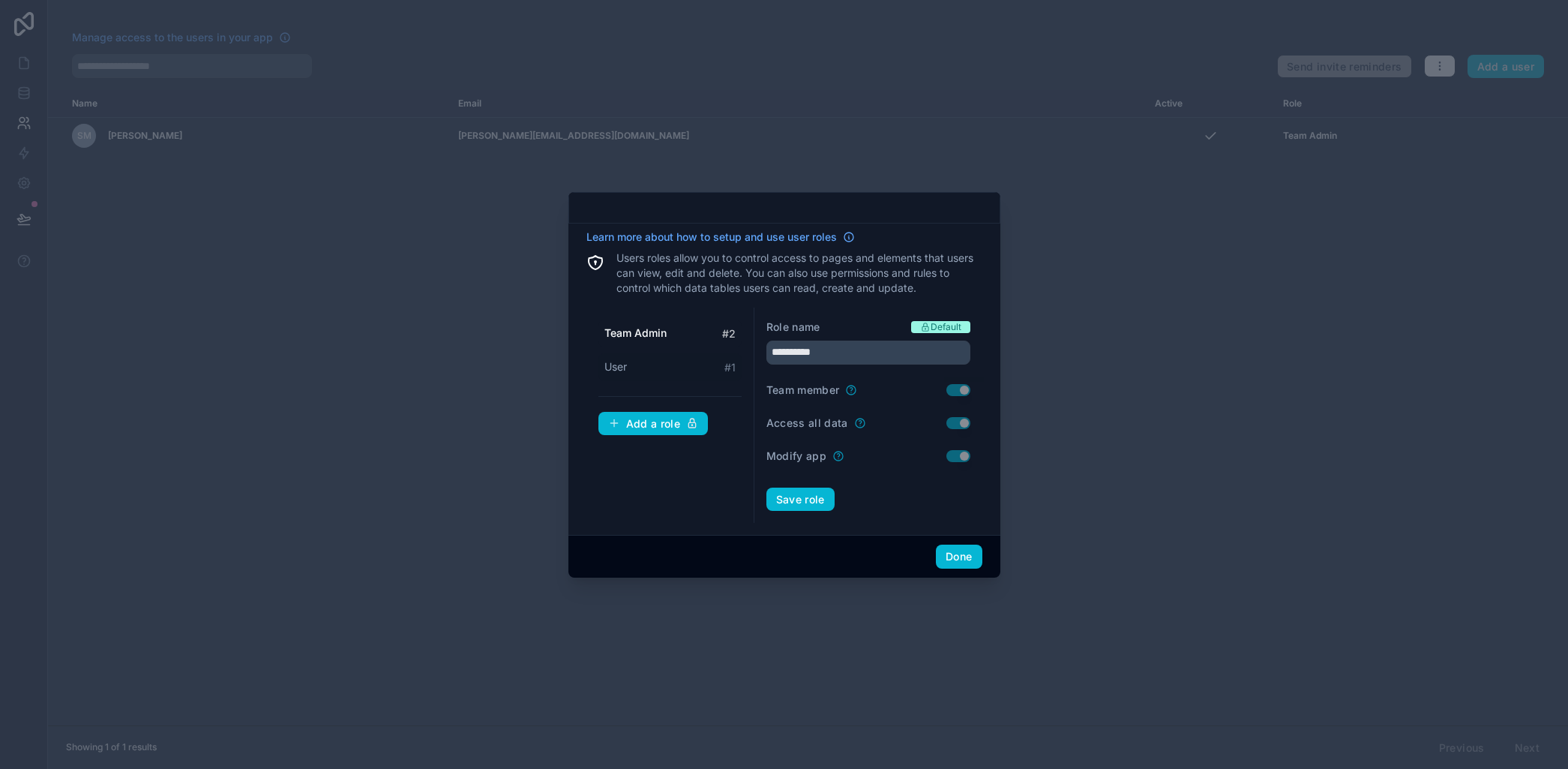
click at [614, 364] on span "User" at bounding box center [615, 366] width 22 height 15
click at [620, 331] on span "Team Admin" at bounding box center [635, 332] width 62 height 15
click at [614, 363] on span "User" at bounding box center [615, 366] width 22 height 15
type input "****"
click at [787, 355] on input "****" at bounding box center [869, 352] width 204 height 24
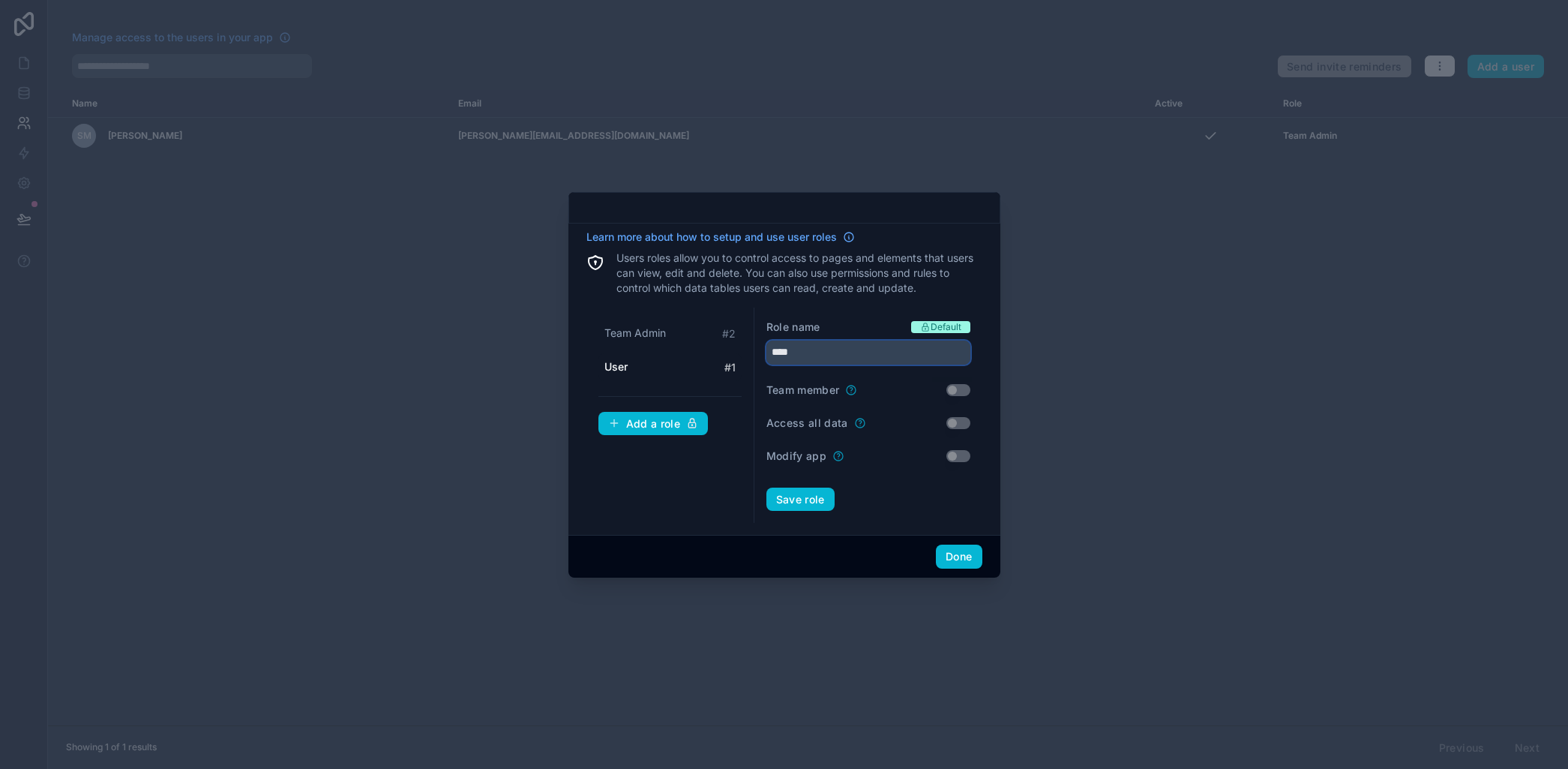
click at [924, 355] on input "****" at bounding box center [869, 352] width 204 height 24
click at [965, 560] on button "Done" at bounding box center [958, 556] width 46 height 24
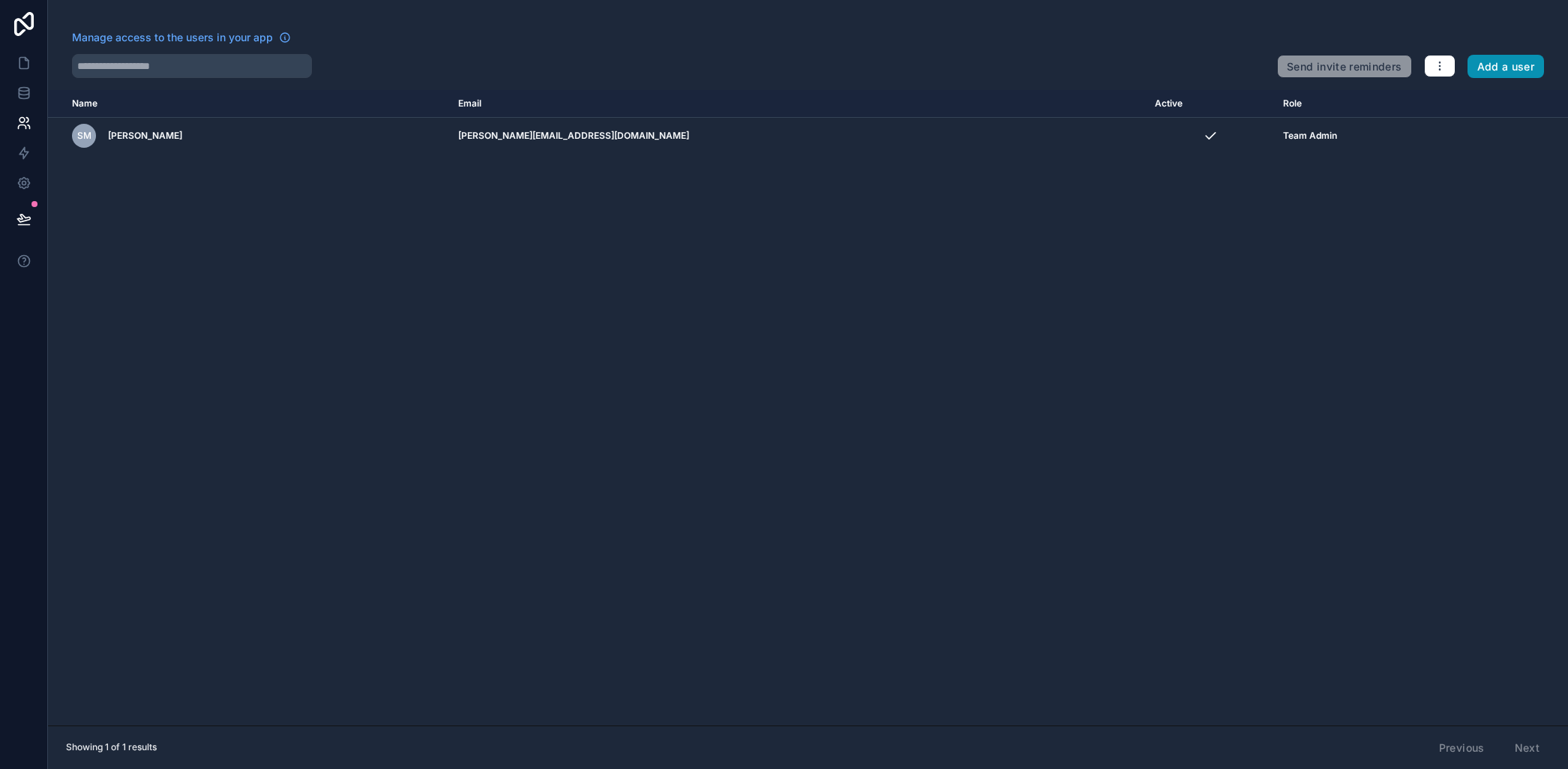
click at [1493, 67] on button "Add a user" at bounding box center [1505, 66] width 77 height 24
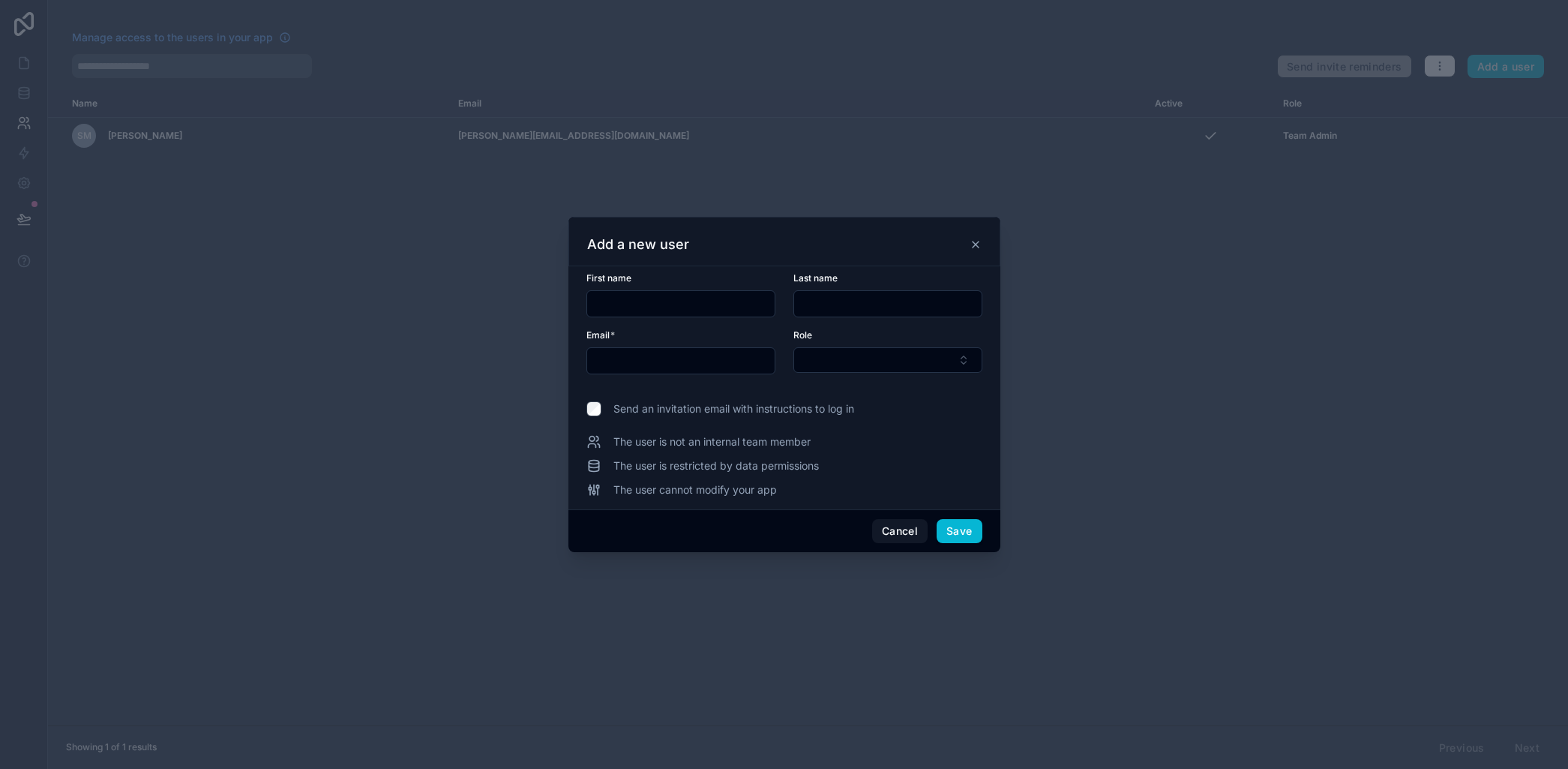
click at [652, 299] on input "text" at bounding box center [681, 303] width 188 height 21
type input "****"
click at [819, 285] on div "Last name" at bounding box center [887, 295] width 189 height 45
drag, startPoint x: 825, startPoint y: 305, endPoint x: 831, endPoint y: 308, distance: 6.7
click at [825, 305] on input "text" at bounding box center [888, 303] width 188 height 21
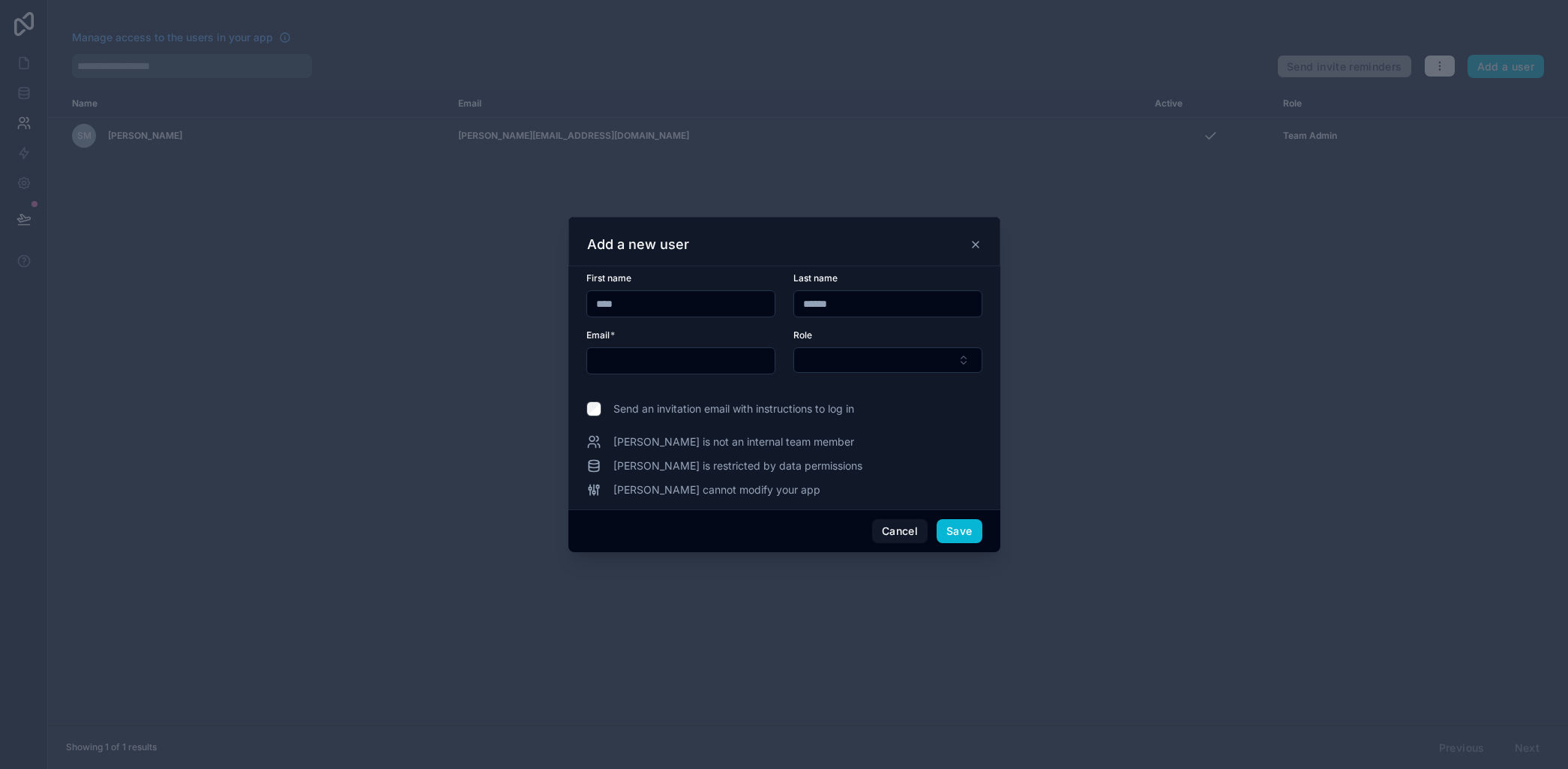
type input "******"
drag, startPoint x: 631, startPoint y: 309, endPoint x: 737, endPoint y: 308, distance: 106.0
click at [631, 309] on input "****" at bounding box center [681, 303] width 188 height 21
type input "****"
drag, startPoint x: 831, startPoint y: 303, endPoint x: 781, endPoint y: 305, distance: 50.0
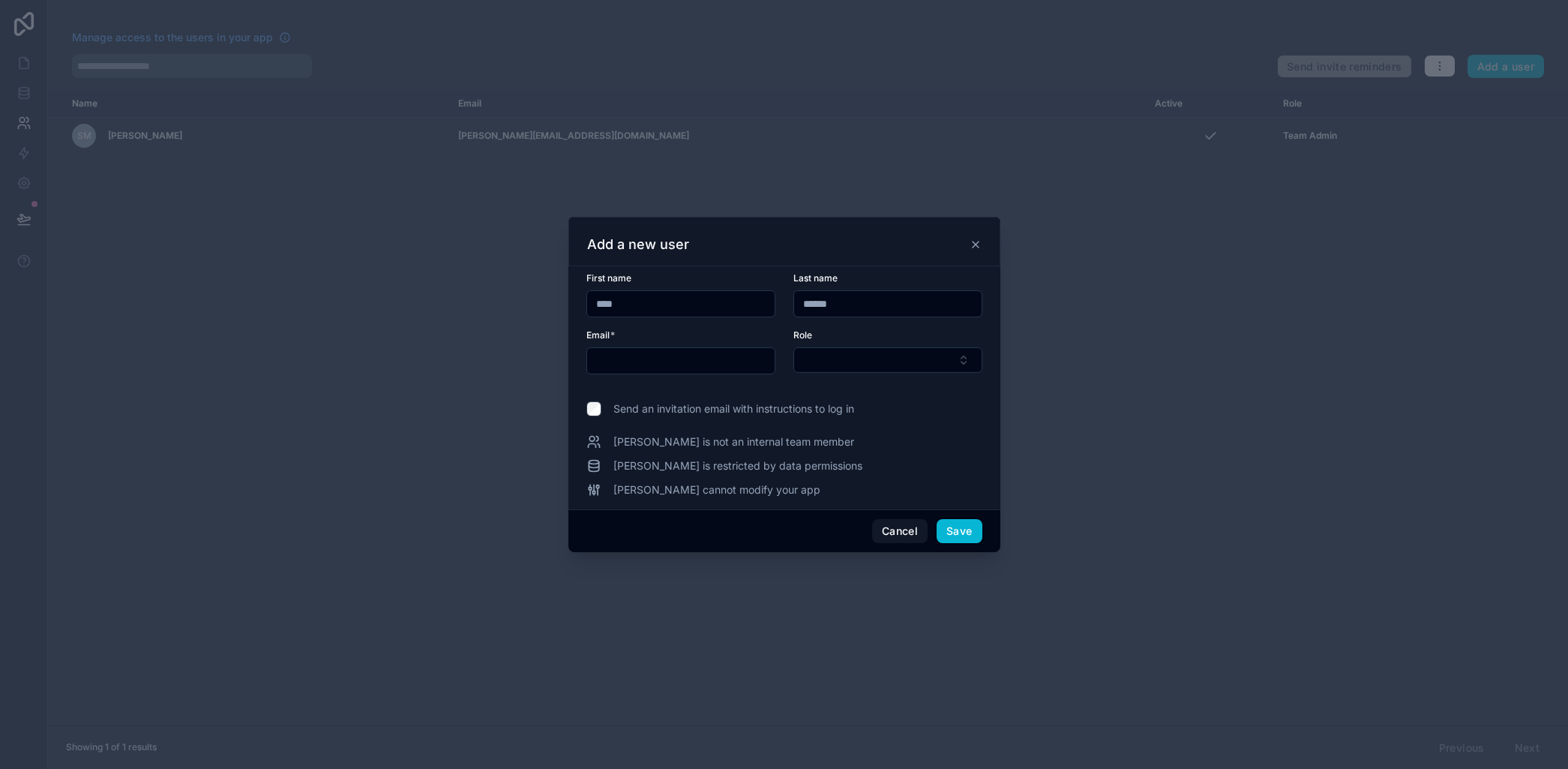
click at [781, 305] on form "First name **** Last name ****** Email * Role" at bounding box center [784, 332] width 396 height 120
type input "******"
click at [697, 370] on input "text" at bounding box center [681, 360] width 188 height 21
type input "**********"
click at [965, 363] on button "Select Button" at bounding box center [887, 360] width 189 height 25
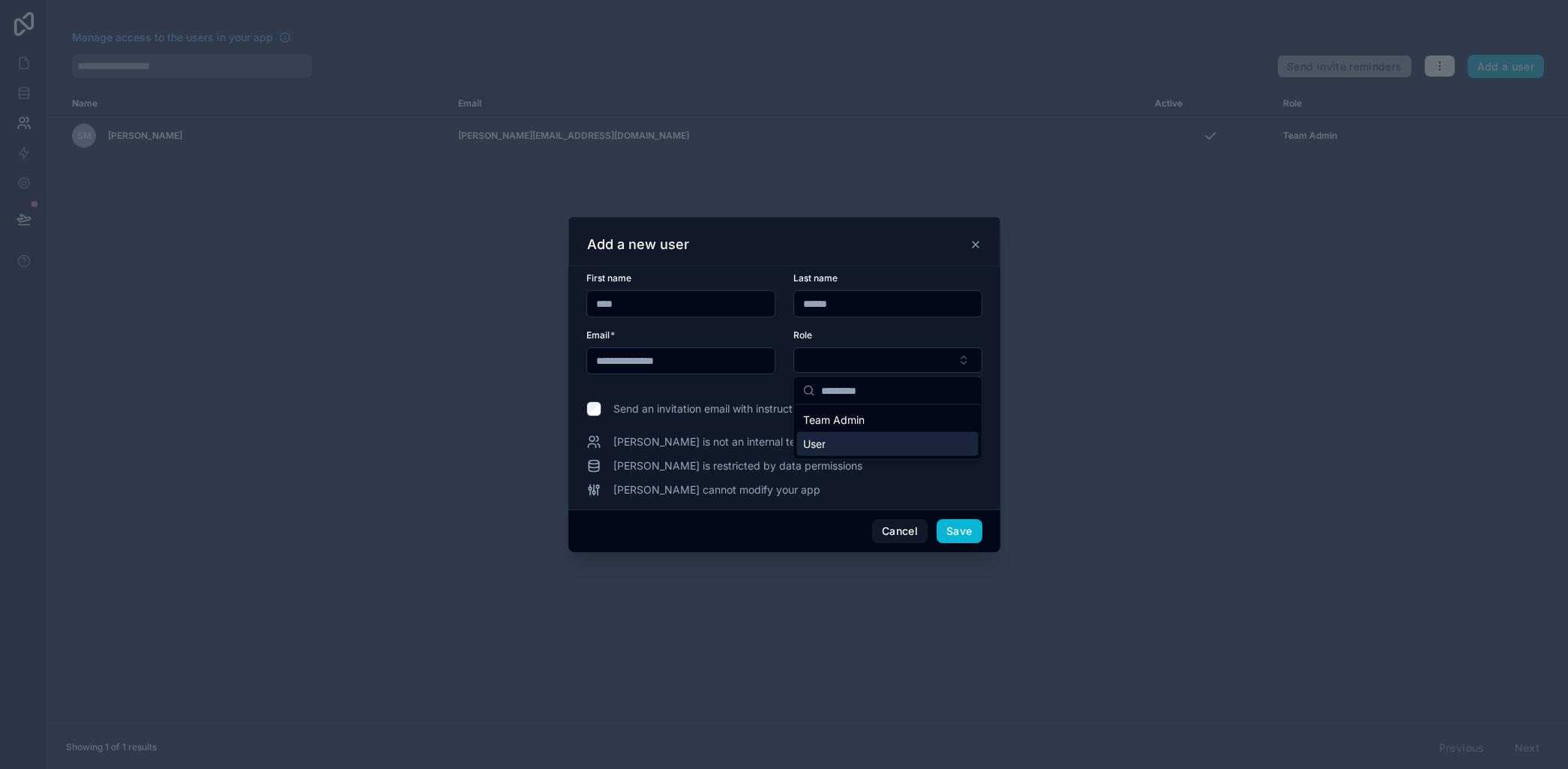
click at [822, 444] on span "User" at bounding box center [814, 444] width 22 height 15
click at [956, 534] on button "Save" at bounding box center [959, 532] width 45 height 24
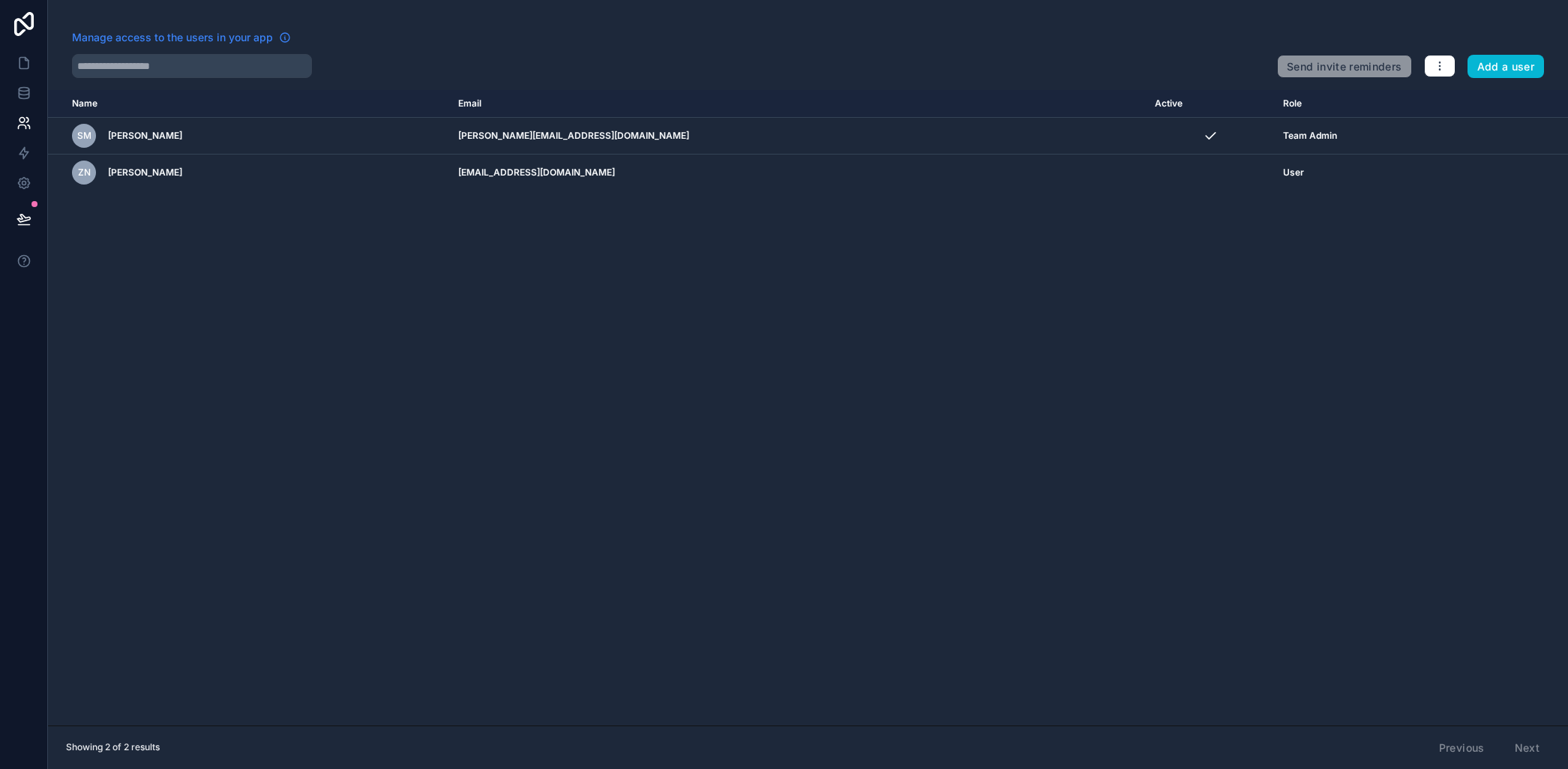
click at [150, 37] on span "Manage access to the users in your app" at bounding box center [173, 37] width 201 height 15
click at [1439, 63] on icon "button" at bounding box center [1439, 63] width 1 height 1
click at [1469, 100] on link "Manage roles" at bounding box center [1470, 102] width 94 height 24
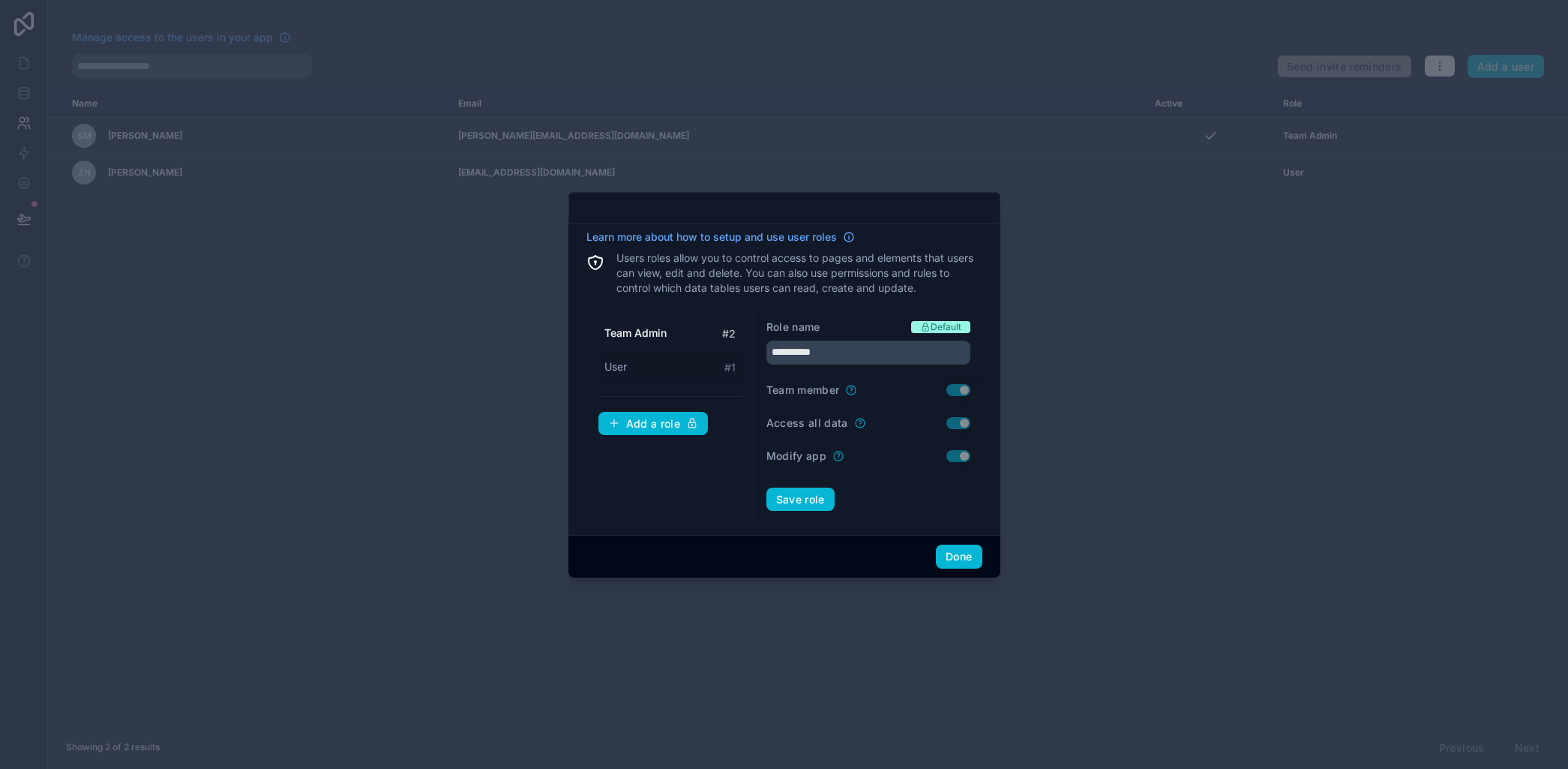
click at [619, 364] on span "User" at bounding box center [615, 366] width 22 height 15
type input "****"
click at [792, 357] on input "****" at bounding box center [869, 352] width 204 height 24
click at [933, 326] on span "Default" at bounding box center [946, 327] width 30 height 12
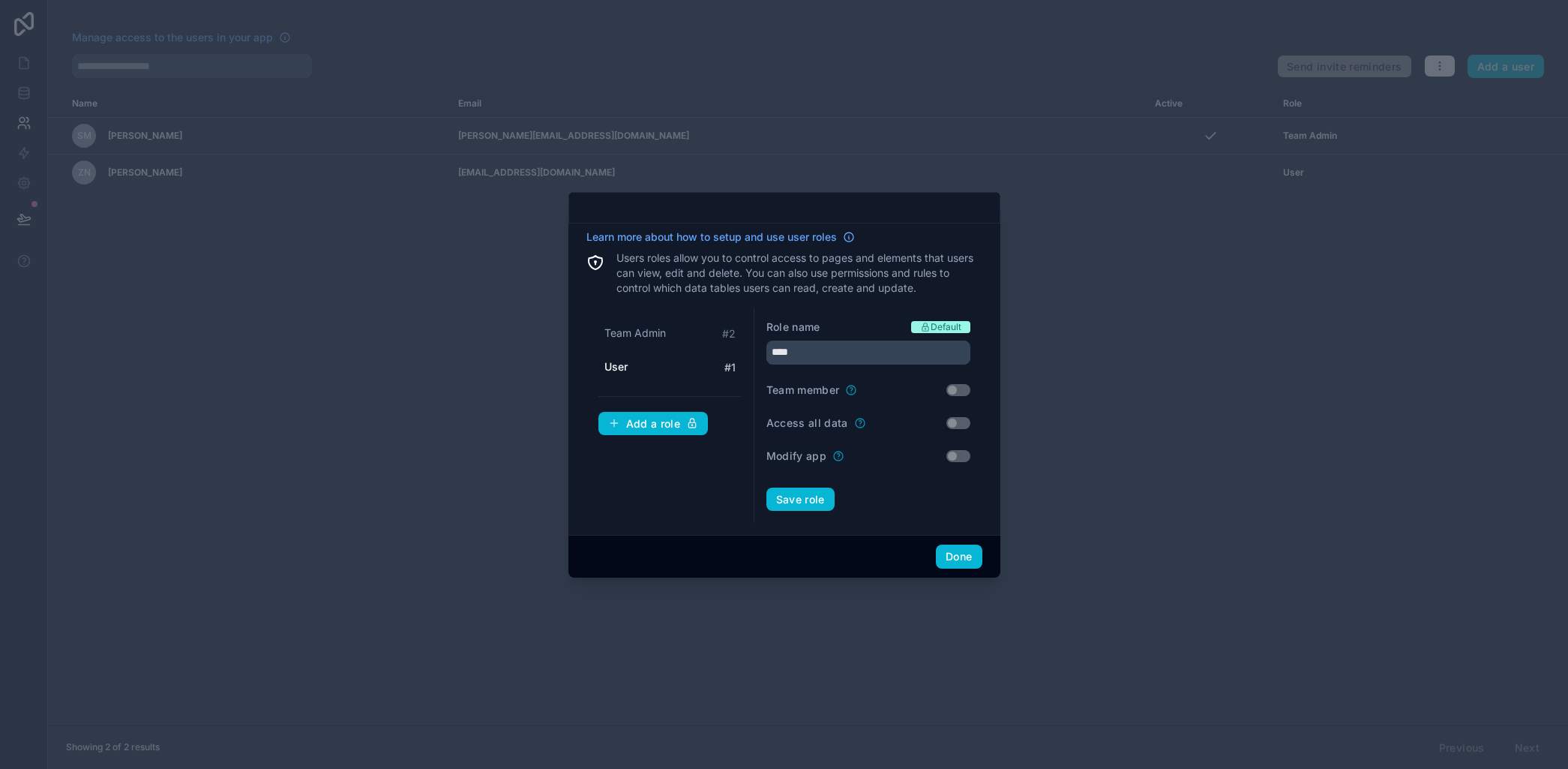
click at [933, 326] on span "Default" at bounding box center [946, 327] width 30 height 12
click at [950, 560] on button "Done" at bounding box center [958, 556] width 46 height 24
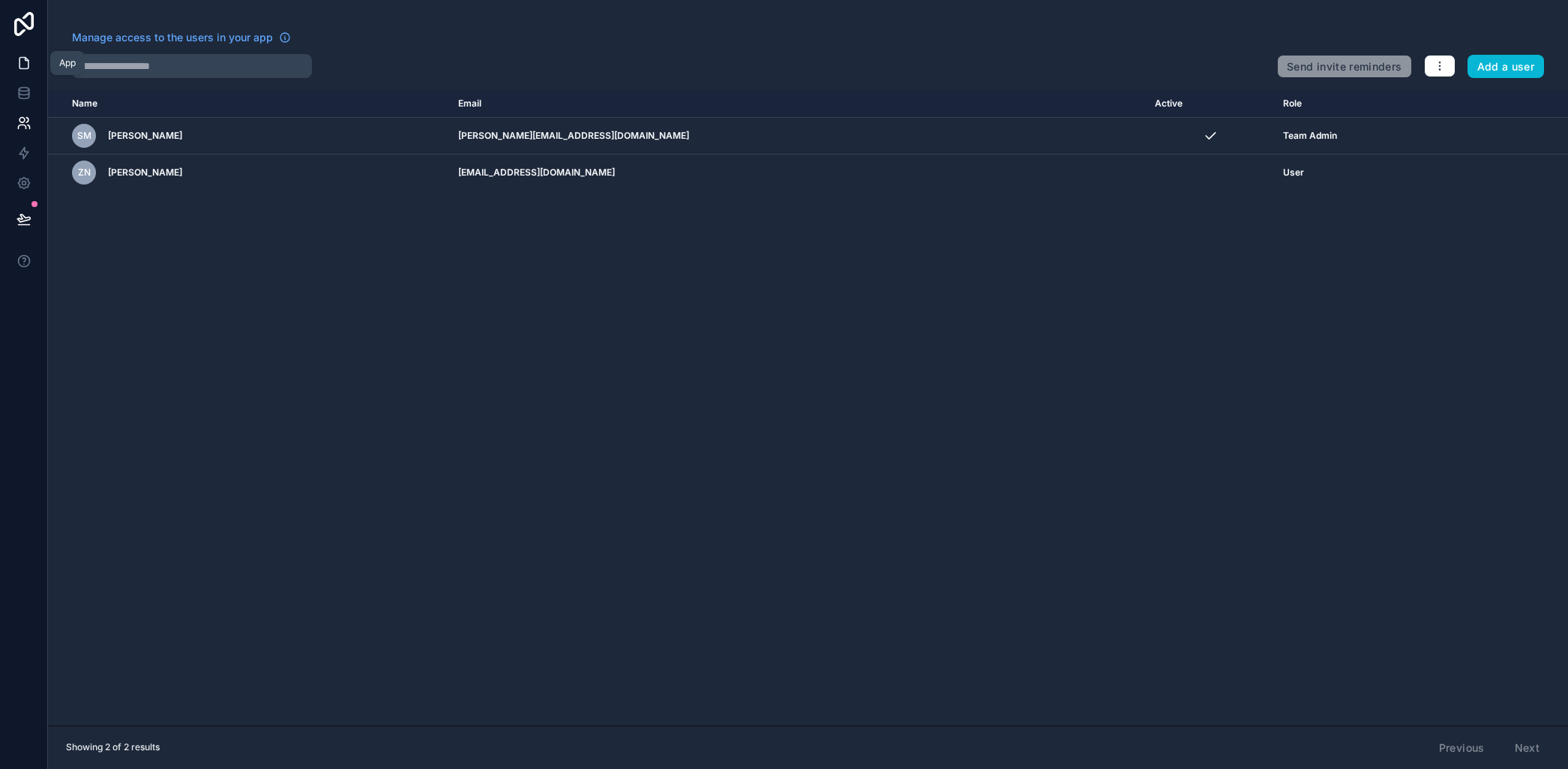
click at [21, 64] on icon at bounding box center [23, 63] width 15 height 15
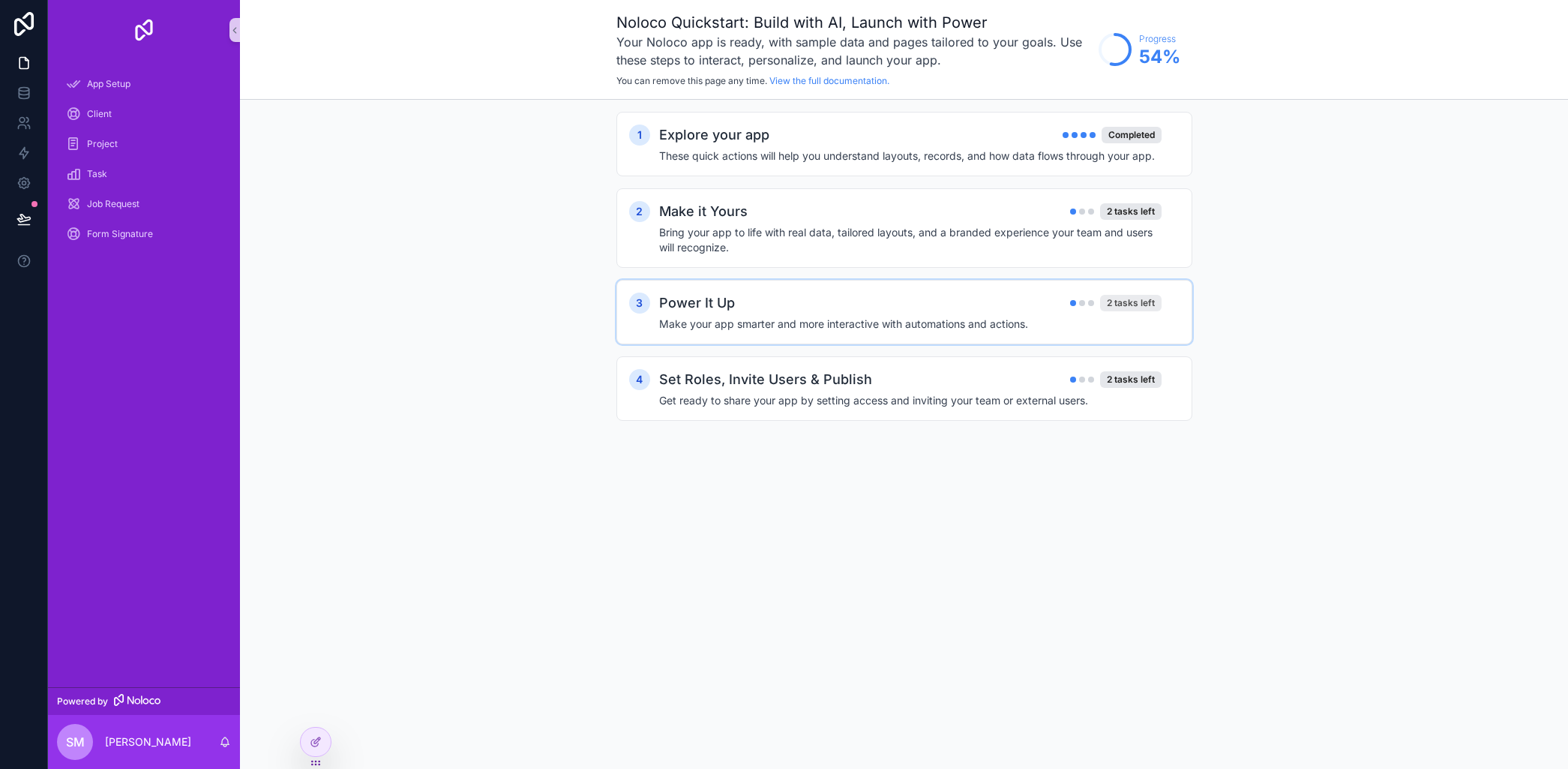
click at [1133, 302] on div "2 tasks left" at bounding box center [1130, 303] width 62 height 17
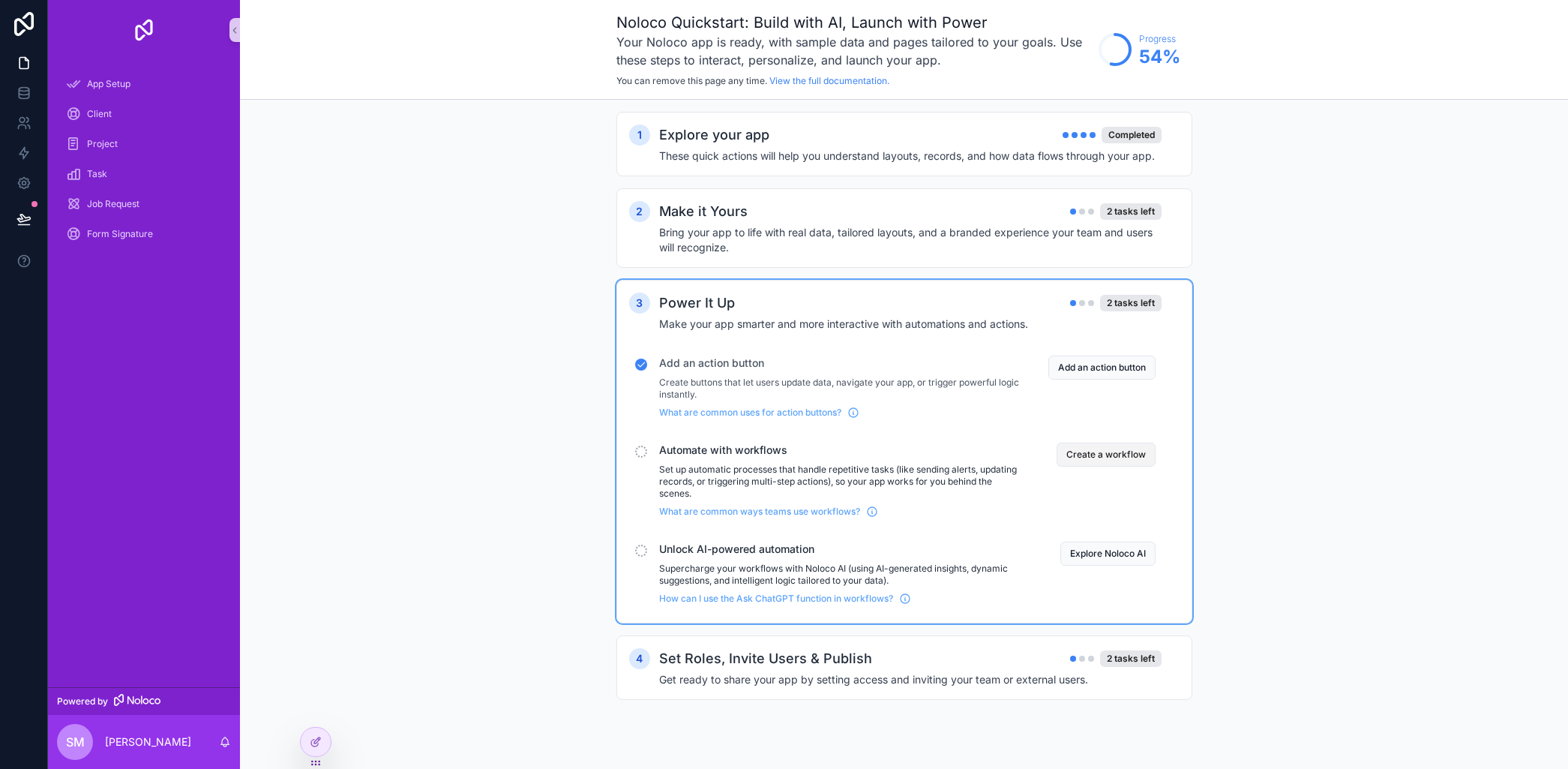
click at [1095, 453] on button "Create a workflow" at bounding box center [1106, 454] width 99 height 24
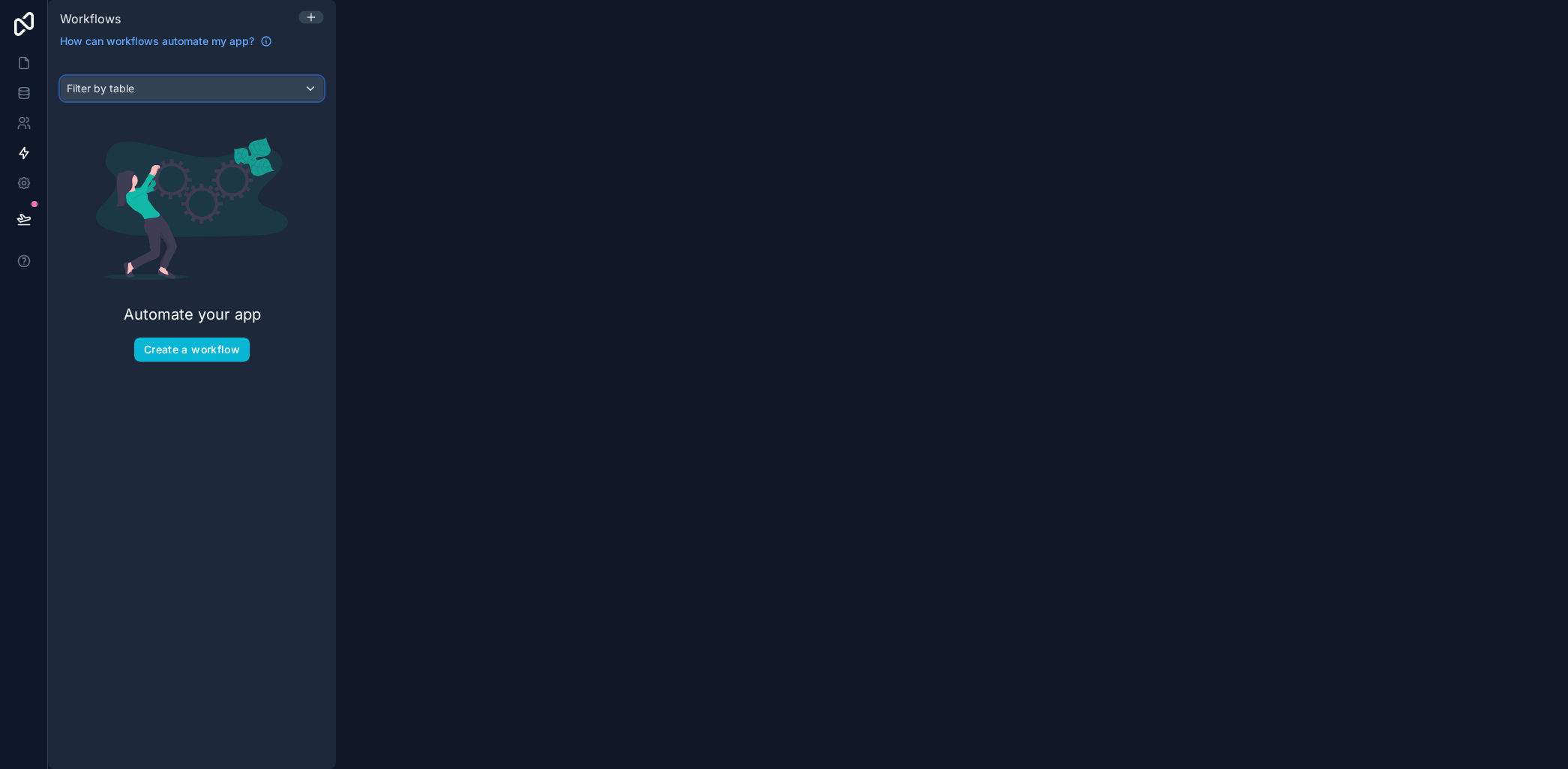
click at [83, 86] on span "Filter by table" at bounding box center [100, 88] width 67 height 13
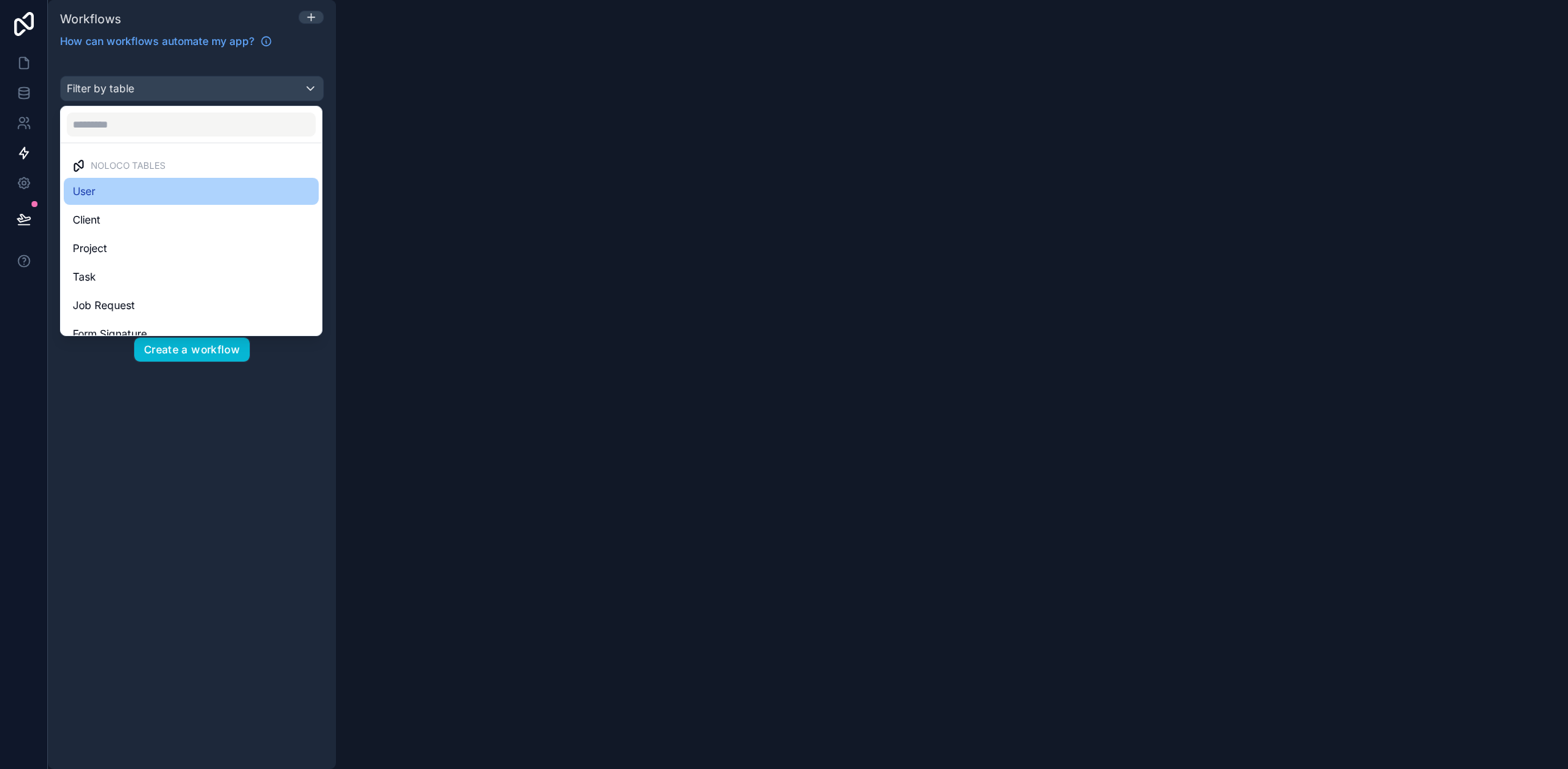
click at [99, 190] on div "User" at bounding box center [191, 192] width 237 height 18
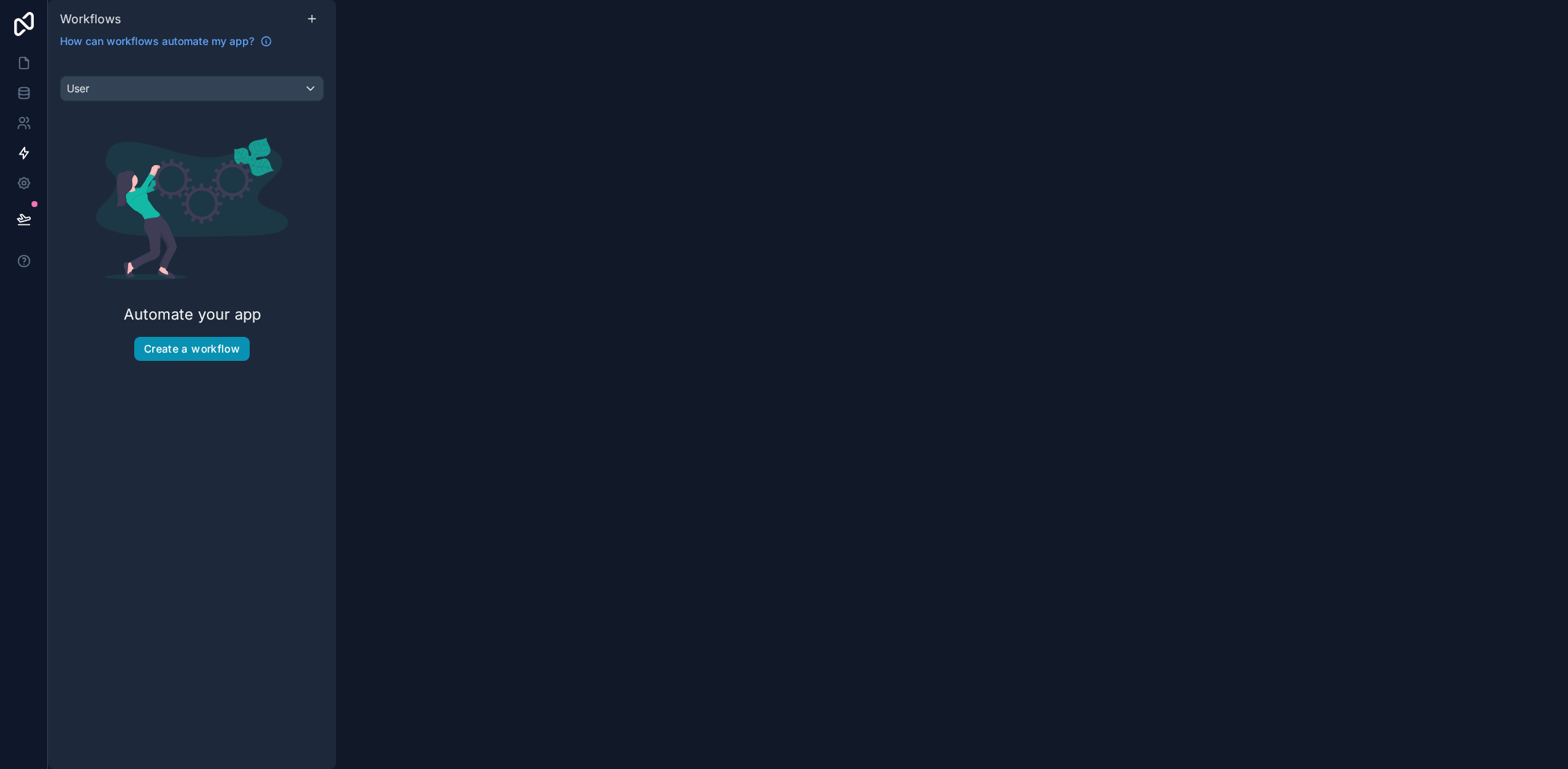
click at [183, 345] on button "Create a workflow" at bounding box center [191, 349] width 115 height 24
